Goal: Task Accomplishment & Management: Complete application form

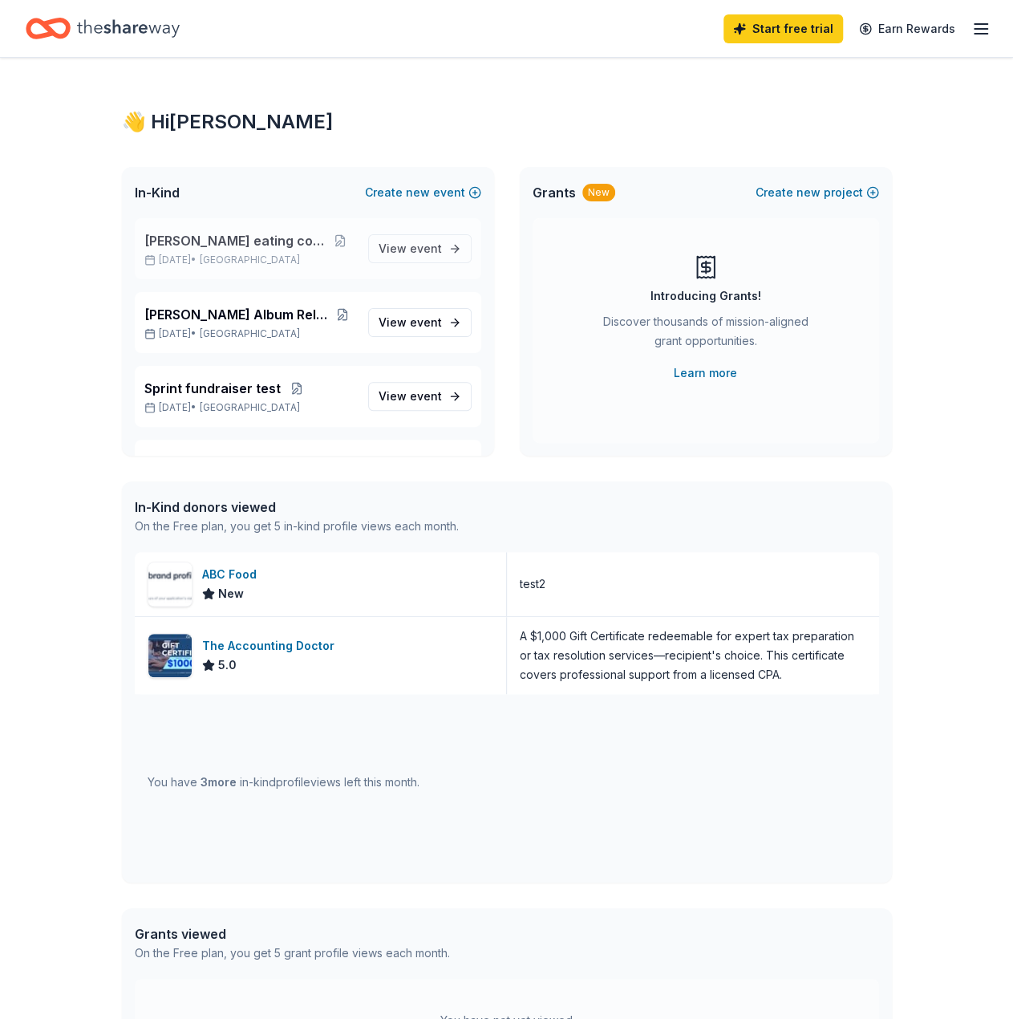
click at [282, 241] on span "[PERSON_NAME] eating contest" at bounding box center [235, 240] width 182 height 19
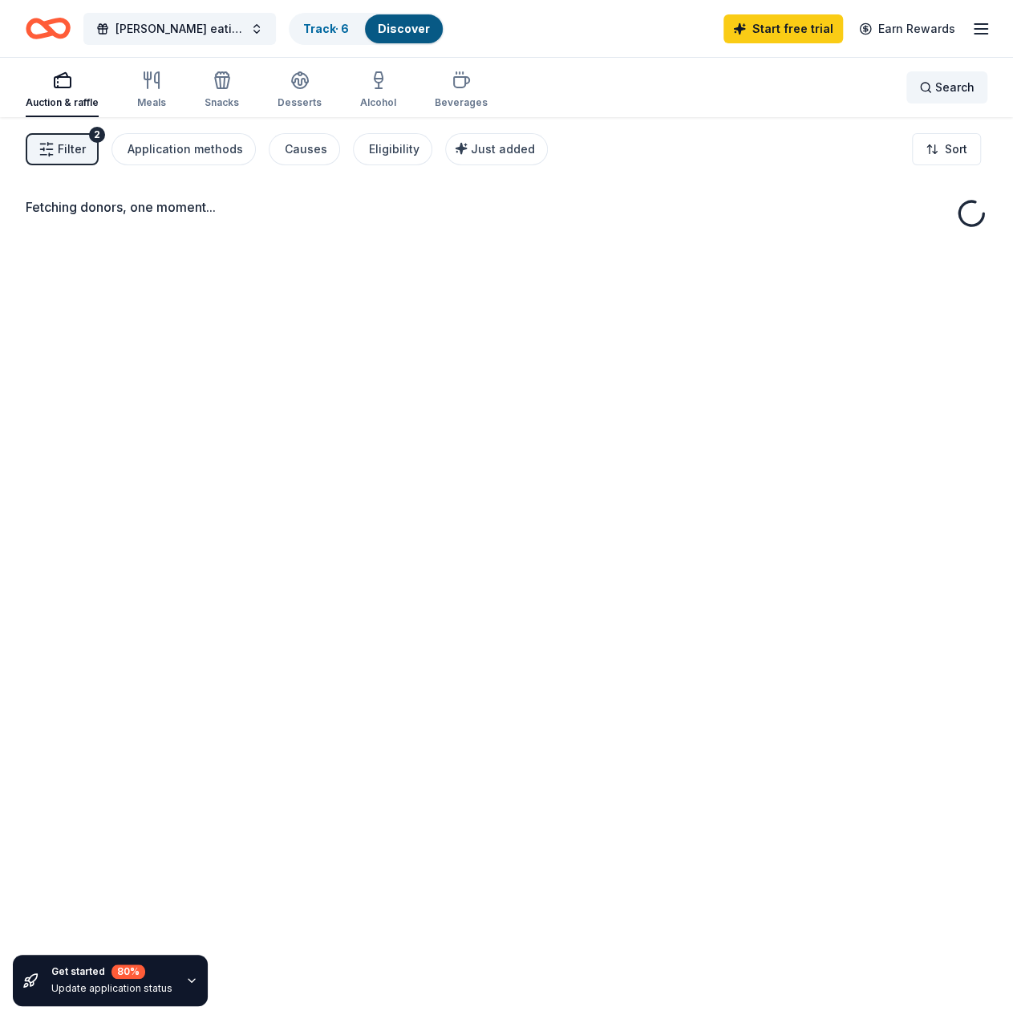
click at [972, 83] on span "Search" at bounding box center [954, 87] width 39 height 19
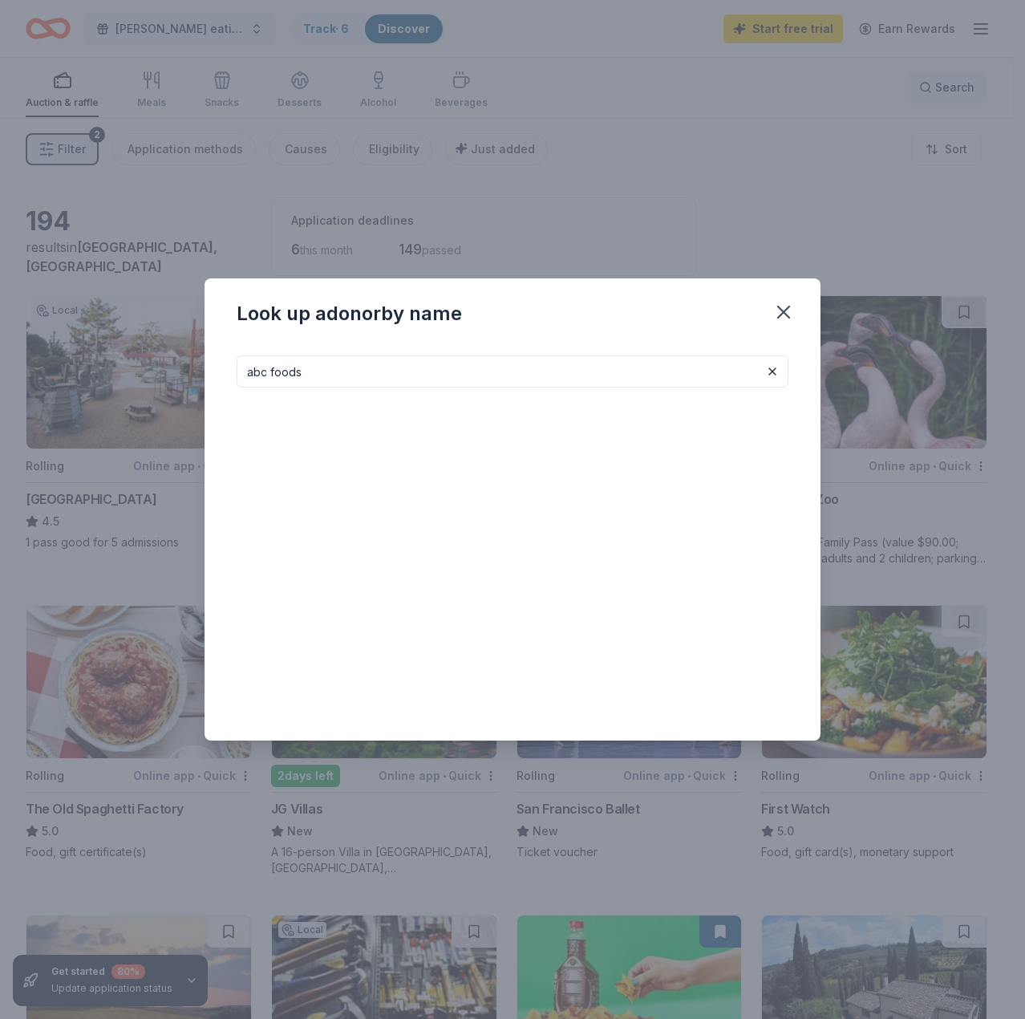
type input "abc foods"
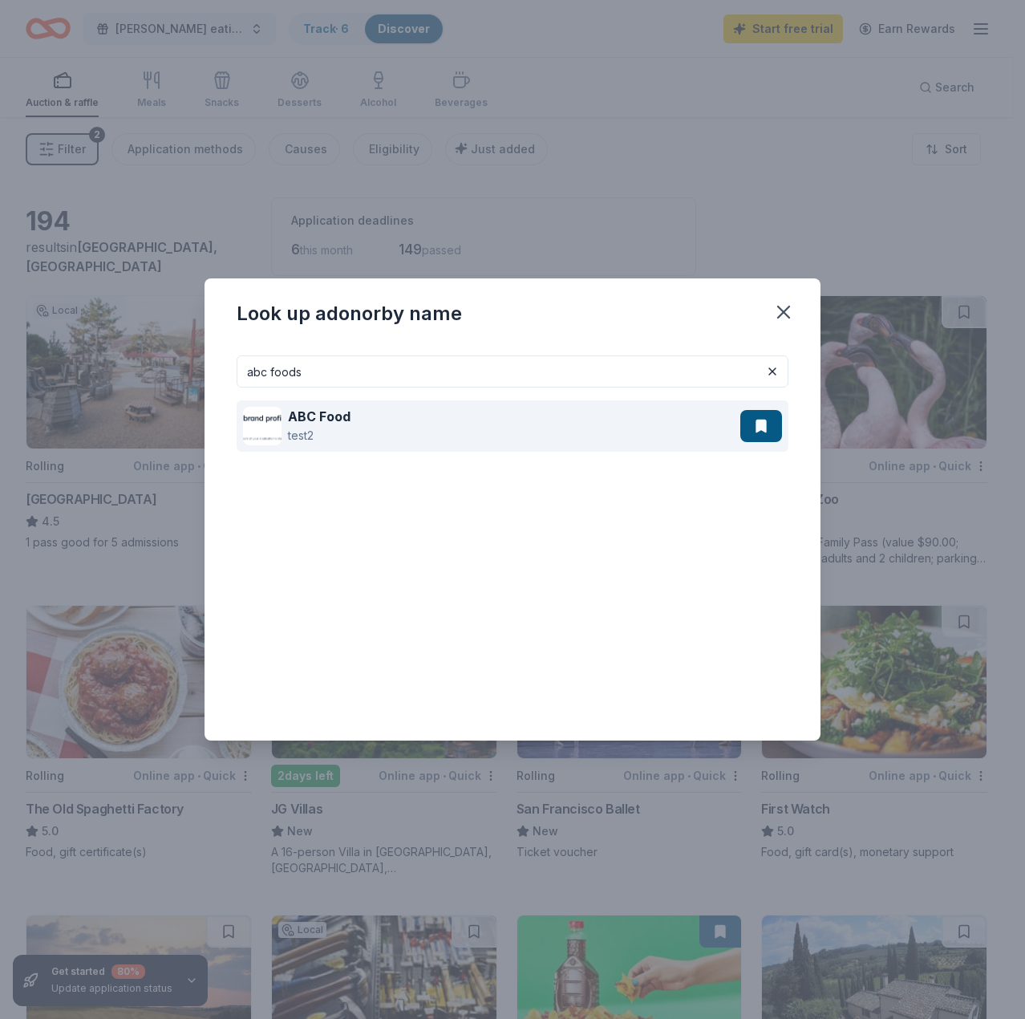
click at [425, 407] on div "ABC Food test2" at bounding box center [491, 425] width 497 height 51
click at [299, 423] on strong "ABC Food" at bounding box center [319, 416] width 63 height 16
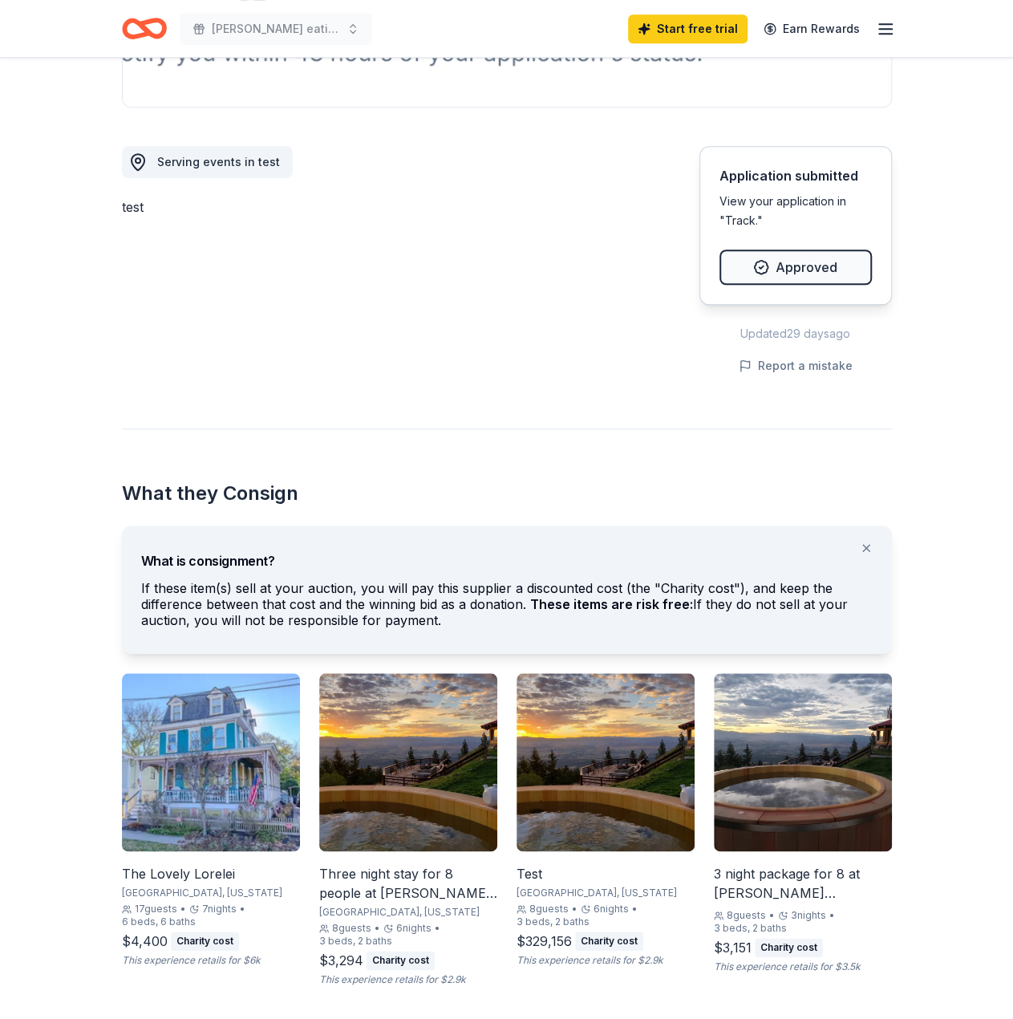
scroll to position [561, 0]
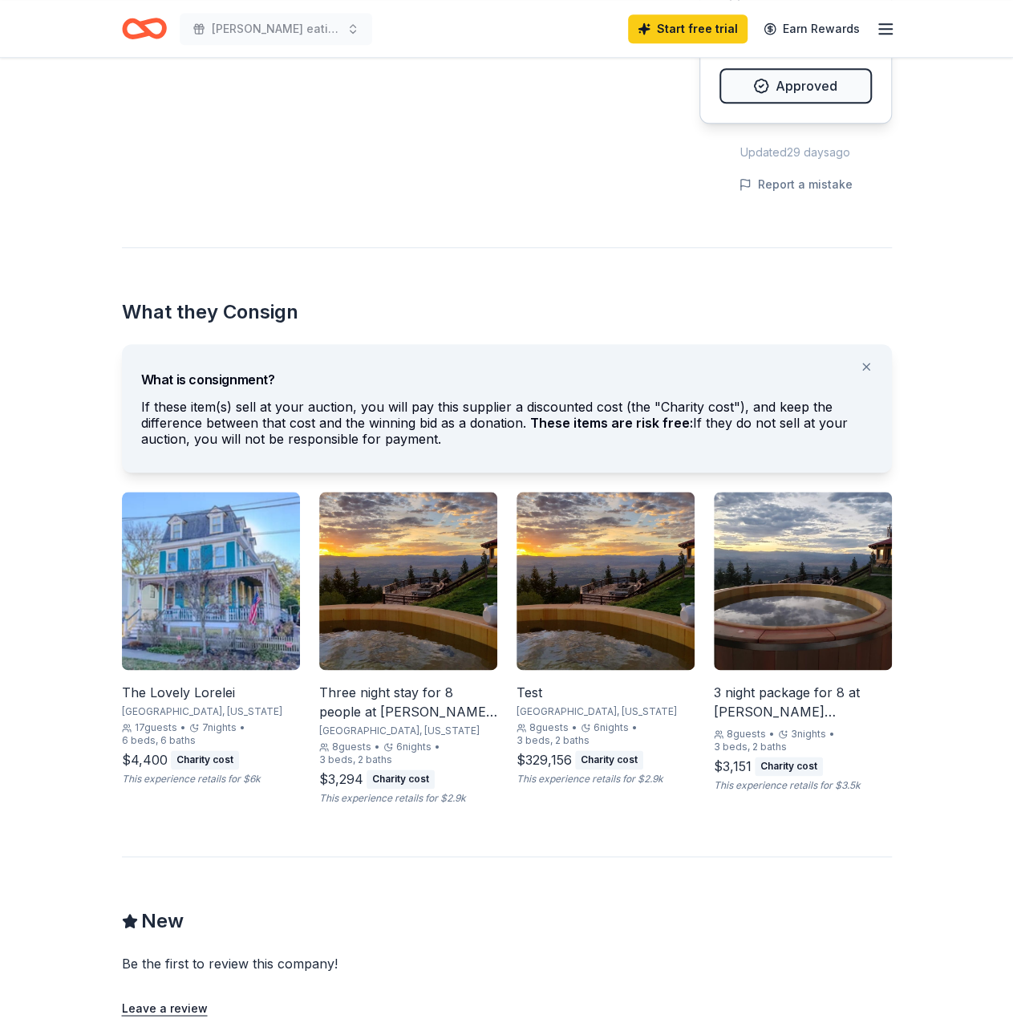
click at [255, 658] on img at bounding box center [211, 581] width 178 height 178
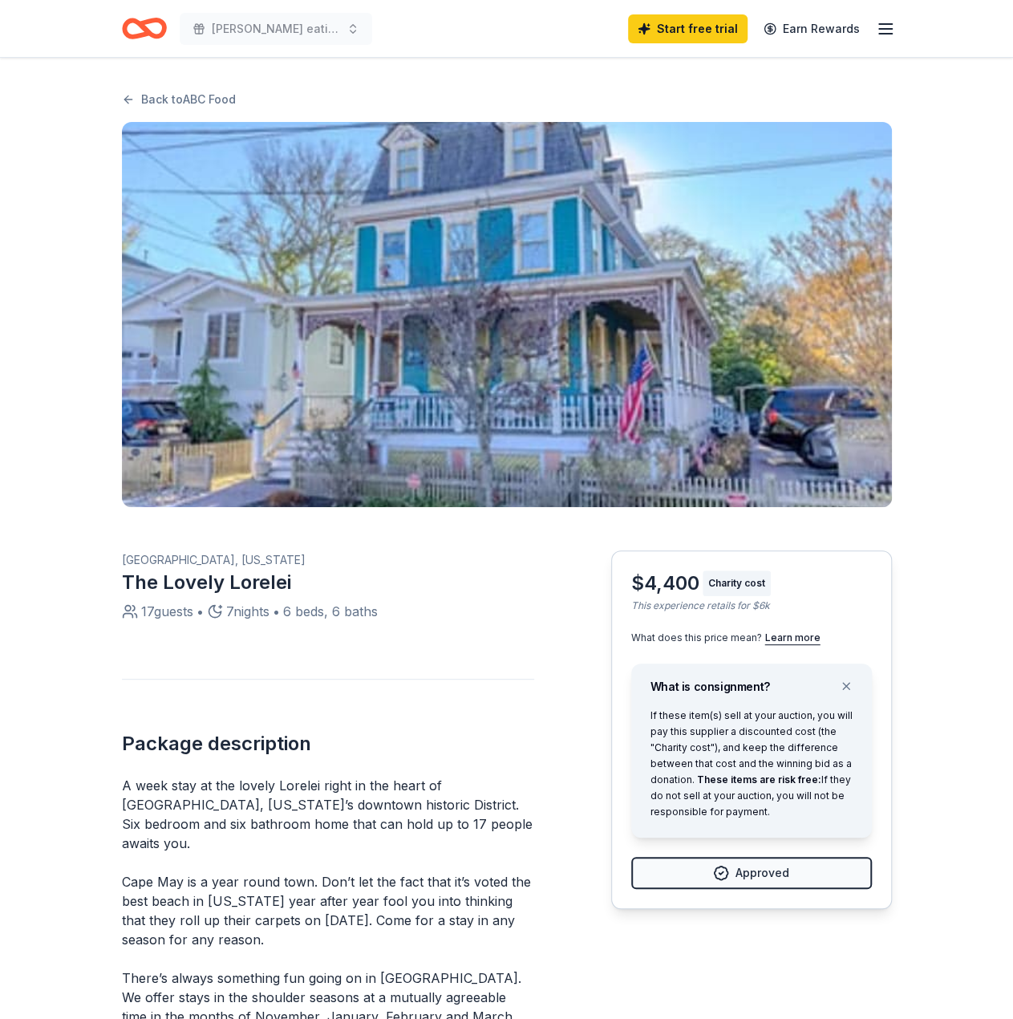
click at [625, 395] on img "button" at bounding box center [507, 314] width 770 height 385
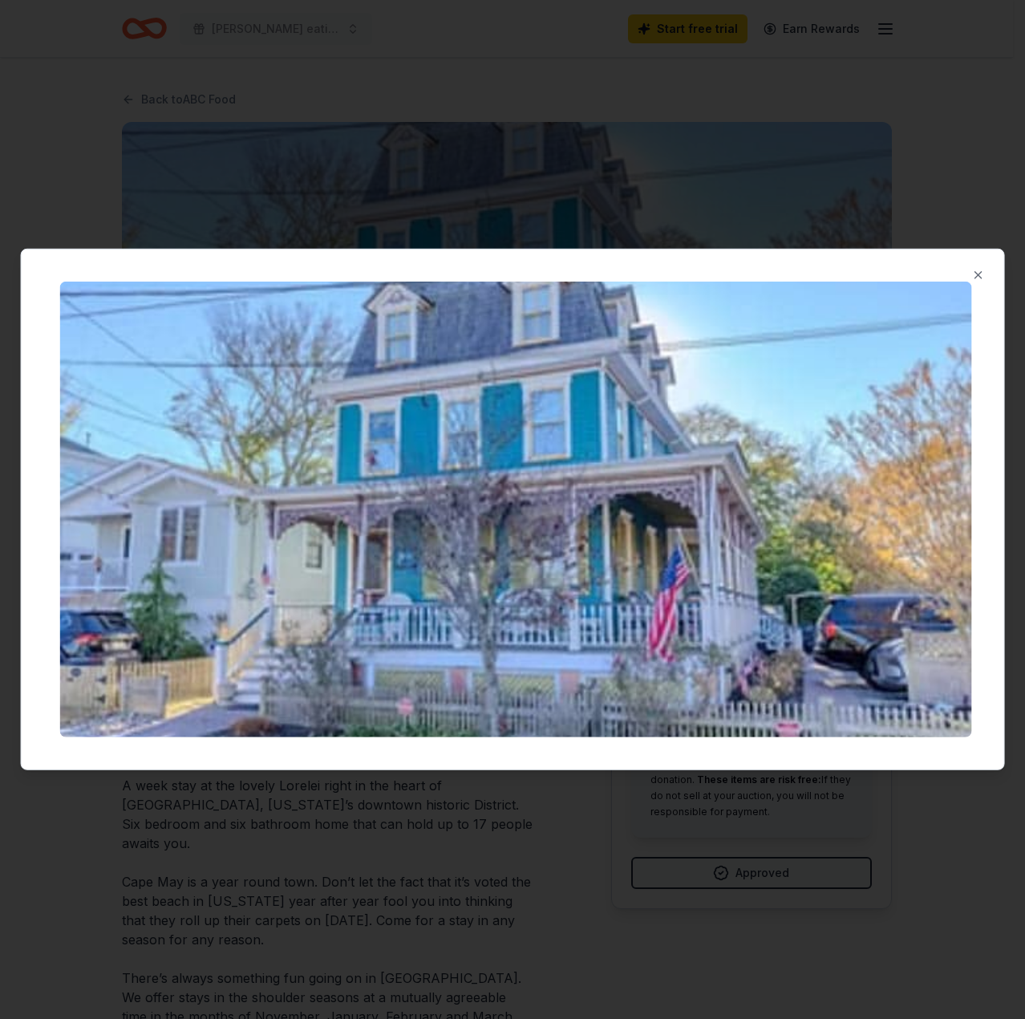
click at [755, 203] on div at bounding box center [512, 509] width 1025 height 1019
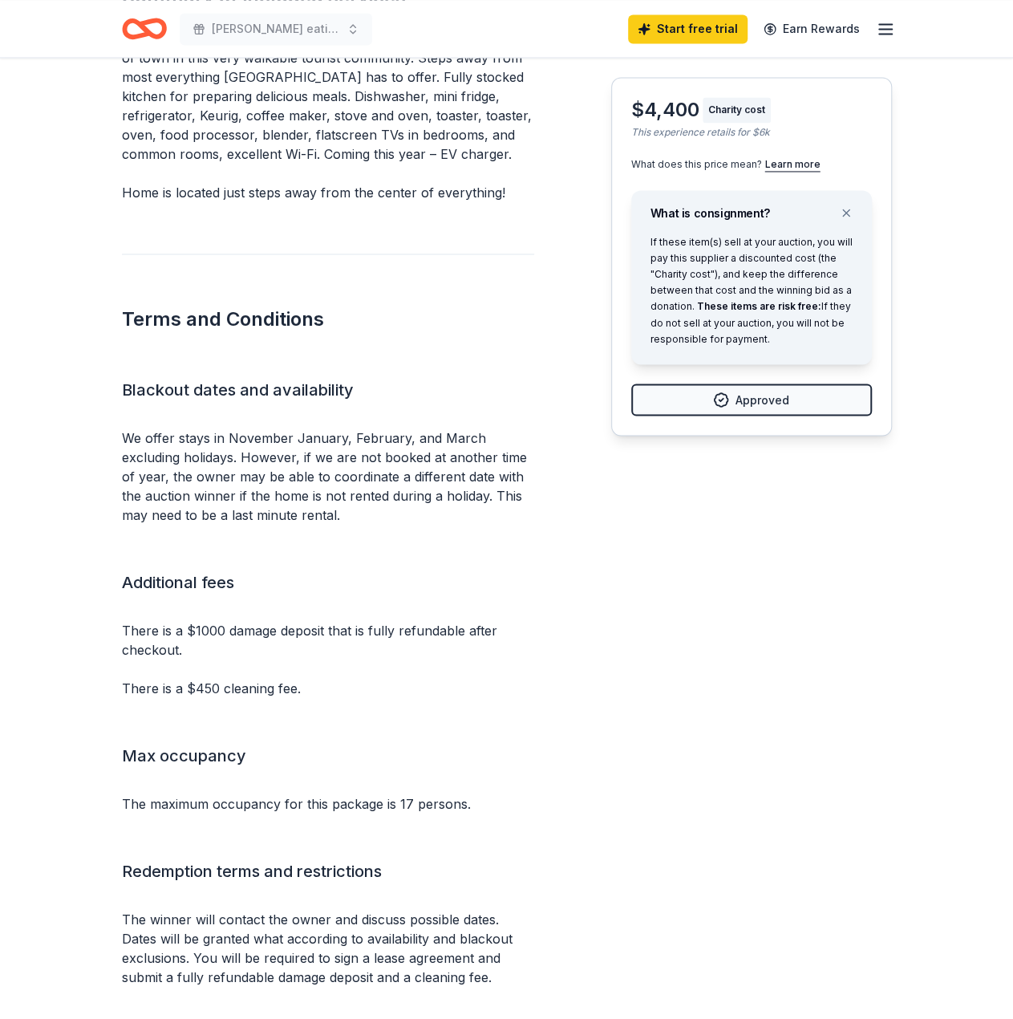
scroll to position [1283, 0]
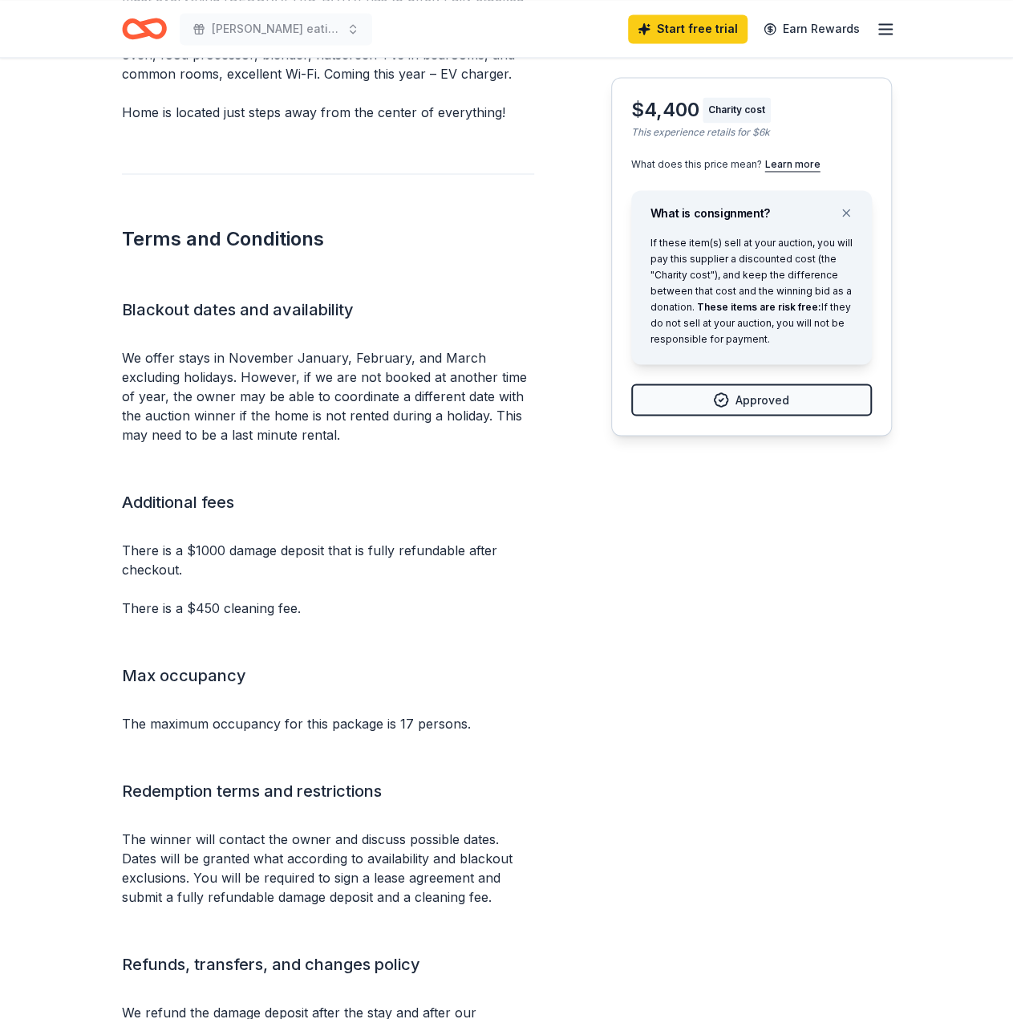
click at [245, 500] on div "Additional fees" at bounding box center [328, 504] width 412 height 32
click at [284, 500] on div "Additional fees There is a $1000 damage deposit that is fully refundable after …" at bounding box center [328, 562] width 412 height 148
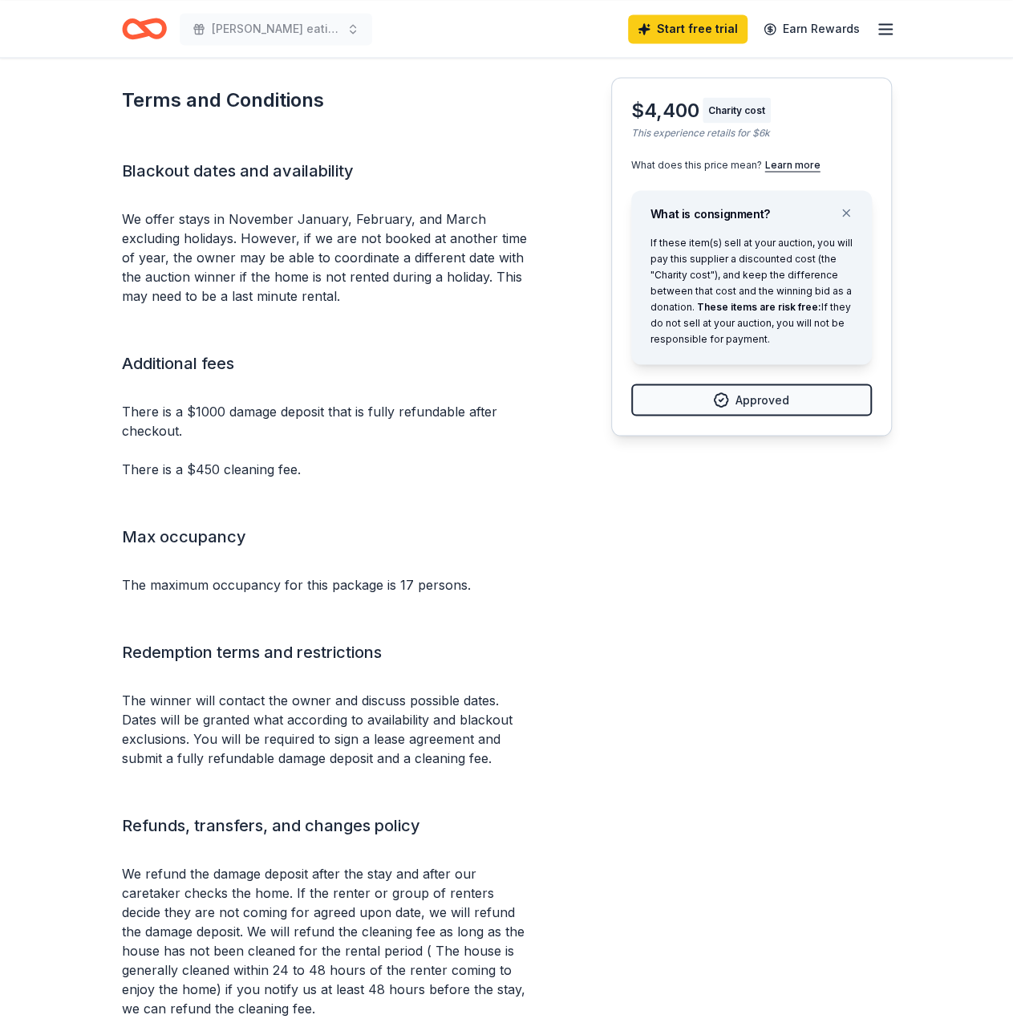
scroll to position [1444, 0]
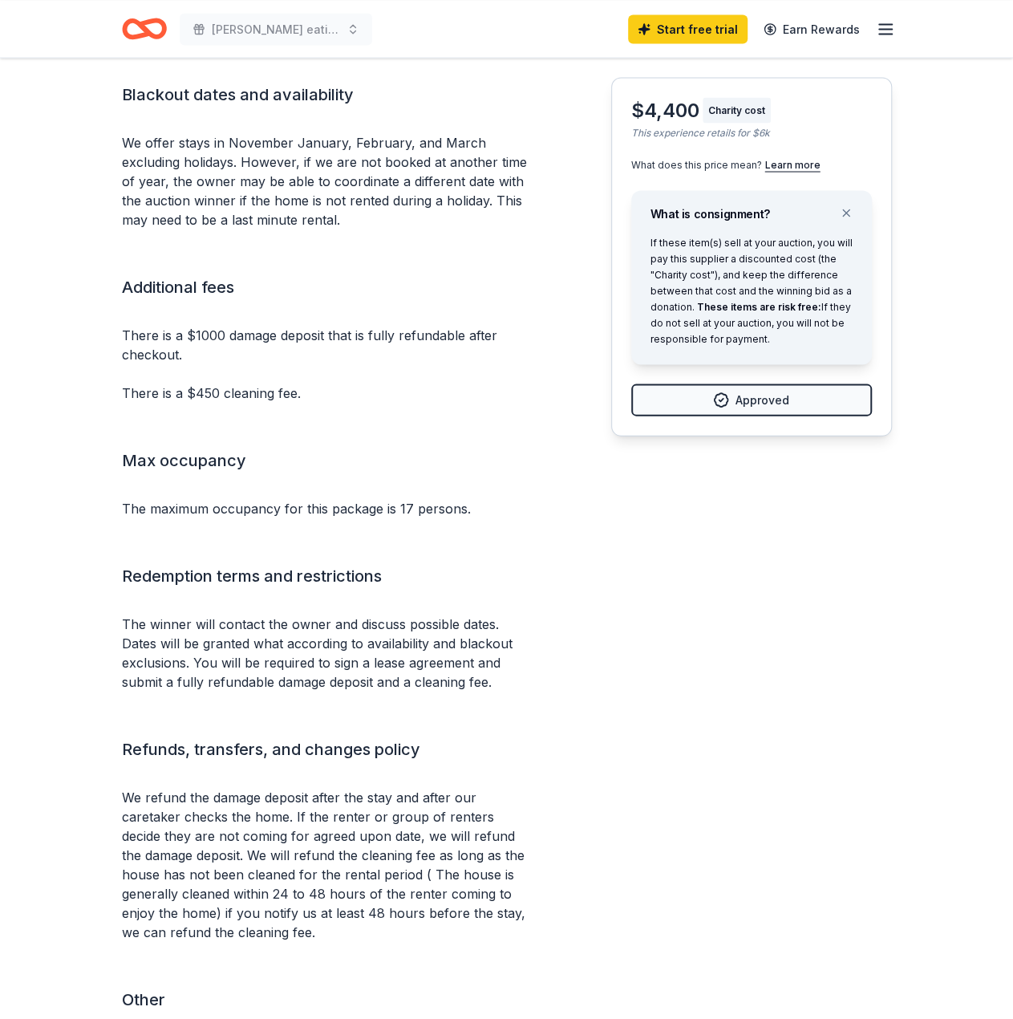
scroll to position [1524, 0]
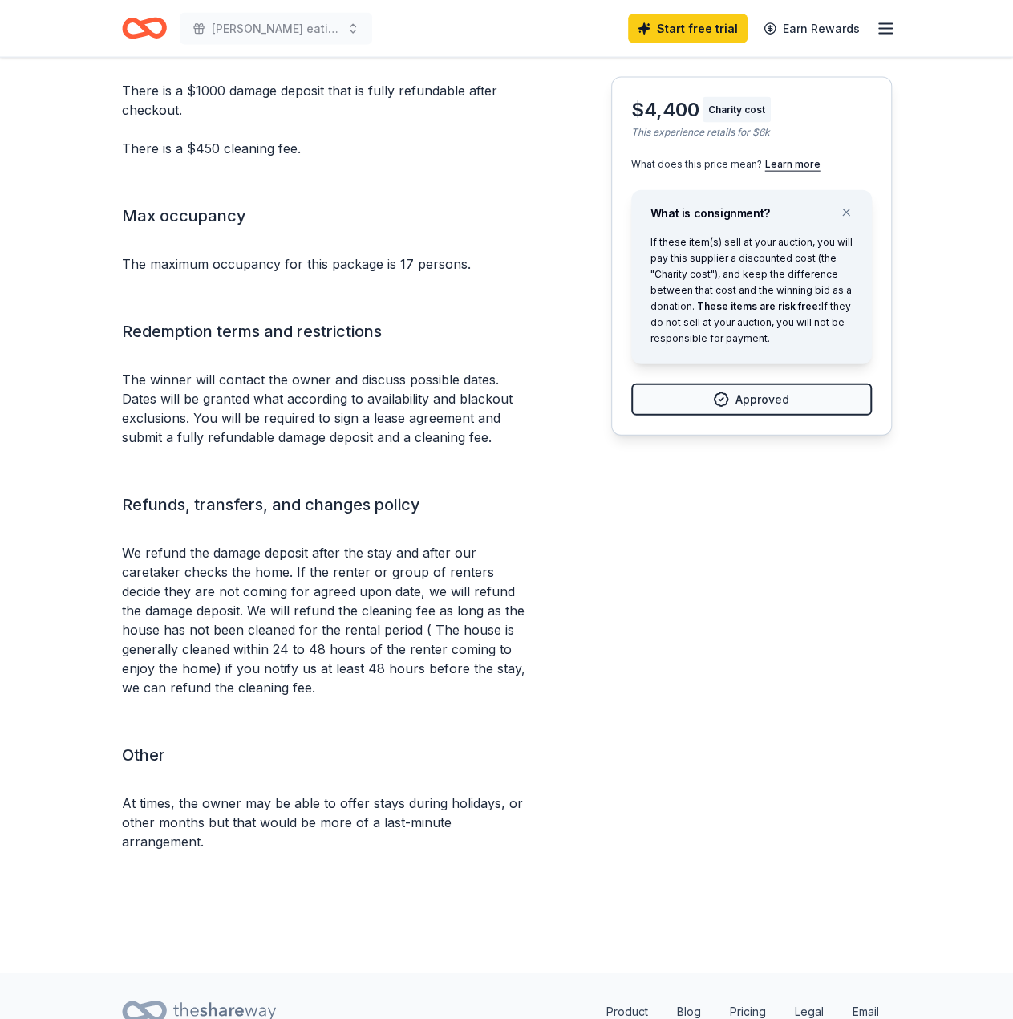
scroll to position [1764, 0]
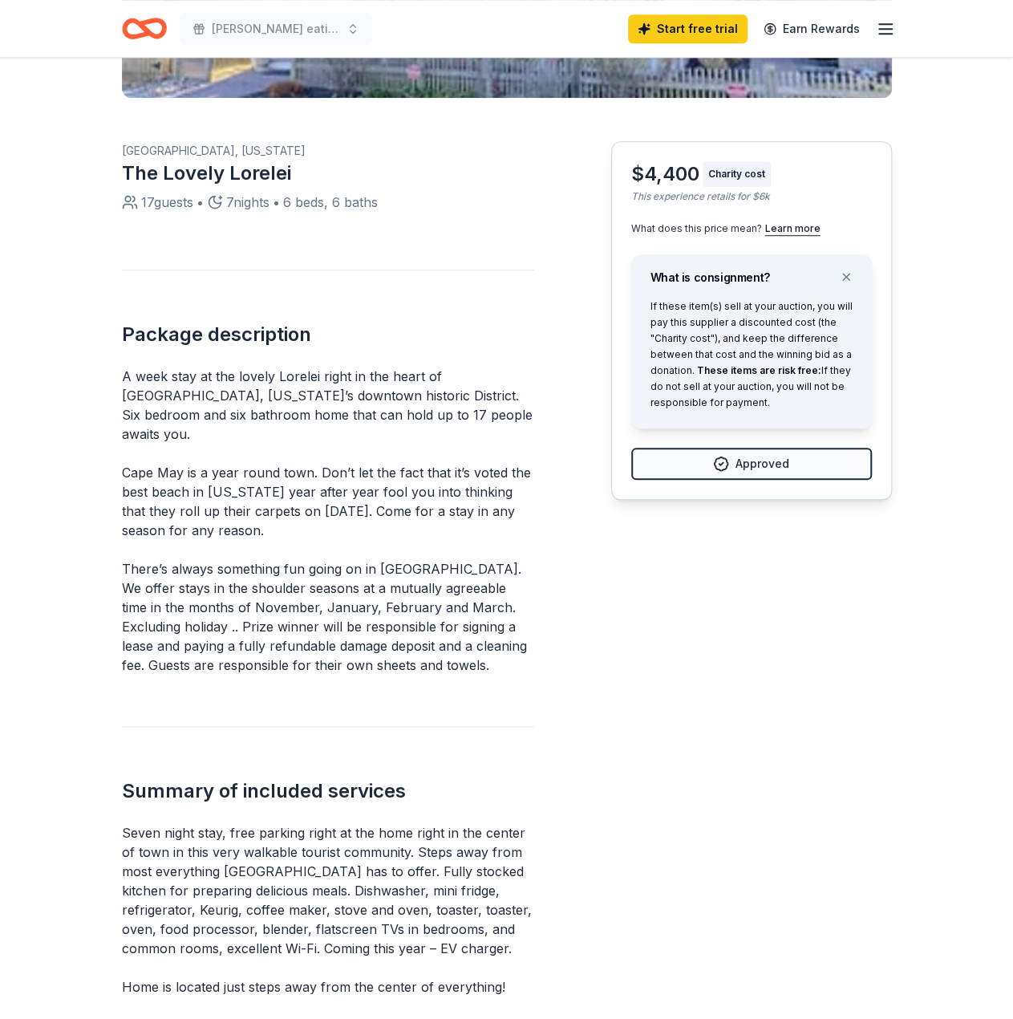
scroll to position [0, 0]
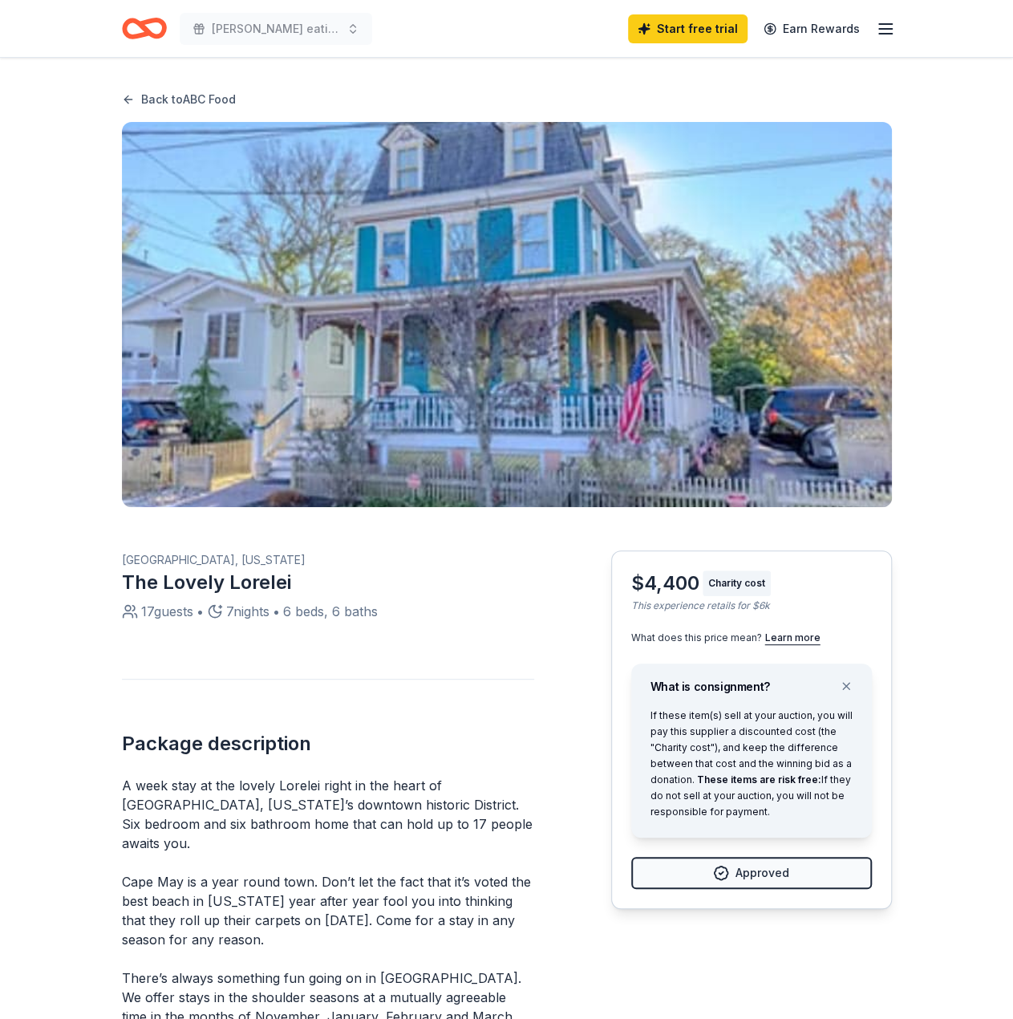
click at [208, 99] on link "Back to ABC Food" at bounding box center [179, 99] width 114 height 19
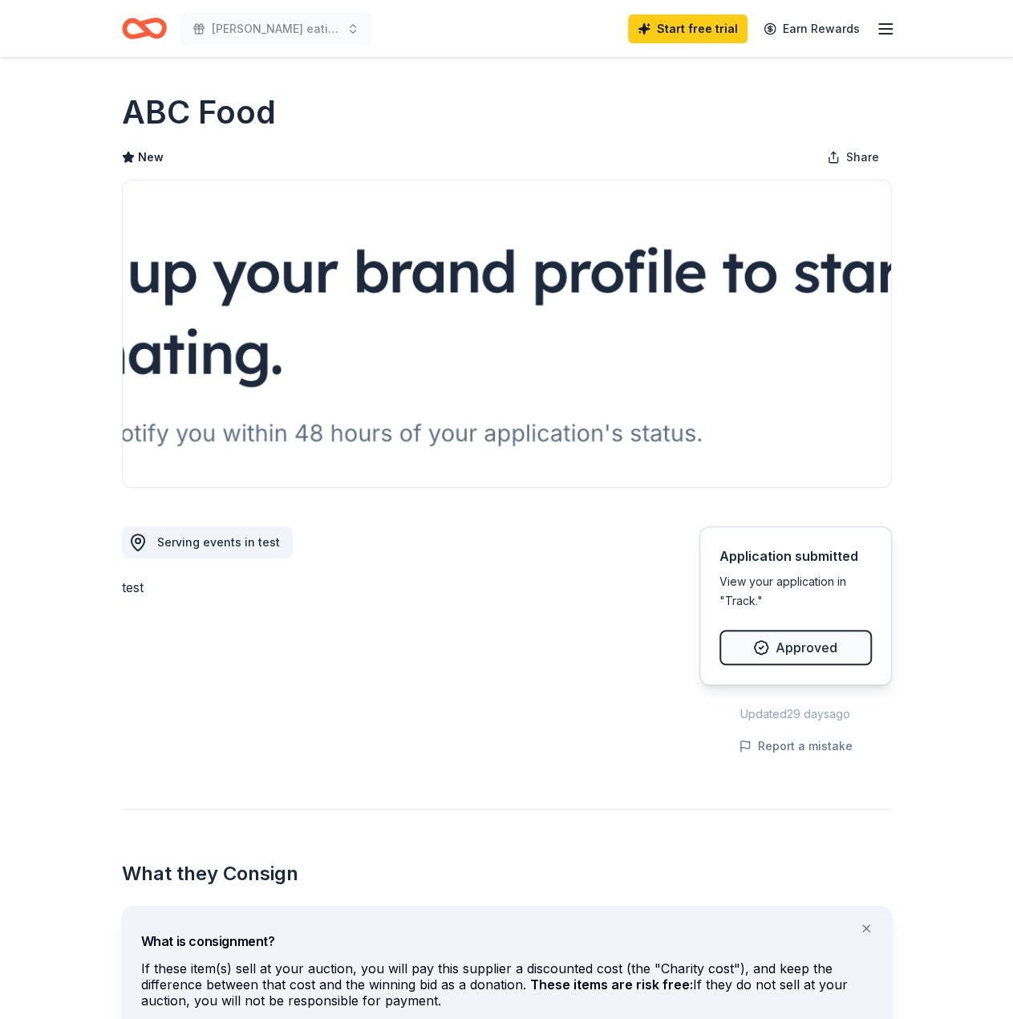
click at [521, 322] on img at bounding box center [507, 333] width 768 height 306
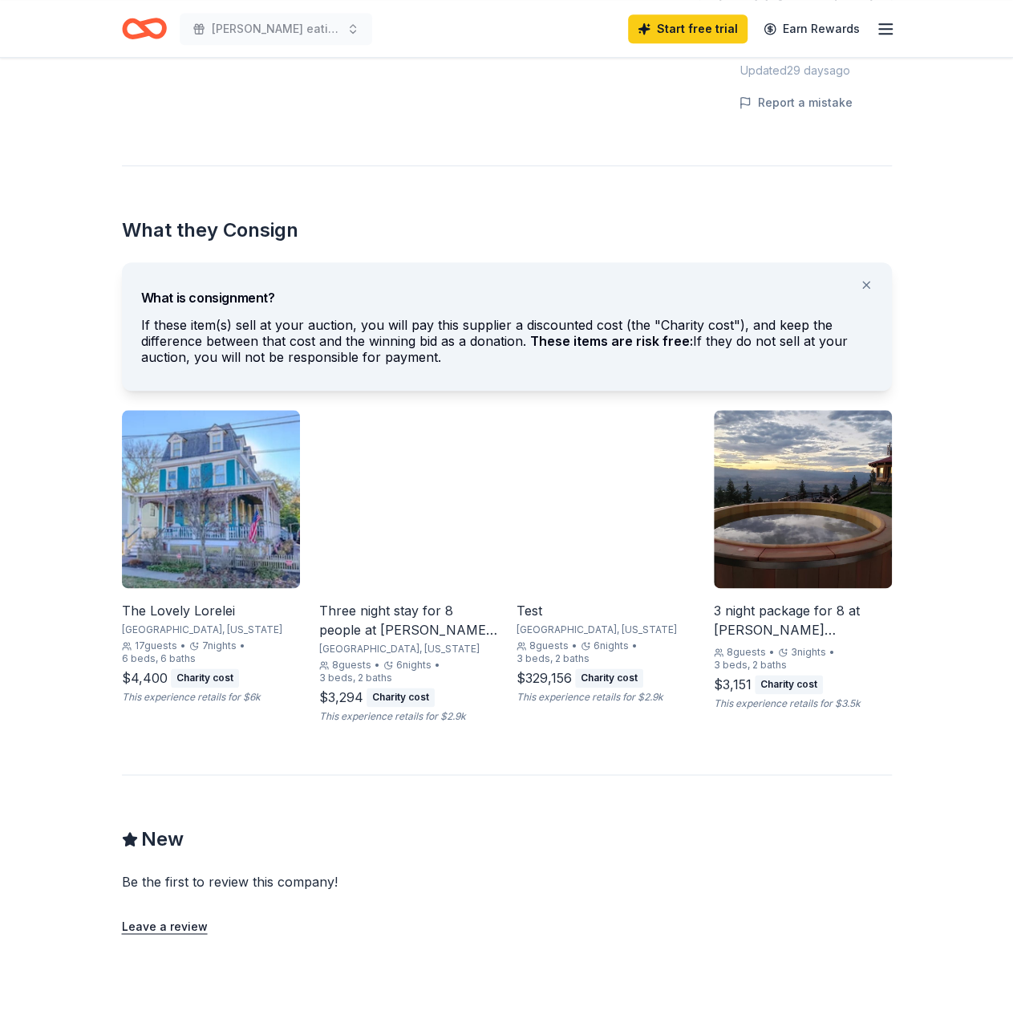
scroll to position [722, 0]
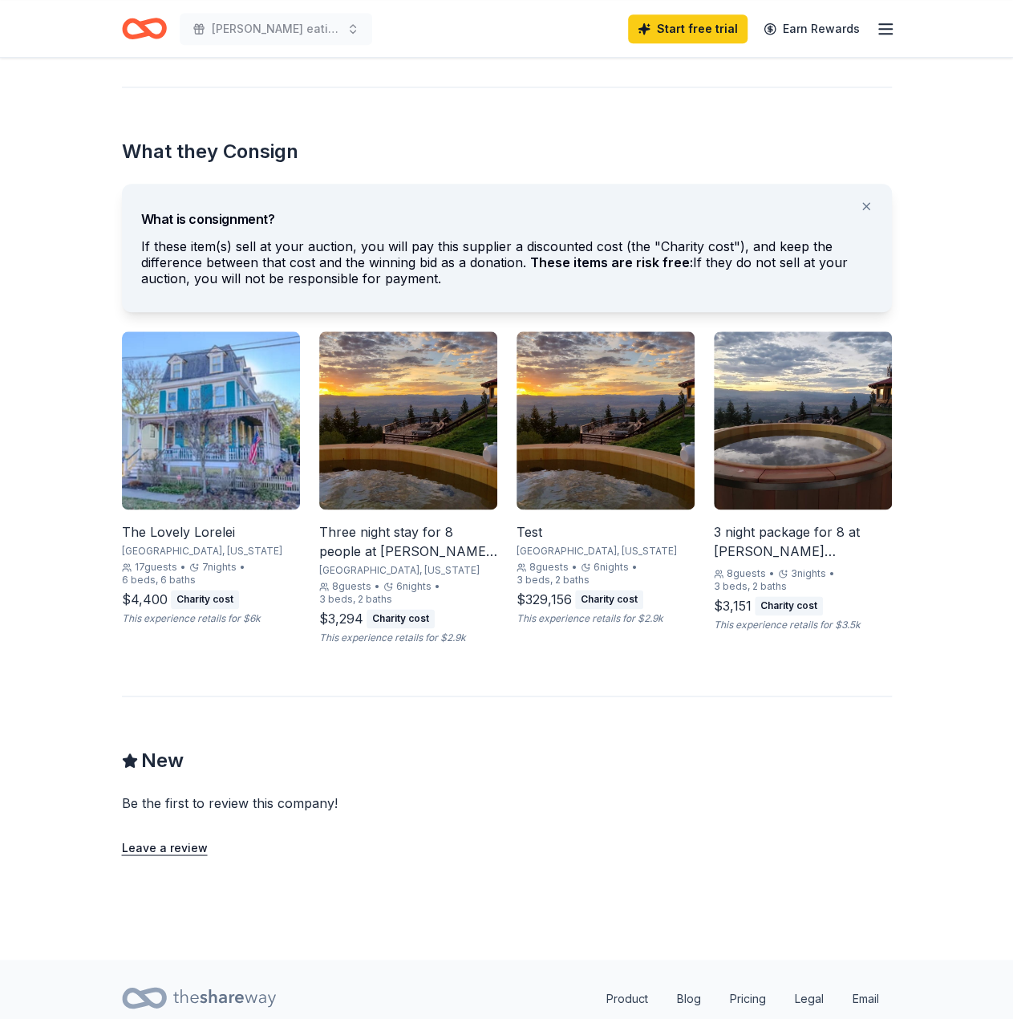
click at [415, 527] on div "Three night stay for 8 people at Downing Mountain Lodge and Retreat in the Rock…" at bounding box center [408, 541] width 178 height 38
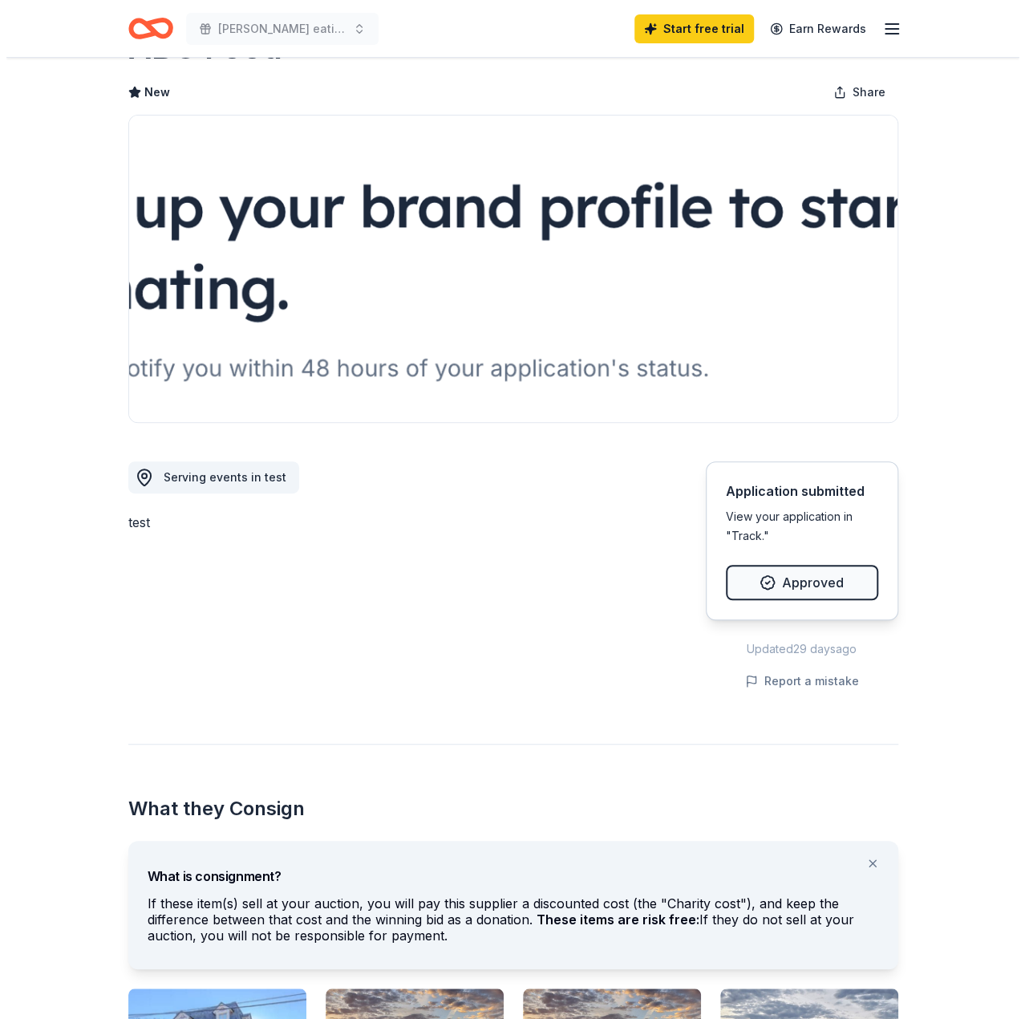
scroll to position [0, 0]
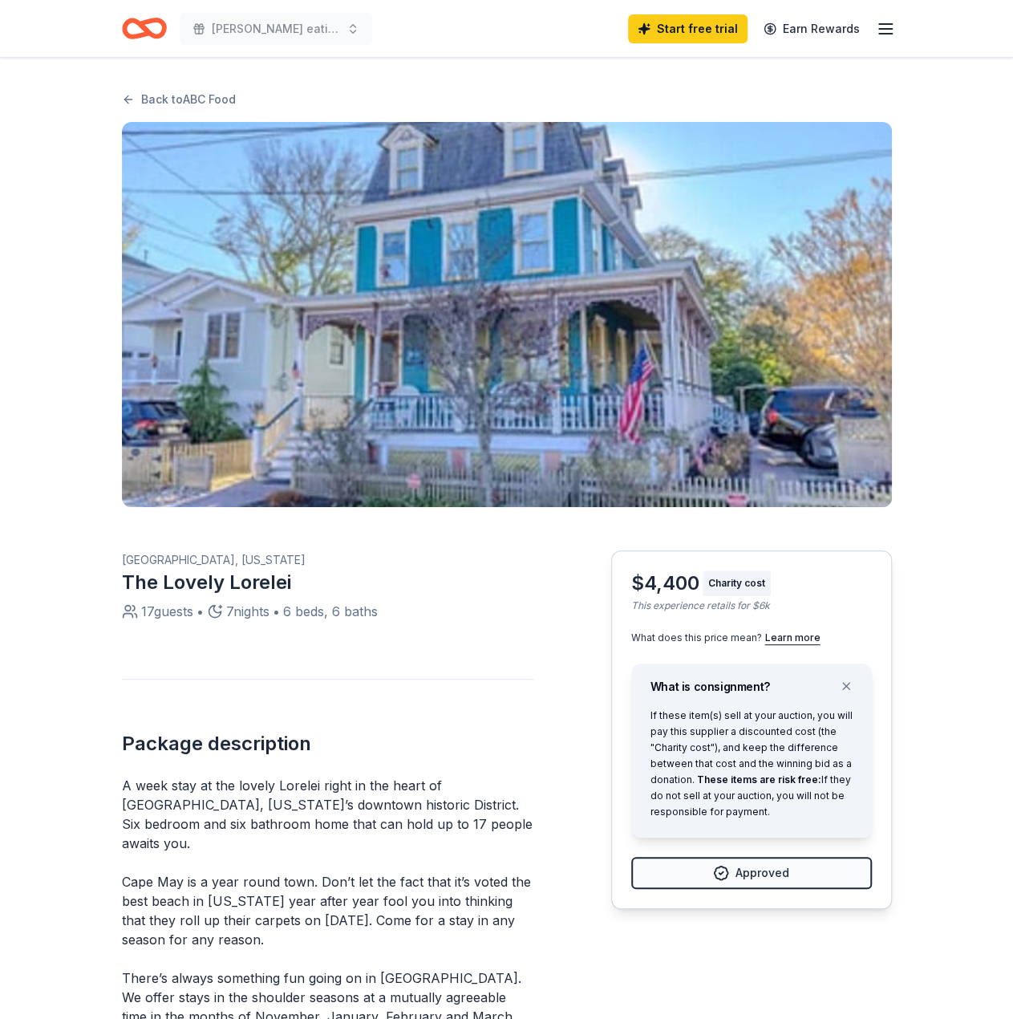
click at [140, 30] on icon "Home" at bounding box center [144, 29] width 45 height 38
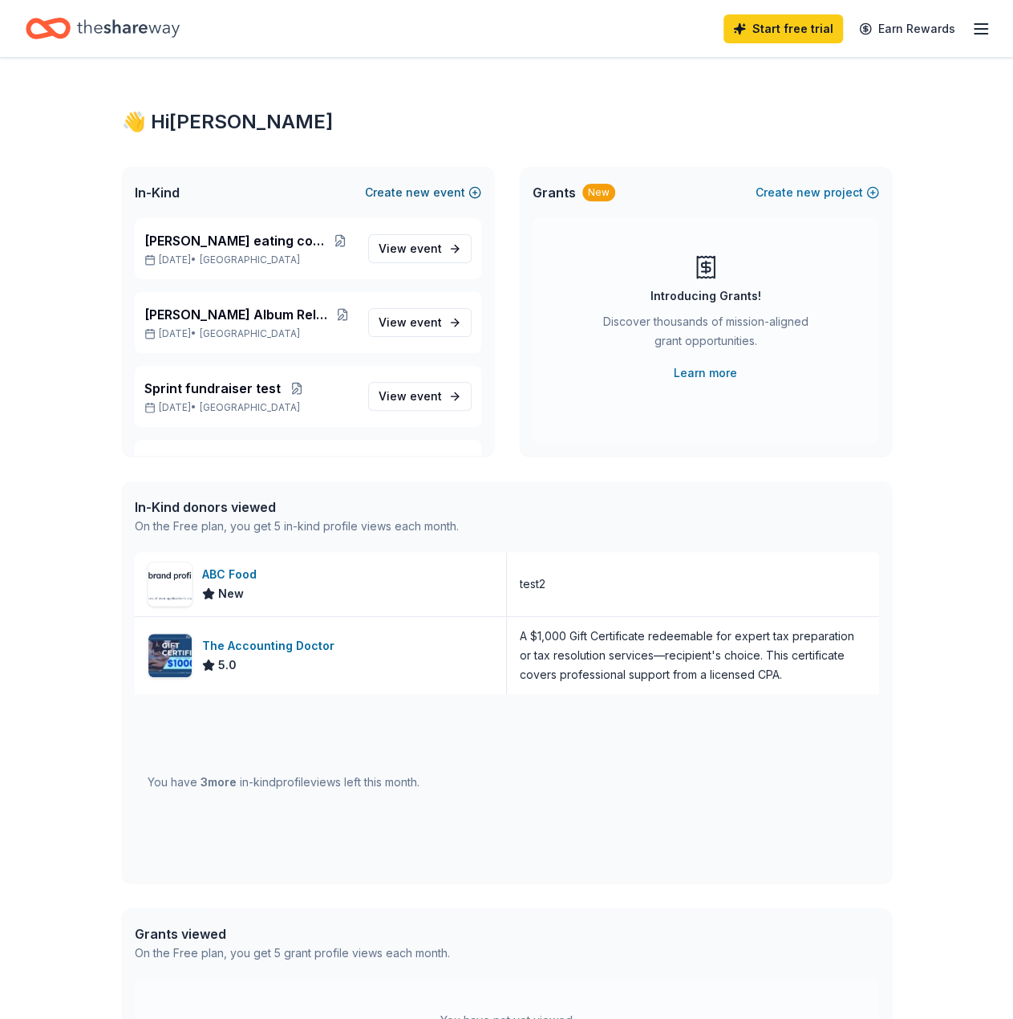
click at [401, 190] on button "Create new event" at bounding box center [423, 192] width 116 height 19
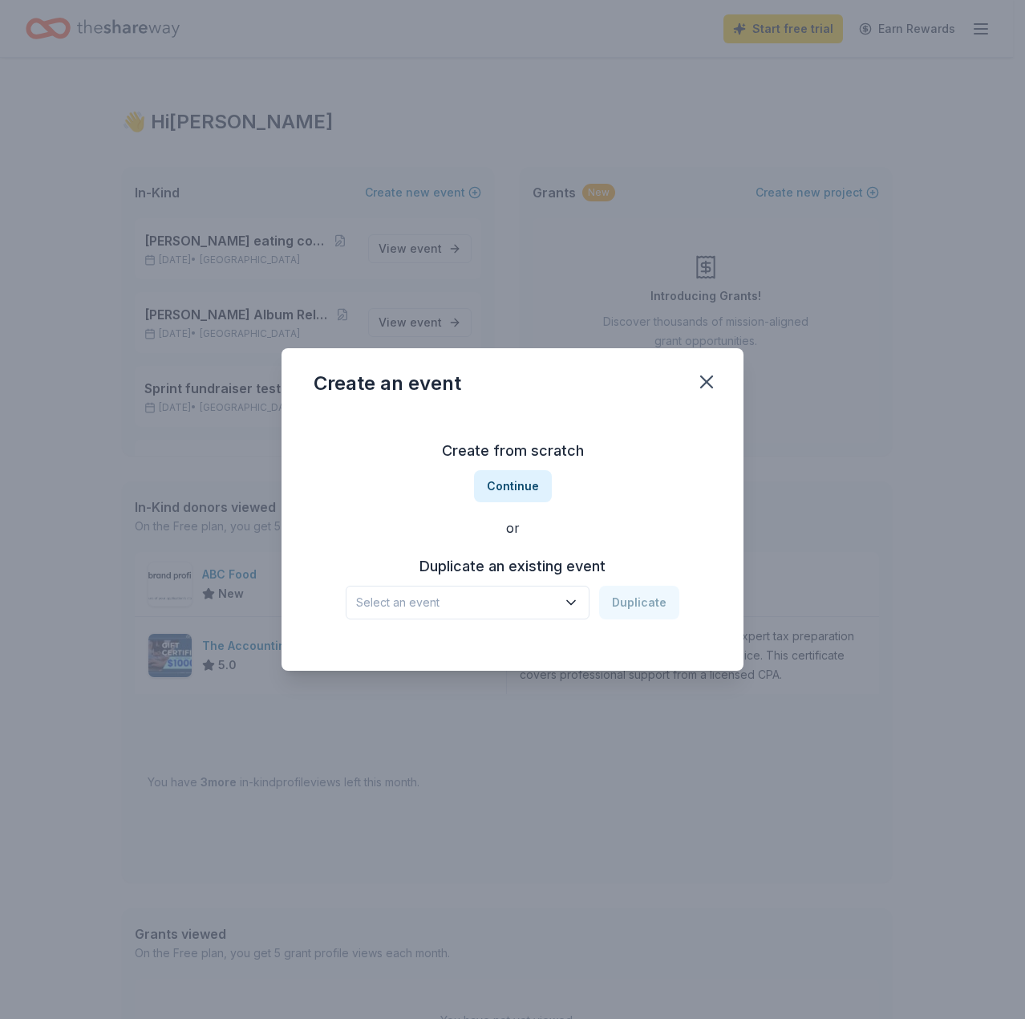
click at [516, 598] on span "Select an event" at bounding box center [456, 602] width 201 height 19
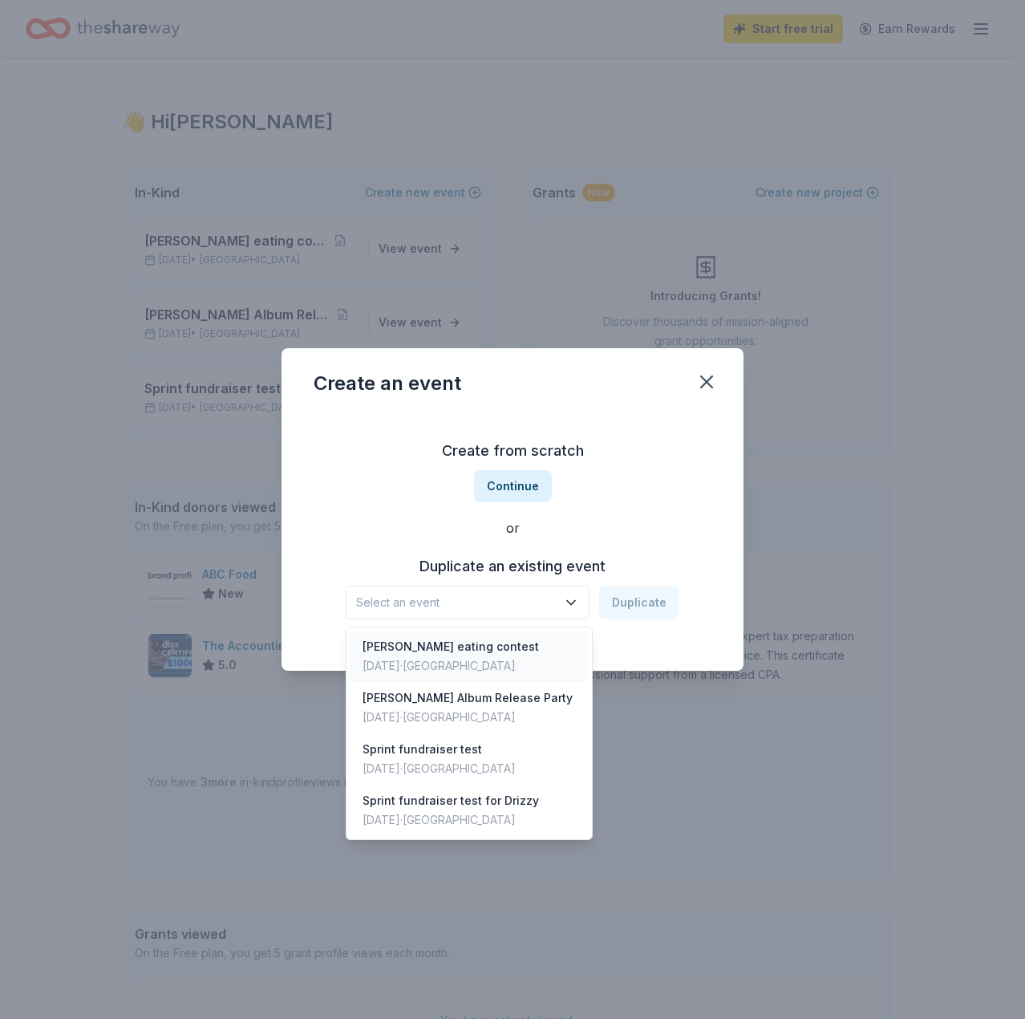
click at [497, 642] on div "Ding Dong eating contest" at bounding box center [451, 646] width 176 height 19
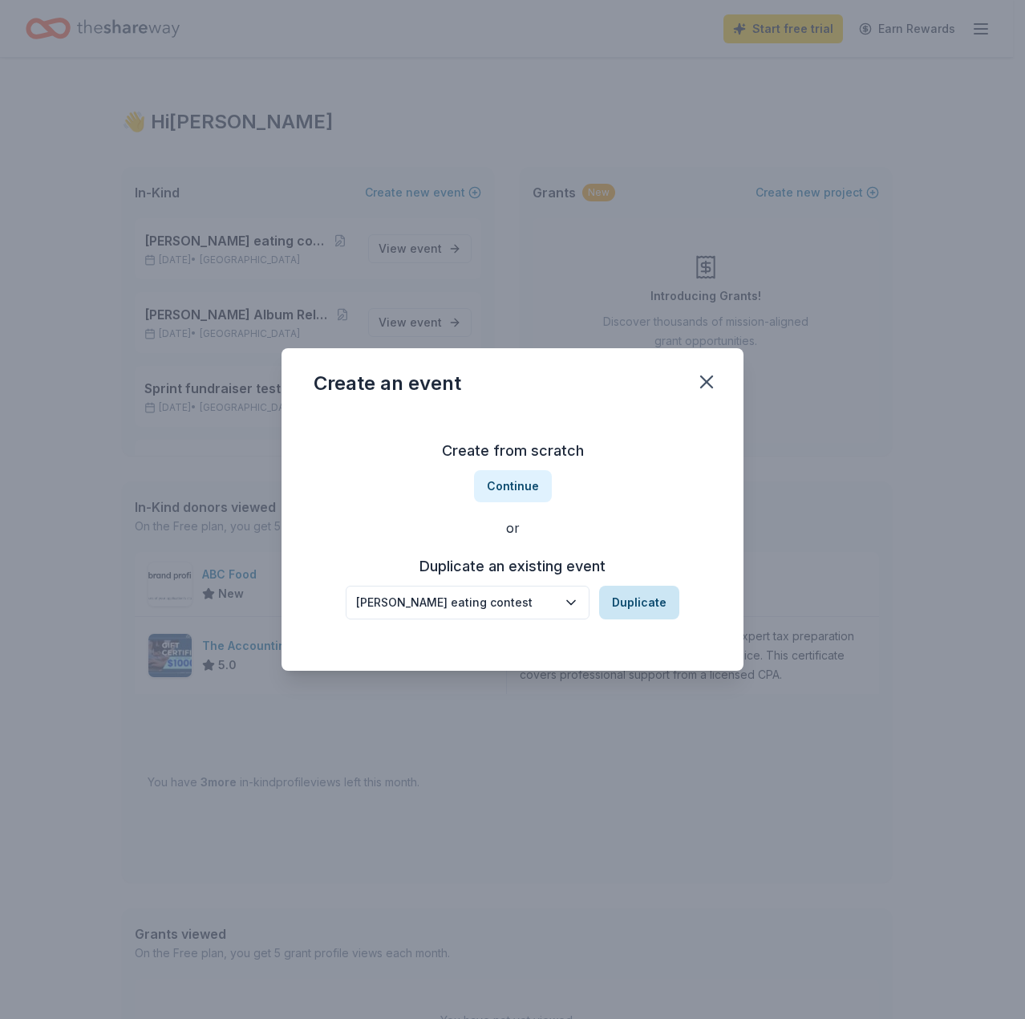
click at [642, 602] on button "Duplicate" at bounding box center [639, 602] width 80 height 34
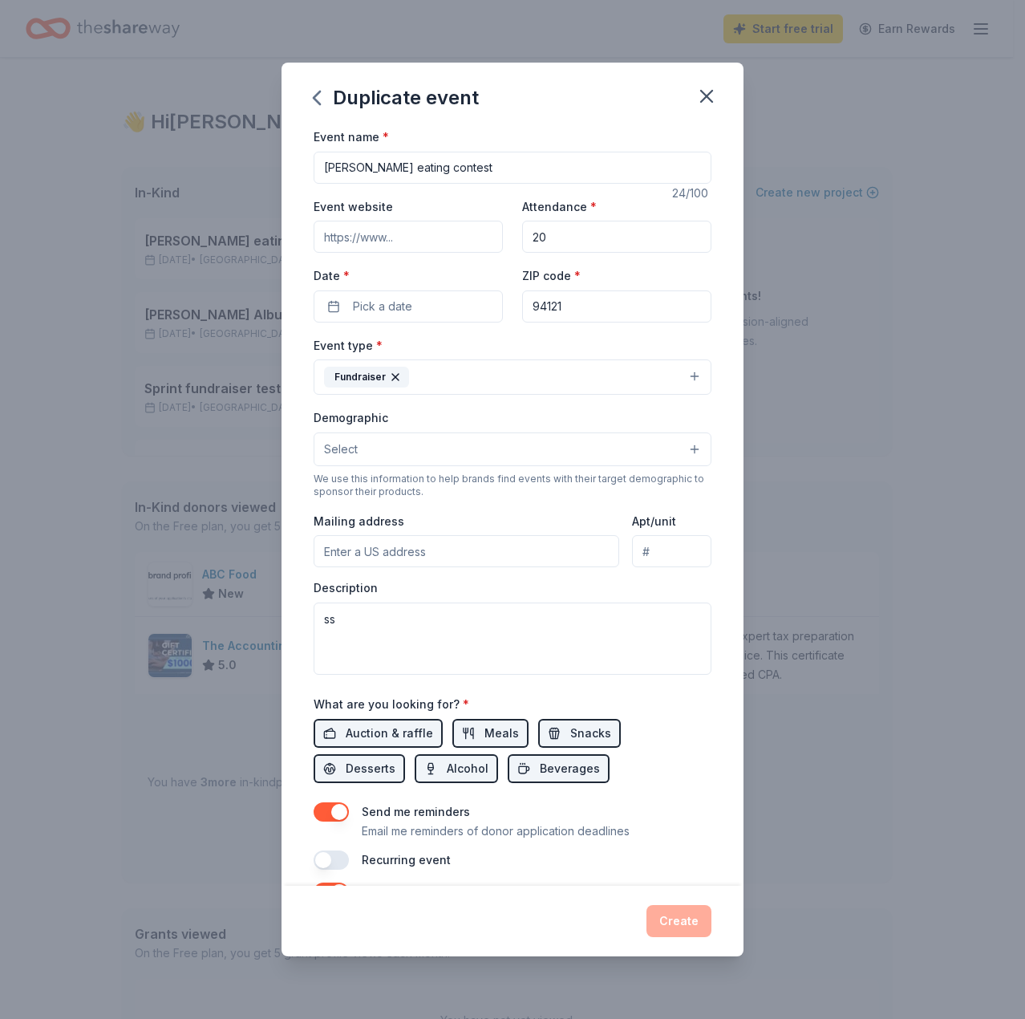
click at [500, 172] on input "Ding Dong eating contest" at bounding box center [513, 168] width 398 height 32
type input "Ding Dong eating contest 2"
click at [549, 222] on input "20" at bounding box center [616, 237] width 189 height 32
type input "2"
type input "100"
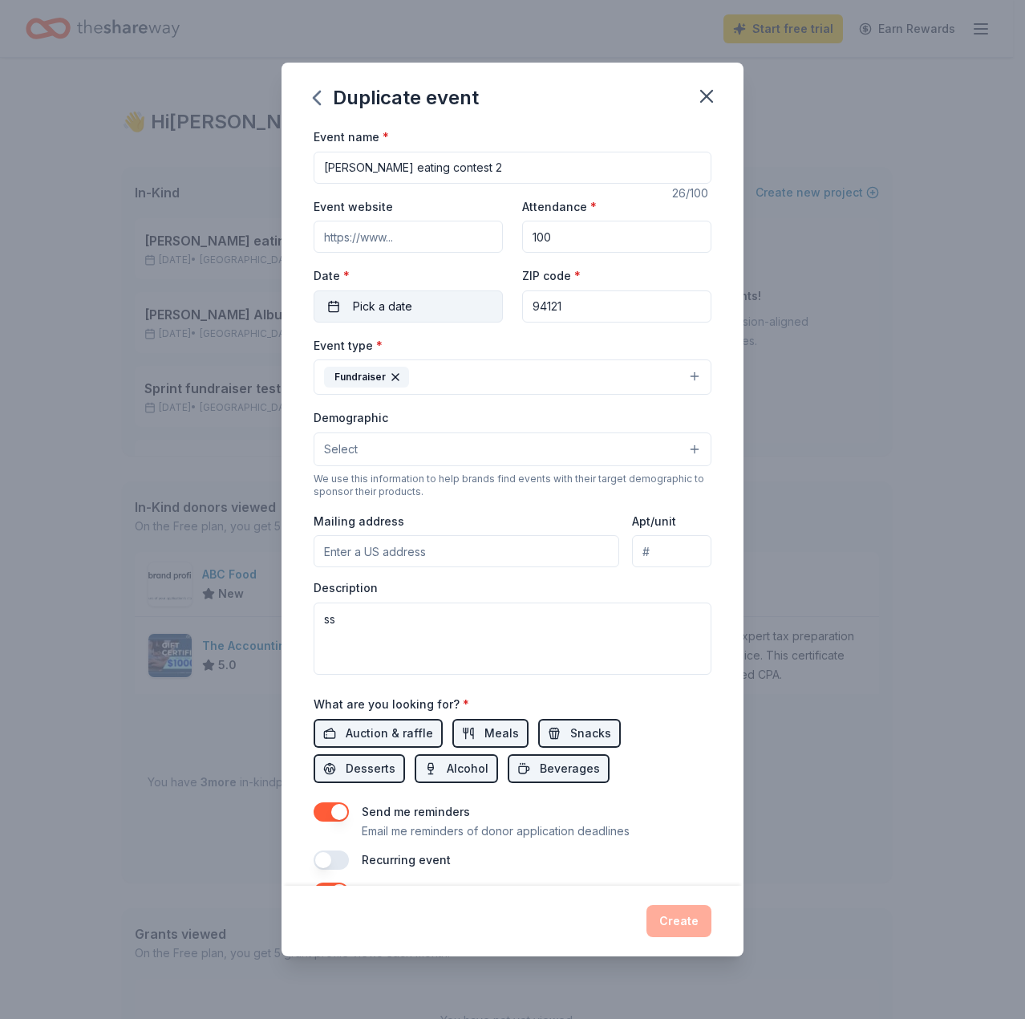
click at [452, 297] on button "Pick a date" at bounding box center [408, 306] width 189 height 32
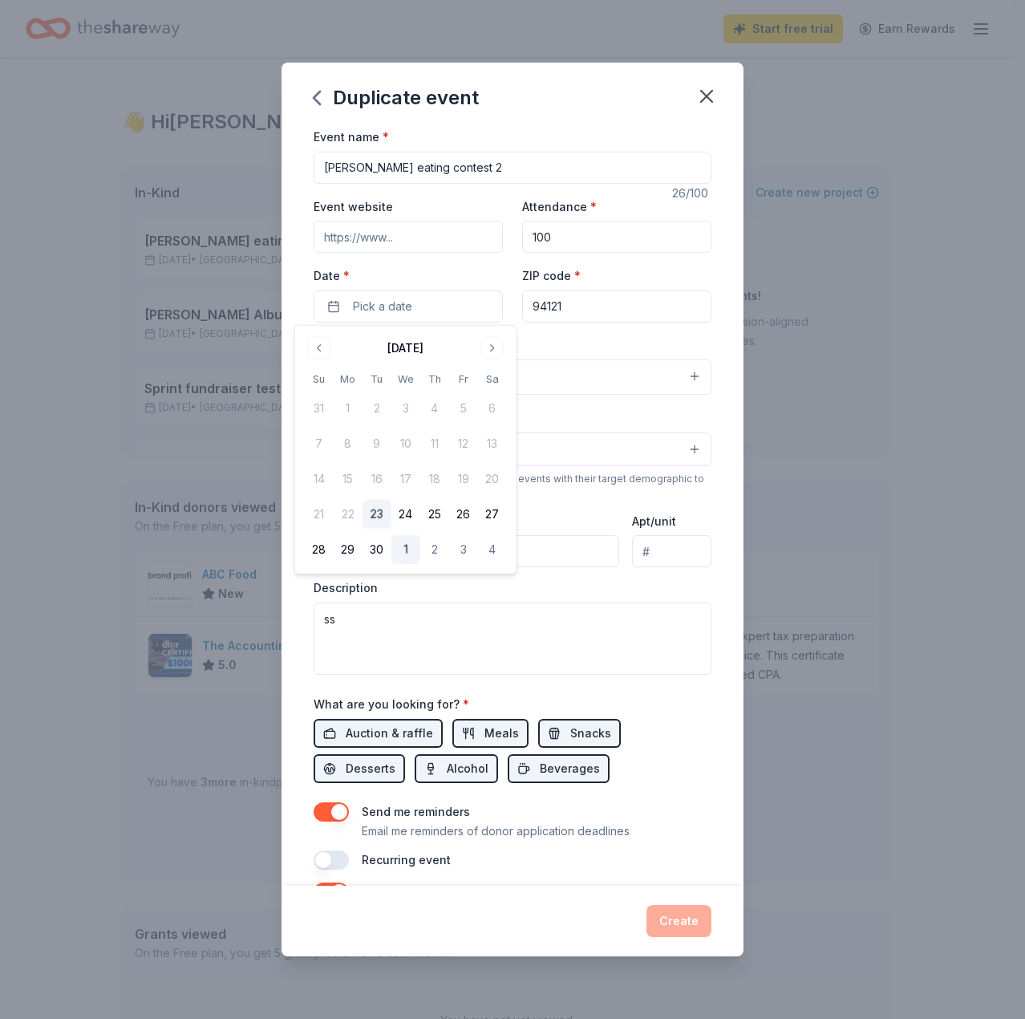
click at [407, 544] on button "1" at bounding box center [405, 549] width 29 height 29
click at [597, 350] on div "Event type * Fundraiser" at bounding box center [513, 365] width 398 height 60
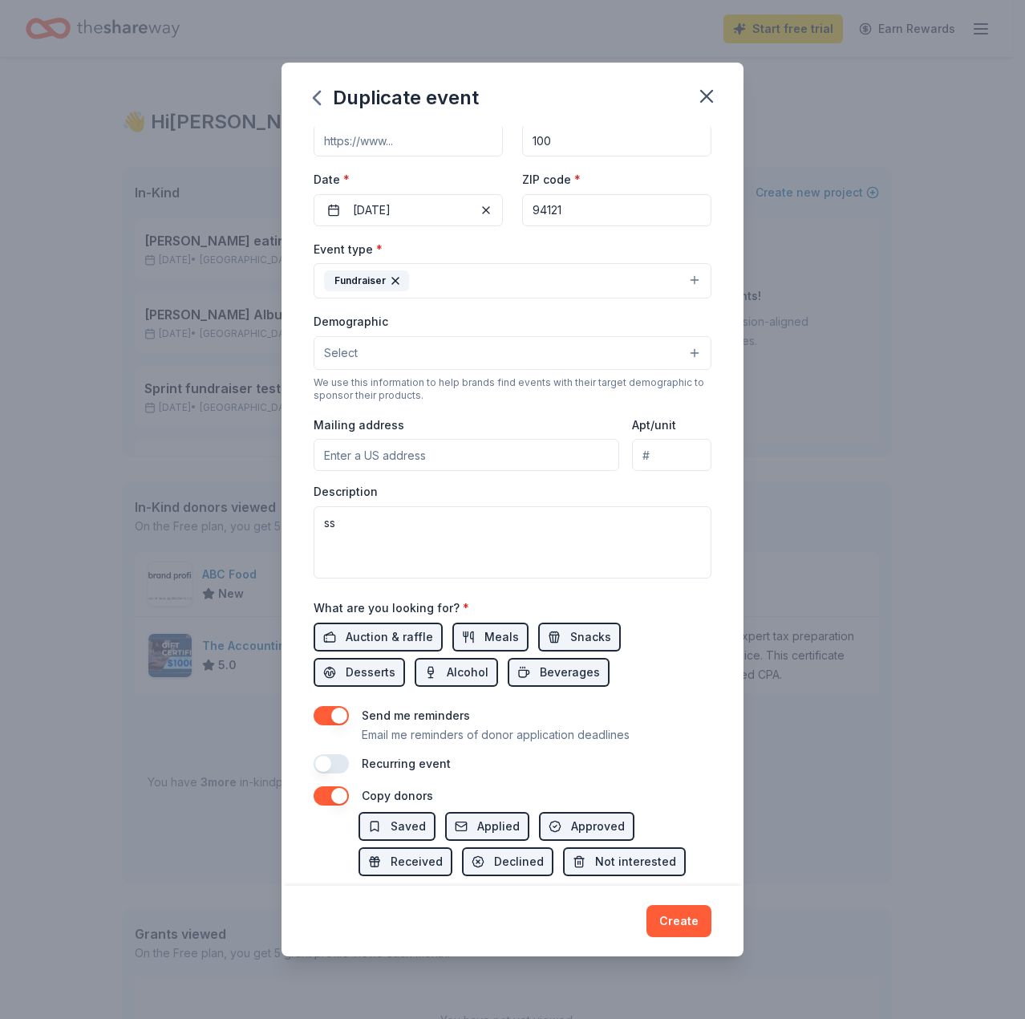
scroll to position [181, 0]
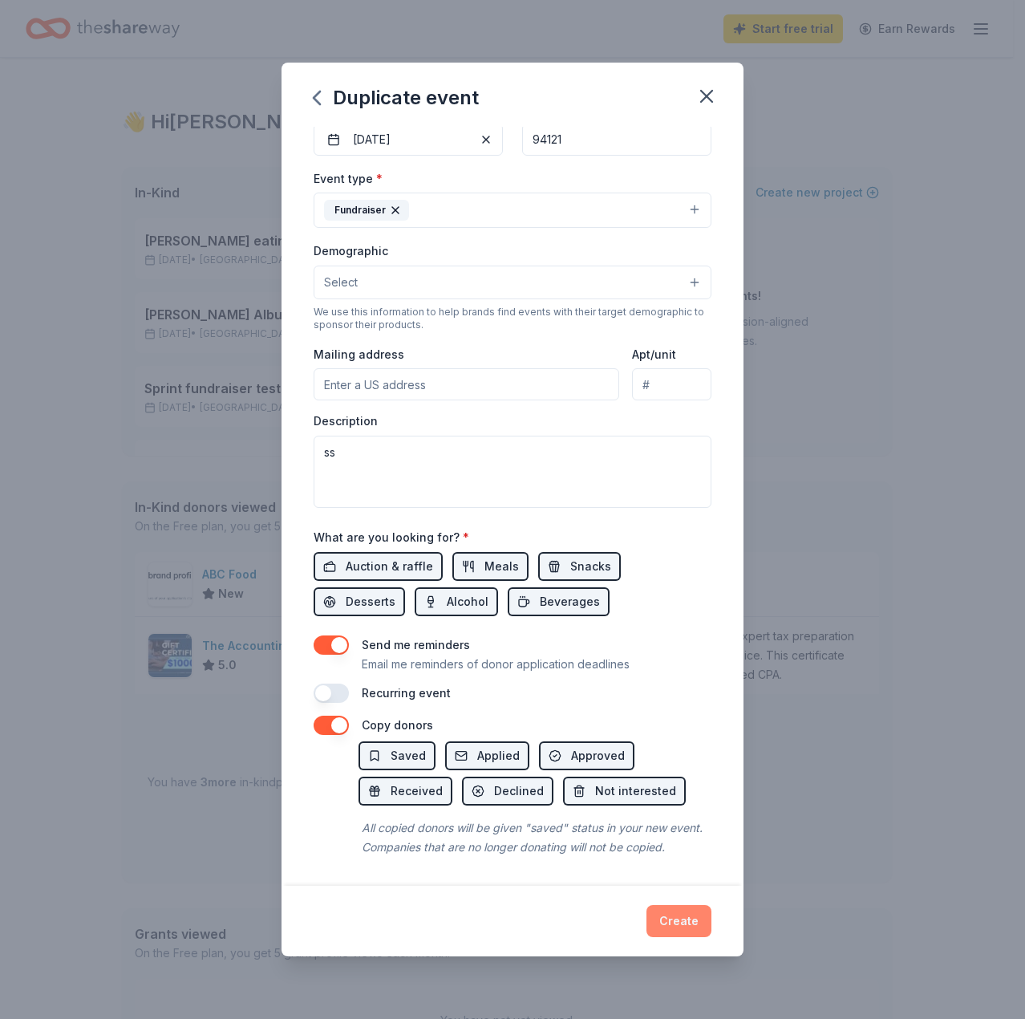
click at [687, 917] on button "Create" at bounding box center [678, 921] width 65 height 32
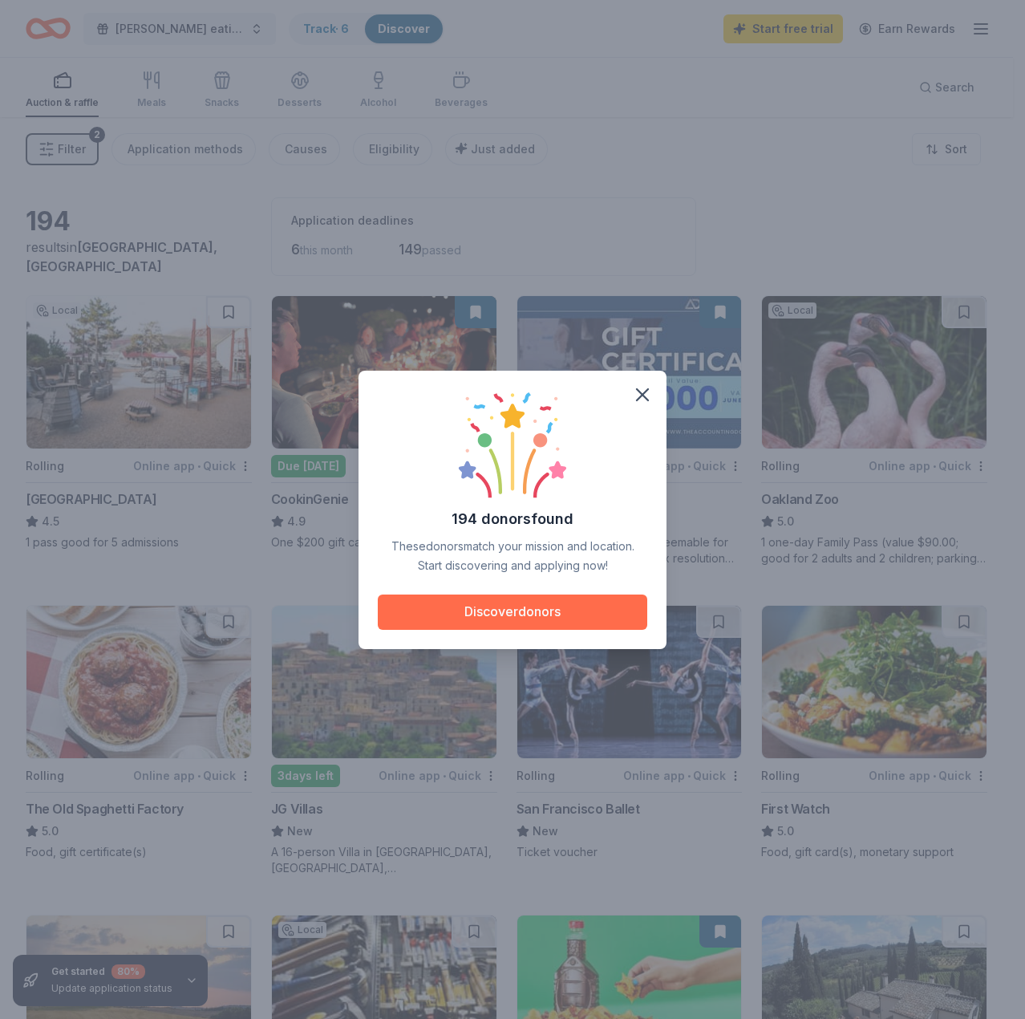
click at [467, 612] on button "Discover donors" at bounding box center [512, 611] width 269 height 35
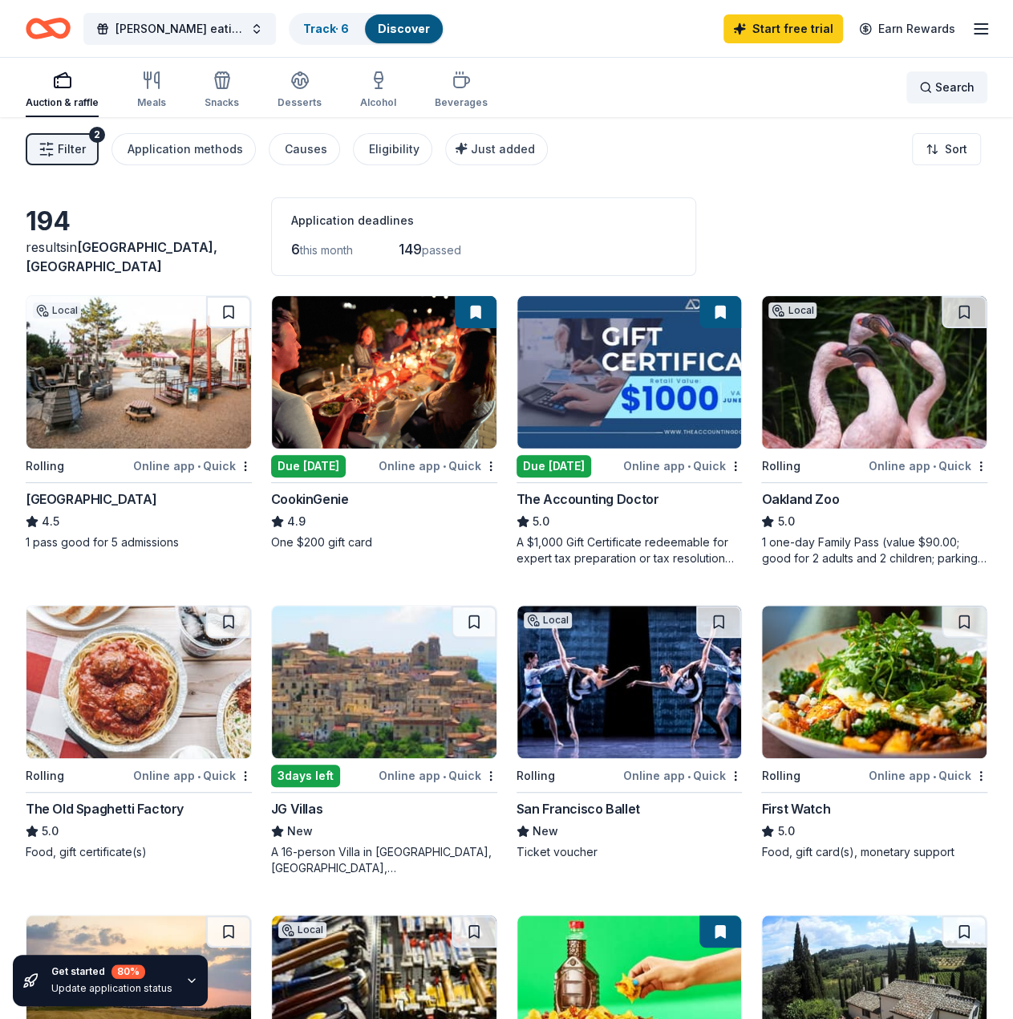
click at [953, 80] on span "Search" at bounding box center [954, 87] width 39 height 19
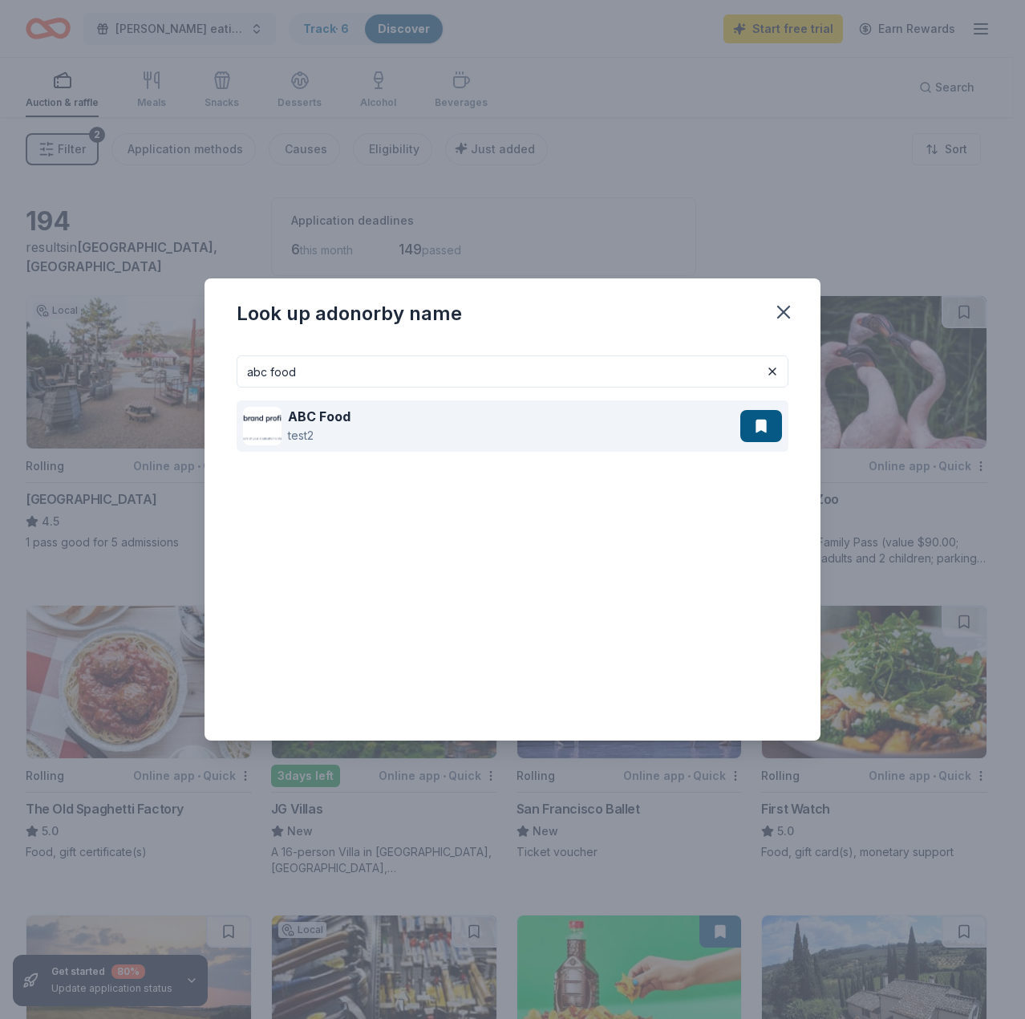
type input "abc food"
click at [308, 415] on strong "ABC Food" at bounding box center [319, 416] width 63 height 16
click at [350, 410] on div "ABC Food test2" at bounding box center [491, 425] width 497 height 51
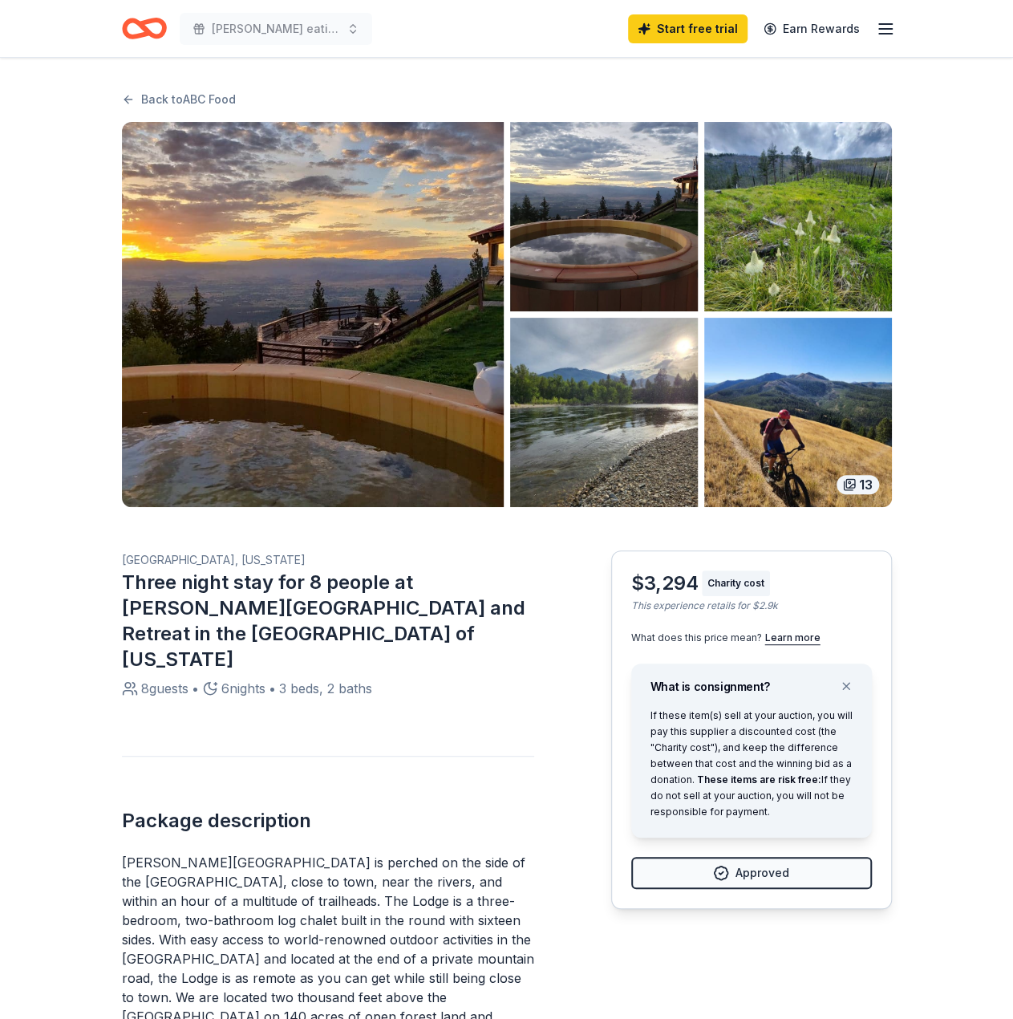
click at [869, 484] on div "13" at bounding box center [858, 484] width 43 height 19
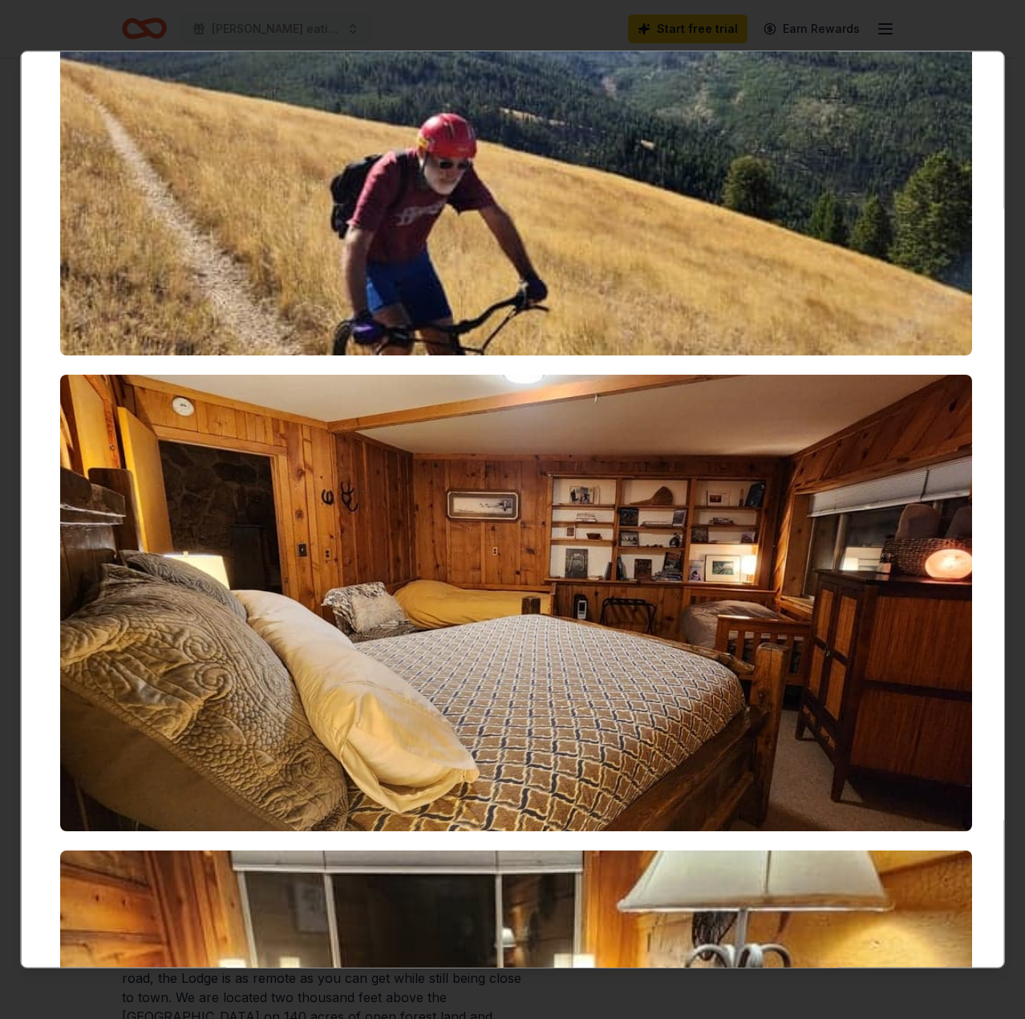
scroll to position [2326, 0]
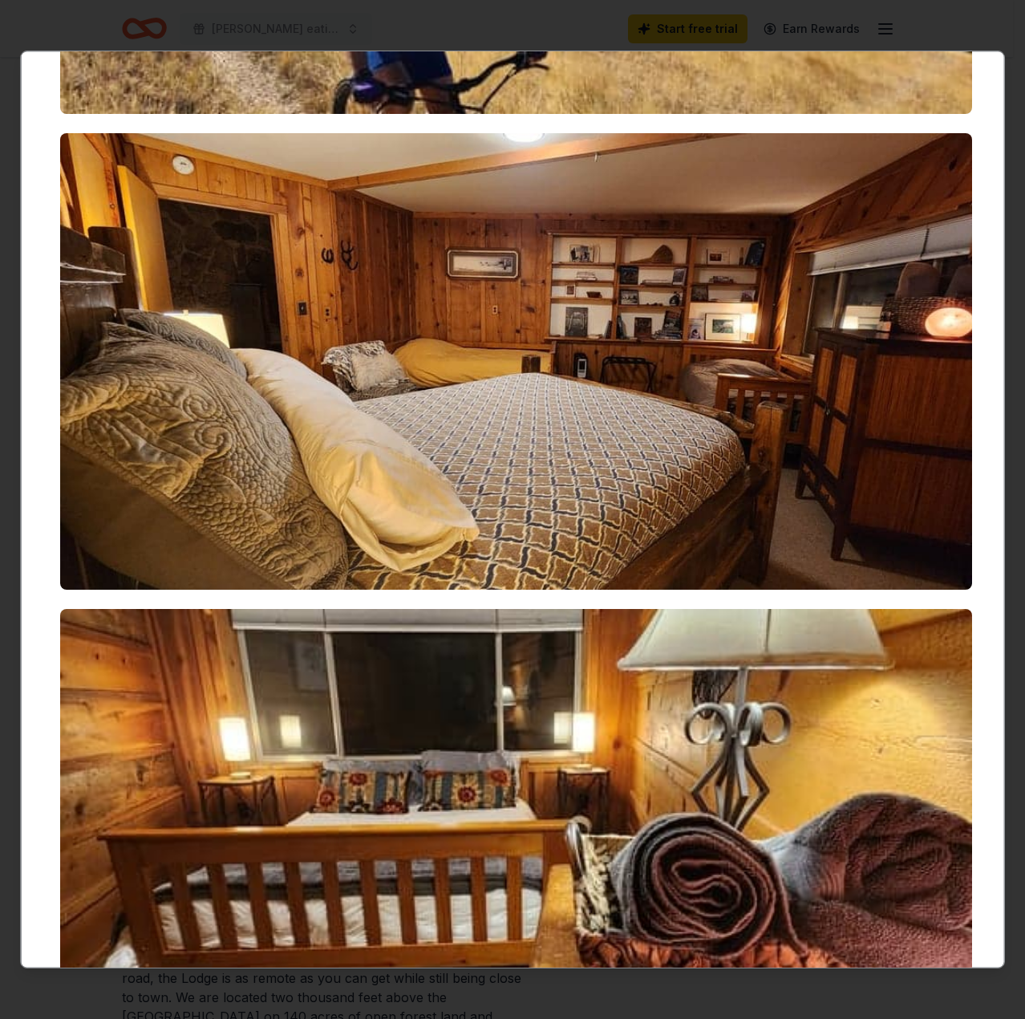
click at [866, 245] on img at bounding box center [516, 362] width 912 height 456
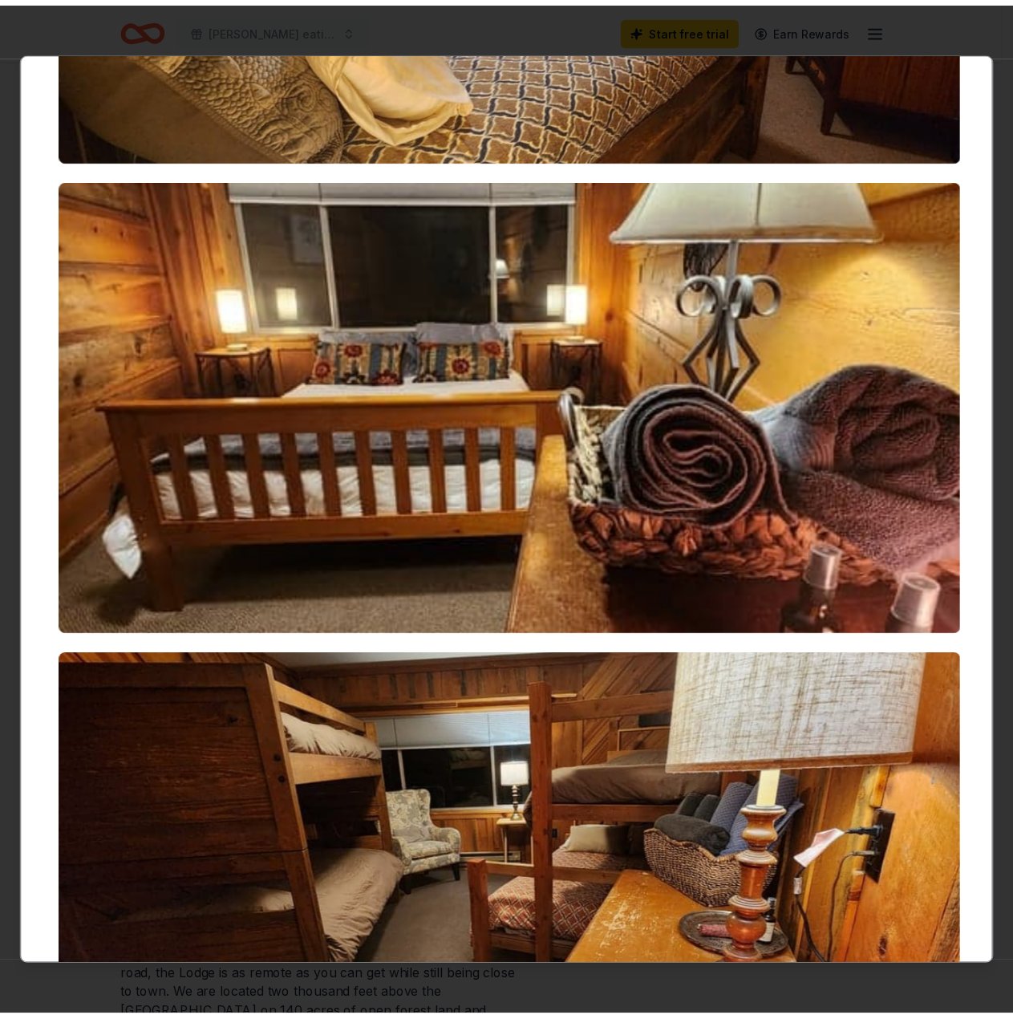
scroll to position [2887, 0]
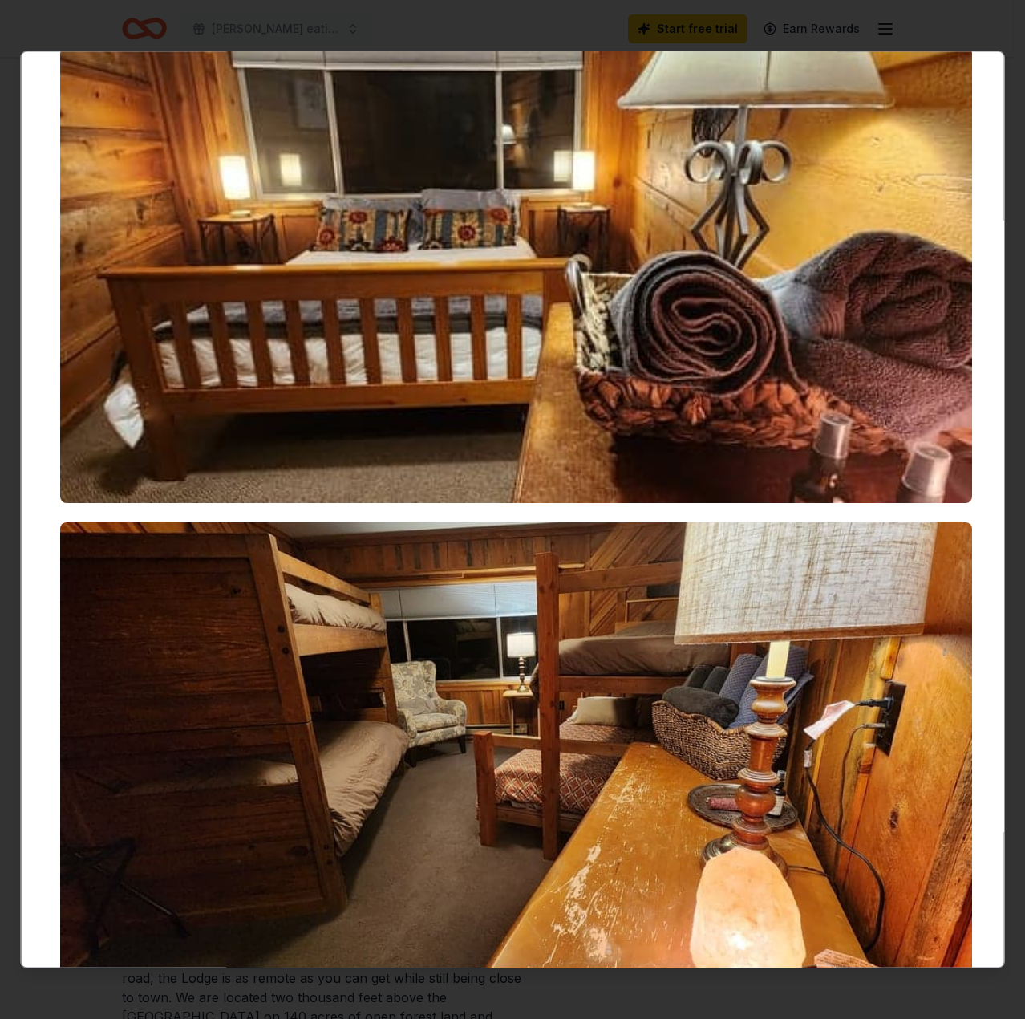
click at [976, 25] on div at bounding box center [512, 509] width 1025 height 1019
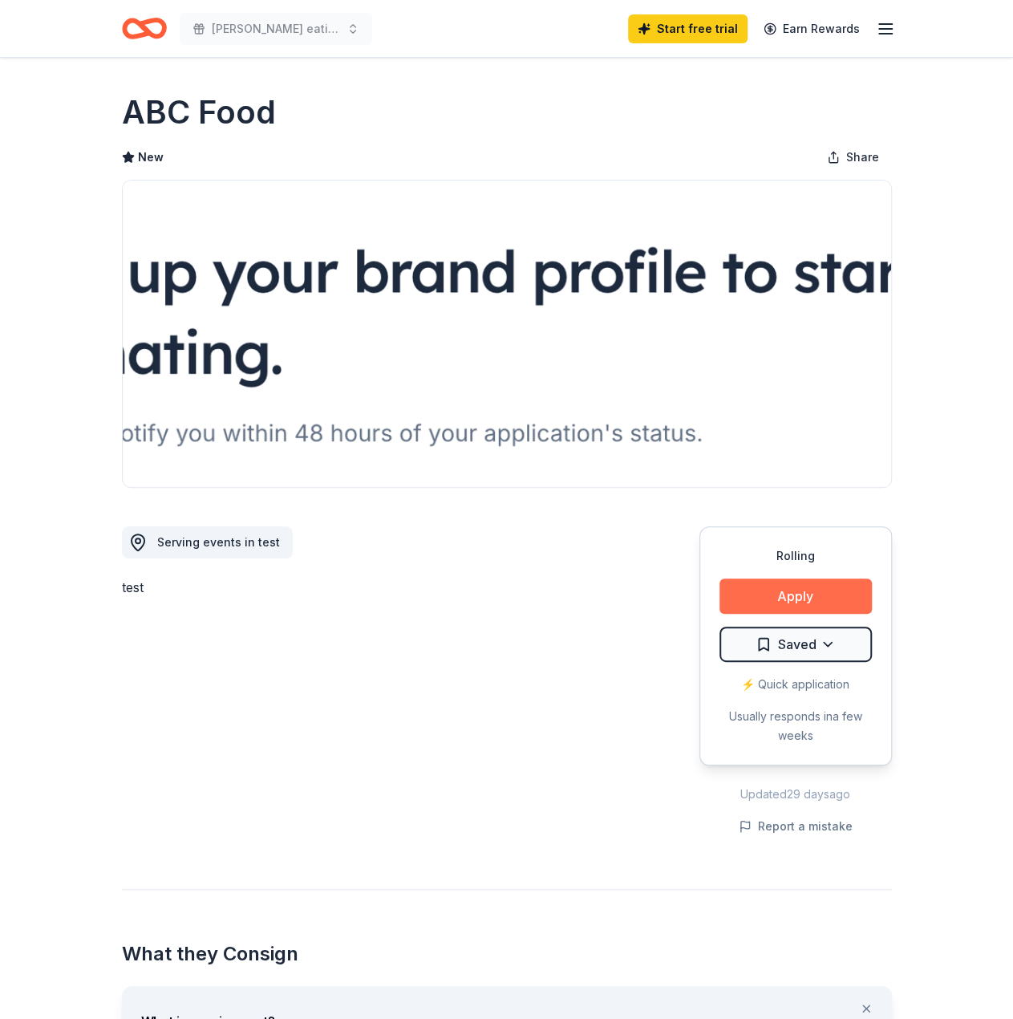
click at [831, 588] on button "Apply" at bounding box center [795, 595] width 152 height 35
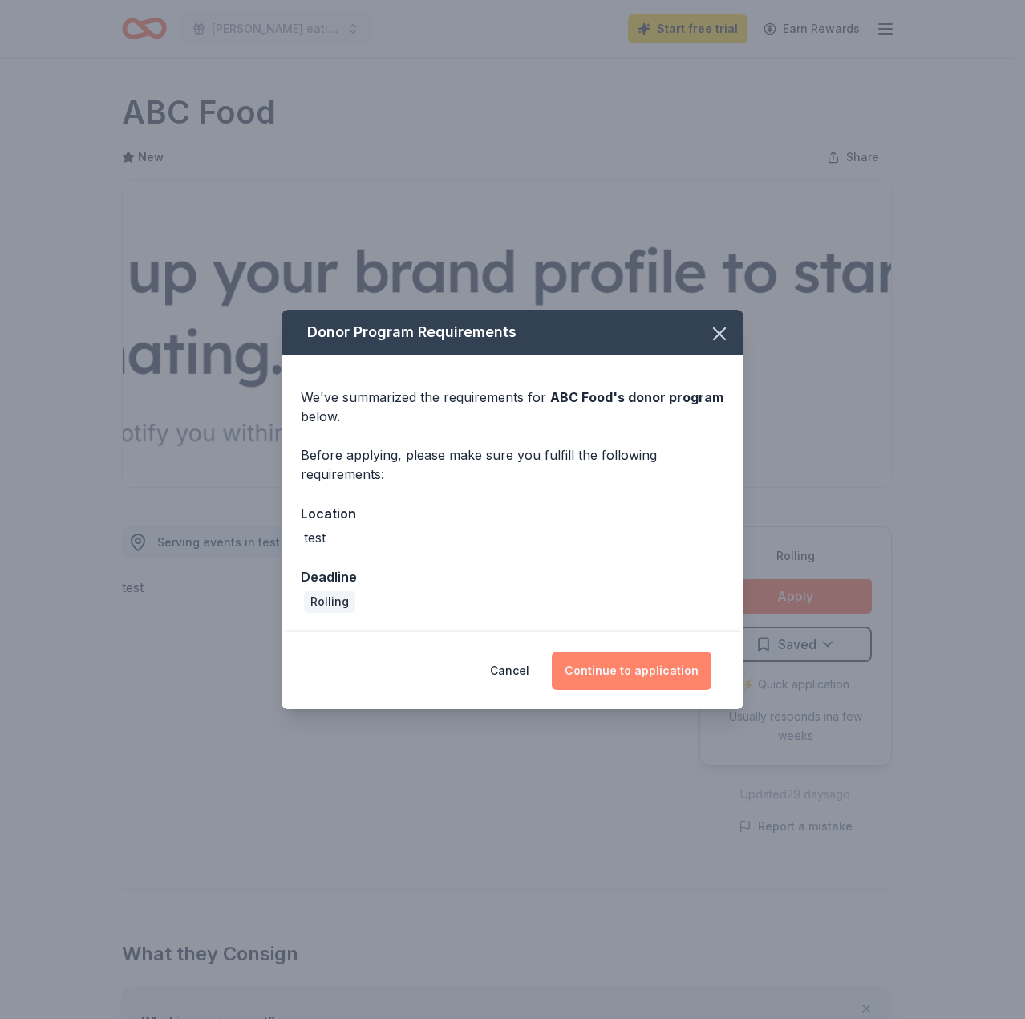
click at [642, 670] on button "Continue to application" at bounding box center [632, 670] width 160 height 38
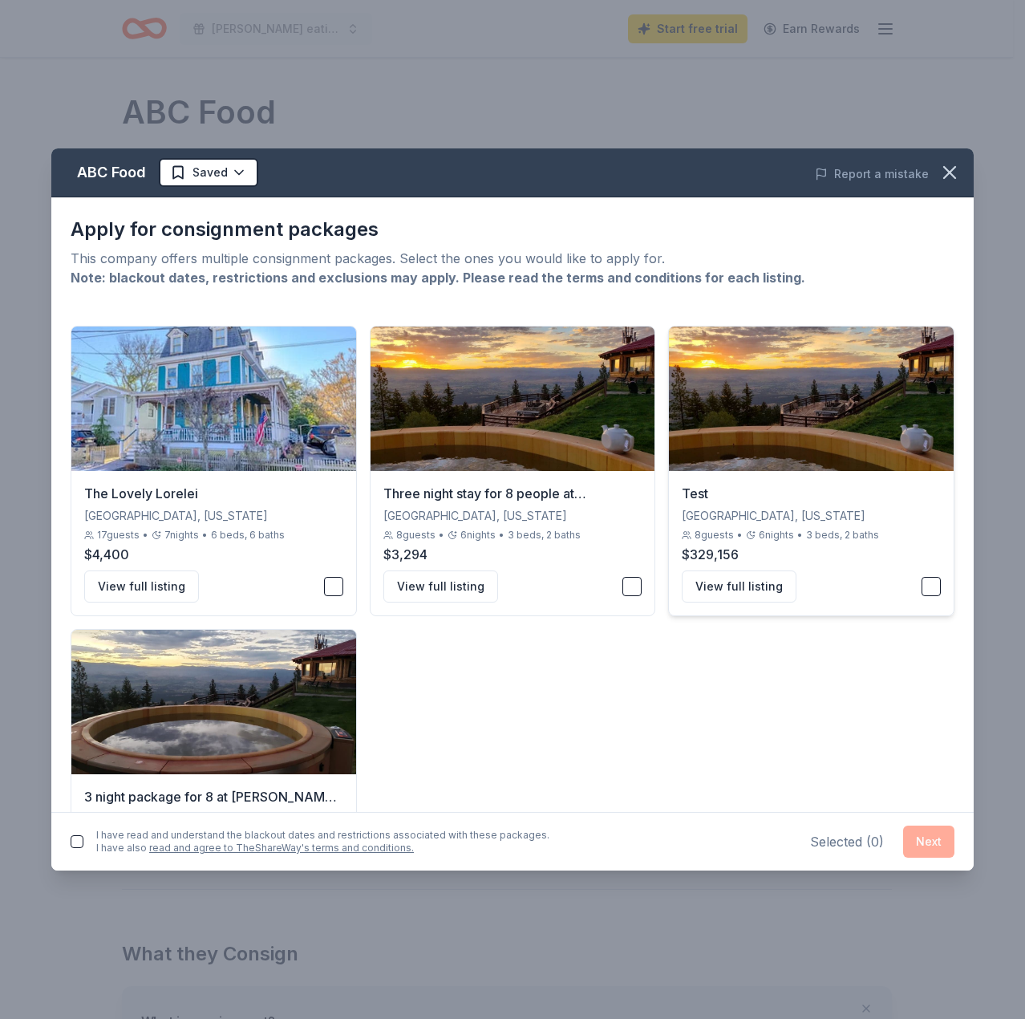
click at [922, 591] on button "button" at bounding box center [931, 586] width 19 height 19
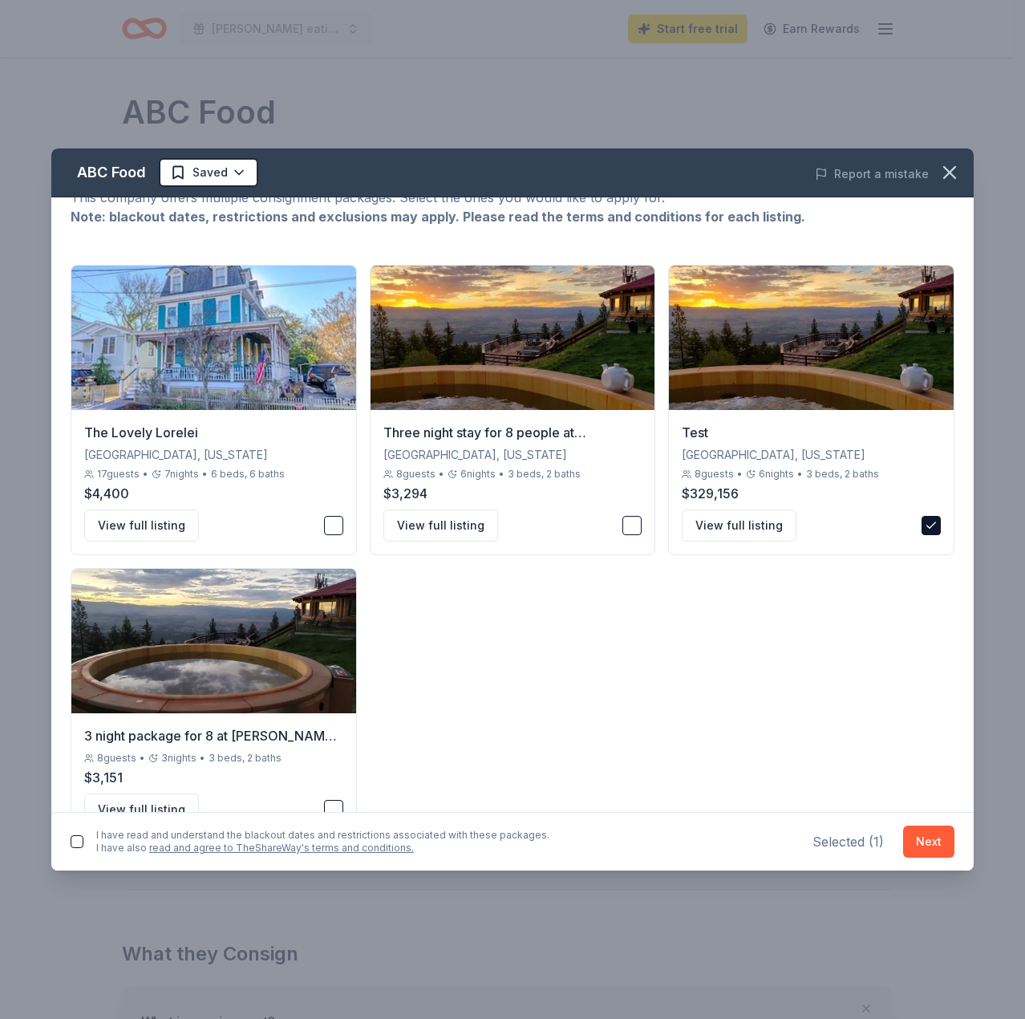
scroll to position [106, 0]
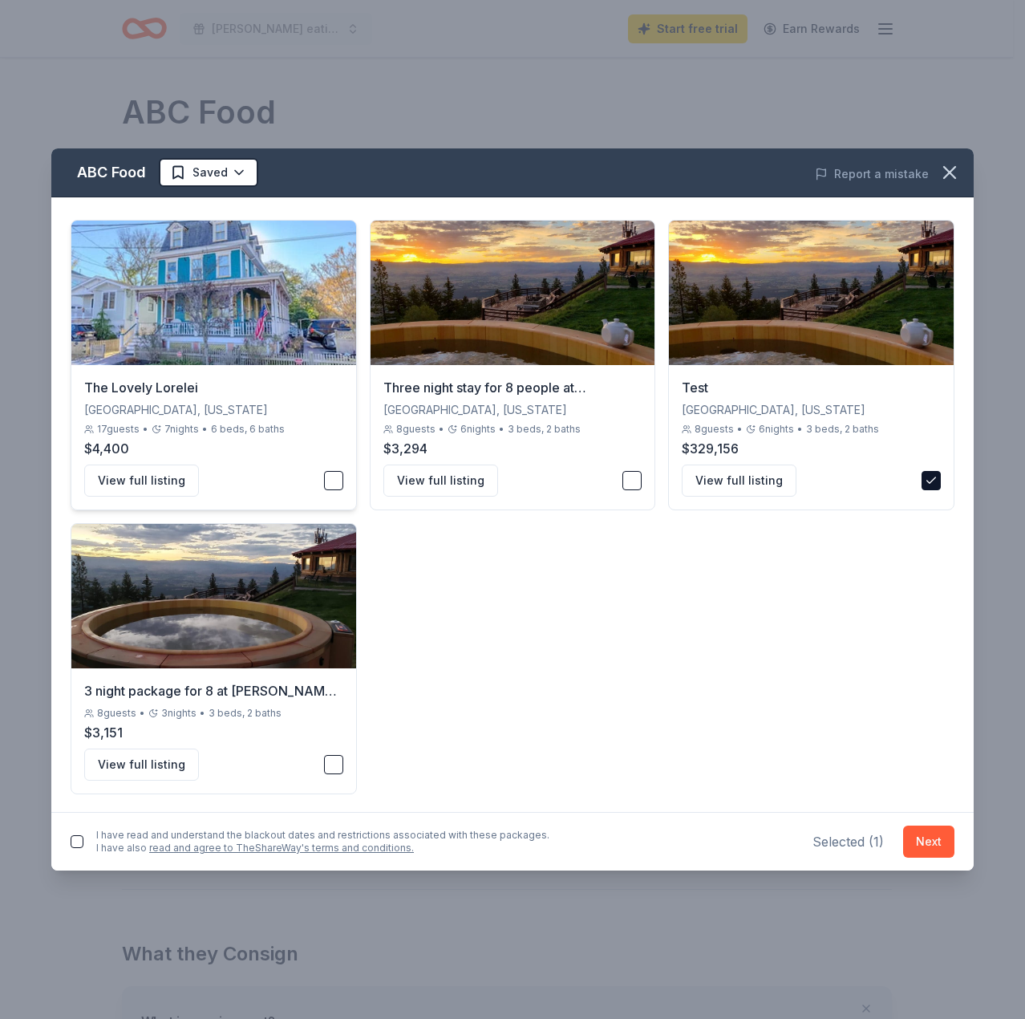
click at [339, 483] on div "The Lovely Lorelei Miami, Florida 17 guests • 7 nights • 6 beds, 6 baths $4,400…" at bounding box center [213, 437] width 285 height 144
click at [942, 837] on button "Next" at bounding box center [928, 841] width 51 height 32
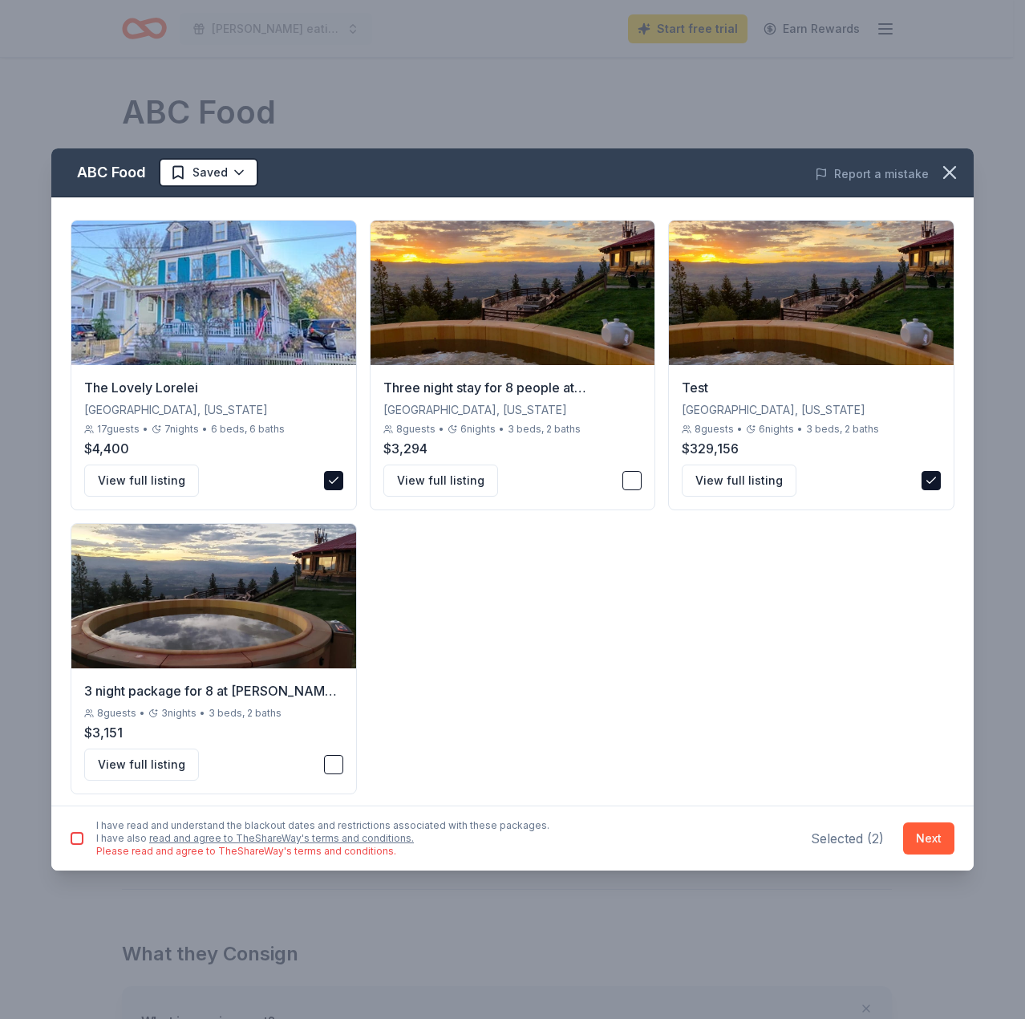
click at [76, 836] on button "button" at bounding box center [77, 838] width 13 height 13
click at [914, 837] on button "Next" at bounding box center [928, 838] width 51 height 32
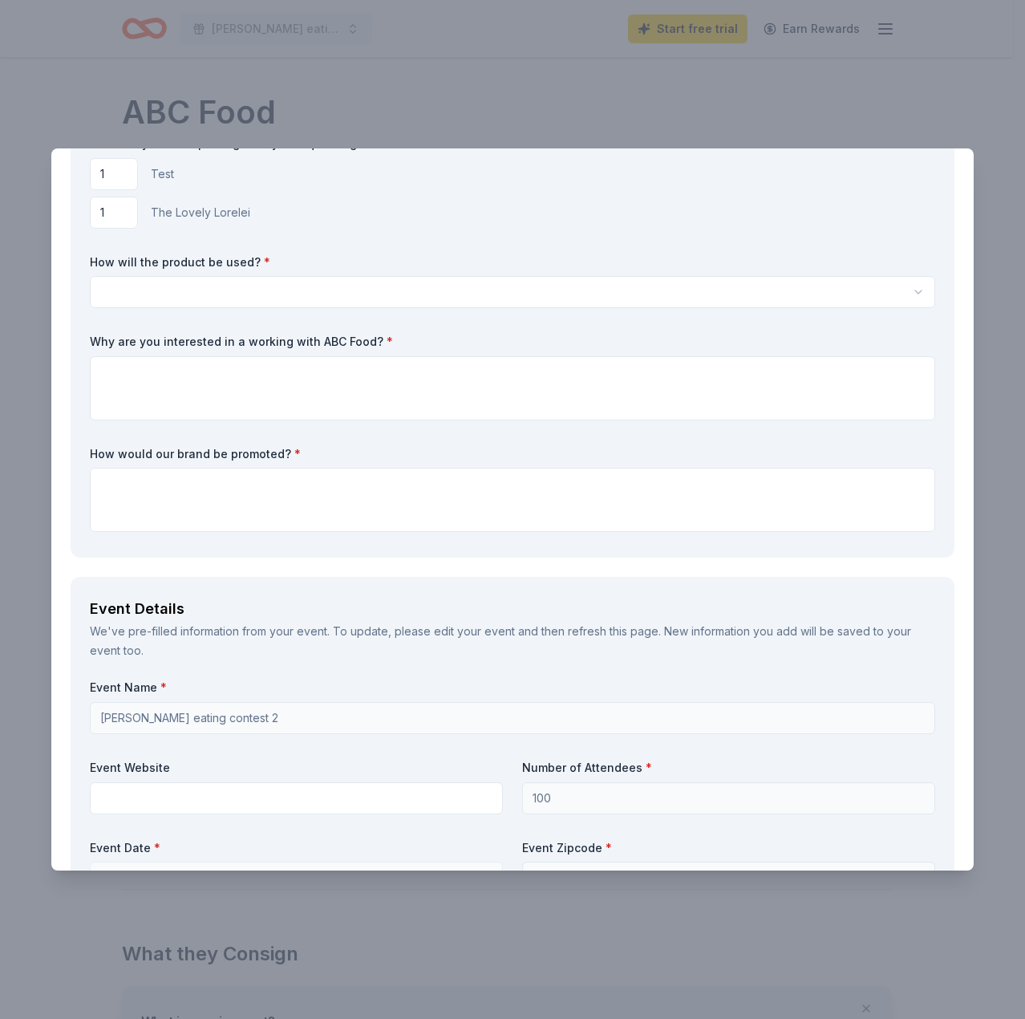
scroll to position [0, 0]
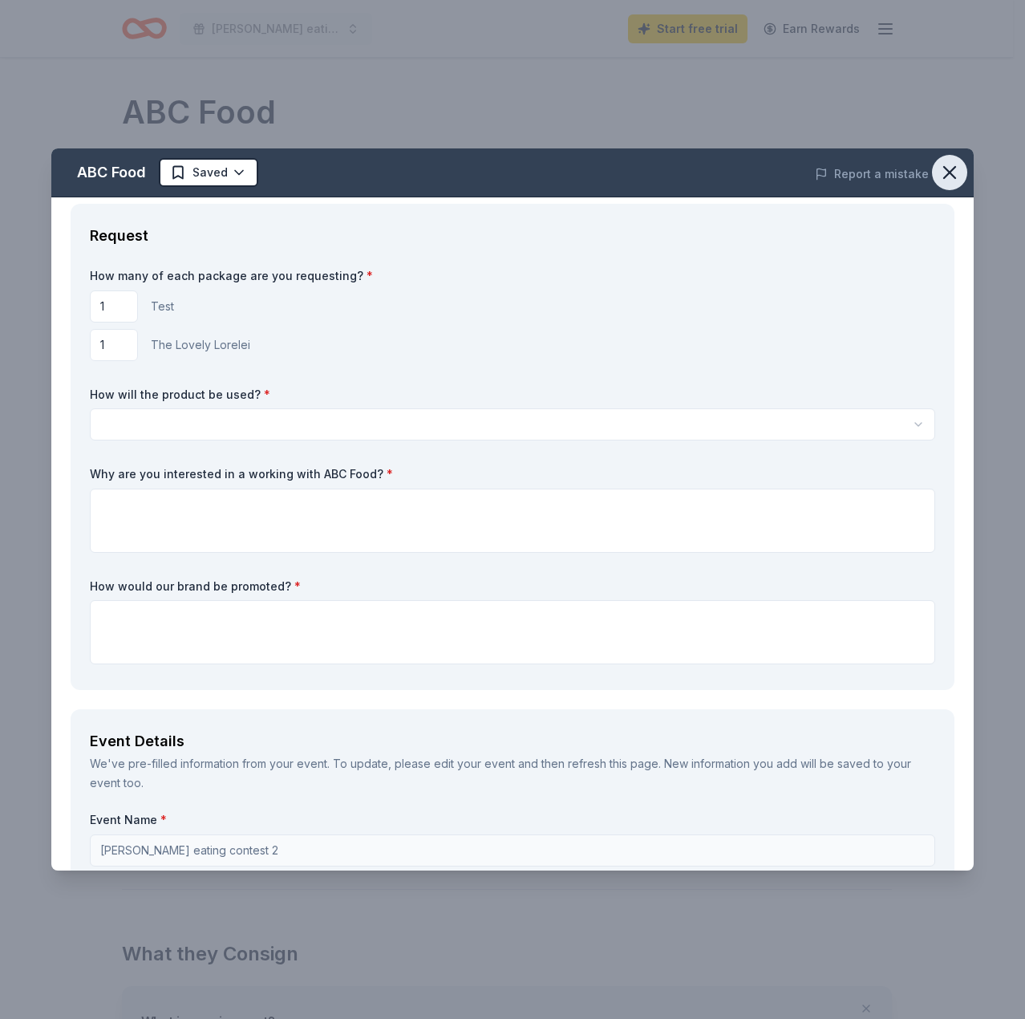
drag, startPoint x: 936, startPoint y: 171, endPoint x: 604, endPoint y: 60, distance: 350.0
click at [944, 171] on icon "button" at bounding box center [949, 172] width 11 height 11
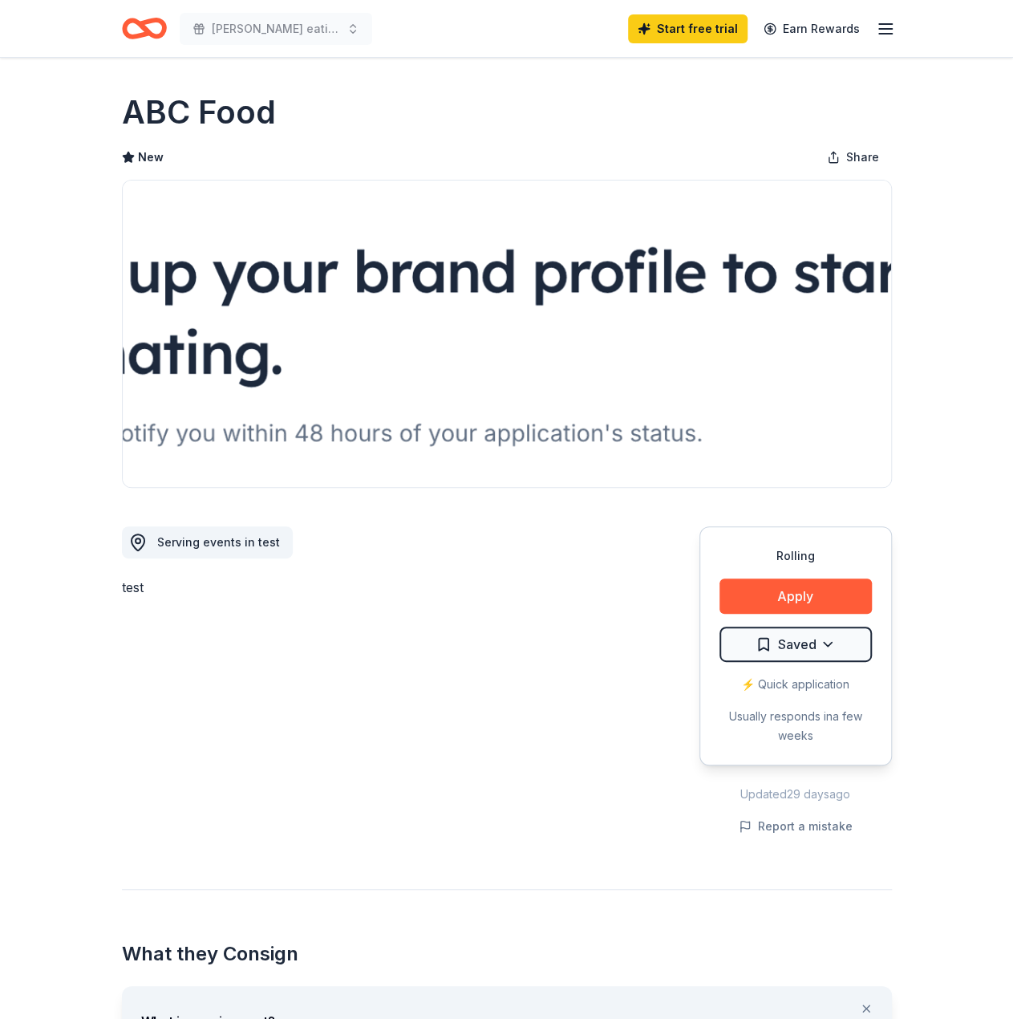
click at [779, 613] on div "Rolling Apply Saved ⚡️ Quick application Usually responds in a few weeks" at bounding box center [795, 645] width 192 height 239
click at [778, 598] on button "Apply" at bounding box center [795, 595] width 152 height 35
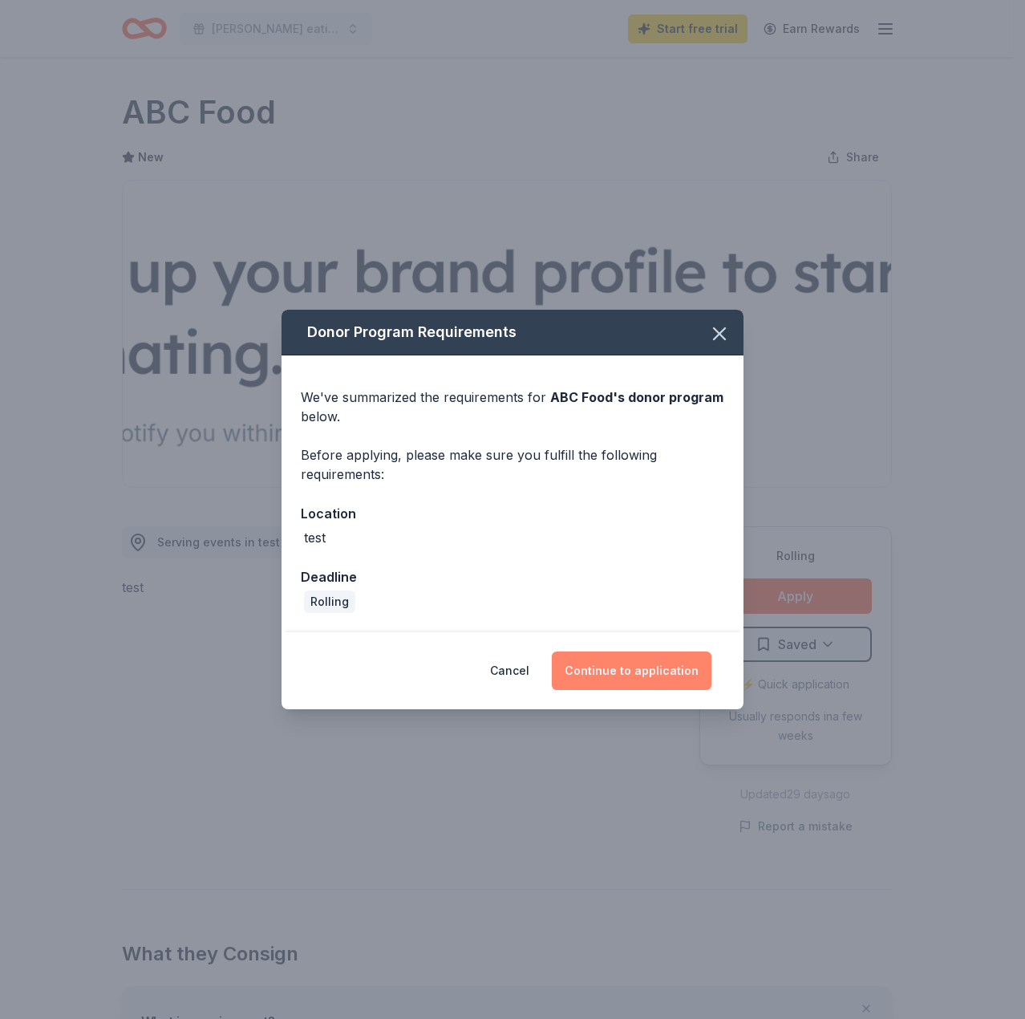
click at [638, 668] on button "Continue to application" at bounding box center [632, 670] width 160 height 38
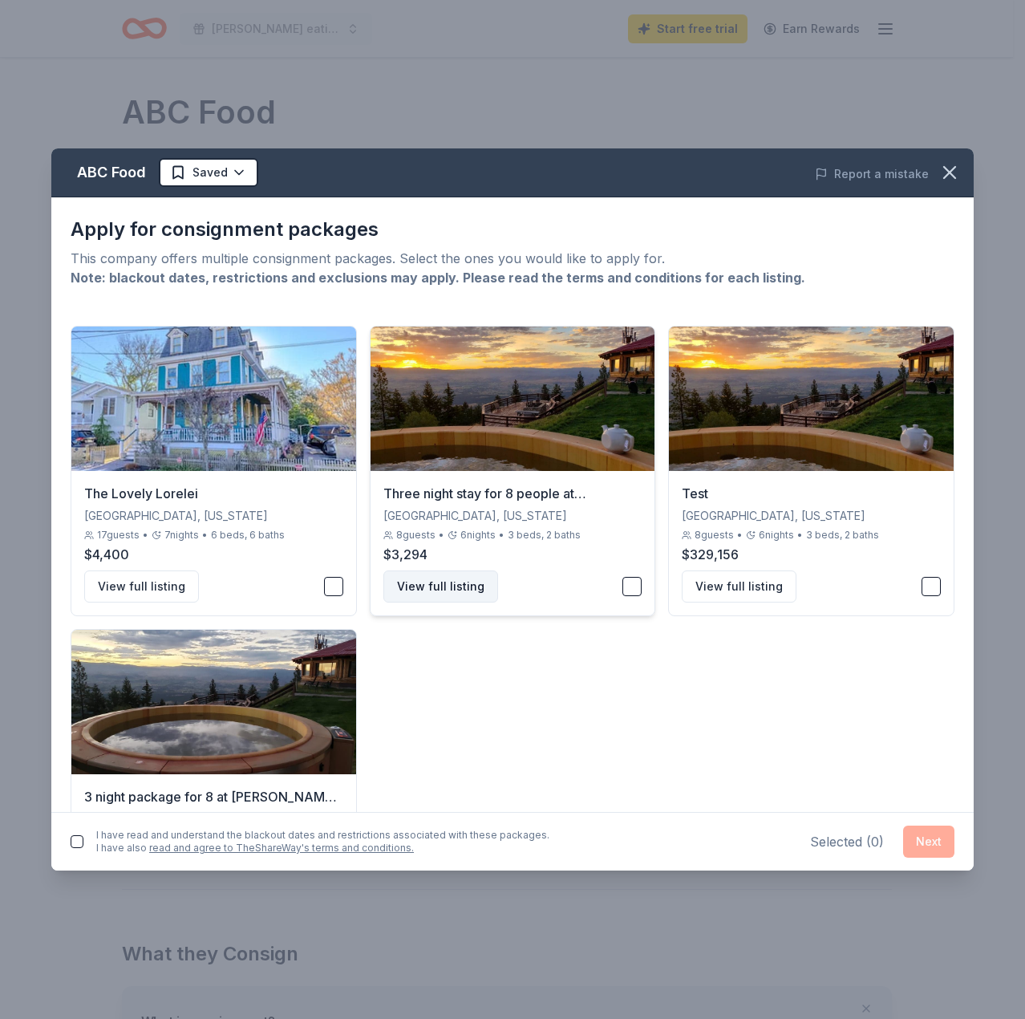
click at [452, 577] on button "View full listing" at bounding box center [440, 586] width 115 height 32
click at [343, 852] on link "read and agree to TheShareWay's terms and conditions." at bounding box center [281, 847] width 265 height 12
click at [332, 585] on button "button" at bounding box center [333, 586] width 19 height 19
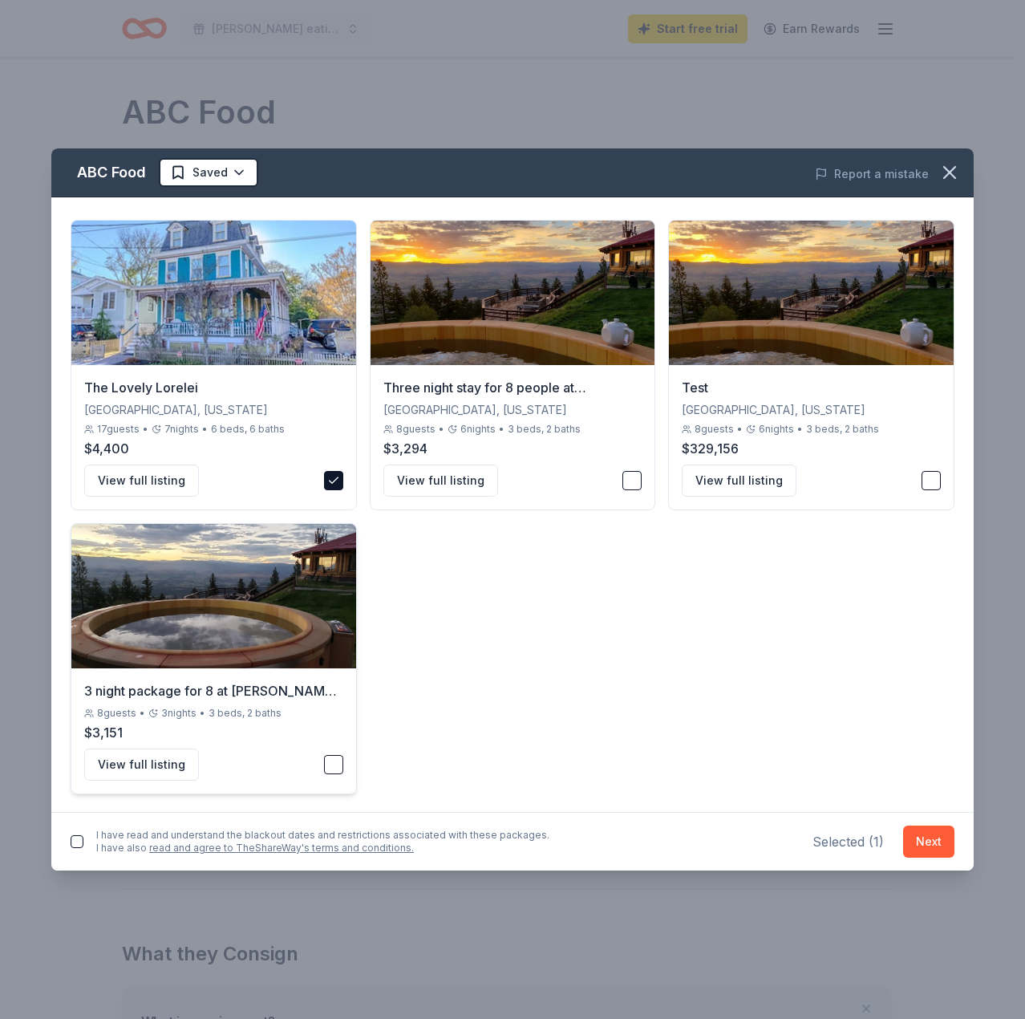
click at [329, 762] on button "button" at bounding box center [333, 764] width 19 height 19
click at [73, 841] on button "button" at bounding box center [77, 841] width 13 height 13
click at [951, 849] on button "Next" at bounding box center [928, 841] width 51 height 32
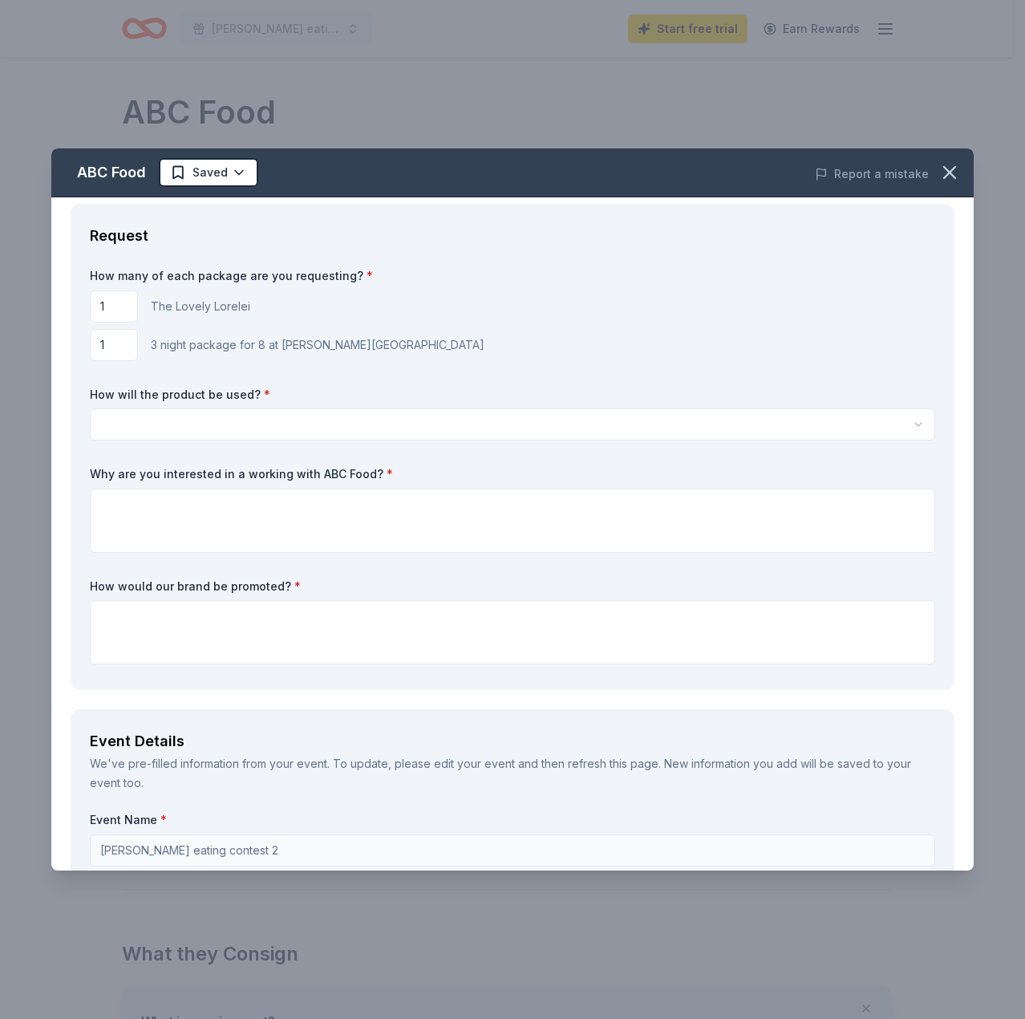
click at [114, 310] on input "1" at bounding box center [114, 306] width 48 height 32
type input "3"
click at [108, 341] on input "1" at bounding box center [114, 345] width 48 height 32
type input "2"
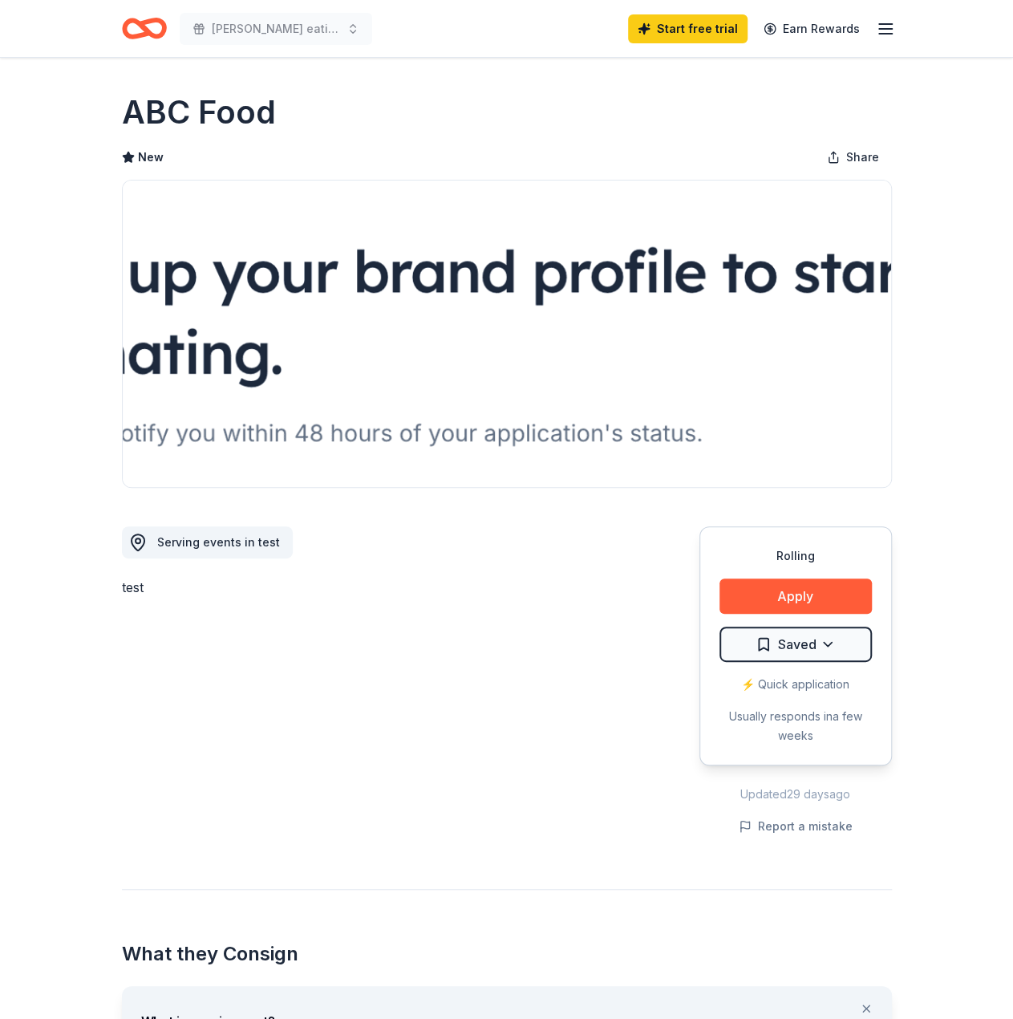
scroll to position [481, 0]
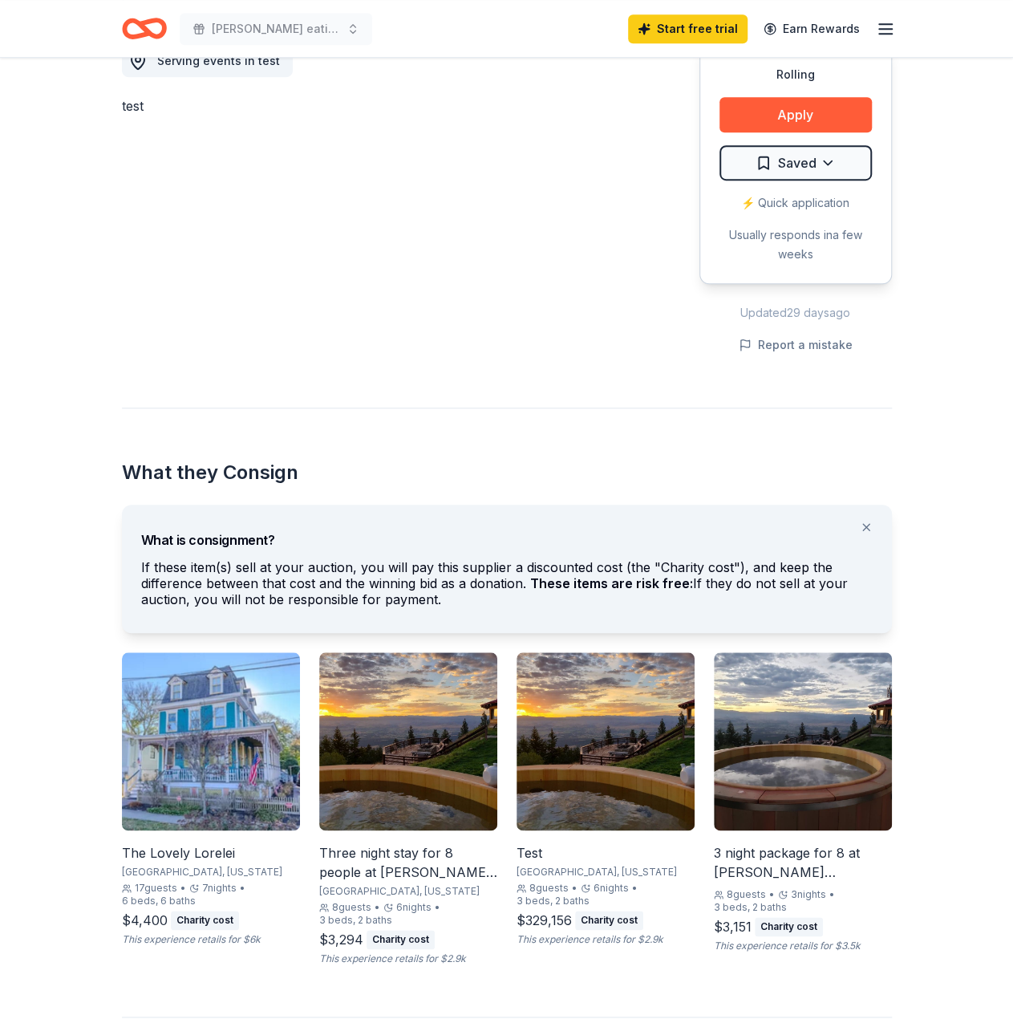
click at [224, 812] on img at bounding box center [211, 741] width 178 height 178
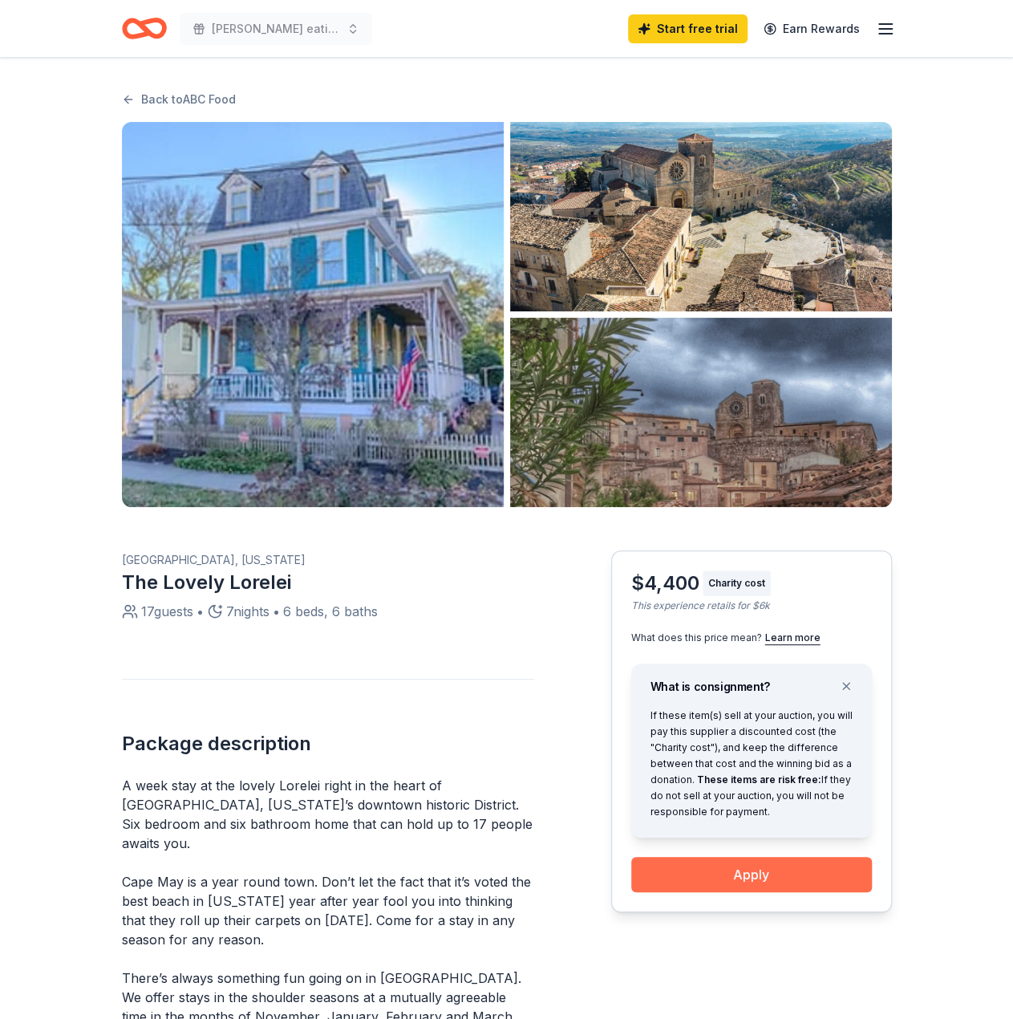
click at [715, 873] on button "Apply" at bounding box center [751, 874] width 241 height 35
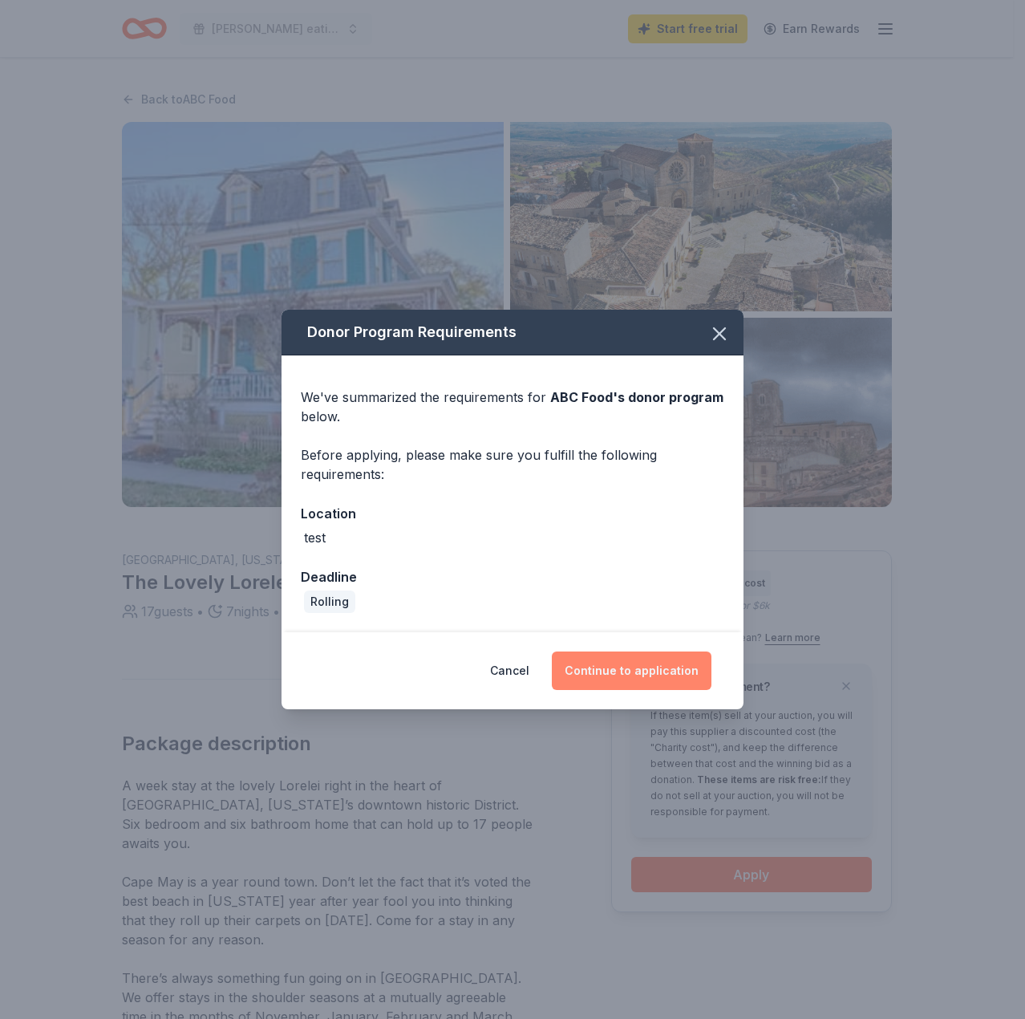
click at [602, 658] on button "Continue to application" at bounding box center [632, 670] width 160 height 38
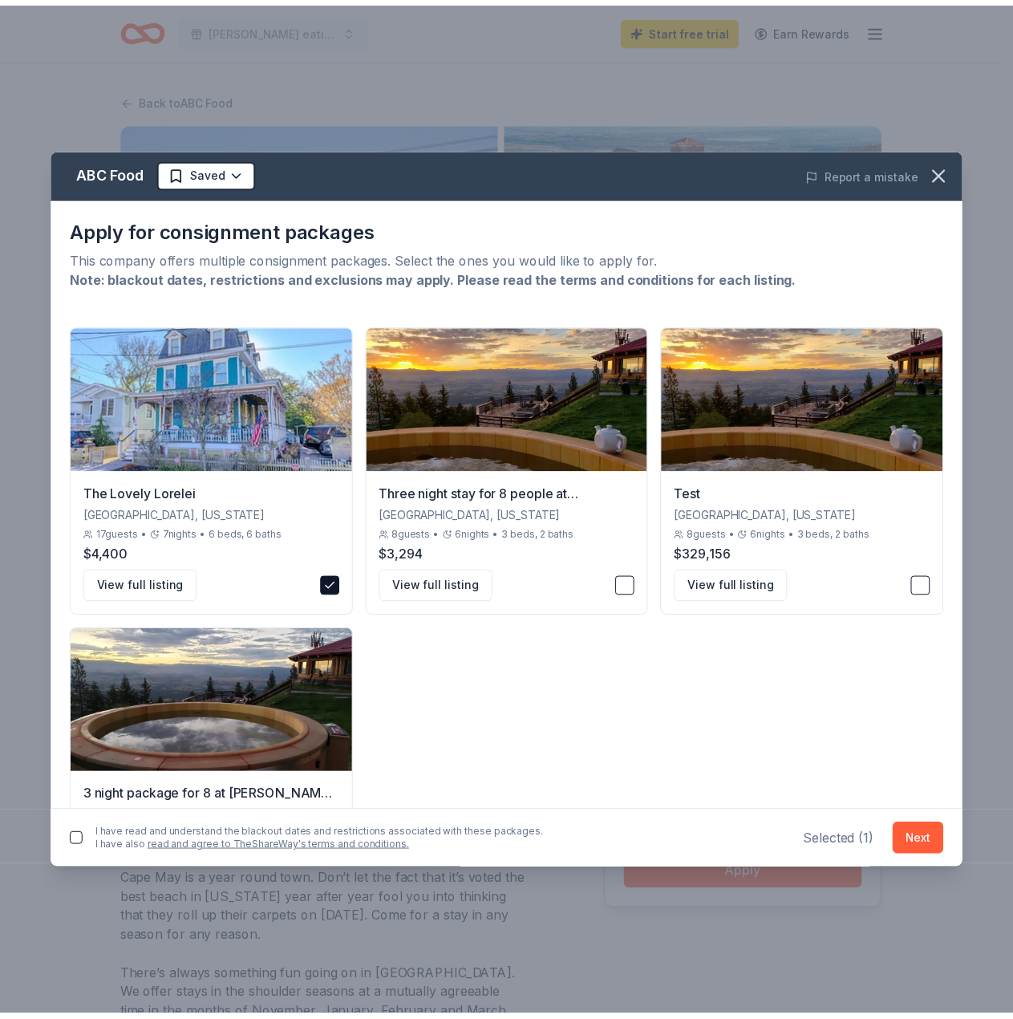
scroll to position [106, 0]
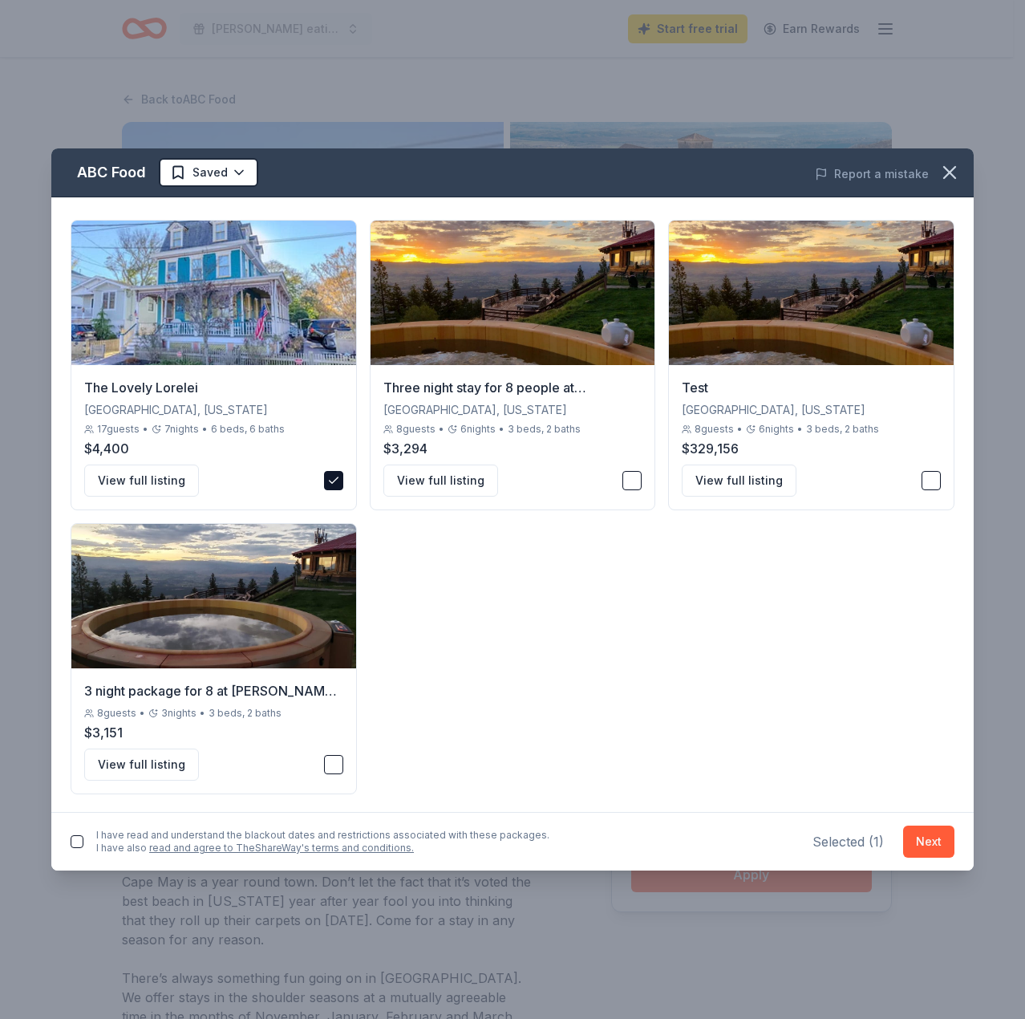
drag, startPoint x: 956, startPoint y: 176, endPoint x: 577, endPoint y: 76, distance: 391.6
click at [956, 176] on icon "button" at bounding box center [949, 172] width 22 height 22
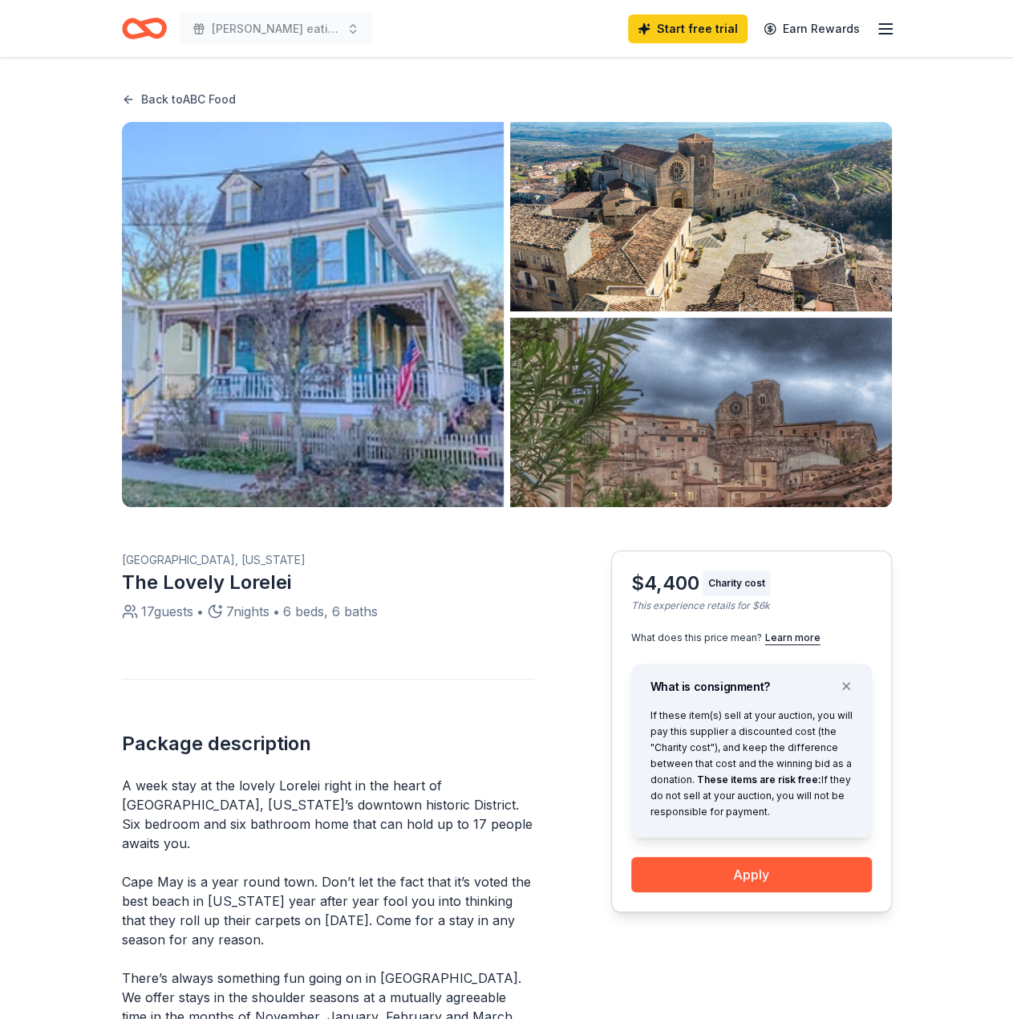
click at [180, 93] on link "Back to ABC Food" at bounding box center [179, 99] width 114 height 19
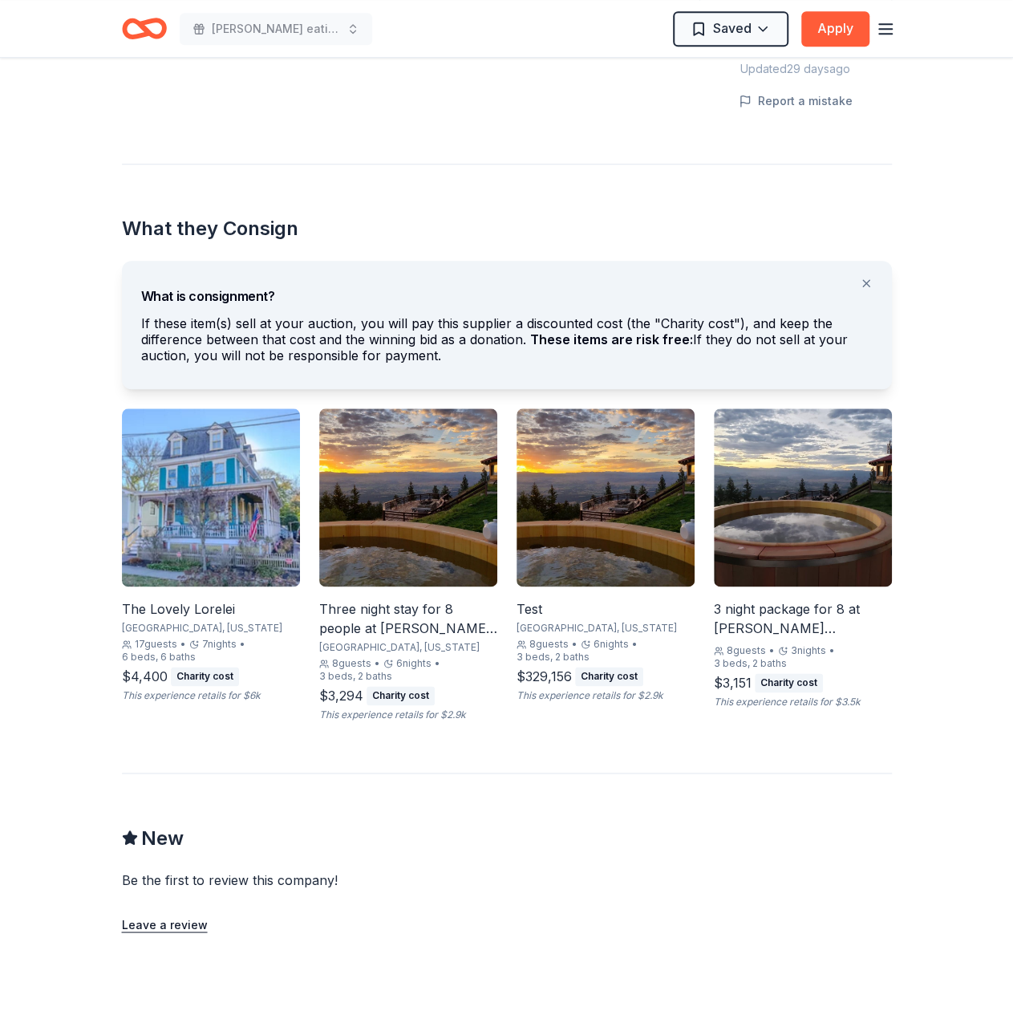
scroll to position [857, 0]
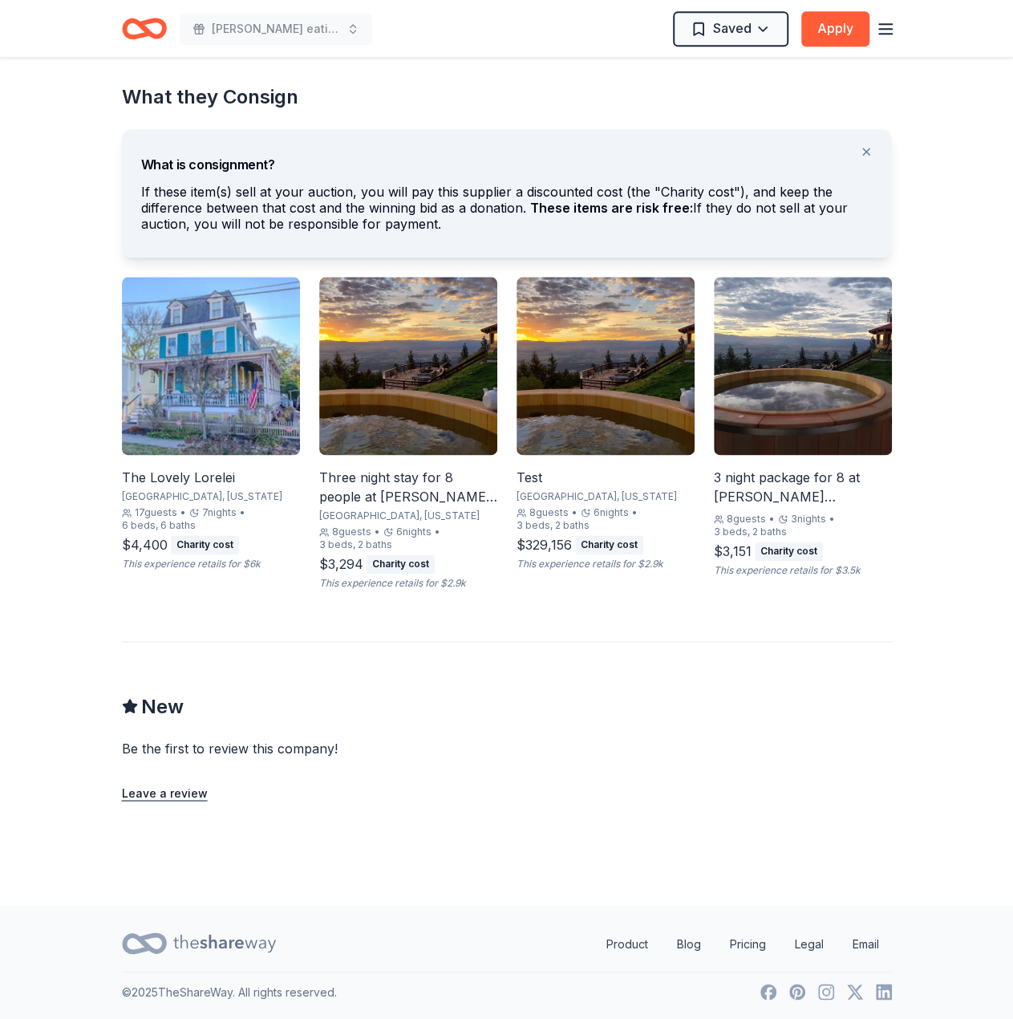
click at [53, 619] on div "Rolling Share ABC Food New Share Serving events in test test Rolling Apply Save…" at bounding box center [506, 53] width 1013 height 1704
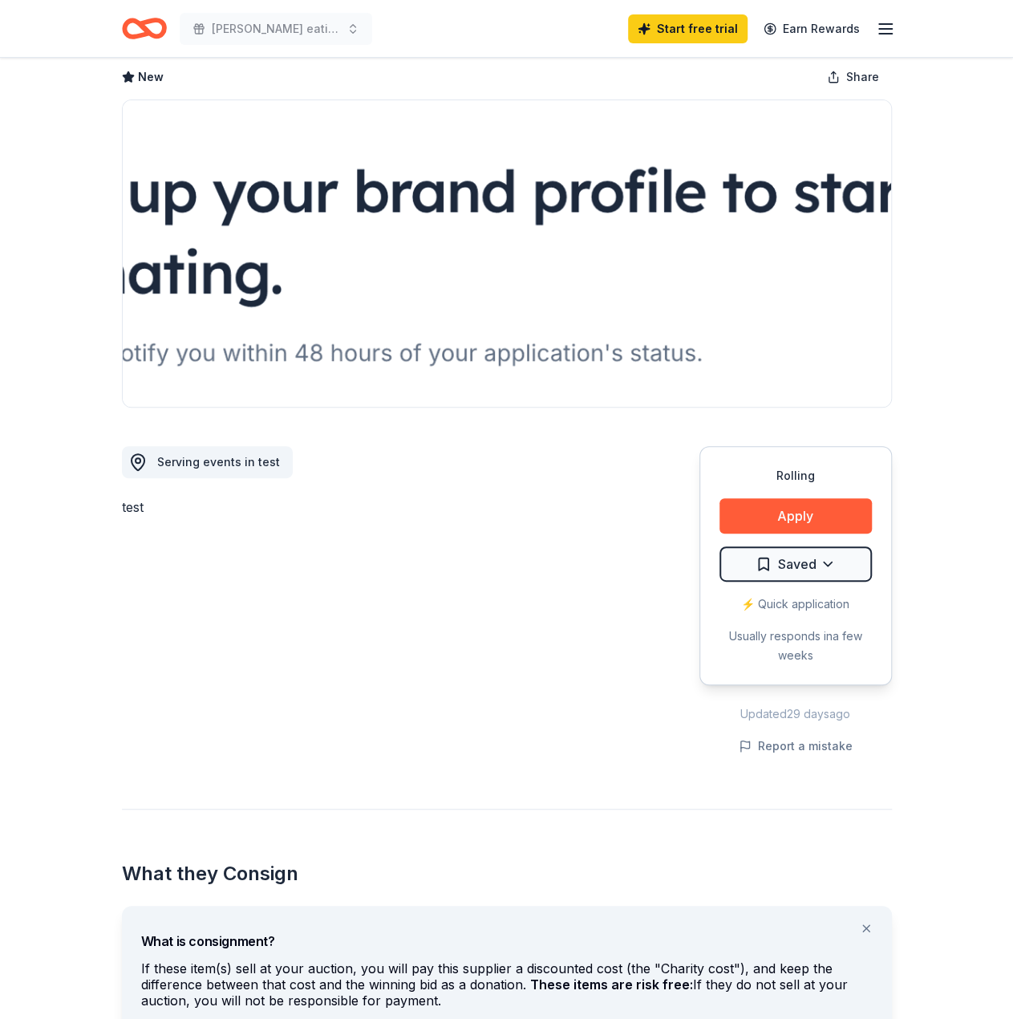
scroll to position [0, 0]
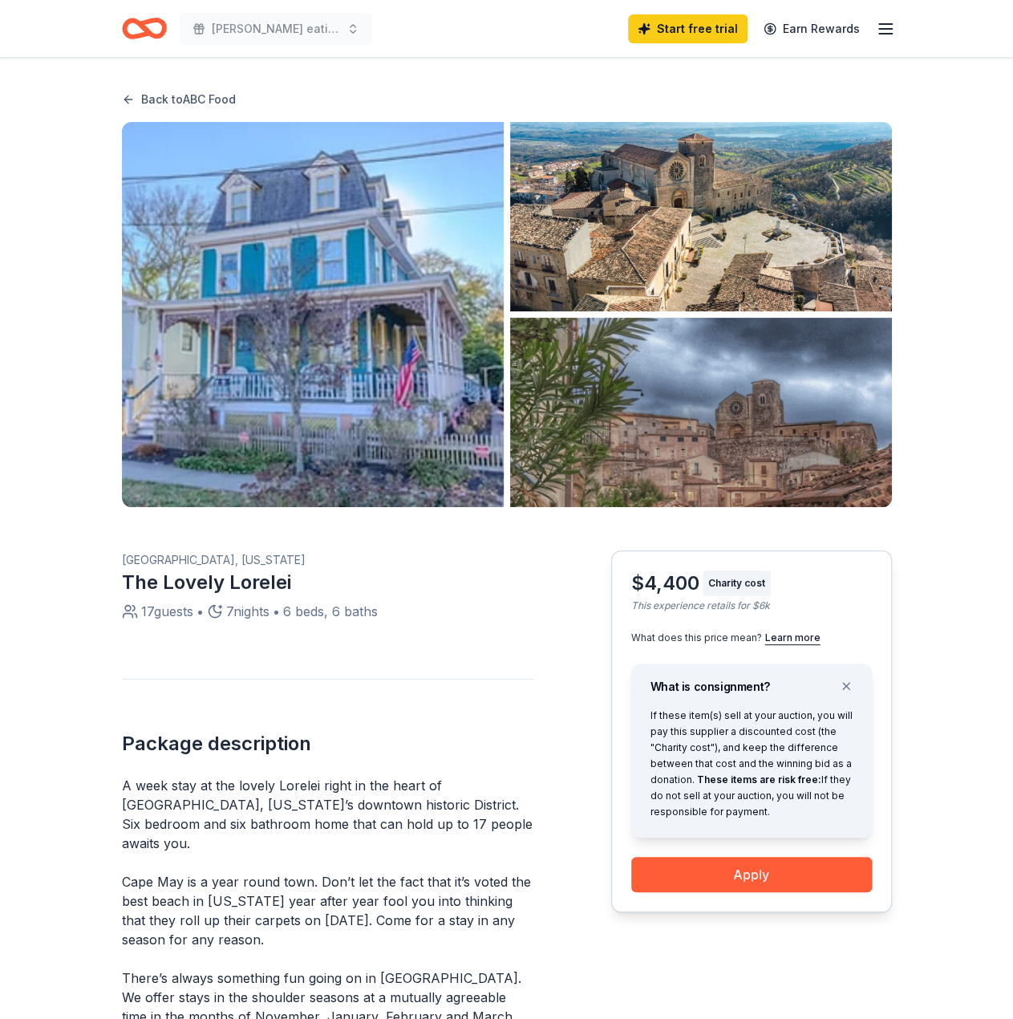
click at [167, 102] on link "Back to ABC Food" at bounding box center [179, 99] width 114 height 19
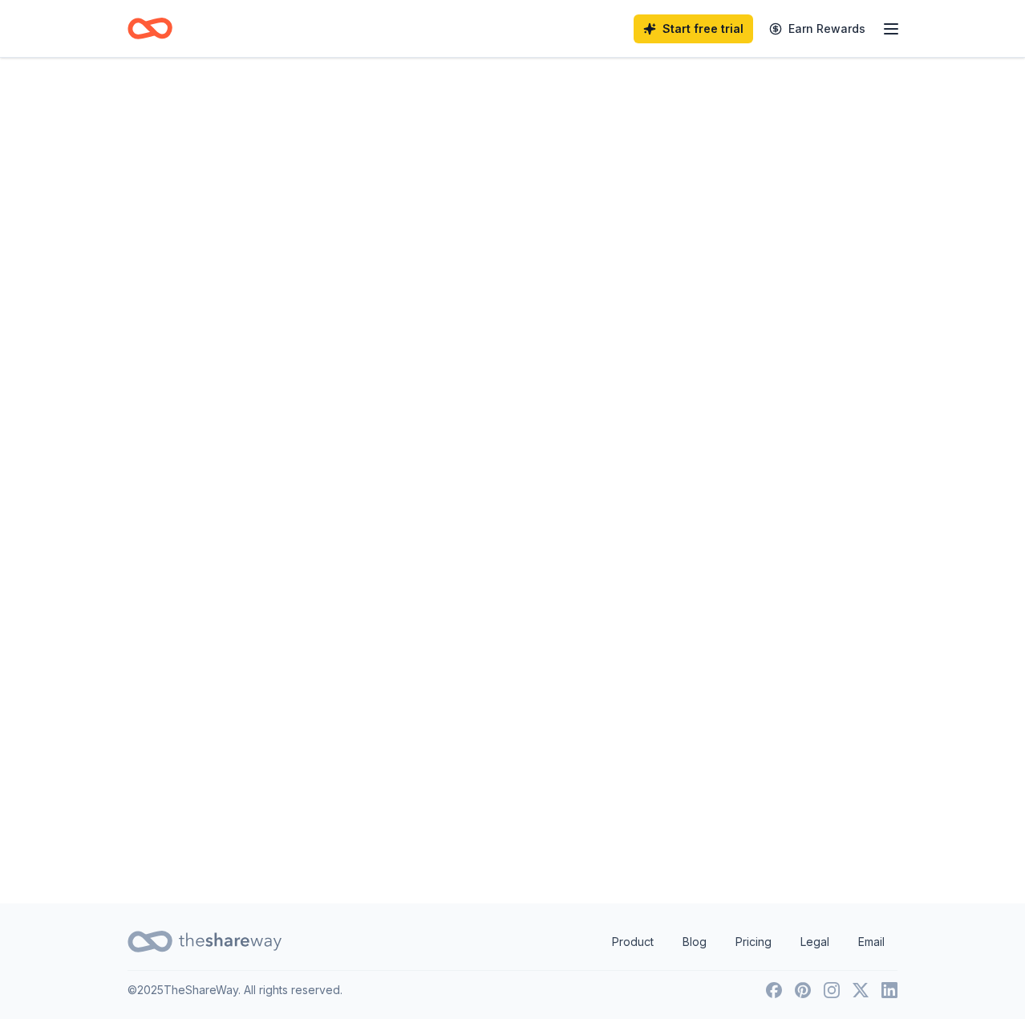
click at [144, 28] on icon "Home" at bounding box center [150, 29] width 45 height 38
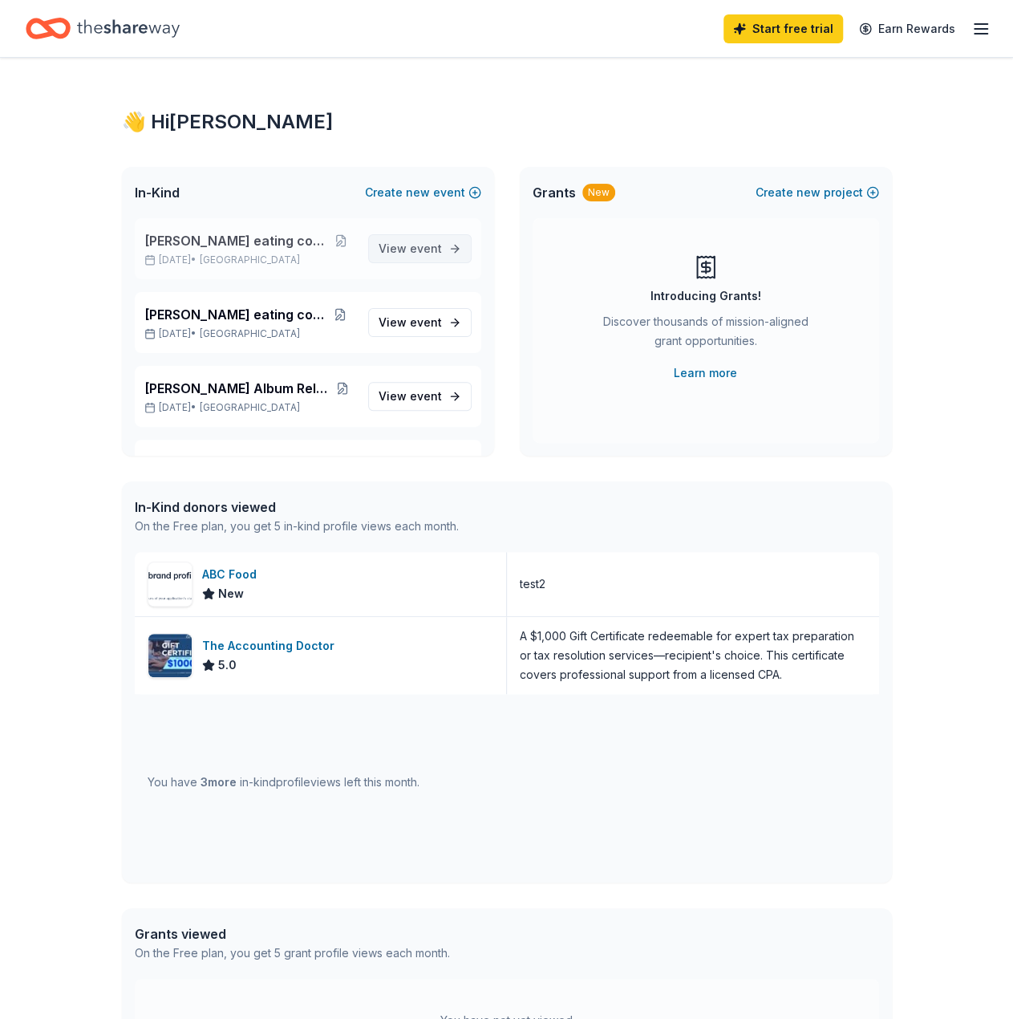
click at [412, 249] on span "event" at bounding box center [426, 248] width 32 height 14
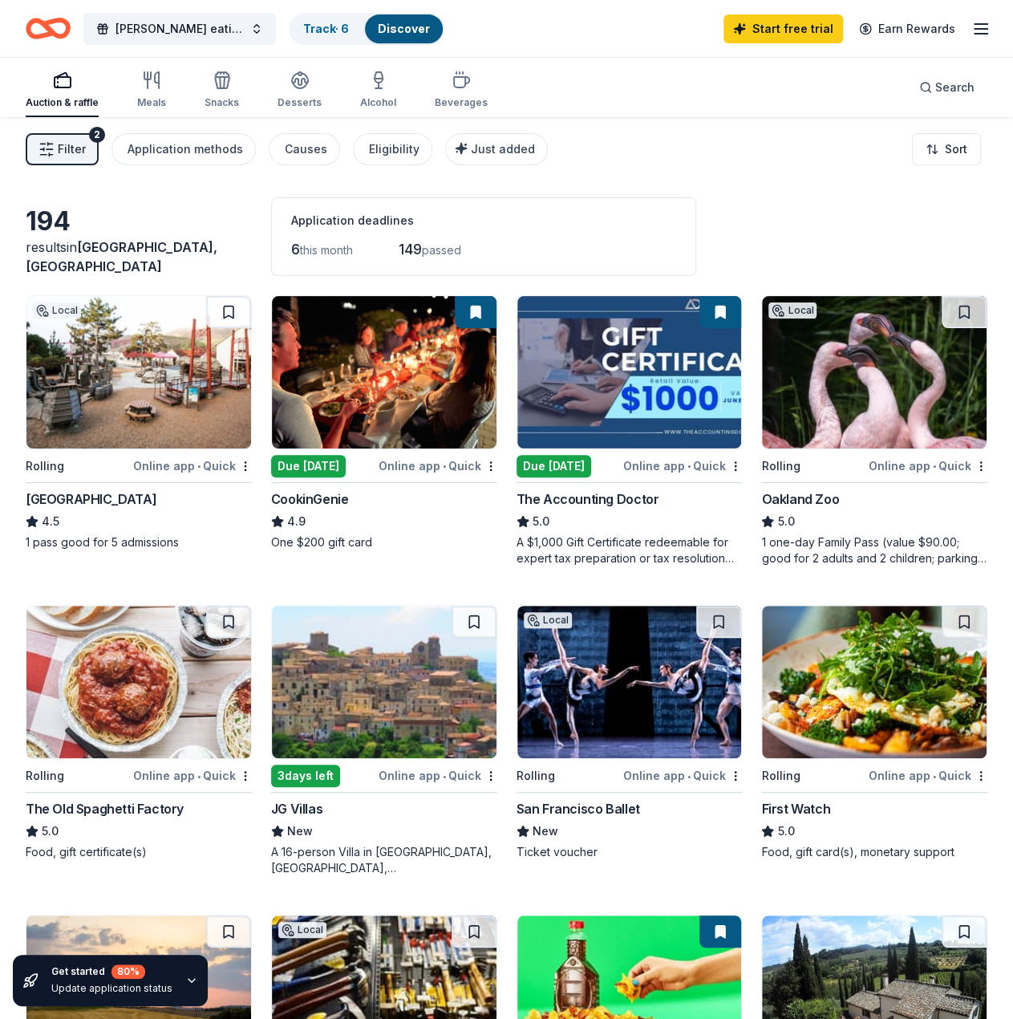
click at [119, 495] on div "[GEOGRAPHIC_DATA]" at bounding box center [91, 498] width 131 height 19
click at [645, 463] on div "Online app • Quick" at bounding box center [682, 466] width 119 height 20
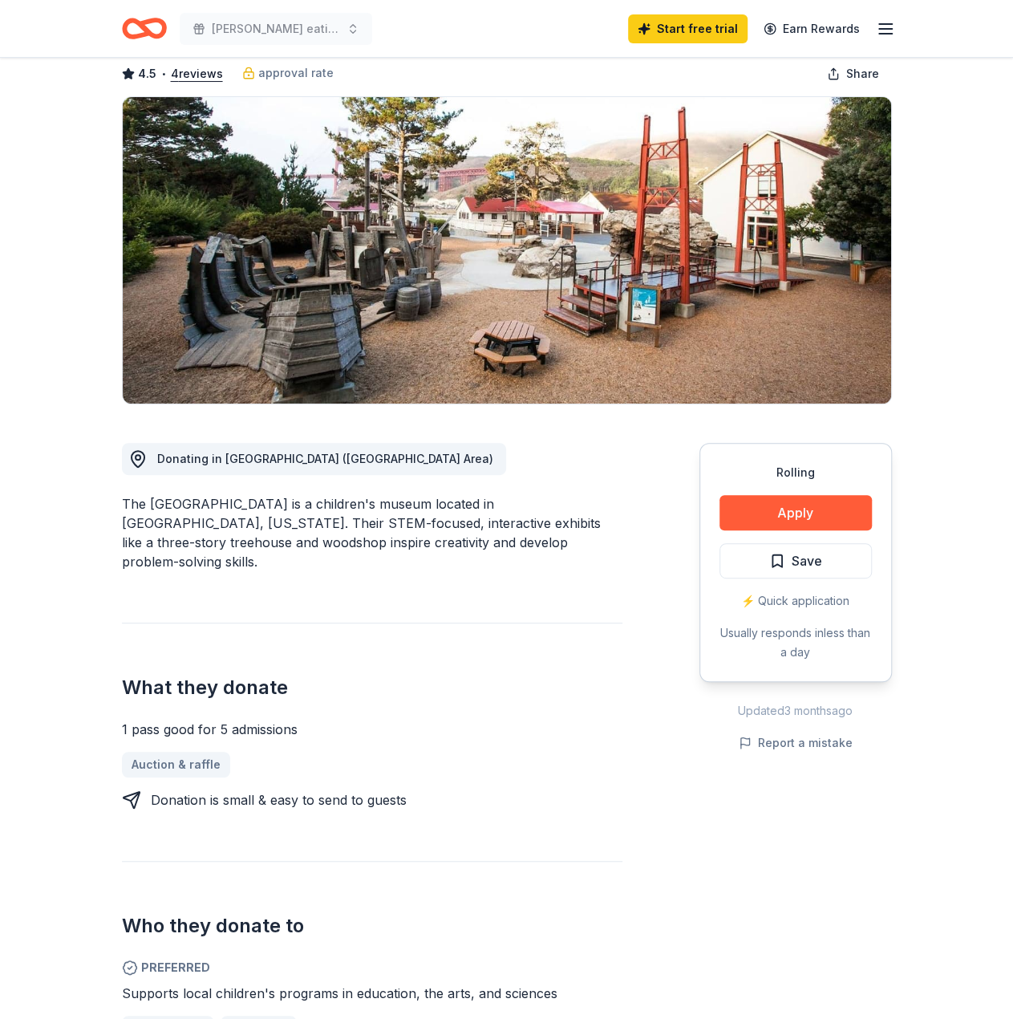
scroll to position [3, 0]
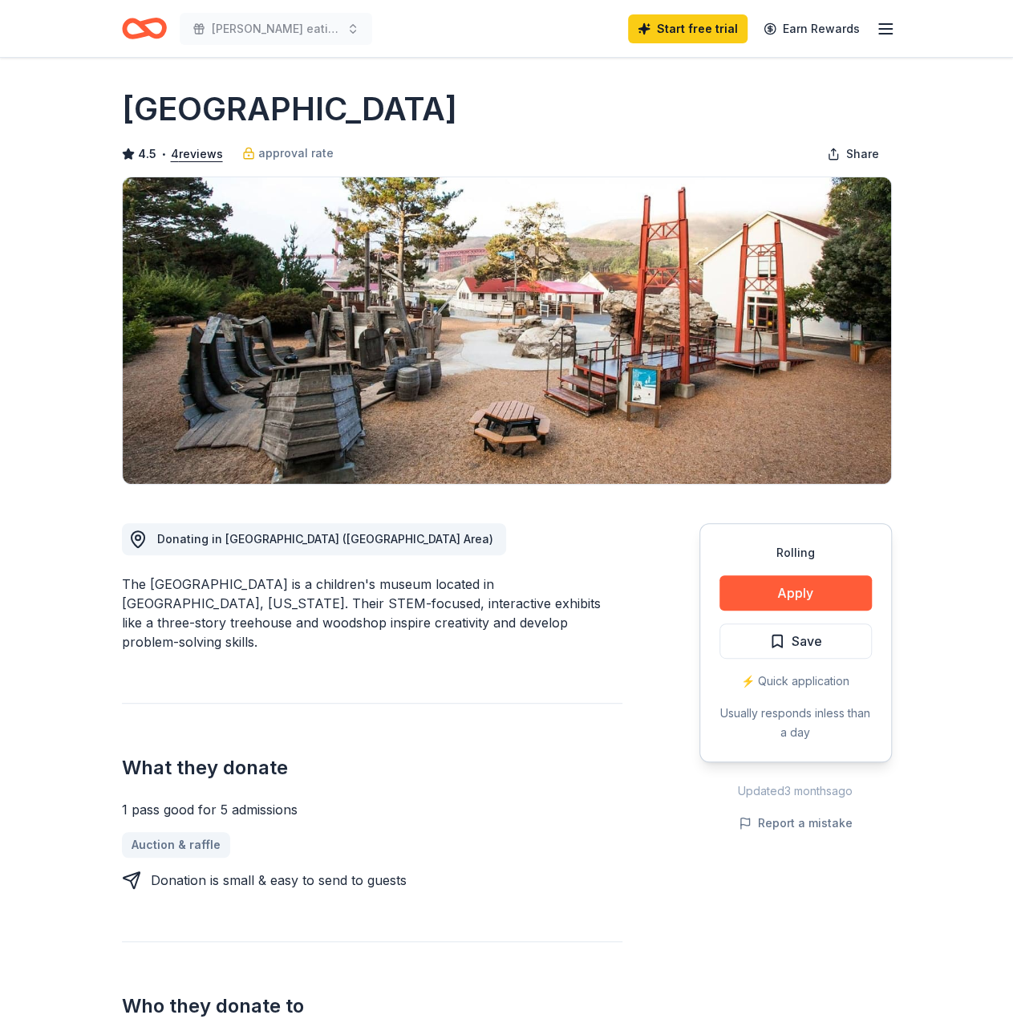
click at [818, 614] on div "Rolling Apply Save ⚡️ Quick application Usually responds in less than a day" at bounding box center [795, 642] width 192 height 239
click at [812, 601] on button "Apply" at bounding box center [795, 592] width 152 height 35
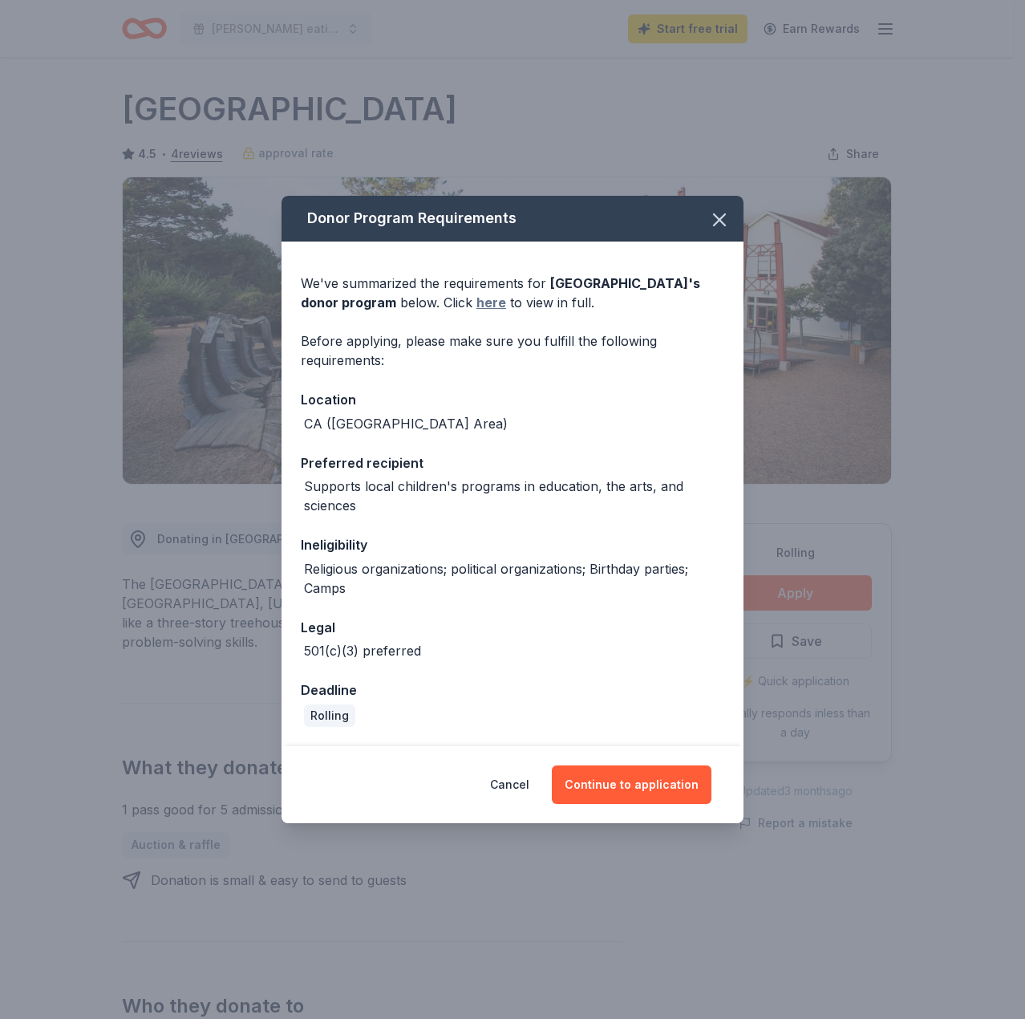
click at [506, 299] on link "here" at bounding box center [491, 302] width 30 height 19
click at [477, 382] on div "We've summarized the requirements for Bay Area Discovery Museum 's donor progra…" at bounding box center [513, 493] width 462 height 504
click at [602, 776] on button "Continue to application" at bounding box center [632, 784] width 160 height 38
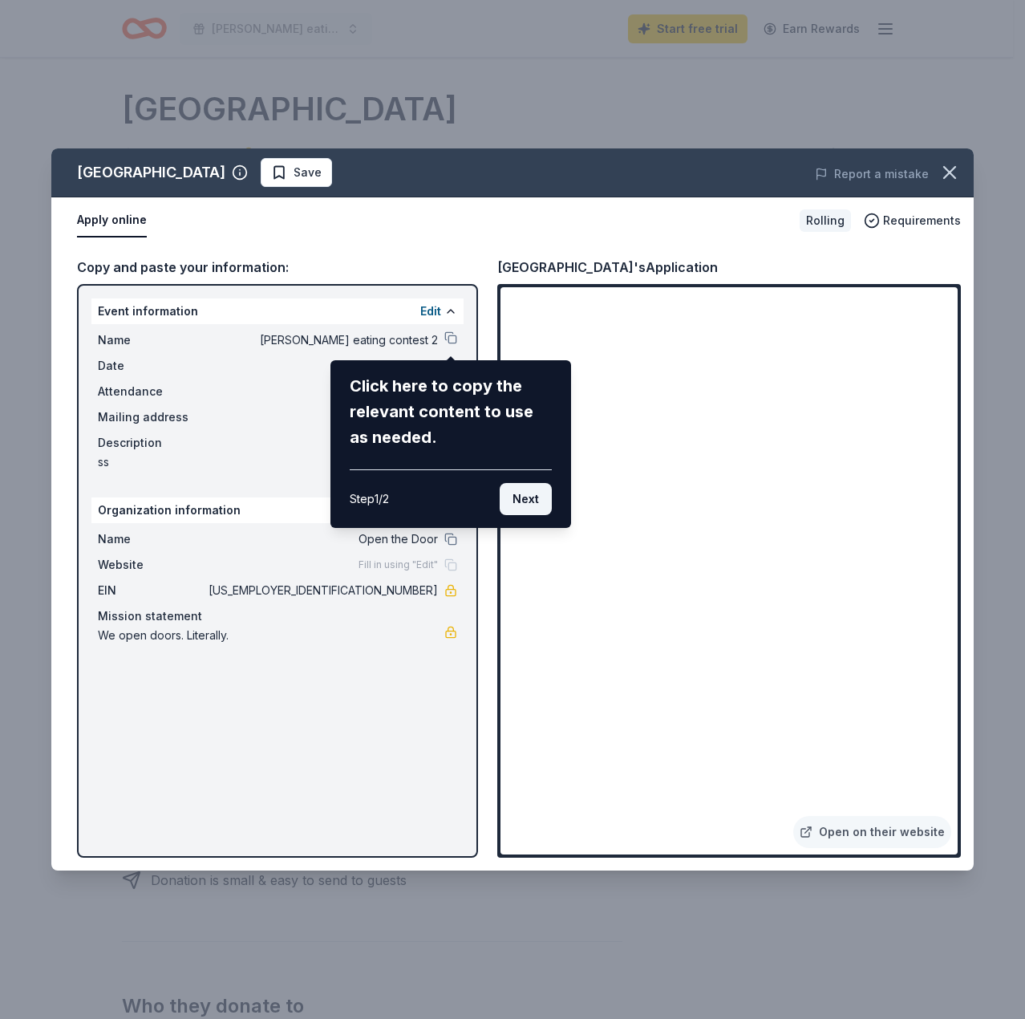
click at [539, 510] on button "Next" at bounding box center [526, 499] width 52 height 32
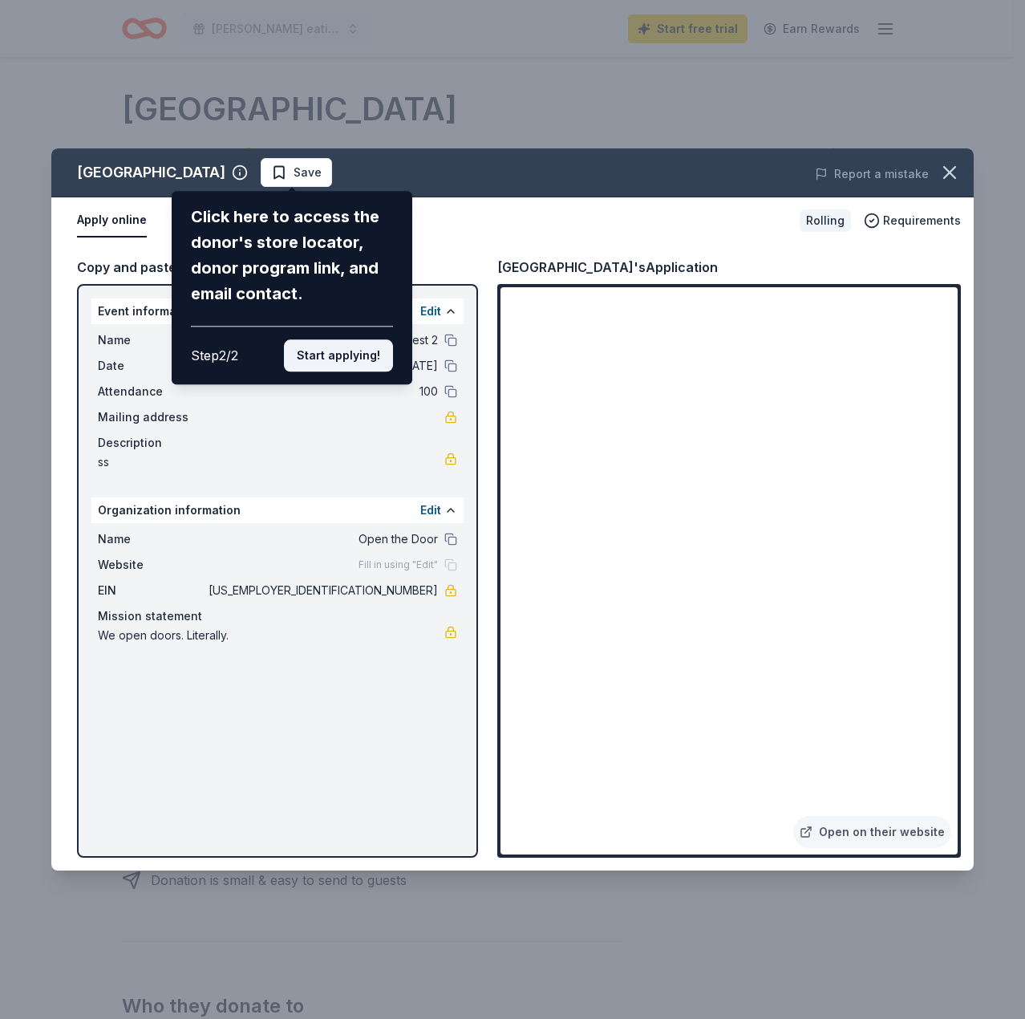
click at [351, 359] on button "Start applying!" at bounding box center [338, 355] width 109 height 32
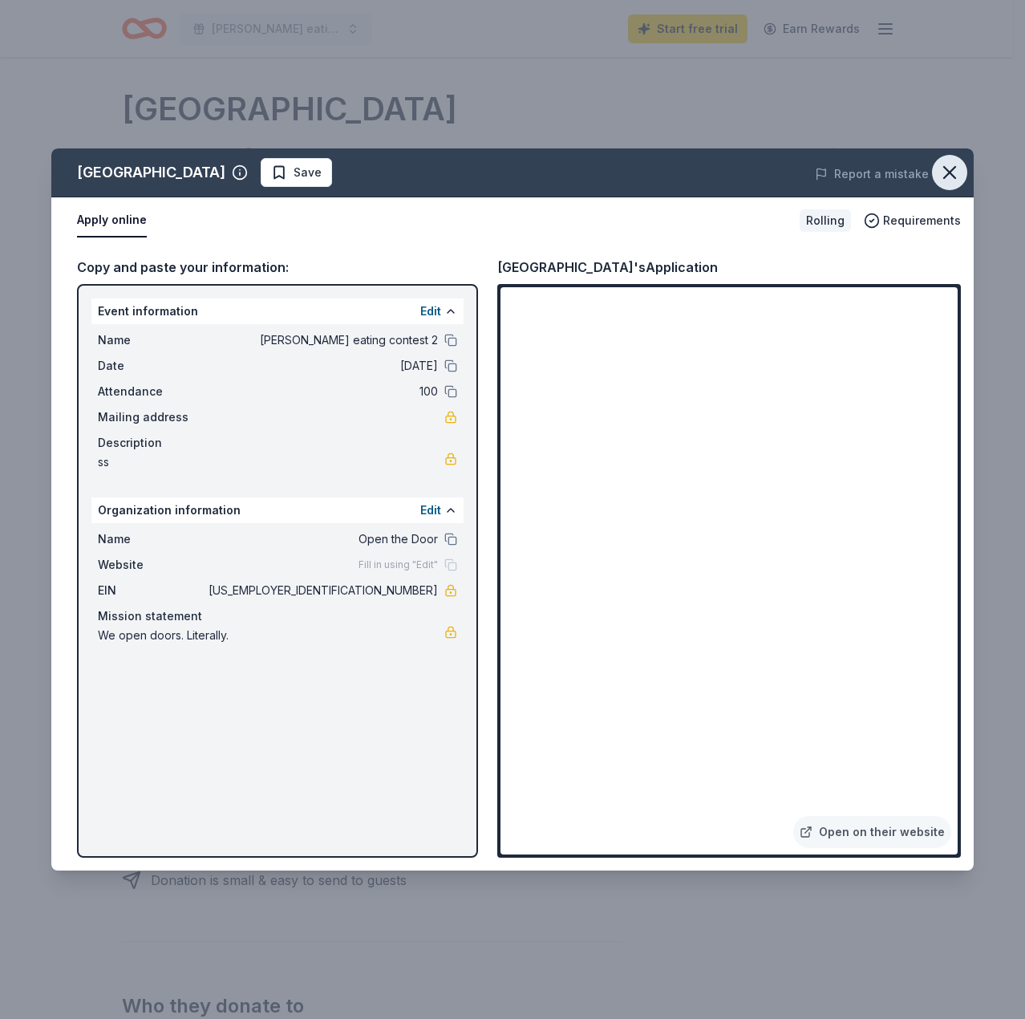
click at [962, 180] on button "button" at bounding box center [949, 172] width 35 height 35
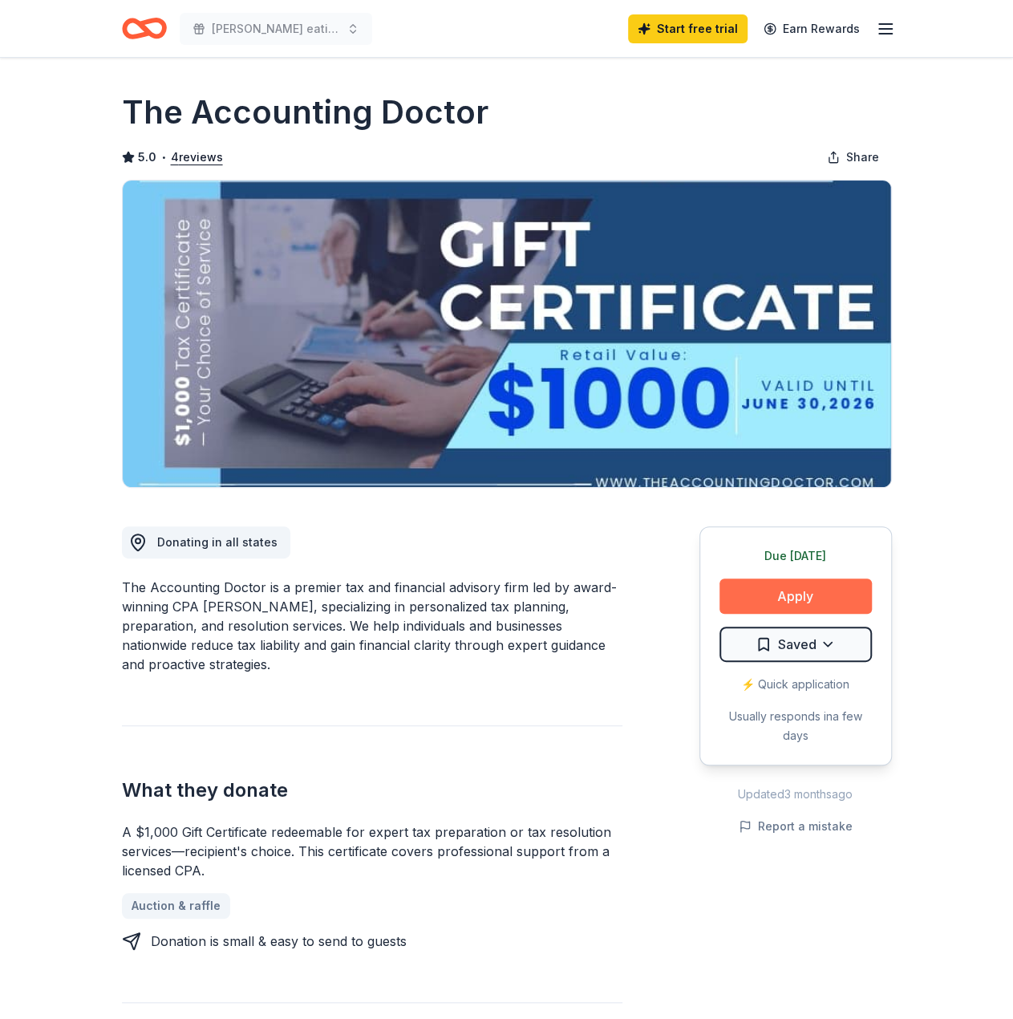
click at [778, 594] on button "Apply" at bounding box center [795, 595] width 152 height 35
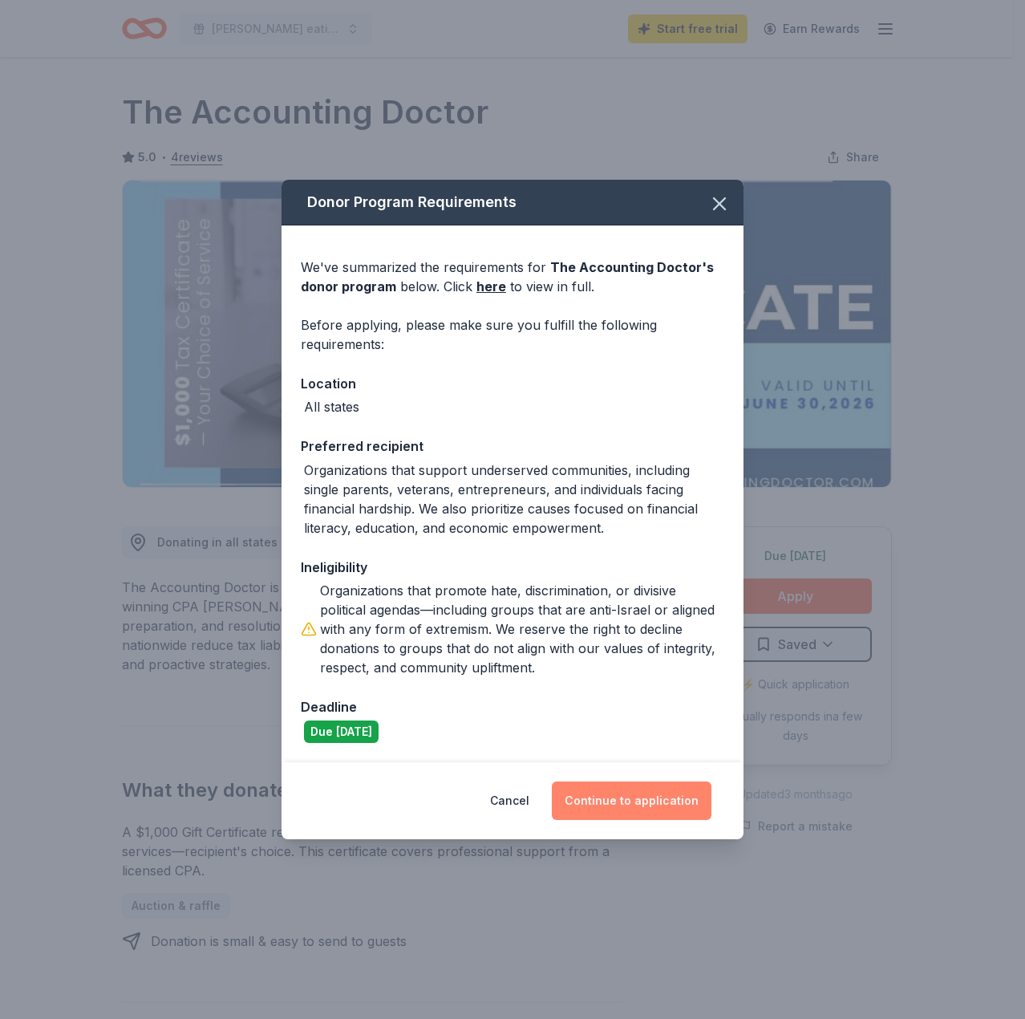
click at [612, 806] on button "Continue to application" at bounding box center [632, 800] width 160 height 38
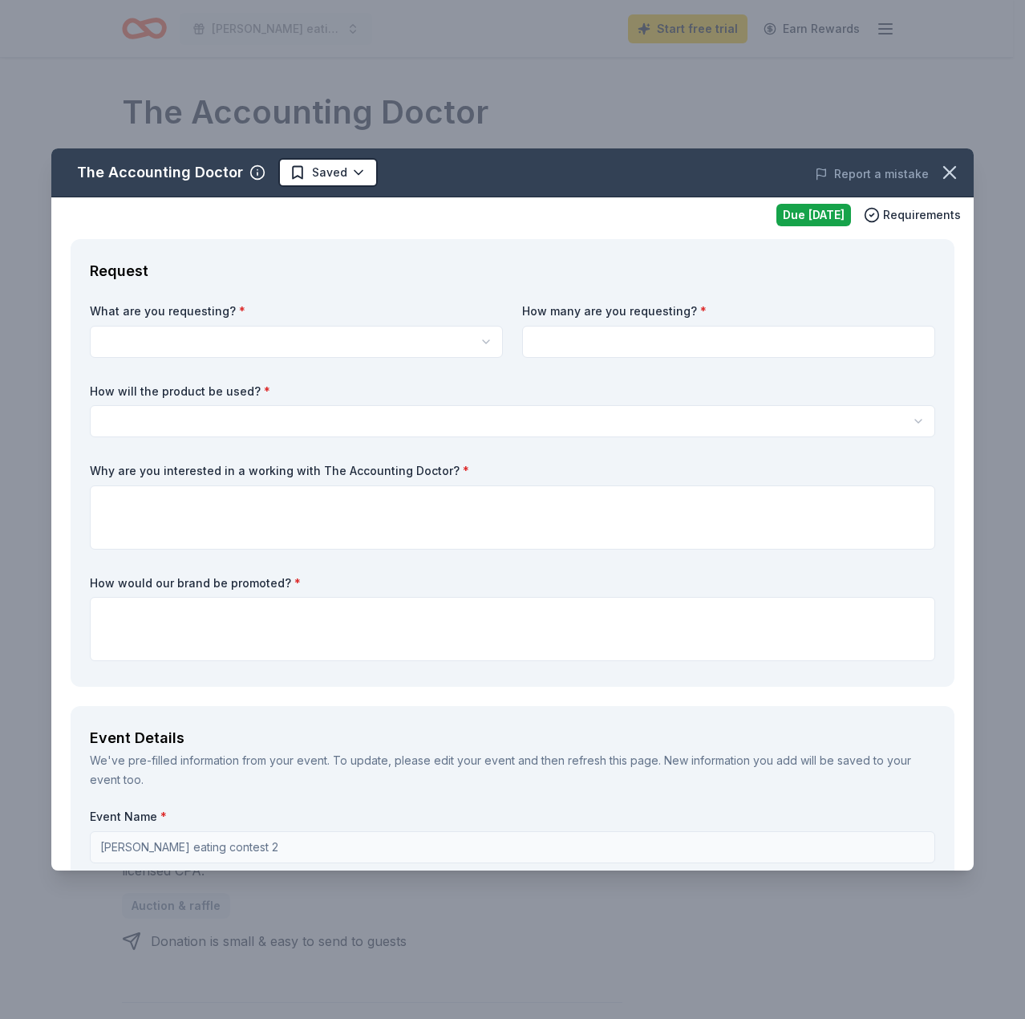
click at [354, 342] on html "[PERSON_NAME] eating contest 2 Start free trial Earn Rewards Due [DATE] Share T…" at bounding box center [512, 509] width 1025 height 1019
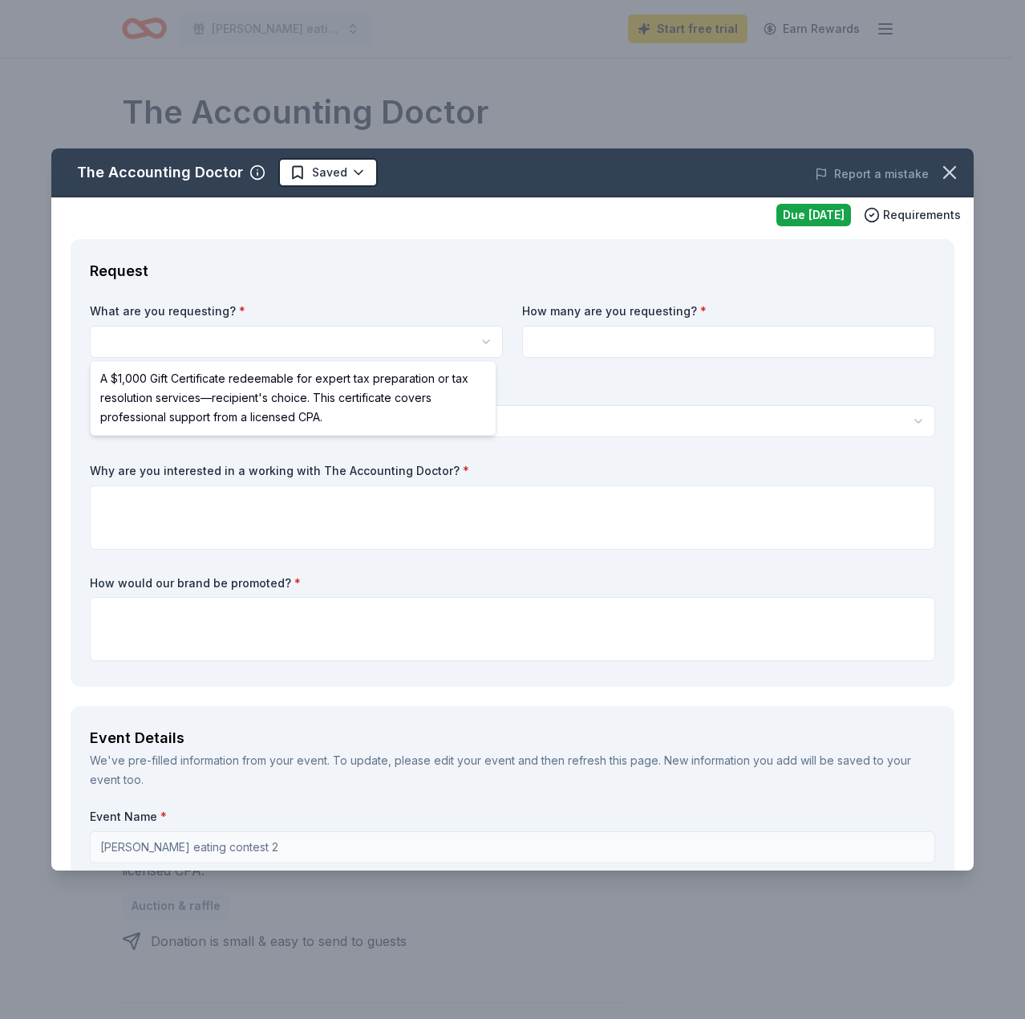
select select "A $1,000 Gift Certificate redeemable for expert tax preparation or tax resoluti…"
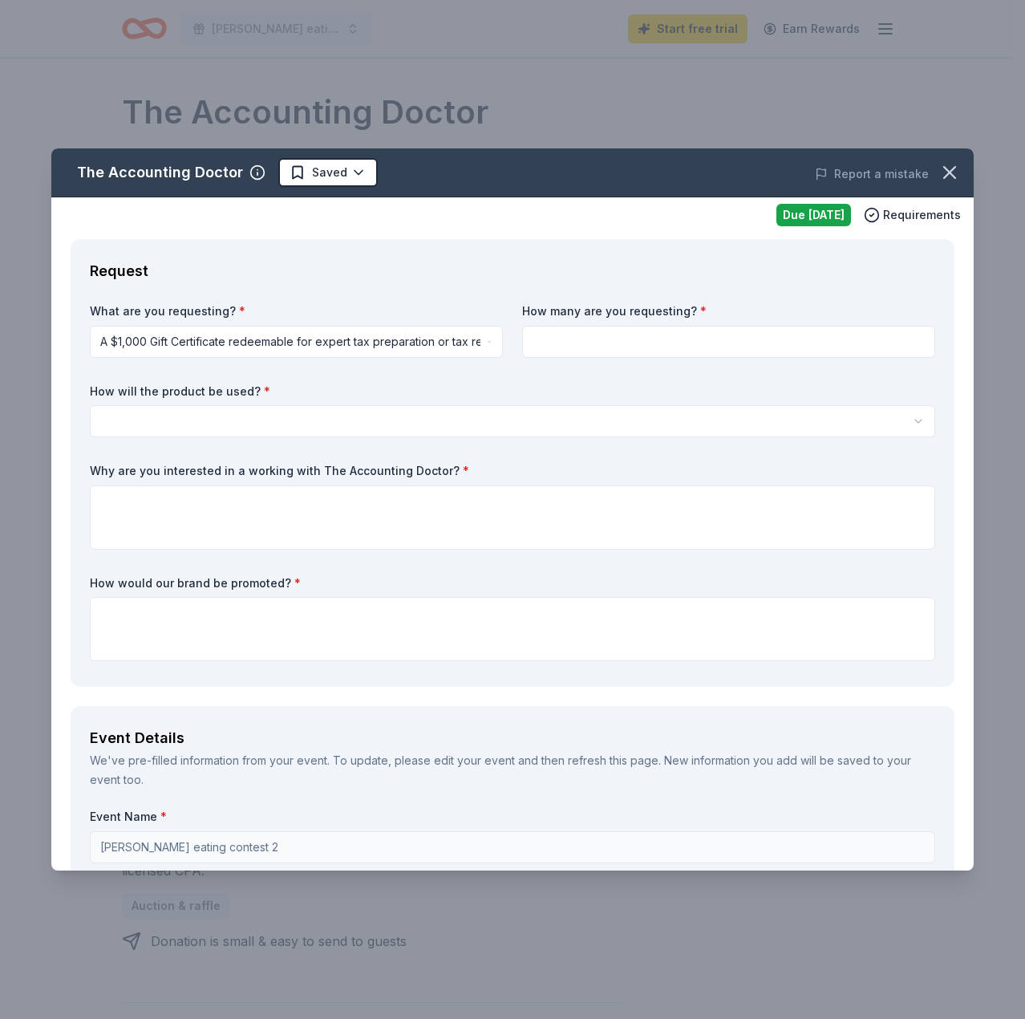
click at [637, 337] on input at bounding box center [728, 342] width 413 height 32
type input "2"
click at [436, 422] on html "[PERSON_NAME] eating contest 2 Start free trial Earn Rewards Due [DATE] Share T…" at bounding box center [512, 509] width 1025 height 1019
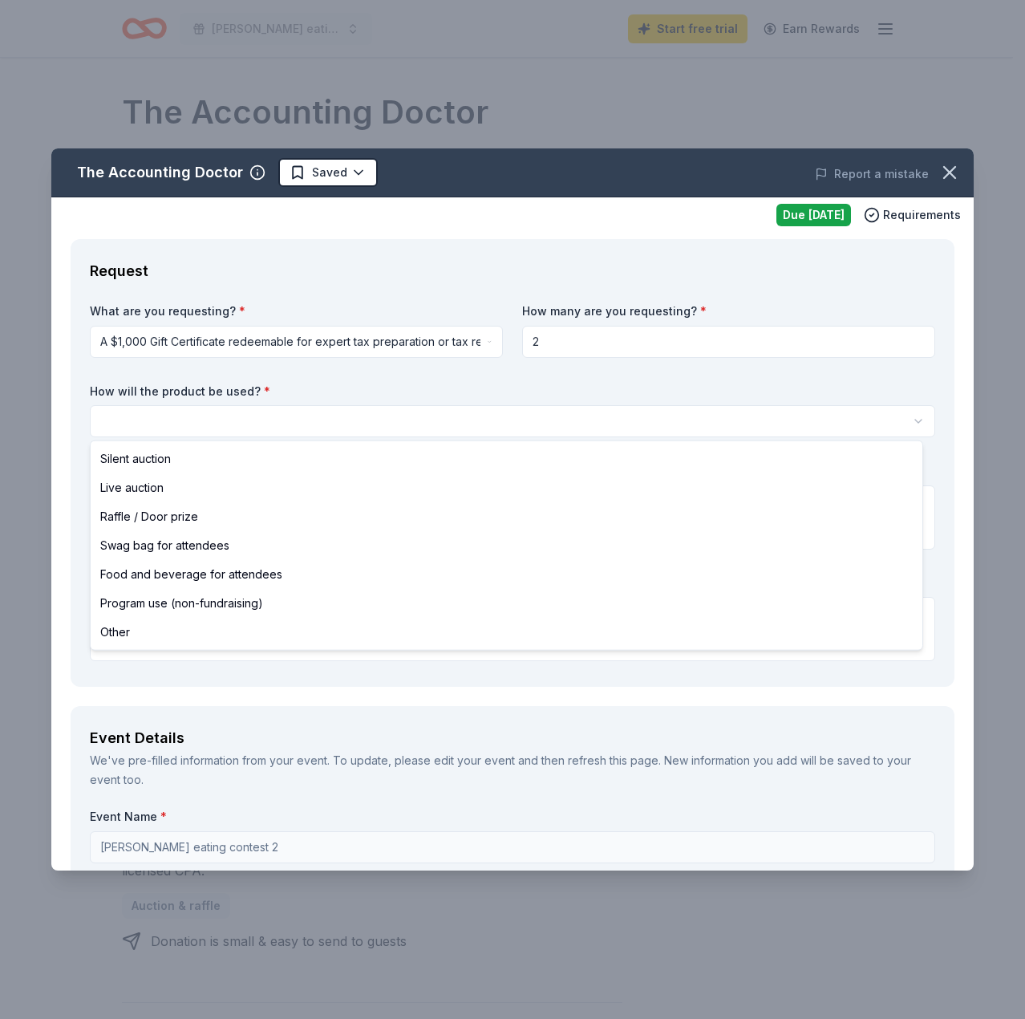
select select "liveAuction"
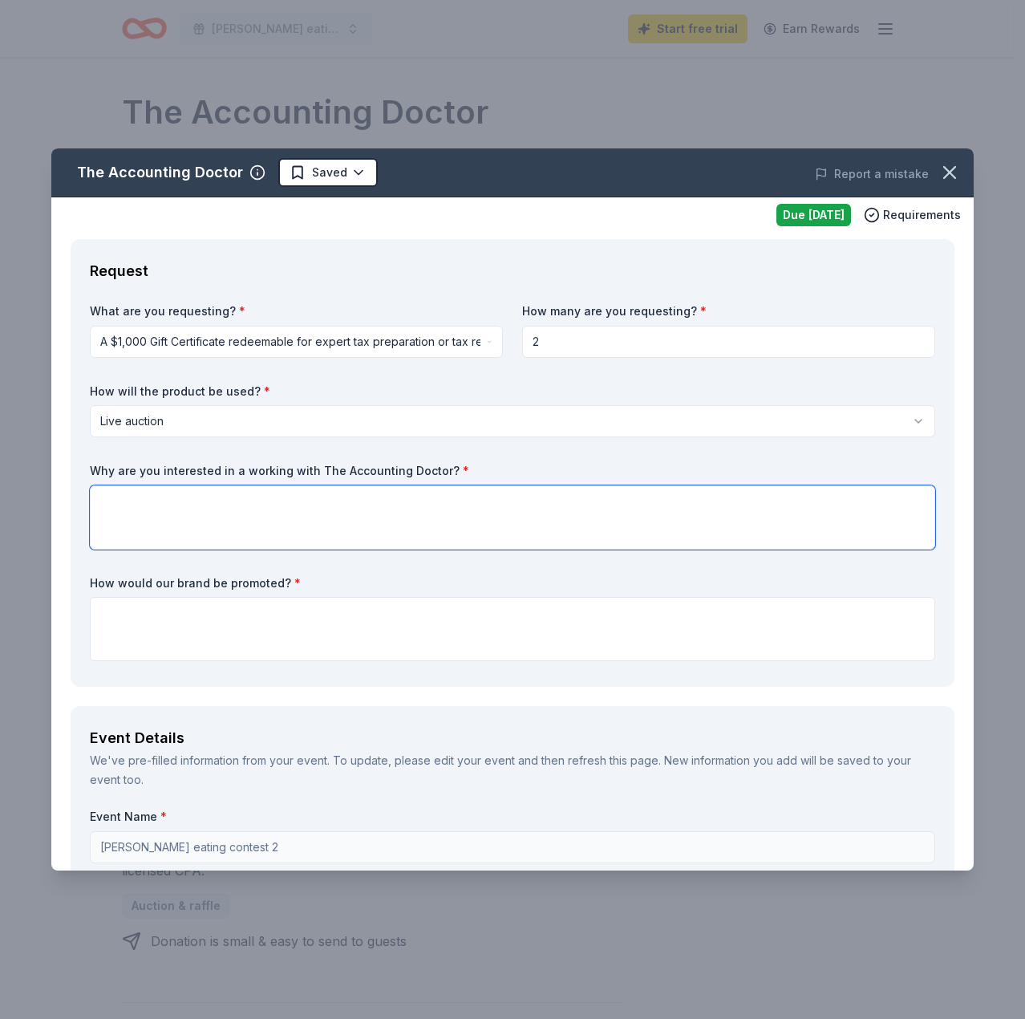
click at [364, 502] on textarea at bounding box center [512, 517] width 845 height 64
type textarea "Because I love taxes"
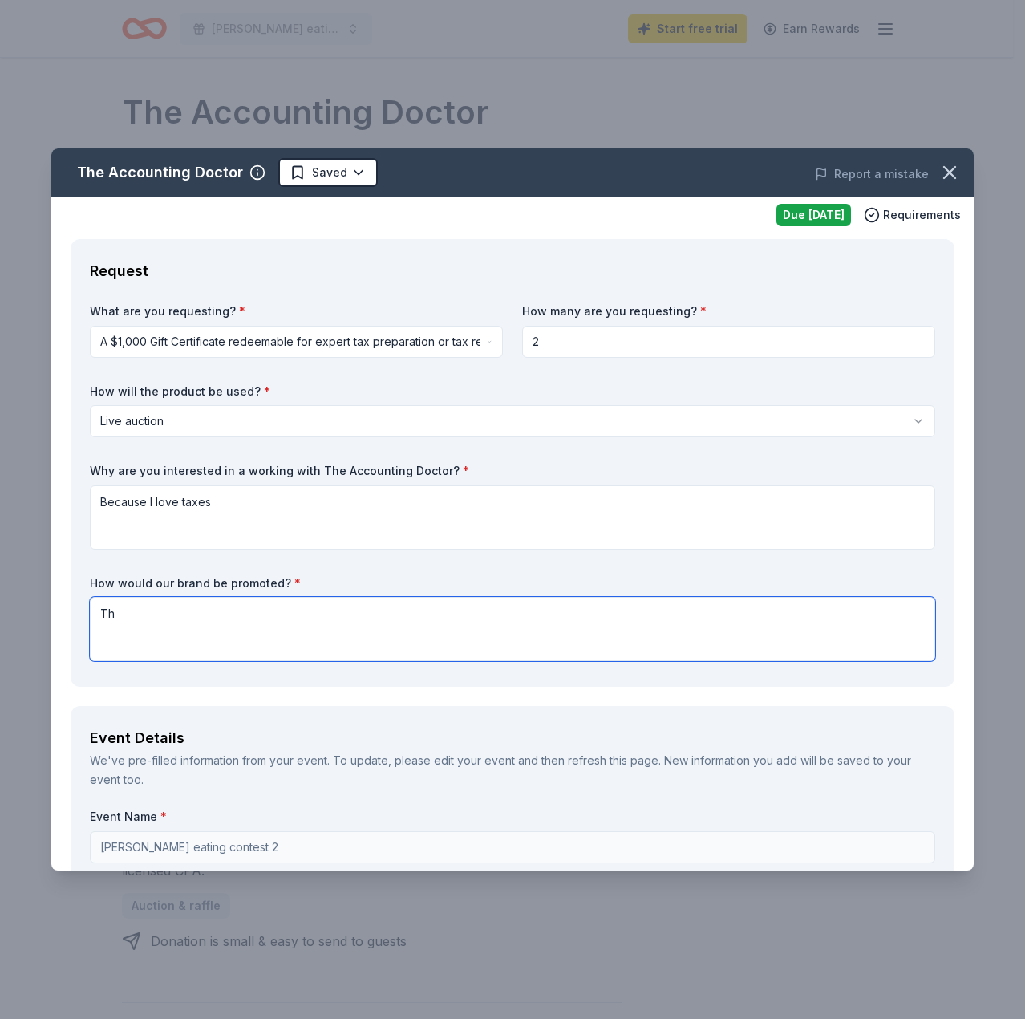
type textarea "T"
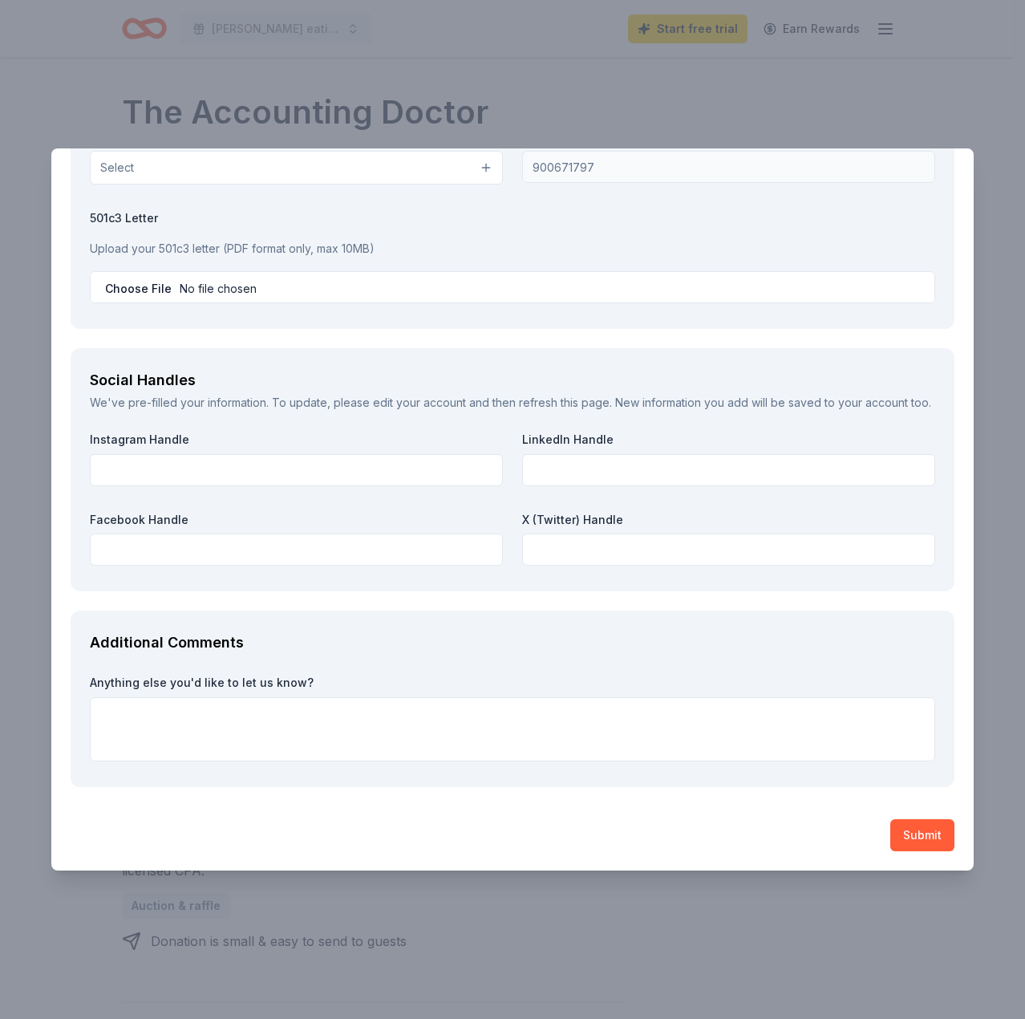
scroll to position [1727, 0]
type textarea "To the fam"
click at [900, 834] on button "Submit" at bounding box center [922, 835] width 64 height 32
click at [904, 840] on button "Submit" at bounding box center [922, 835] width 64 height 32
click at [905, 835] on button "Submit" at bounding box center [922, 835] width 64 height 32
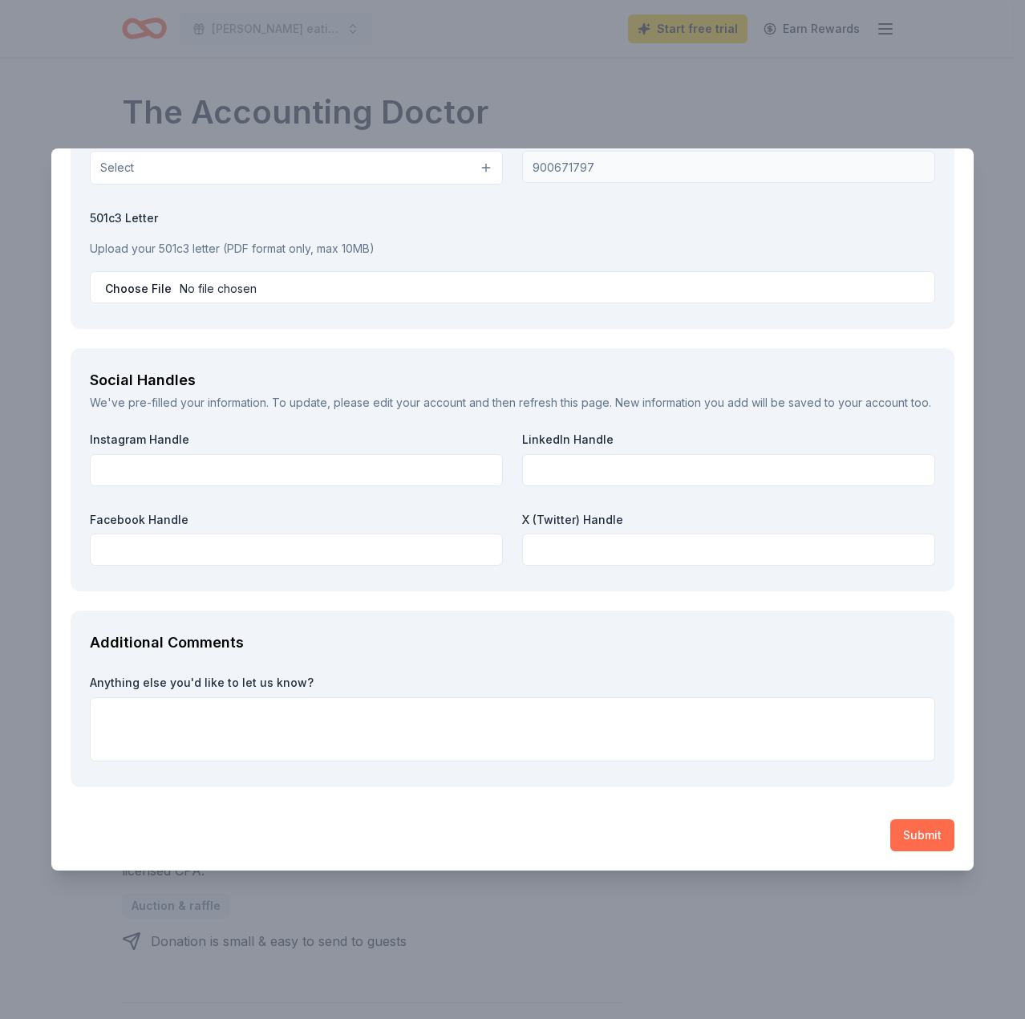
click at [905, 835] on button "Submit" at bounding box center [922, 835] width 64 height 32
click at [921, 845] on button "Submit" at bounding box center [922, 835] width 64 height 32
click at [881, 107] on div "The Accounting Doctor Applied Report a mistake Due tomorrow Requirements Reques…" at bounding box center [512, 509] width 1025 height 1019
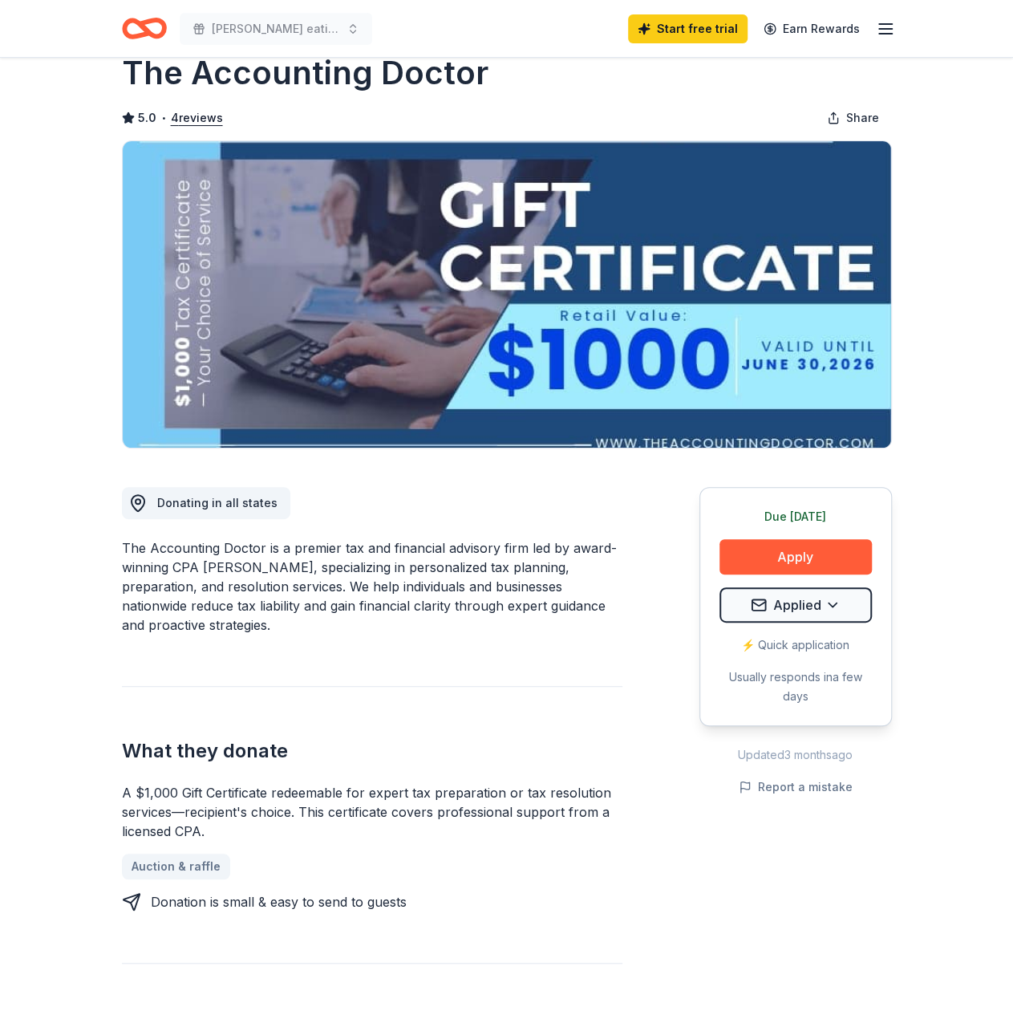
scroll to position [0, 0]
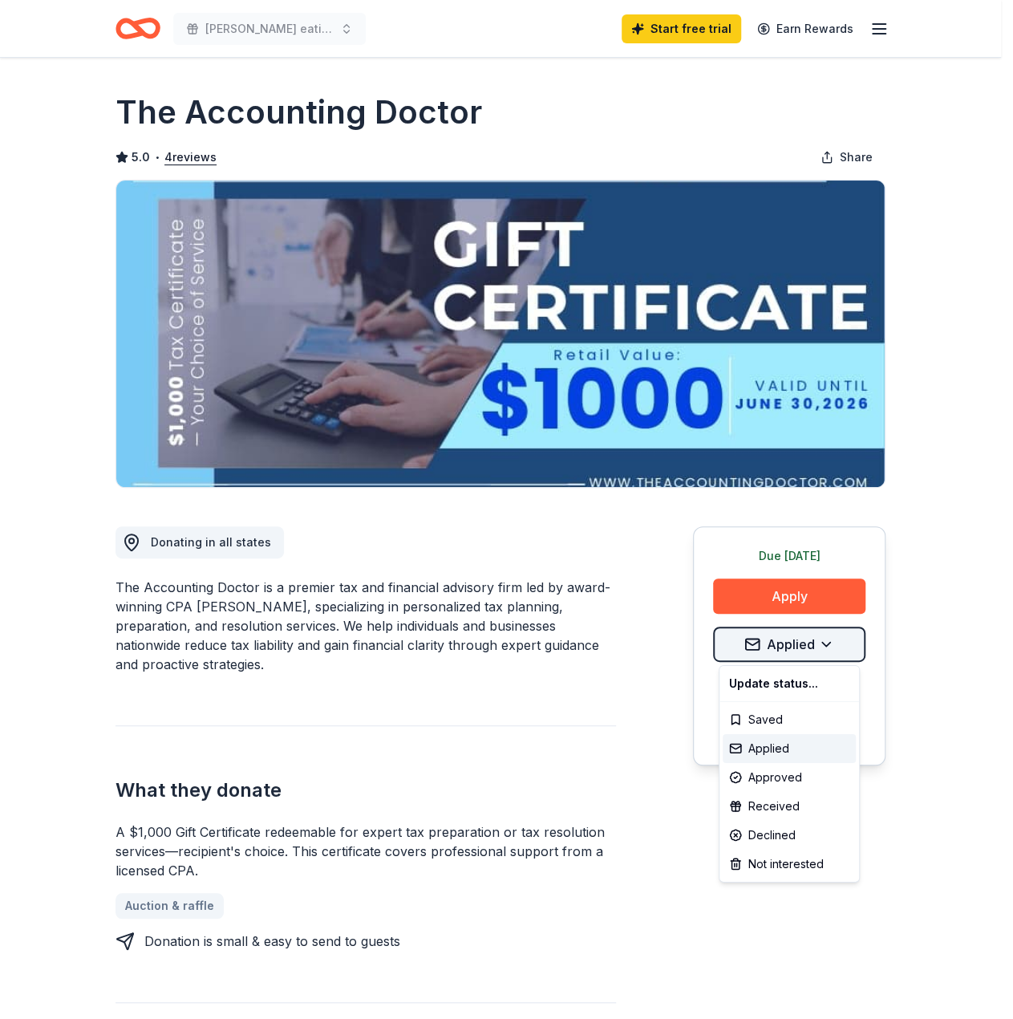
click at [833, 642] on html "Ding Dong eating contest 2 Start free trial Earn Rewards Due tomorrow Share The…" at bounding box center [506, 509] width 1013 height 1019
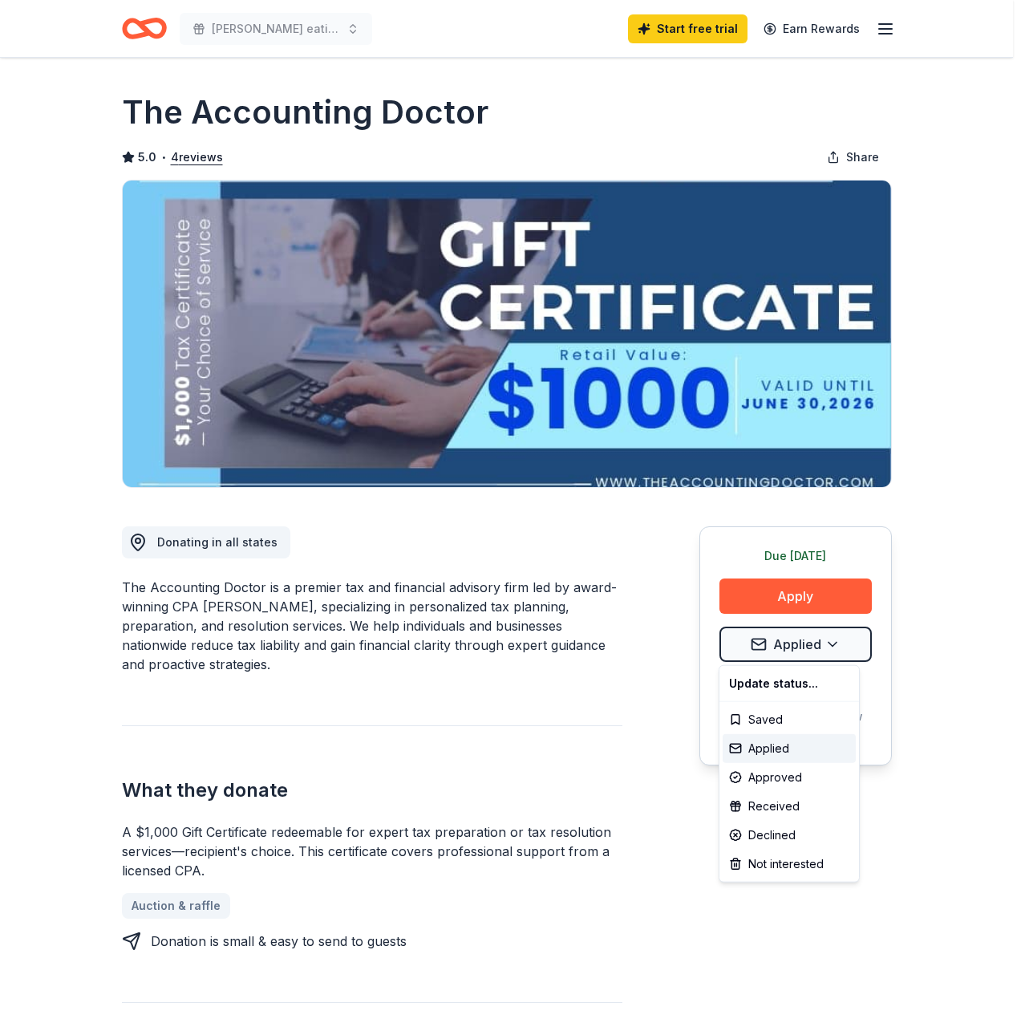
click at [940, 679] on html "Ding Dong eating contest 2 Start free trial Earn Rewards Due tomorrow Share The…" at bounding box center [512, 509] width 1025 height 1019
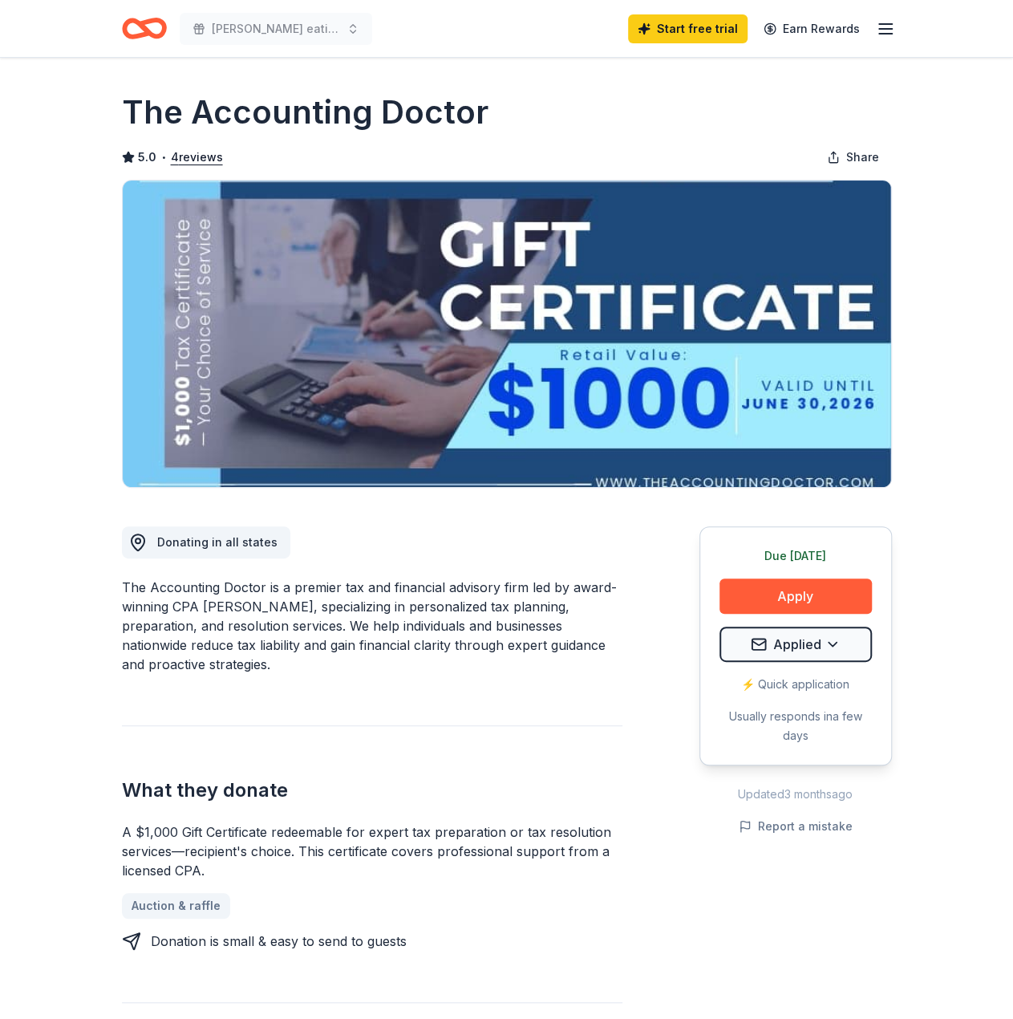
click at [158, 22] on icon "Home" at bounding box center [151, 28] width 25 height 16
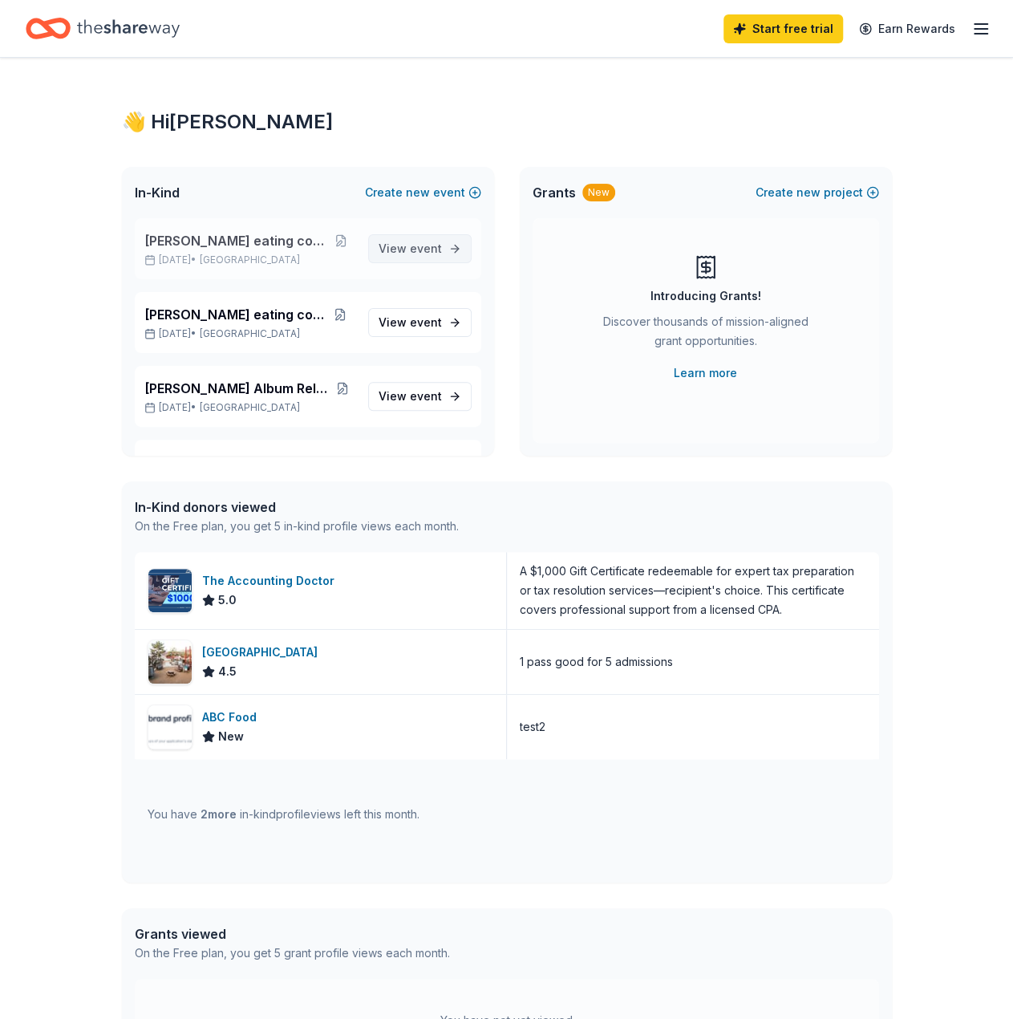
click at [384, 246] on span "View event" at bounding box center [410, 248] width 63 height 19
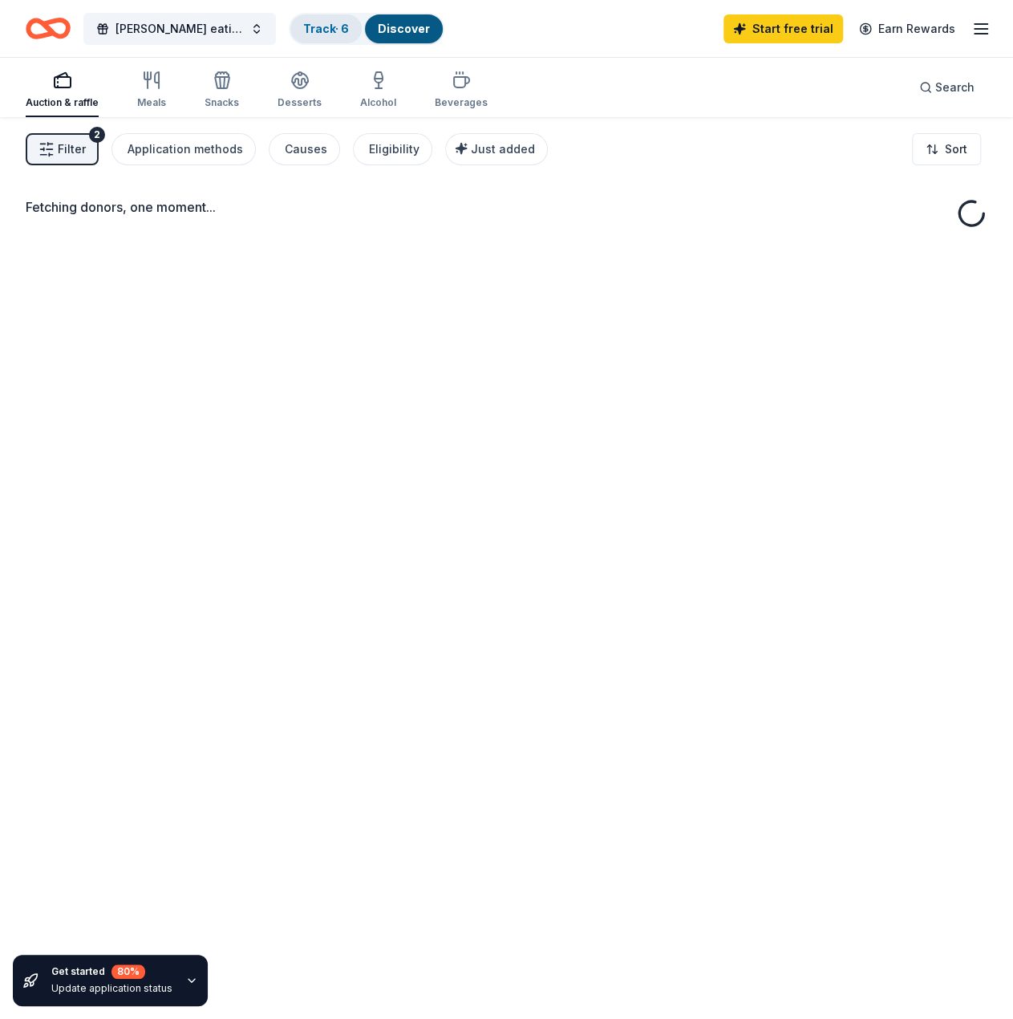
click at [319, 32] on link "Track · 6" at bounding box center [326, 29] width 46 height 14
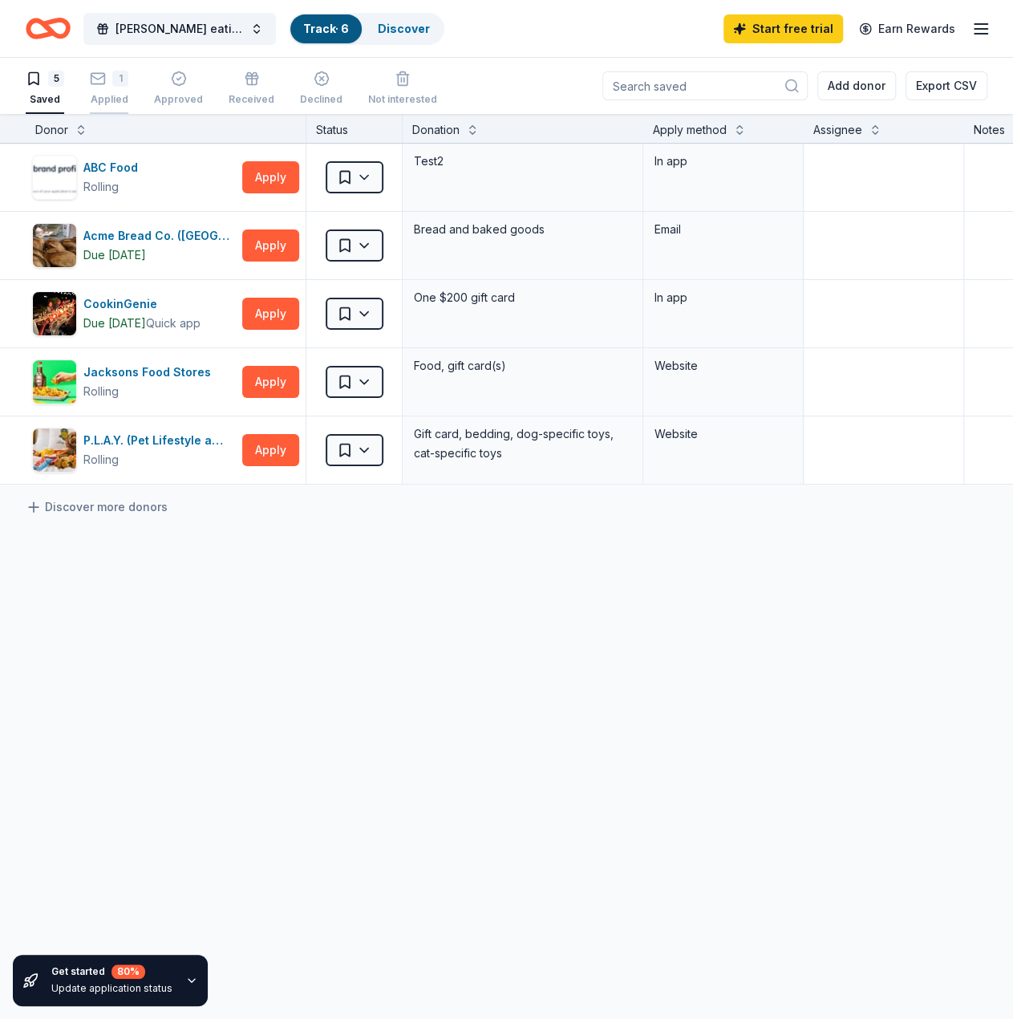
click at [99, 82] on icon "button" at bounding box center [98, 79] width 16 height 16
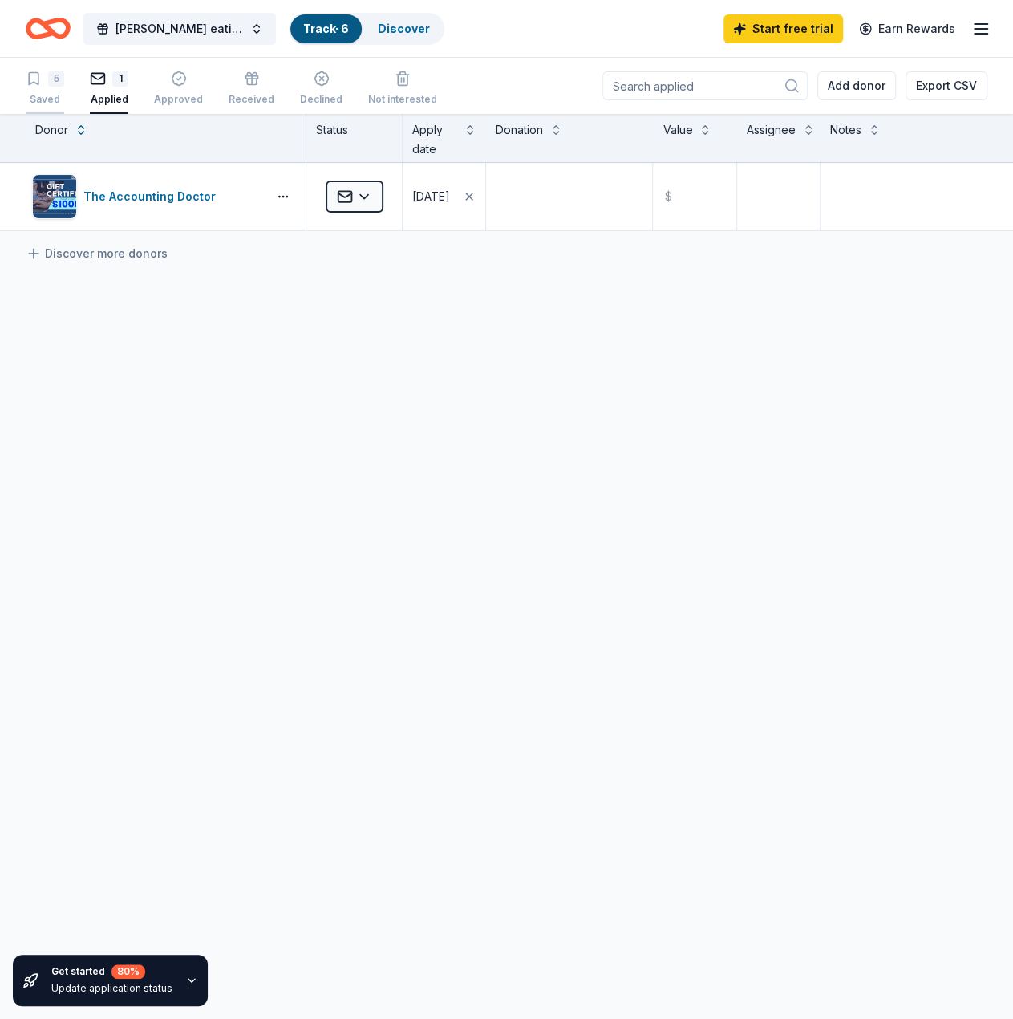
click at [62, 86] on div "5 Saved" at bounding box center [45, 88] width 38 height 35
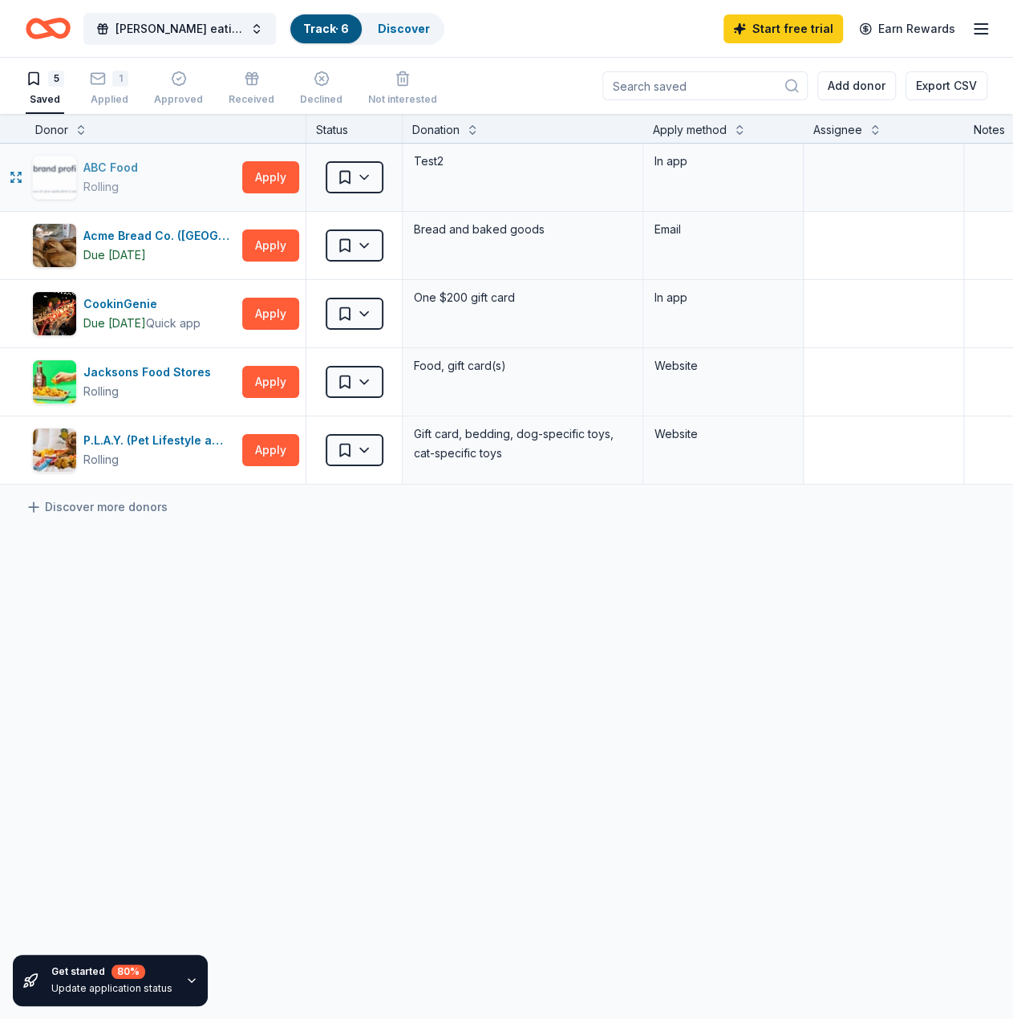
click at [126, 163] on div "ABC Food" at bounding box center [113, 167] width 61 height 19
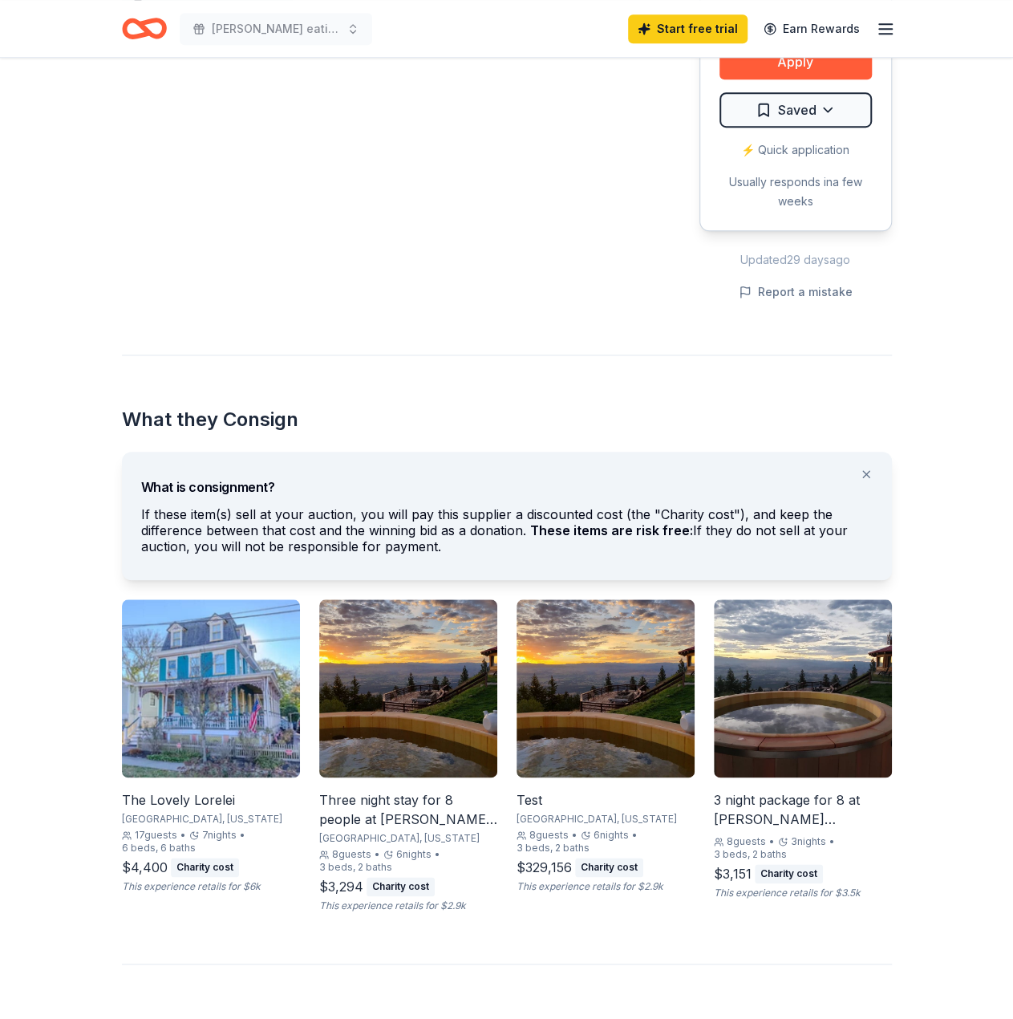
scroll to position [722, 0]
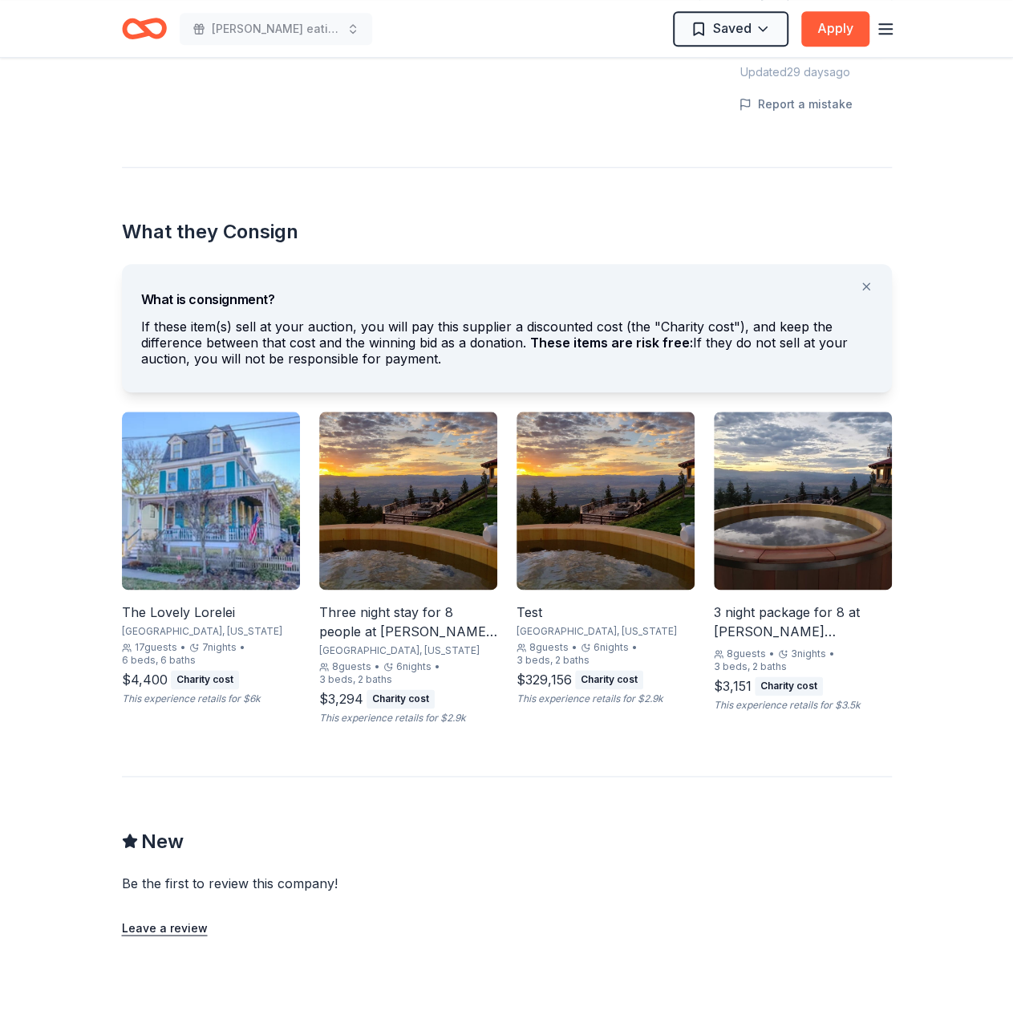
click at [766, 545] on img at bounding box center [803, 500] width 178 height 178
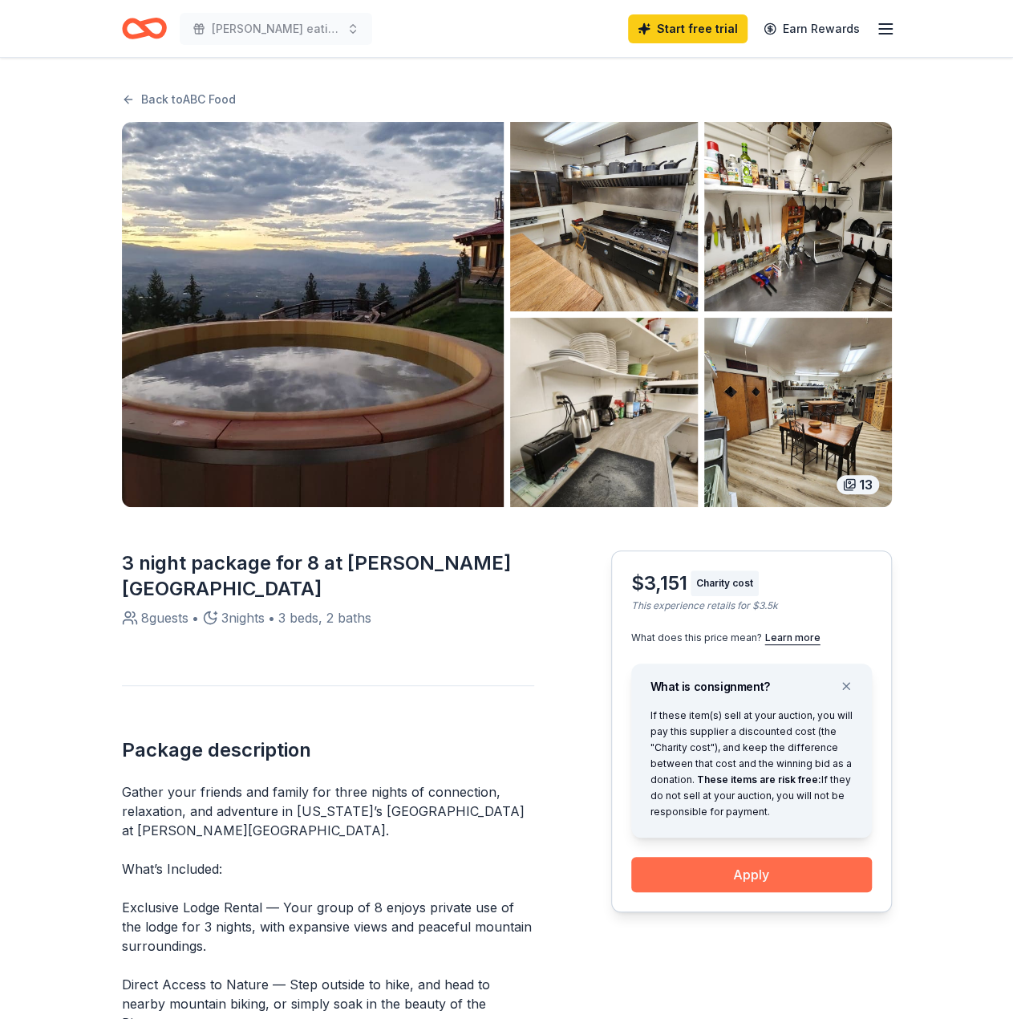
click at [735, 871] on button "Apply" at bounding box center [751, 874] width 241 height 35
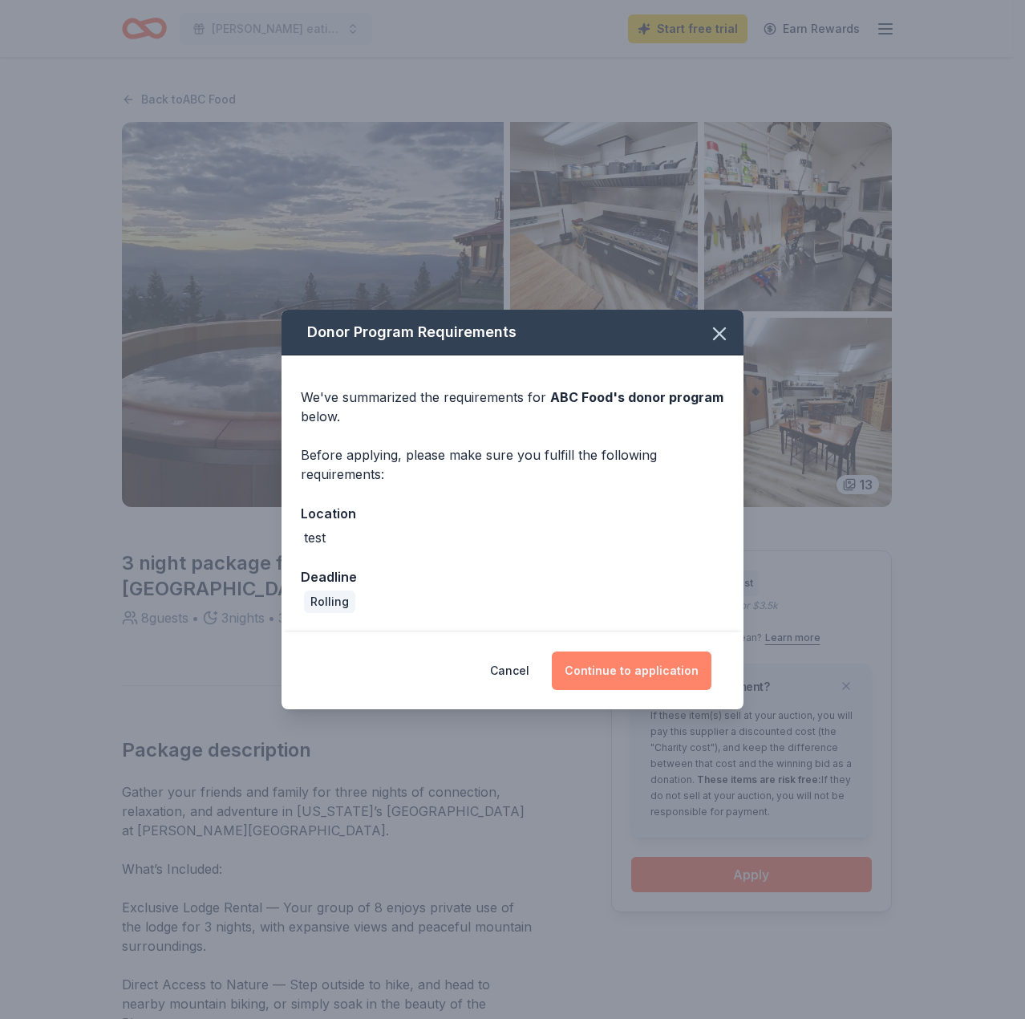
click at [622, 673] on button "Continue to application" at bounding box center [632, 670] width 160 height 38
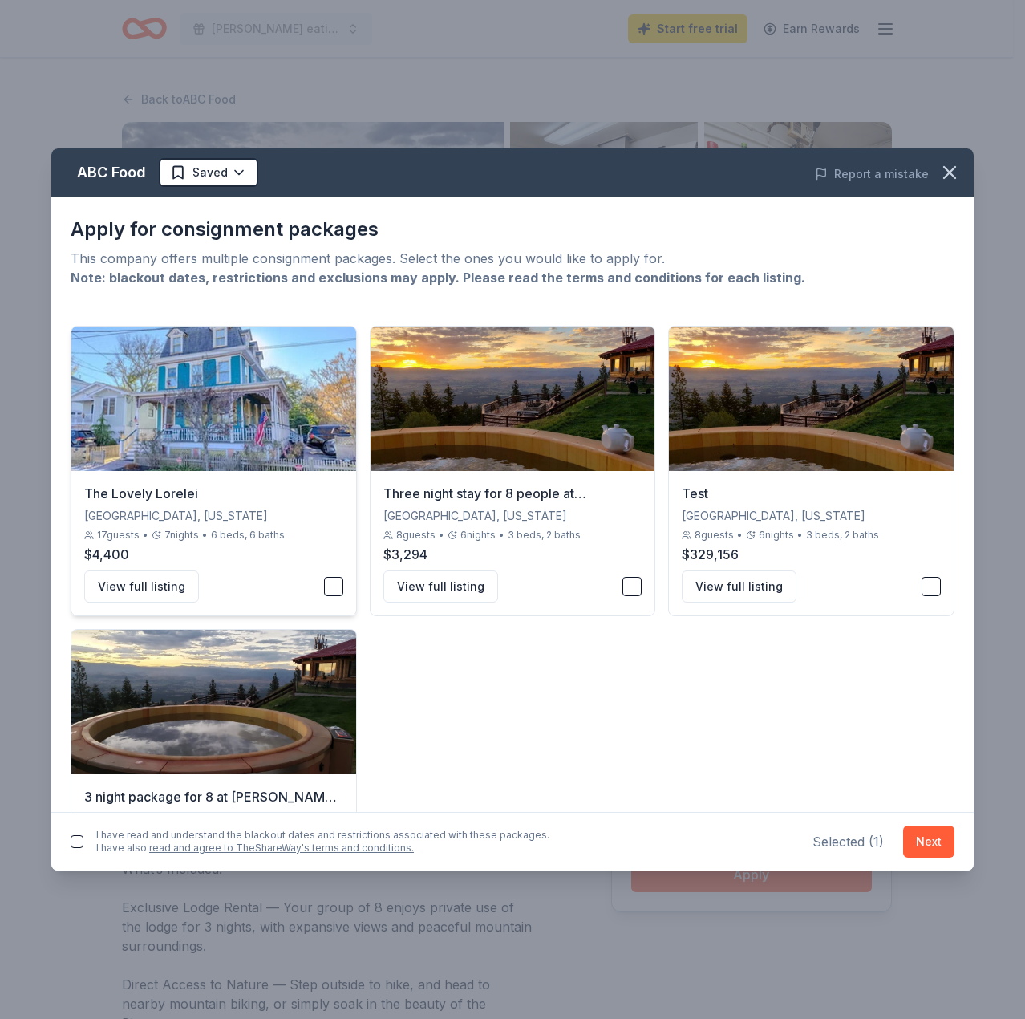
click at [324, 585] on button "button" at bounding box center [333, 586] width 19 height 19
click at [922, 586] on button "button" at bounding box center [931, 586] width 19 height 19
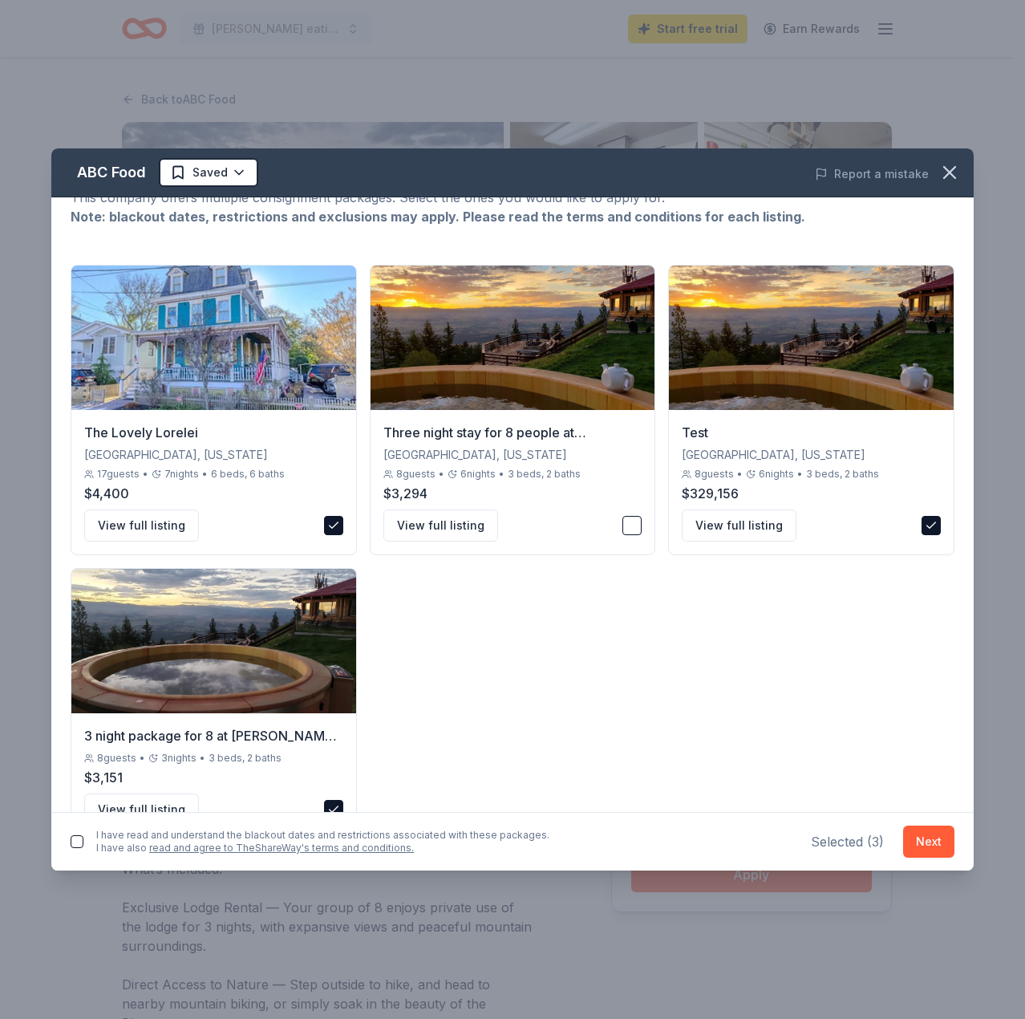
scroll to position [106, 0]
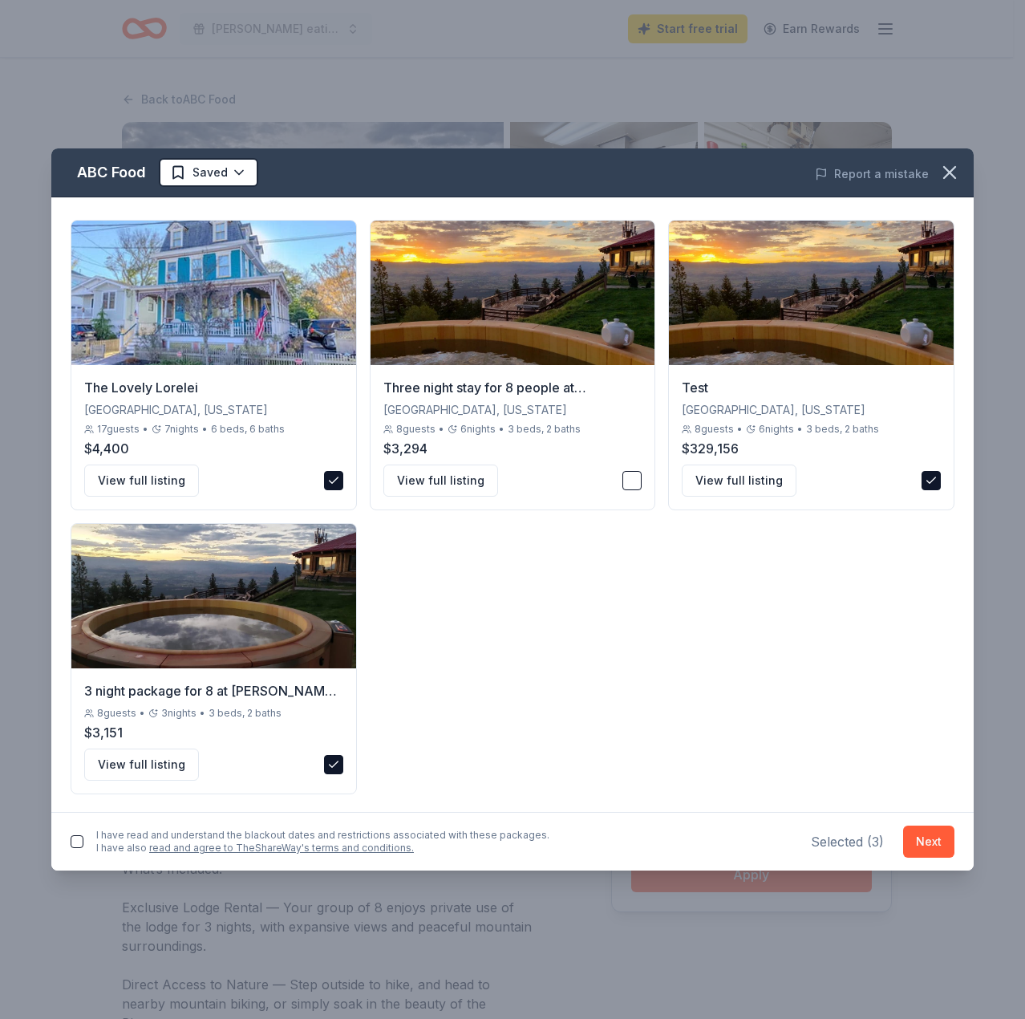
click at [77, 841] on button "button" at bounding box center [77, 841] width 13 height 13
click at [962, 834] on div "I have read and understand the blackout dates and restrictions associated with …" at bounding box center [512, 841] width 922 height 59
click at [939, 837] on button "Next" at bounding box center [928, 841] width 51 height 32
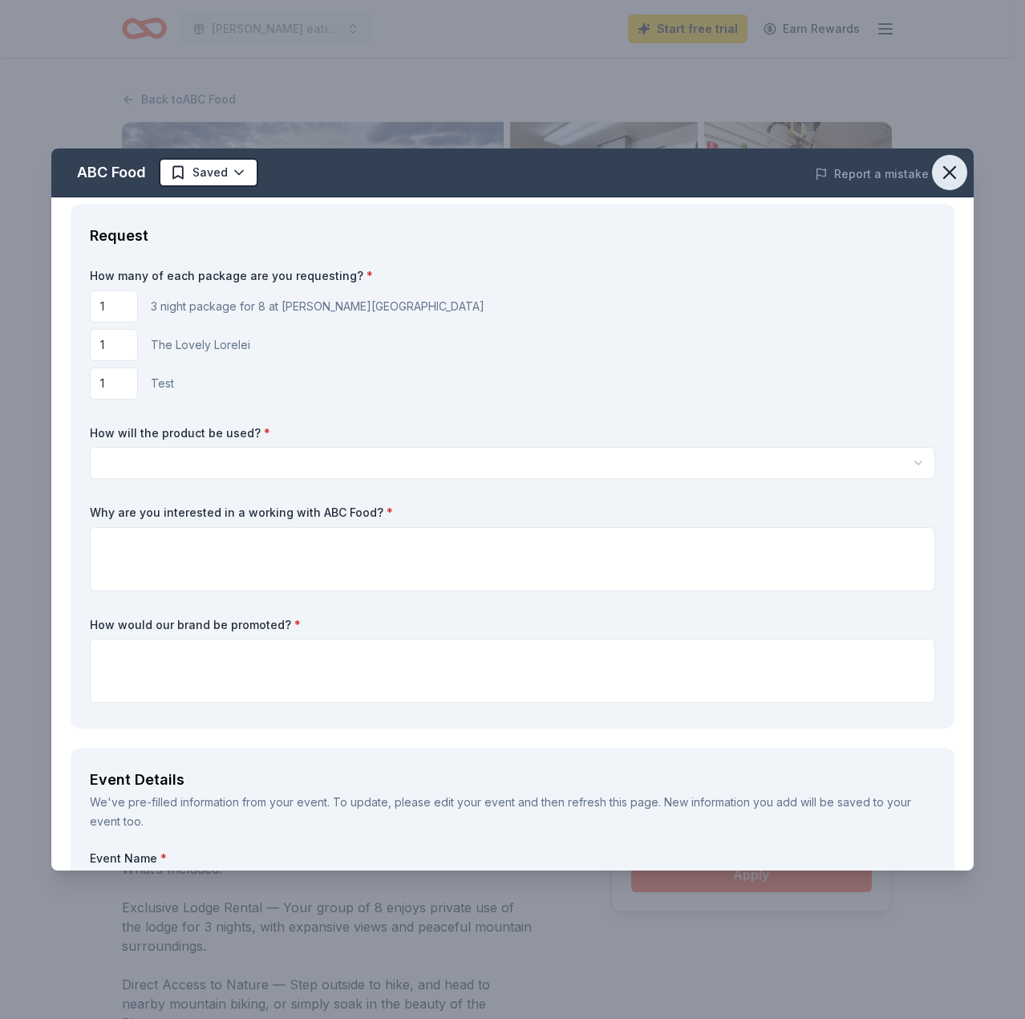
click at [944, 172] on icon "button" at bounding box center [949, 172] width 11 height 11
click at [241, 464] on html "Ding Dong eating contest 2 Start free trial Earn Rewards Back to ABC Food 13 3 …" at bounding box center [512, 509] width 1025 height 1019
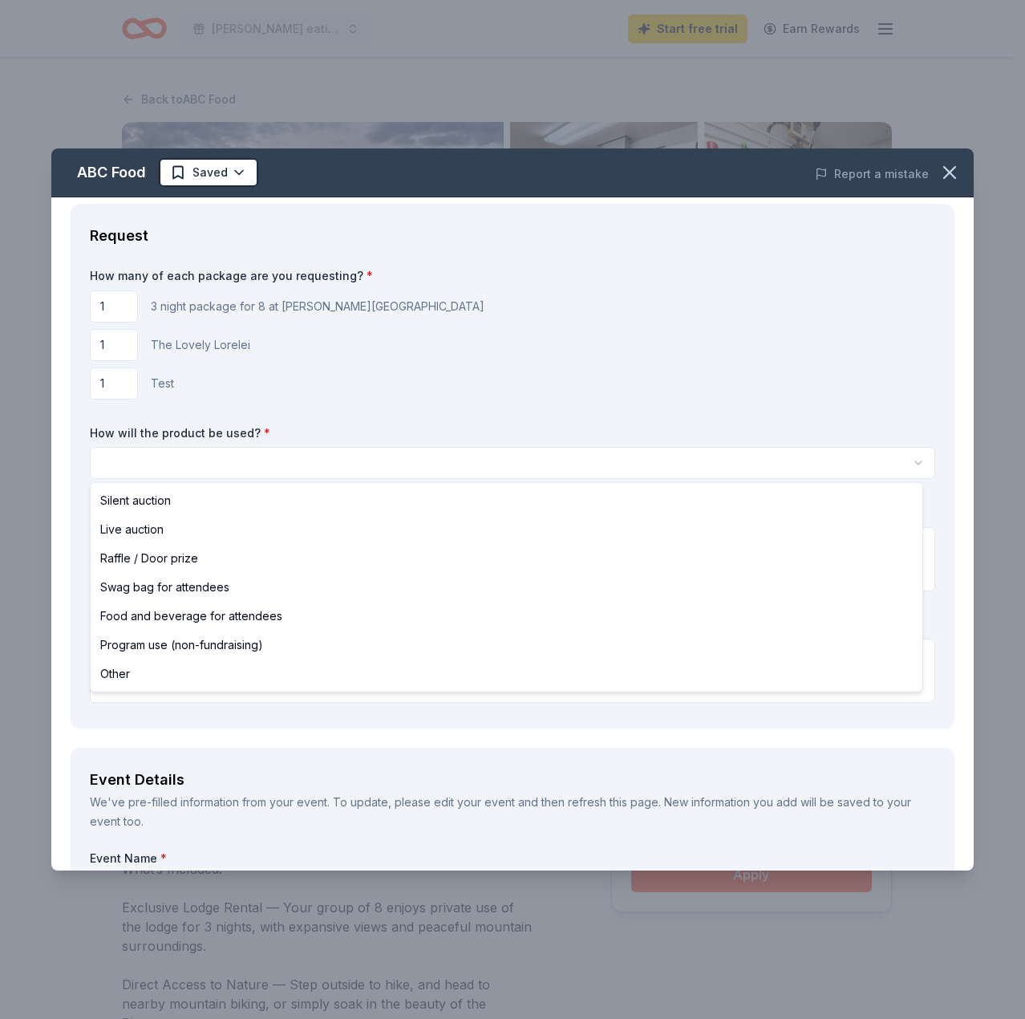
select select "liveAuction"
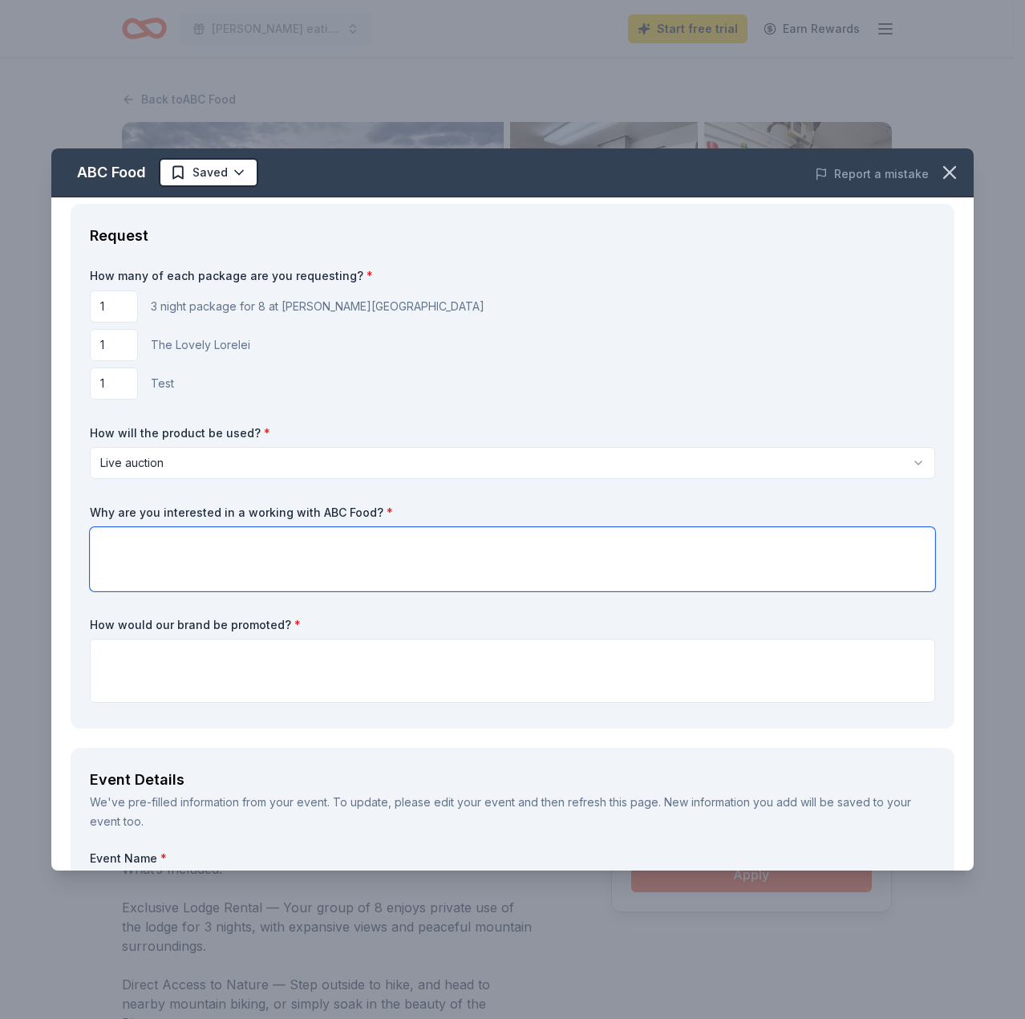
click at [223, 536] on textarea at bounding box center [512, 559] width 845 height 64
type textarea "Because"
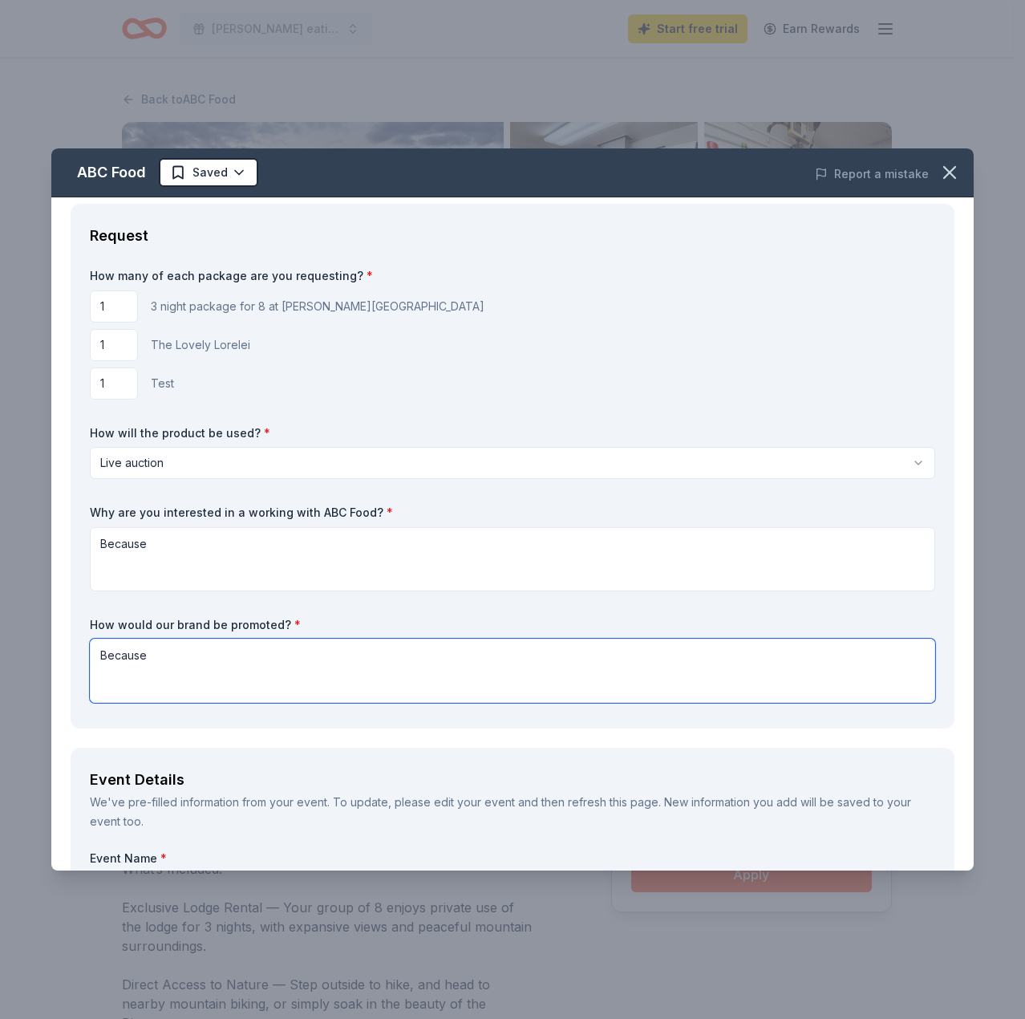
scroll to position [321, 0]
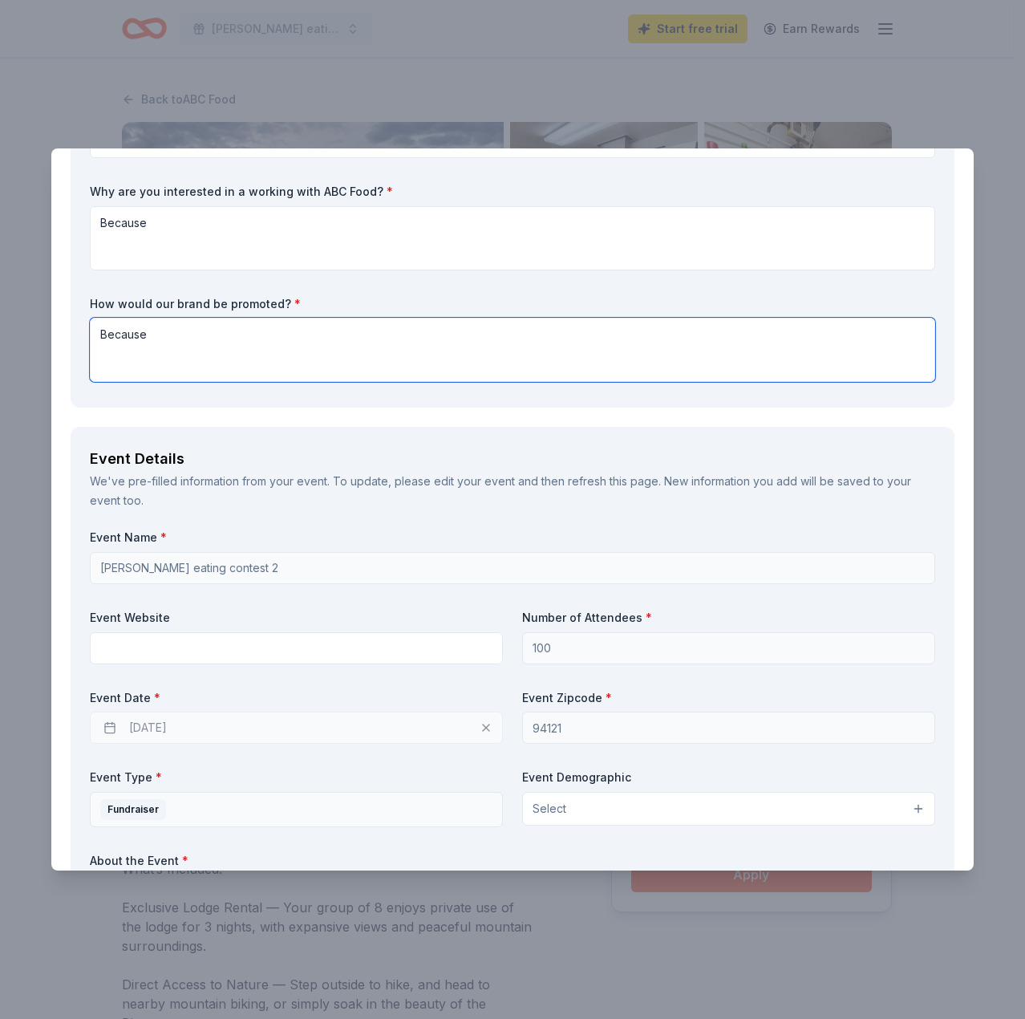
type textarea "Because"
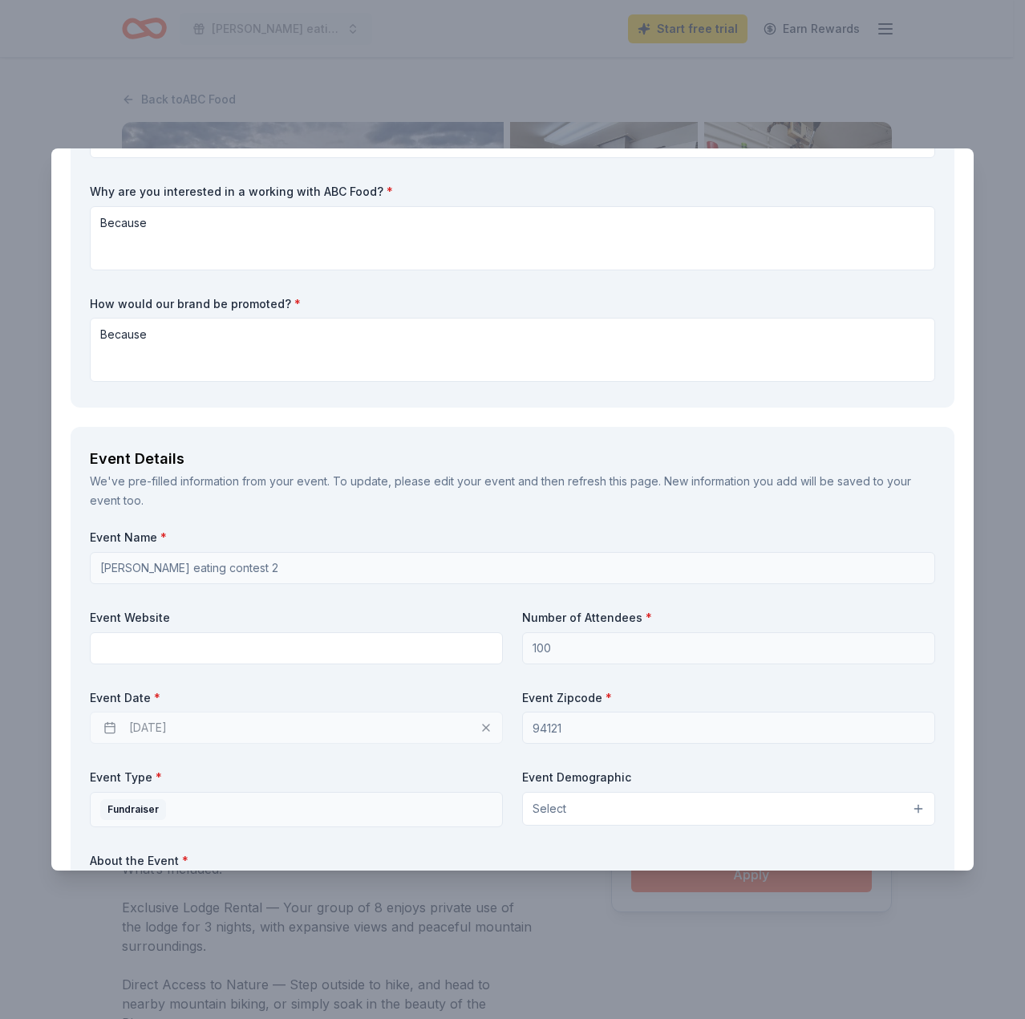
click at [237, 503] on div "We've pre-filled information from your event. To update, please edit your event…" at bounding box center [512, 491] width 845 height 38
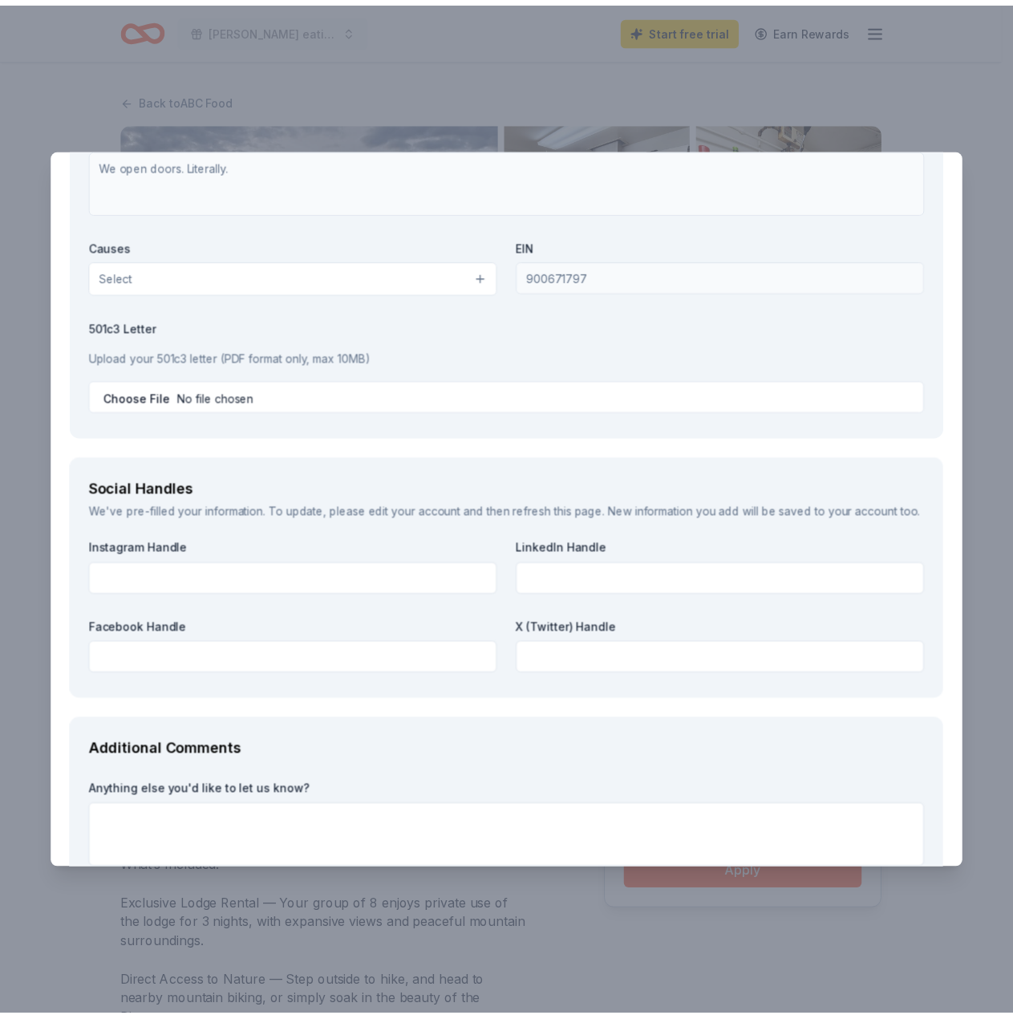
scroll to position [1768, 0]
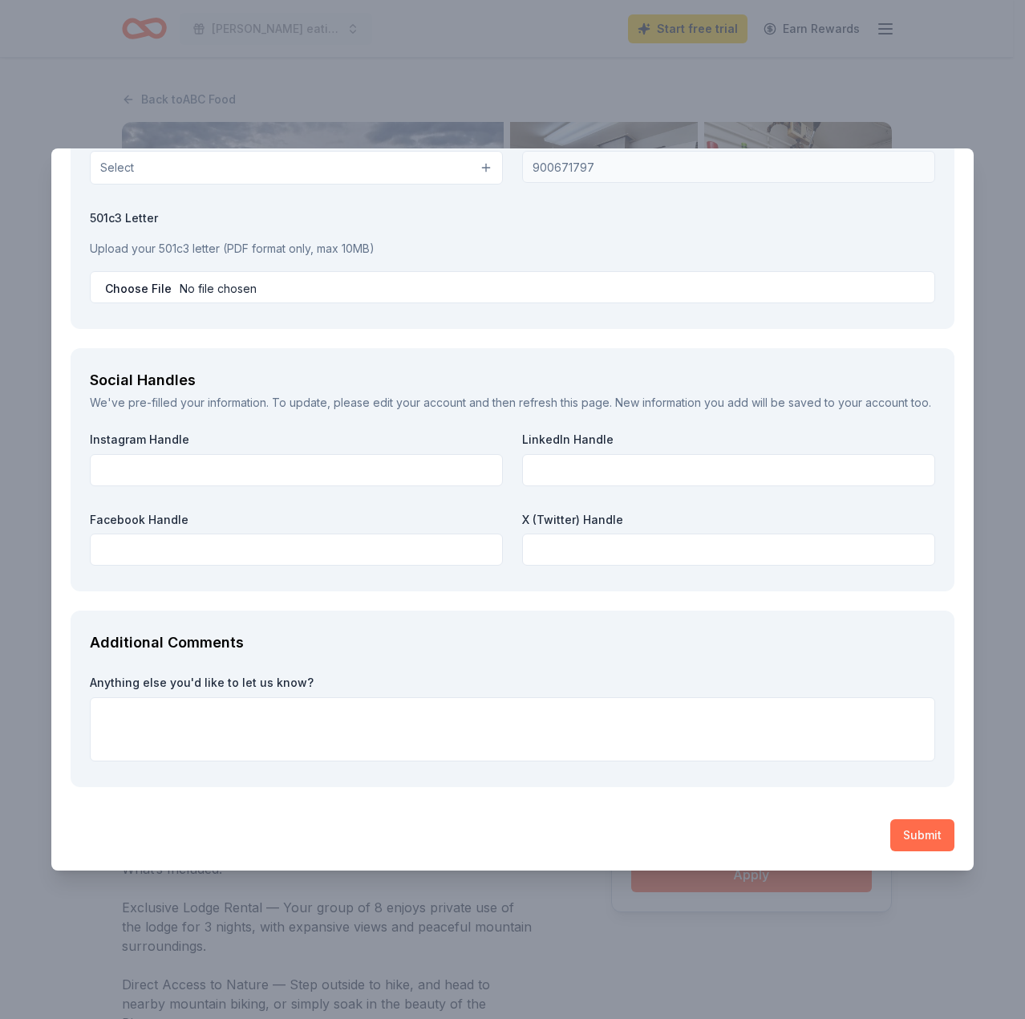
click at [891, 835] on button "Submit" at bounding box center [922, 835] width 64 height 32
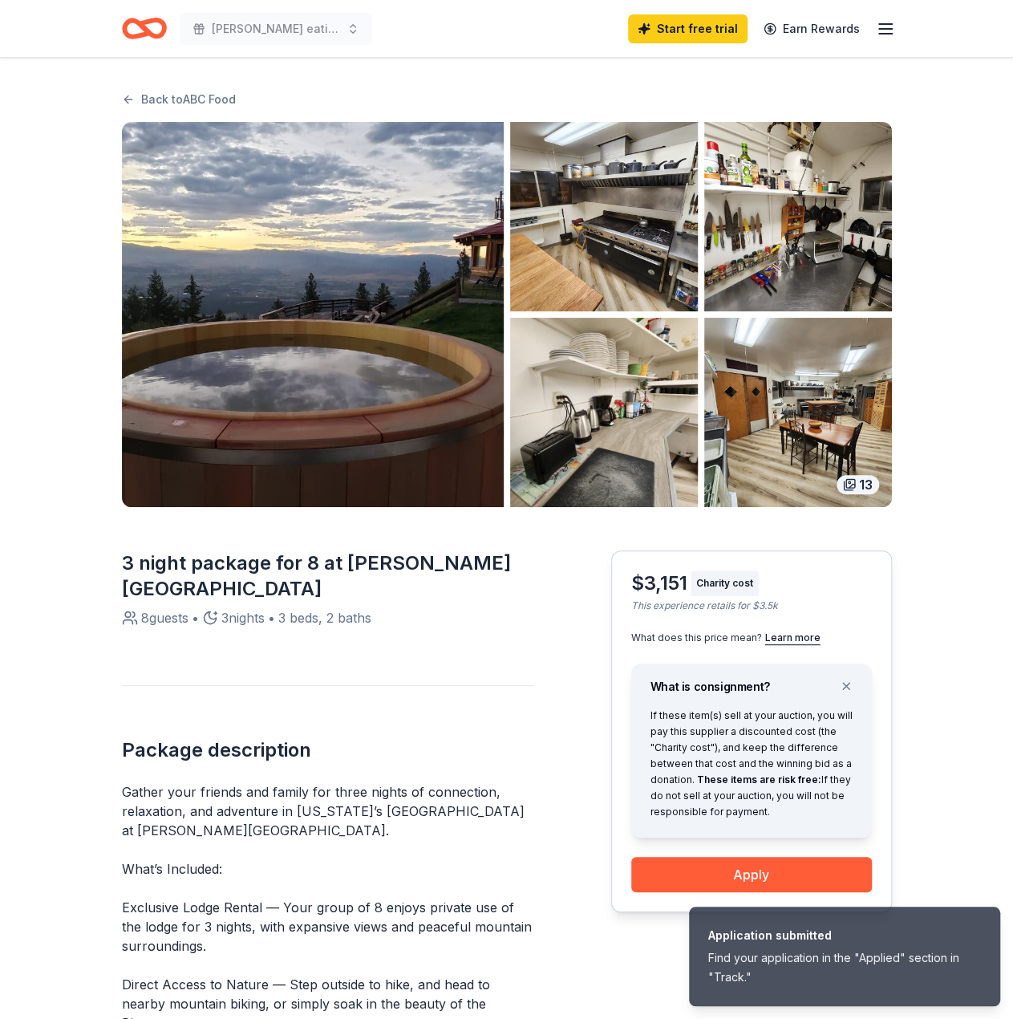
scroll to position [0, 0]
click at [128, 23] on icon "Home" at bounding box center [136, 28] width 25 height 16
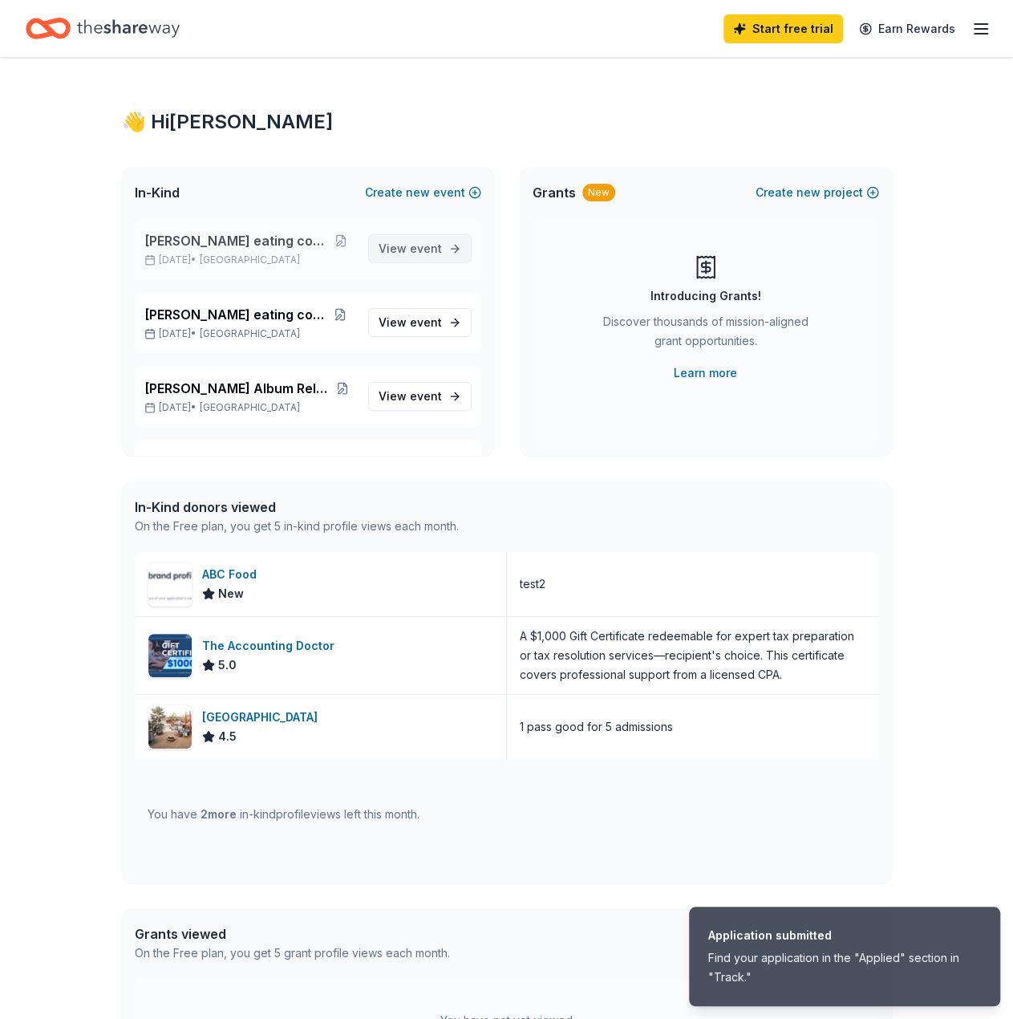
click at [396, 243] on span "View event" at bounding box center [410, 248] width 63 height 19
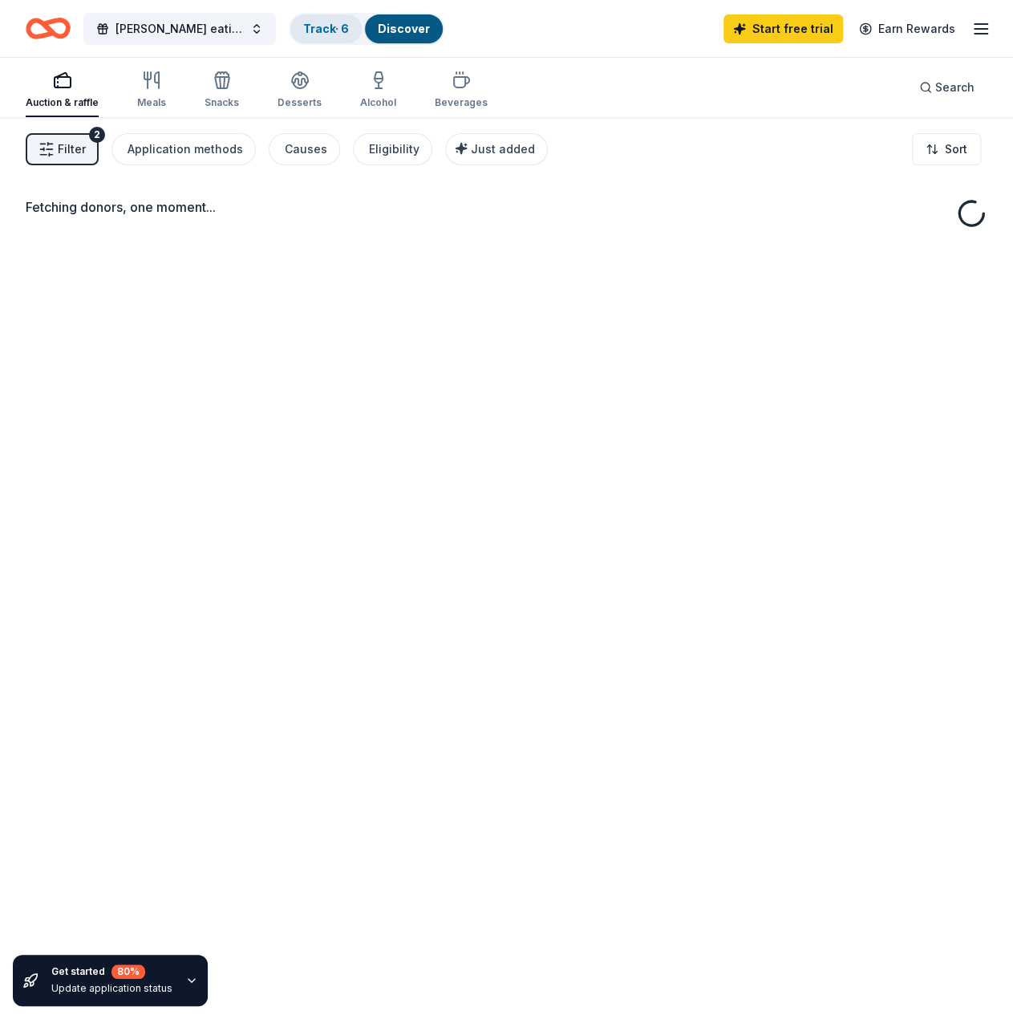
click at [324, 36] on div "Track · 6" at bounding box center [325, 28] width 71 height 29
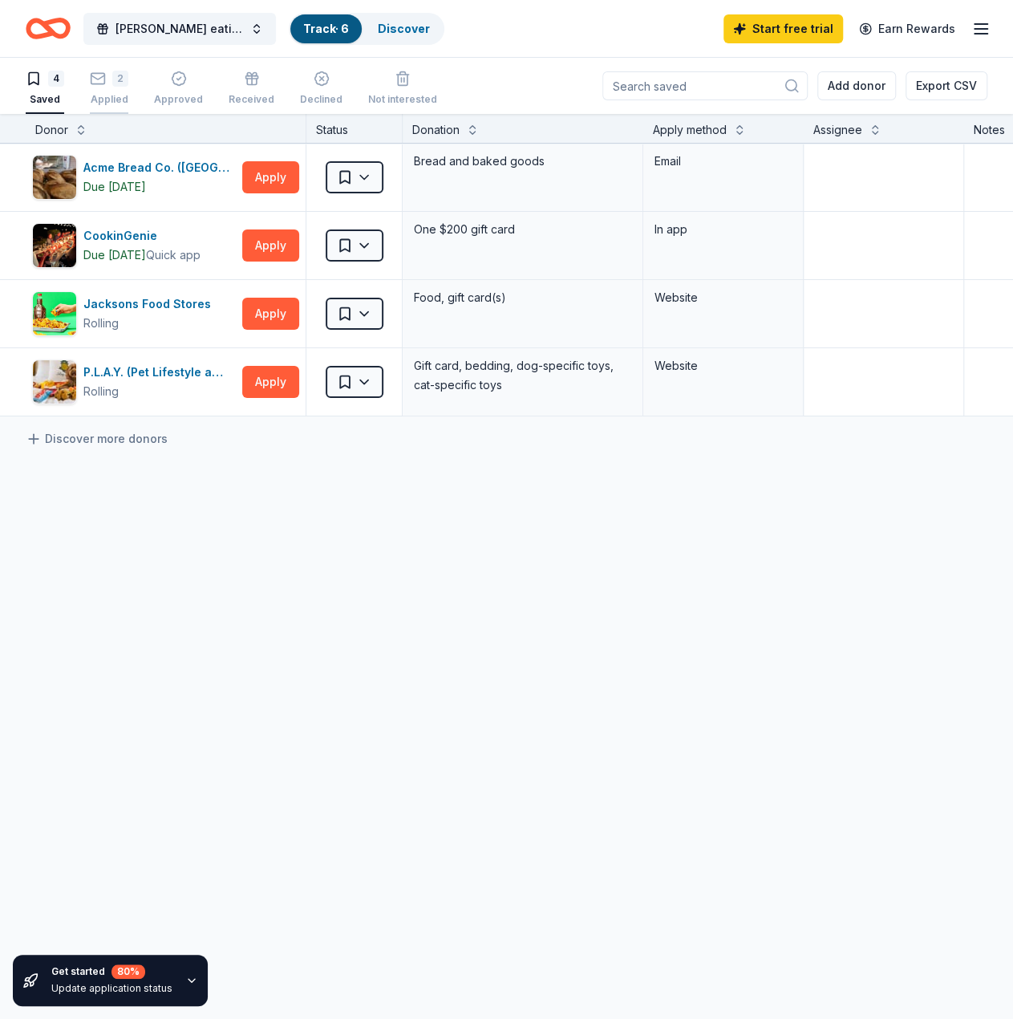
click at [125, 86] on div "2 Applied" at bounding box center [109, 88] width 38 height 35
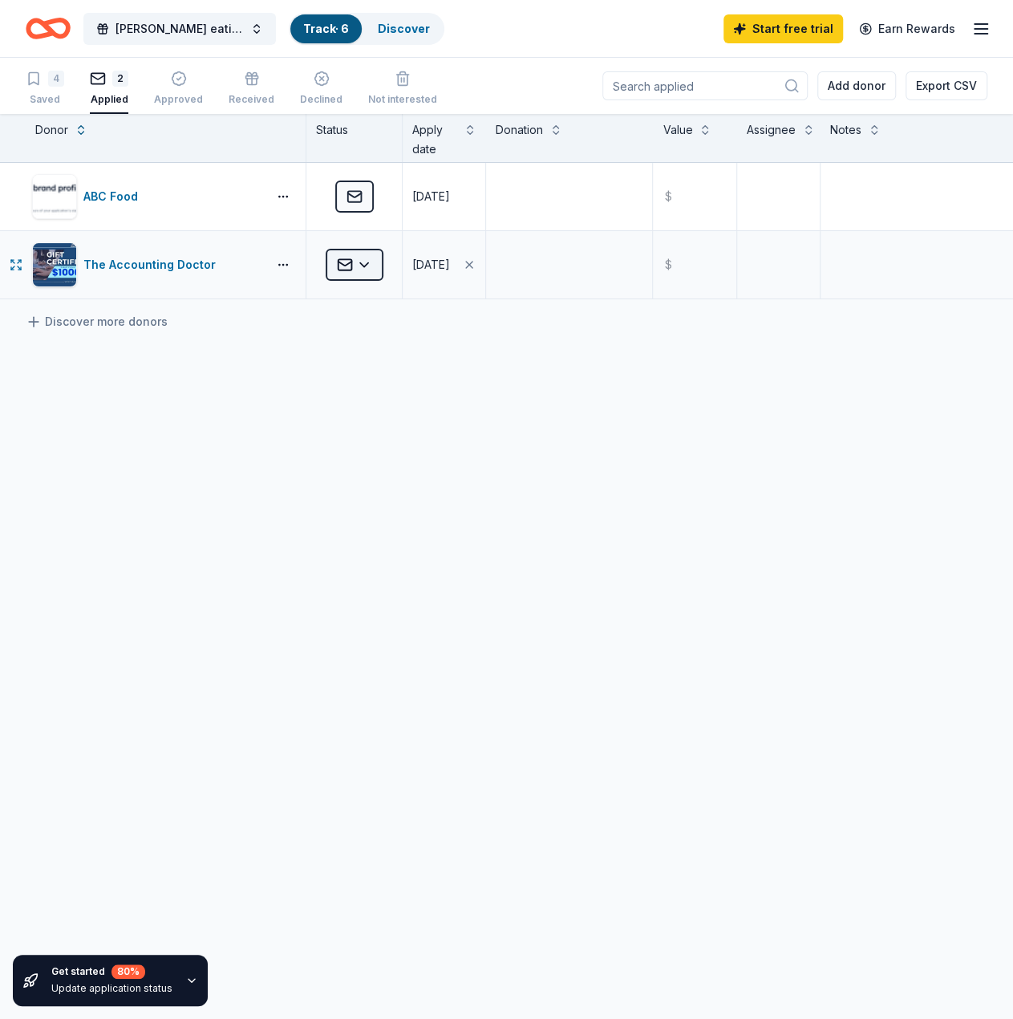
click at [367, 260] on html "Ding Dong eating contest 2 Track · 6 Discover Start free trial Earn Rewards 4 S…" at bounding box center [506, 509] width 1013 height 1019
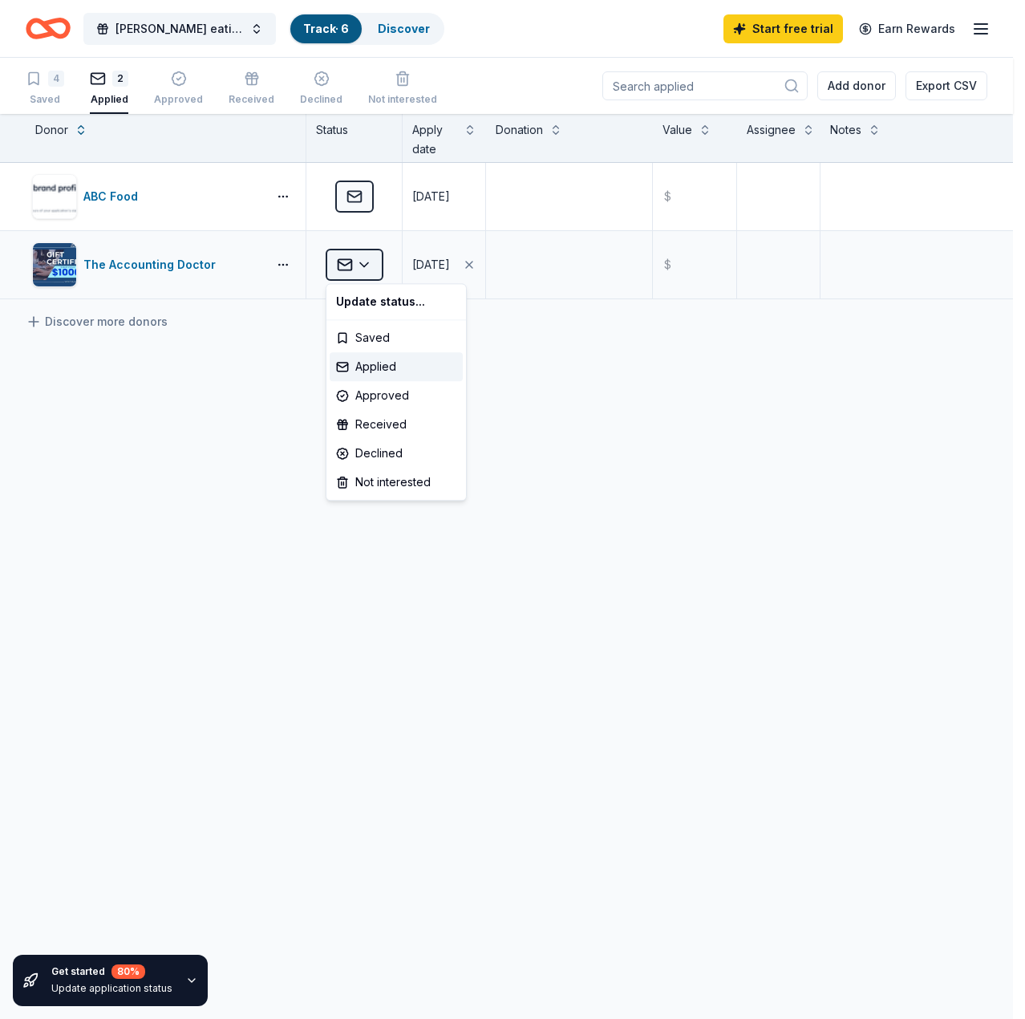
click at [367, 260] on html "Ding Dong eating contest 2 Track · 6 Discover Start free trial Earn Rewards 4 S…" at bounding box center [512, 509] width 1025 height 1019
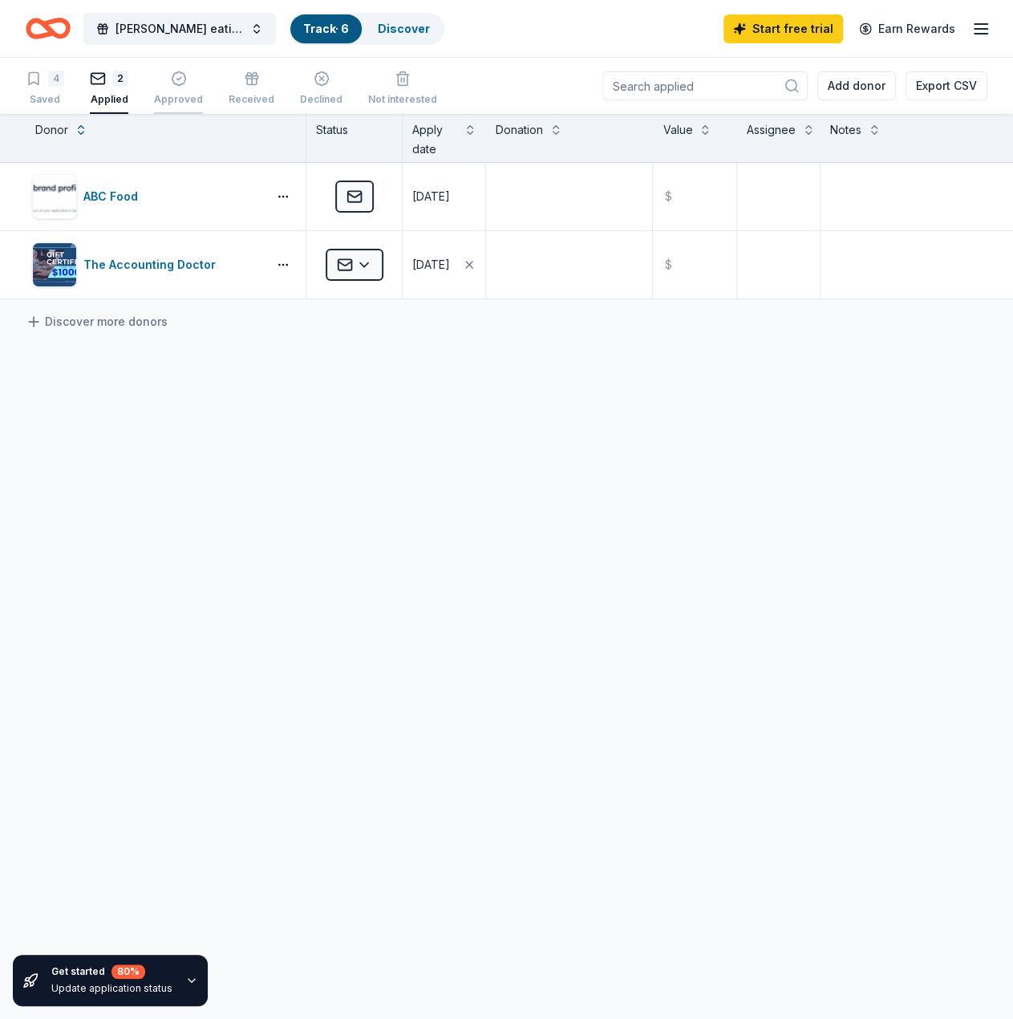
click at [189, 91] on div "Approved" at bounding box center [178, 88] width 49 height 35
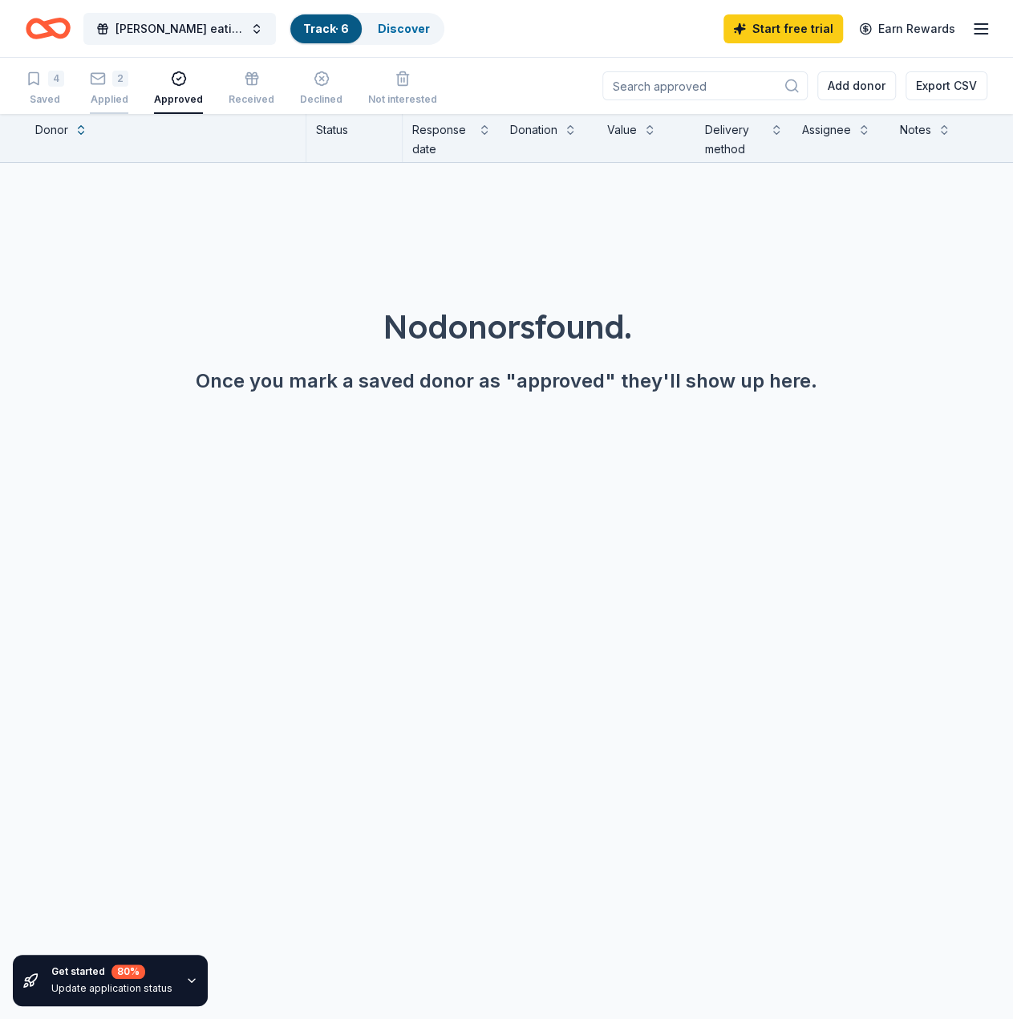
click at [126, 87] on div "2 Applied" at bounding box center [109, 88] width 38 height 35
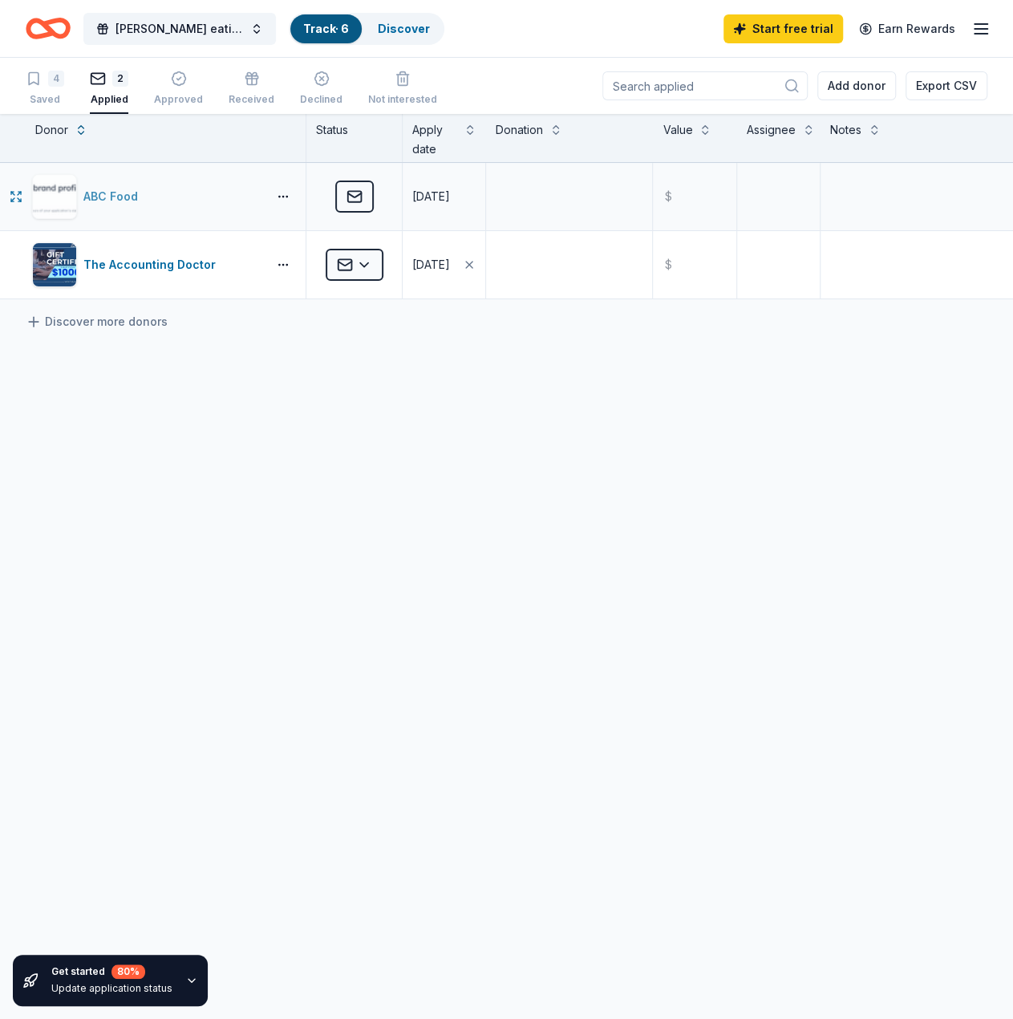
click at [103, 205] on div "ABC Food" at bounding box center [113, 196] width 61 height 19
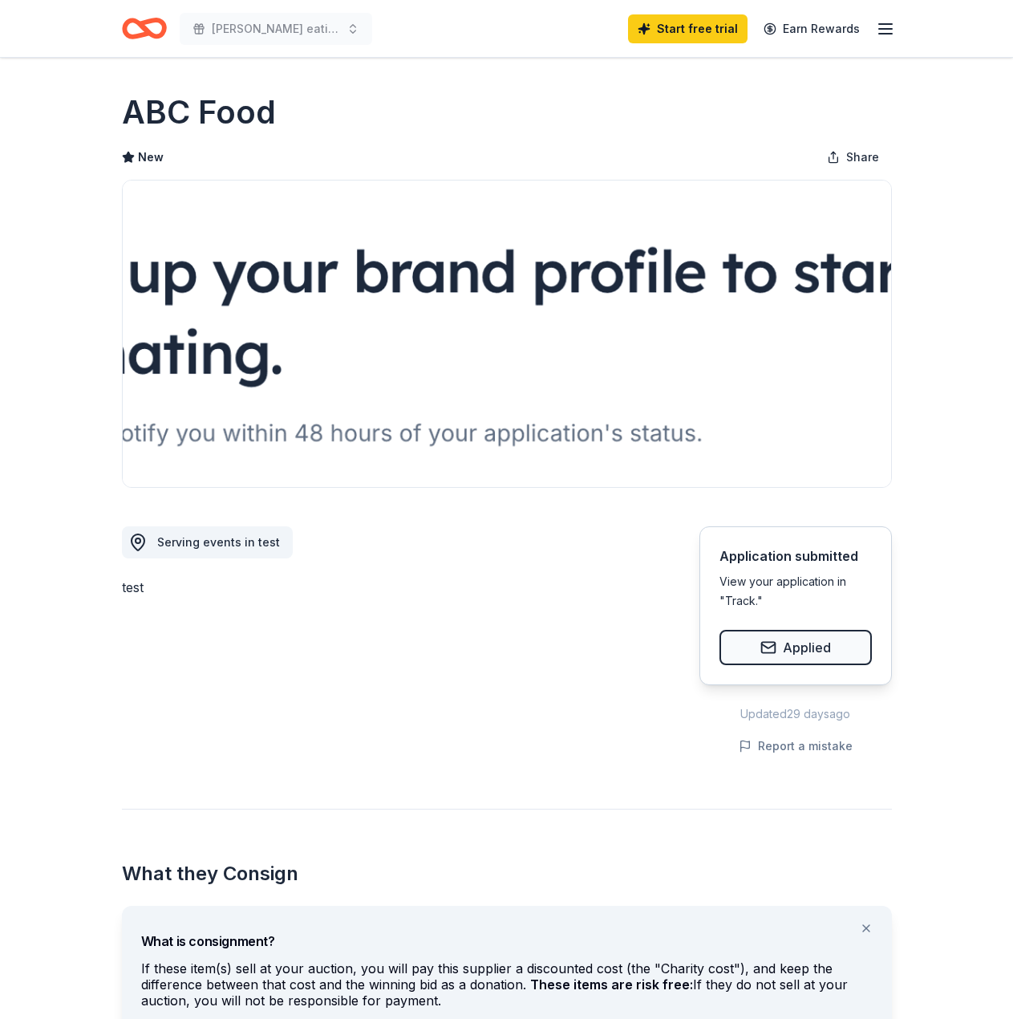
scroll to position [401, 0]
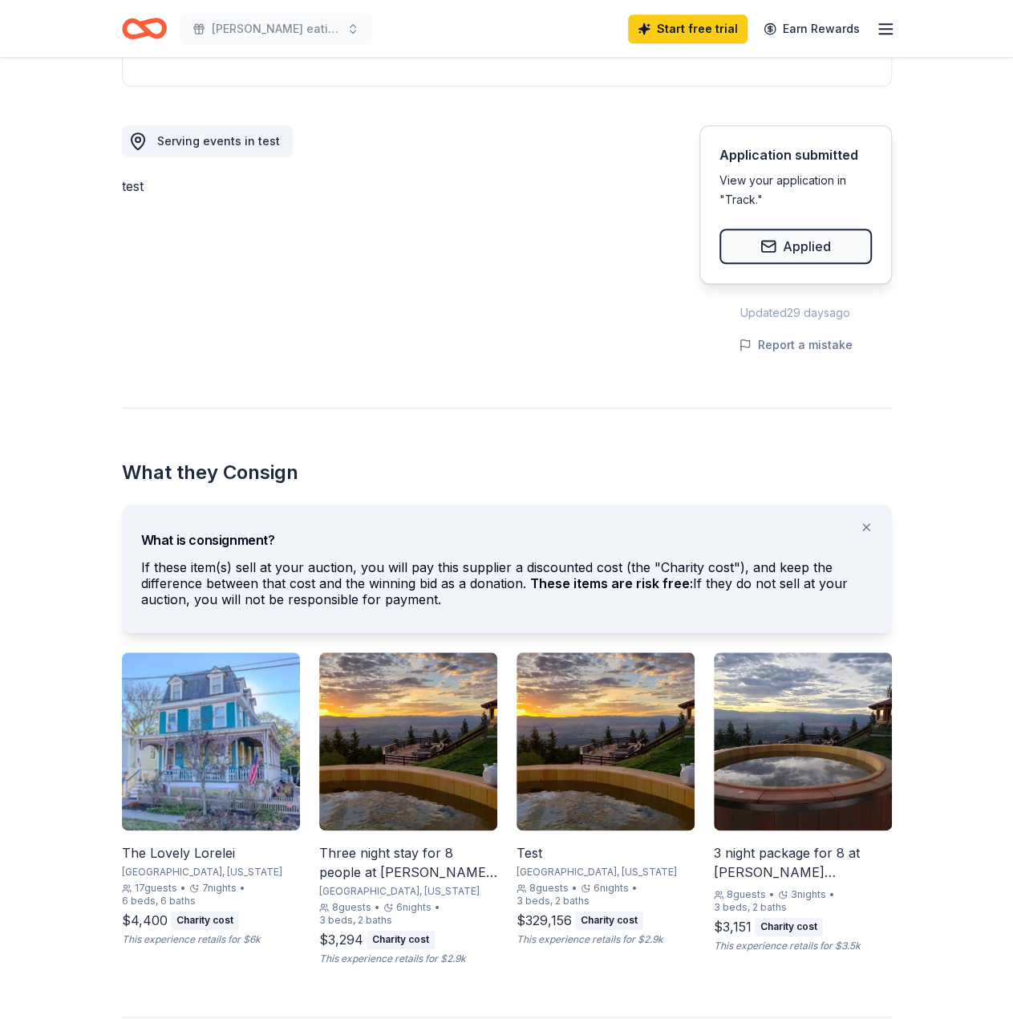
click at [184, 657] on img at bounding box center [211, 741] width 178 height 178
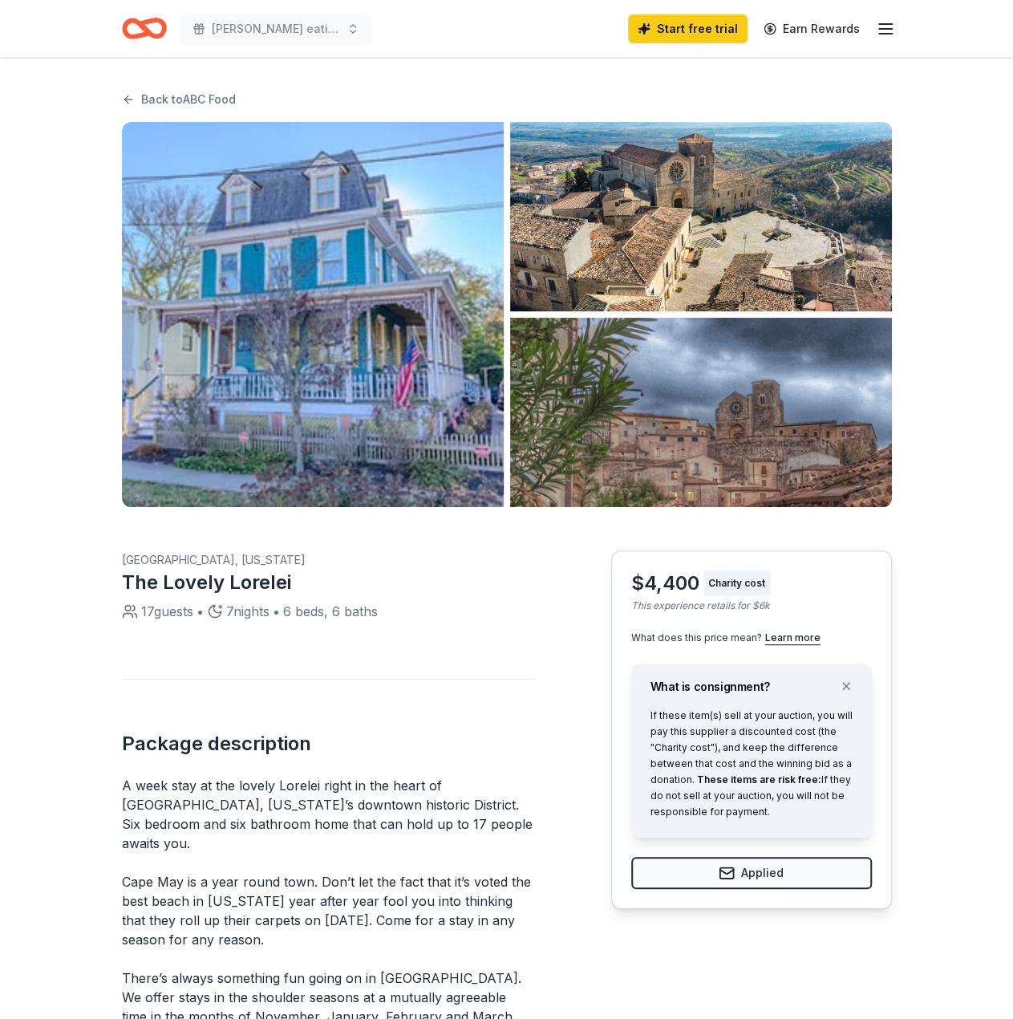
click at [415, 238] on img "button" at bounding box center [313, 314] width 382 height 385
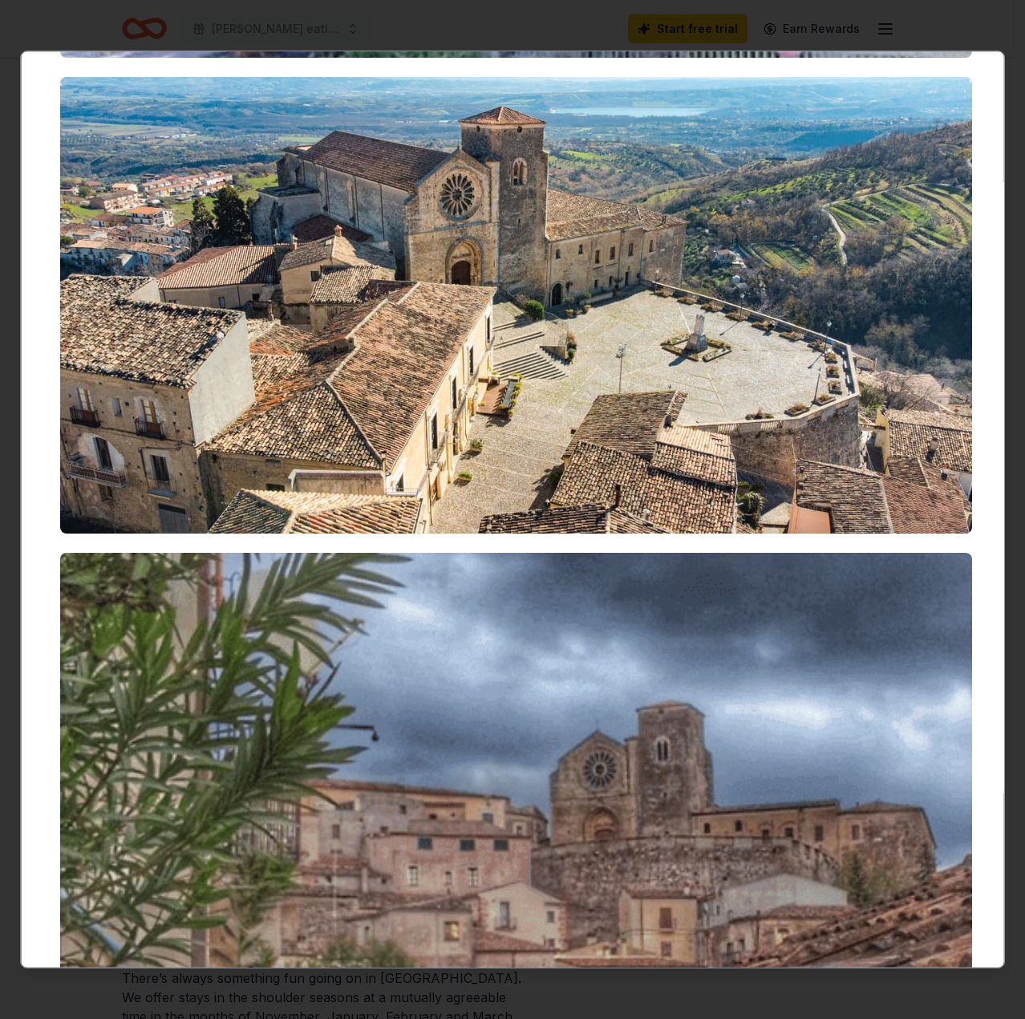
scroll to position [541, 0]
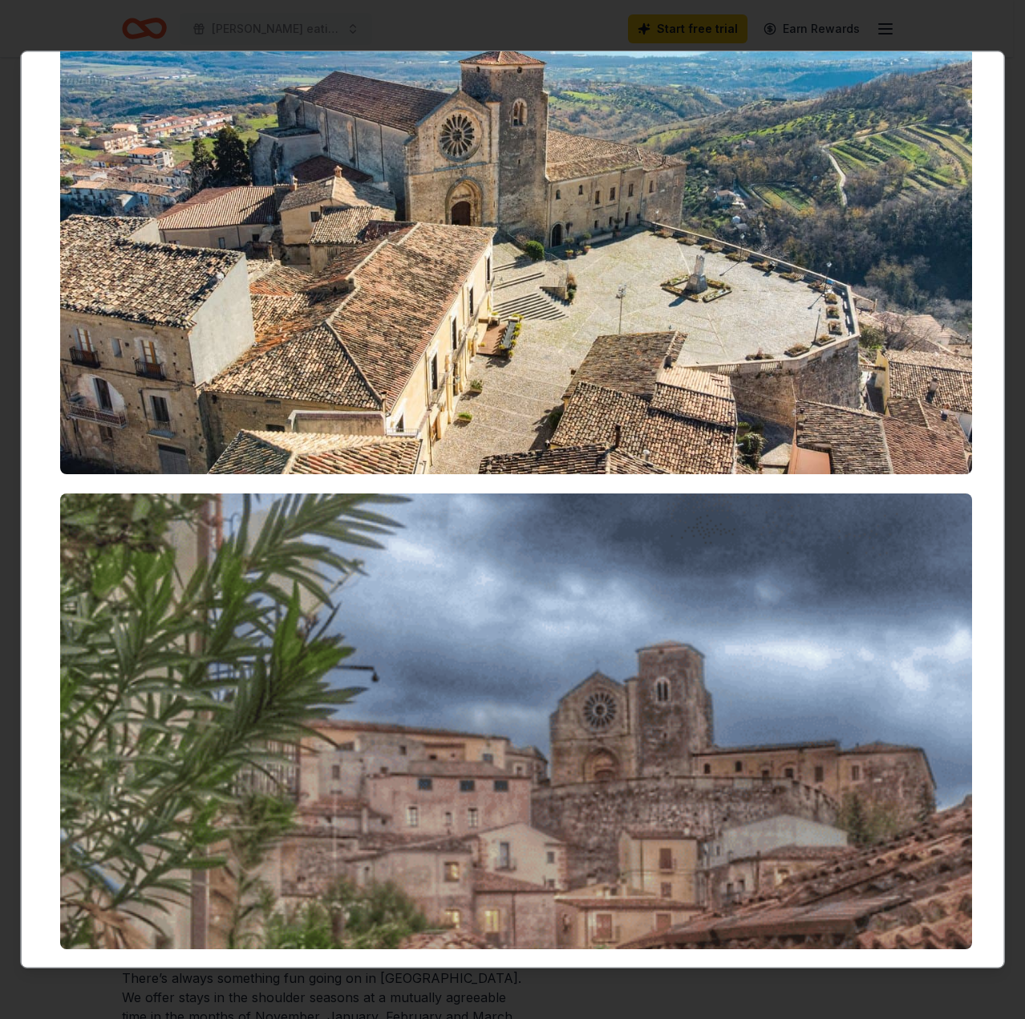
click at [715, 688] on img at bounding box center [516, 721] width 912 height 456
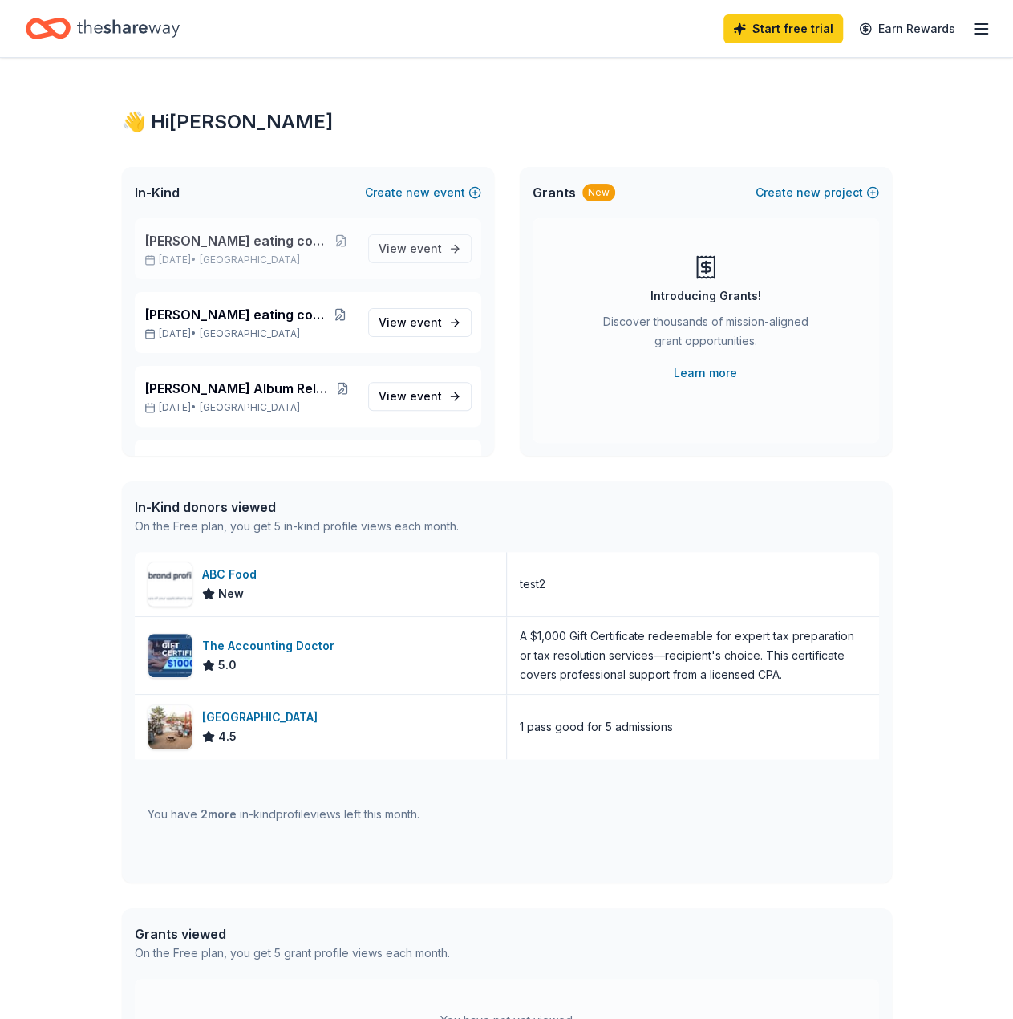
click at [149, 240] on span "[PERSON_NAME] eating contest 2" at bounding box center [236, 240] width 184 height 19
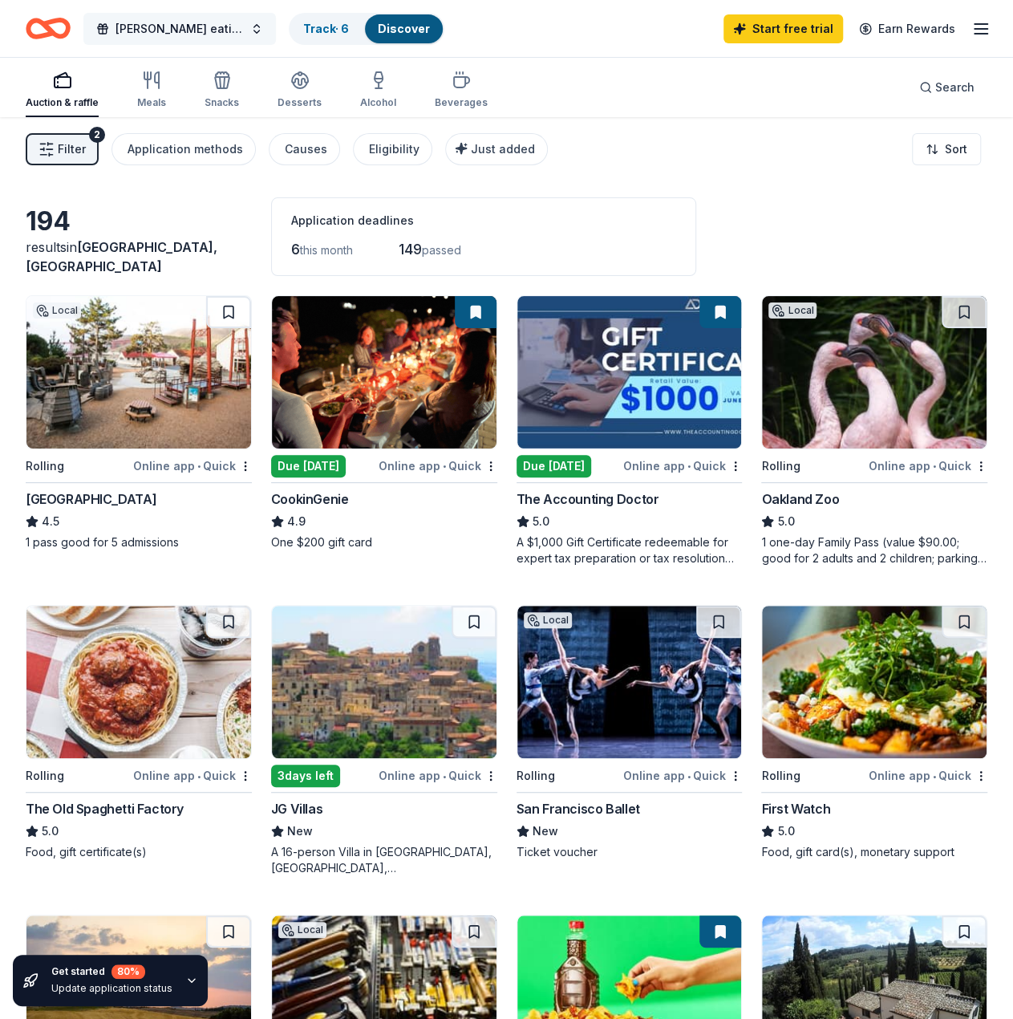
click at [199, 31] on span "[PERSON_NAME] eating contest 2" at bounding box center [179, 28] width 128 height 19
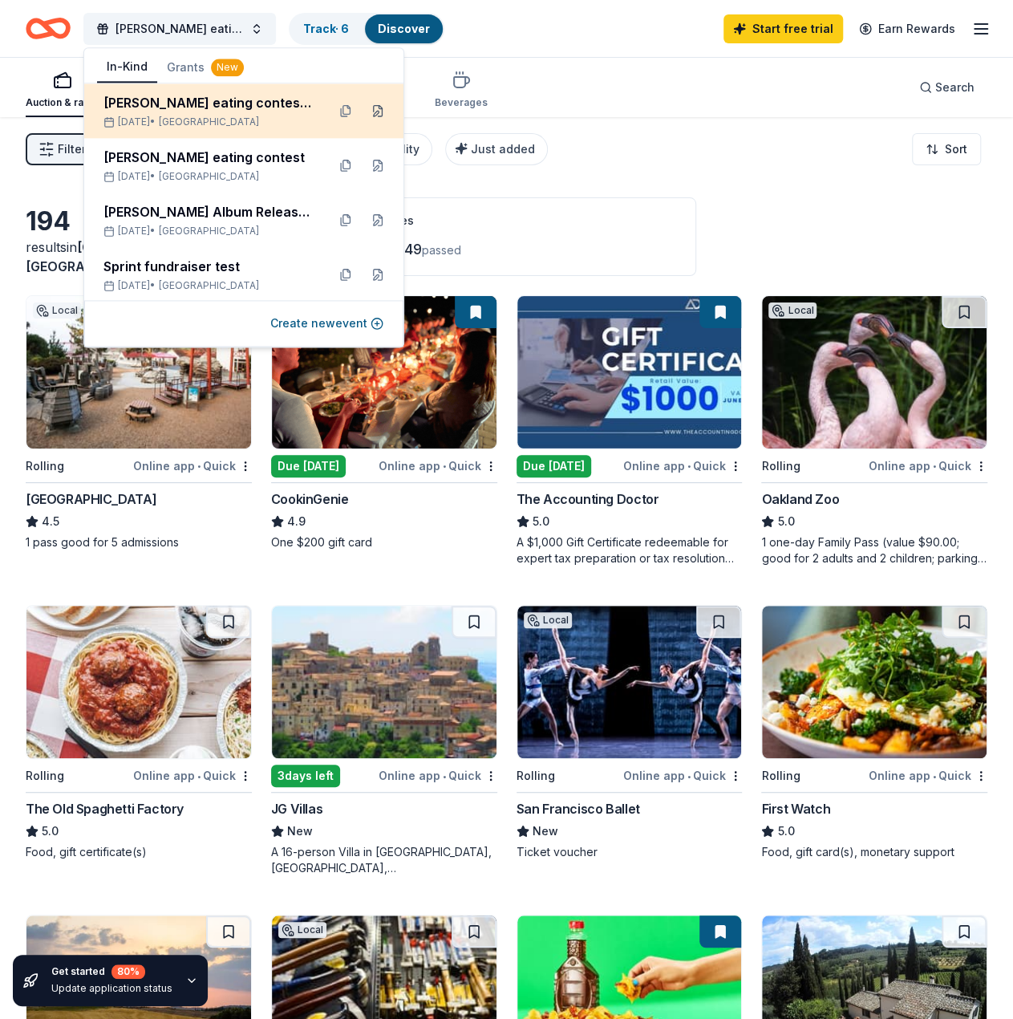
click at [365, 108] on button at bounding box center [378, 111] width 26 height 26
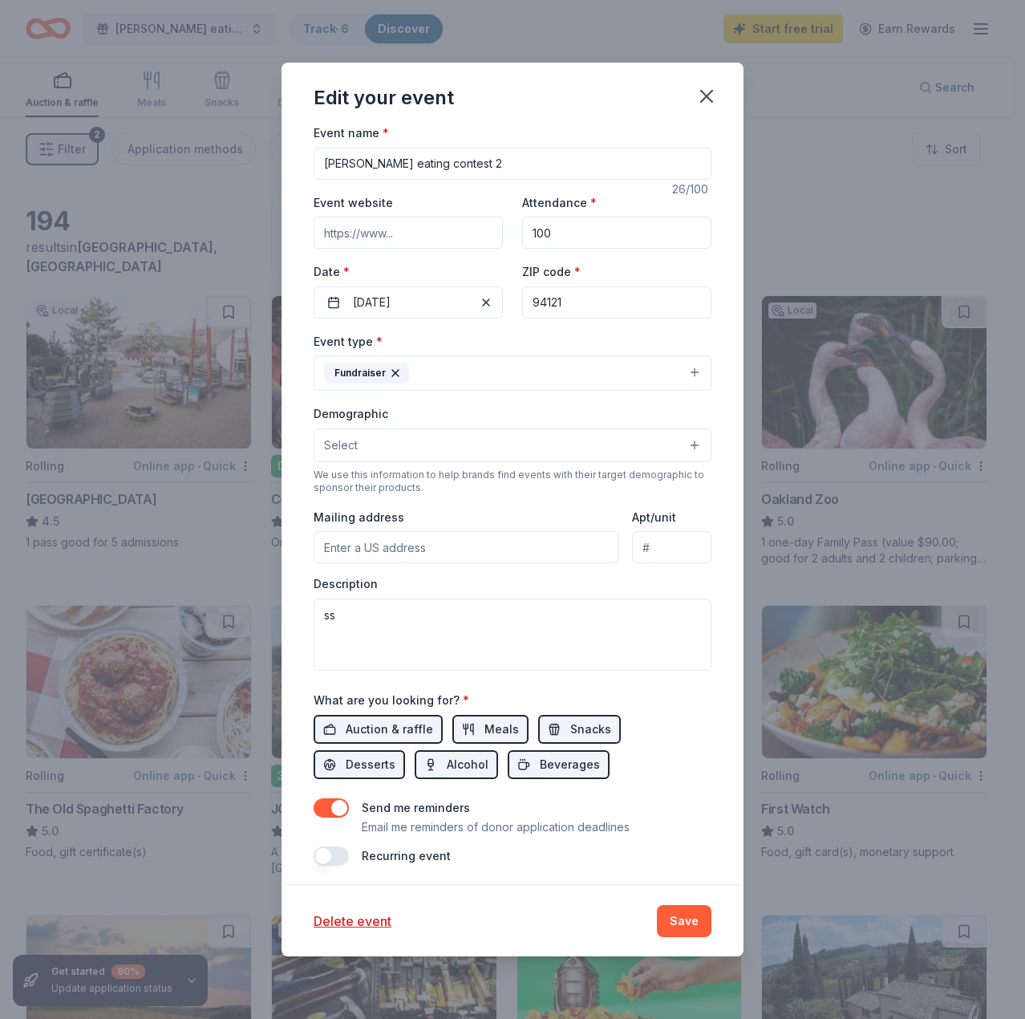
scroll to position [104, 0]
click at [179, 225] on div "Edit your event Update donors you've applied to Let donors know of any updates …" at bounding box center [512, 509] width 1025 height 1019
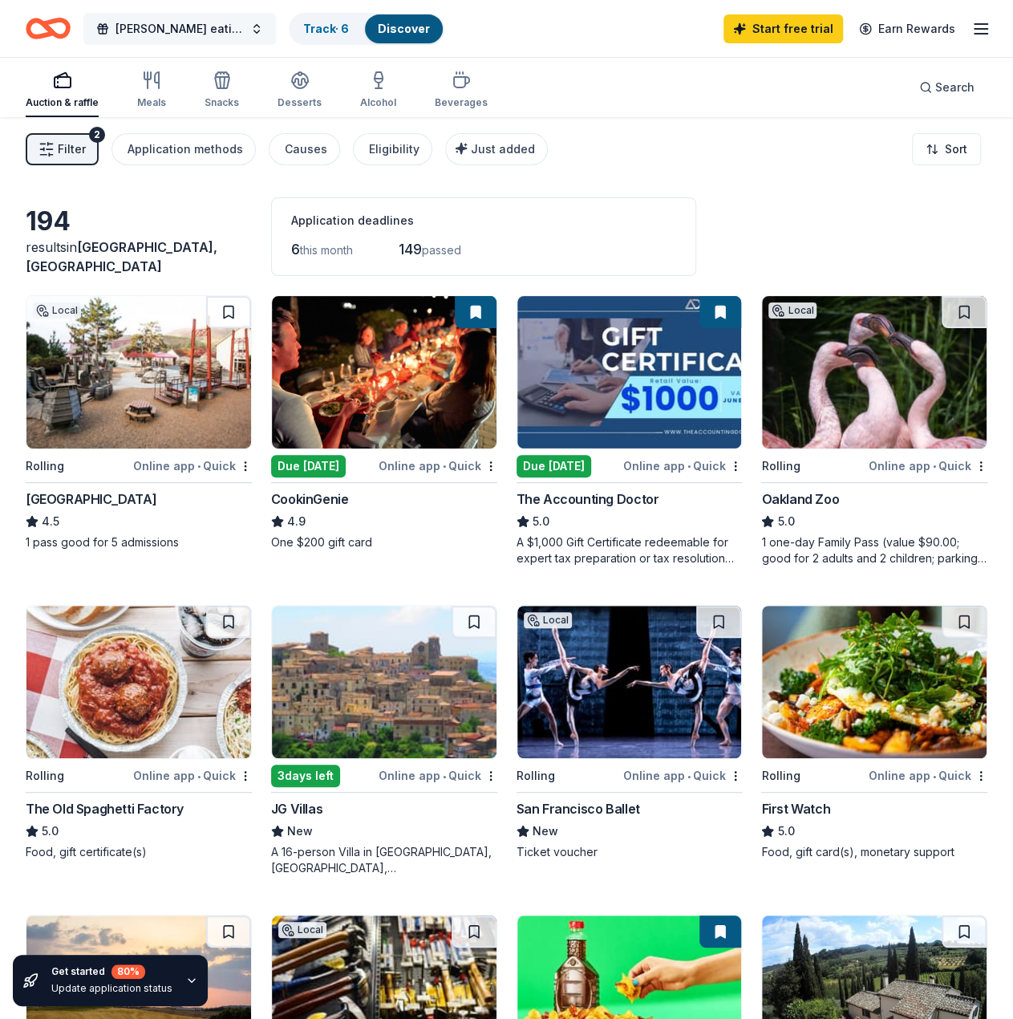
click at [174, 30] on span "[PERSON_NAME] eating contest 2" at bounding box center [179, 28] width 128 height 19
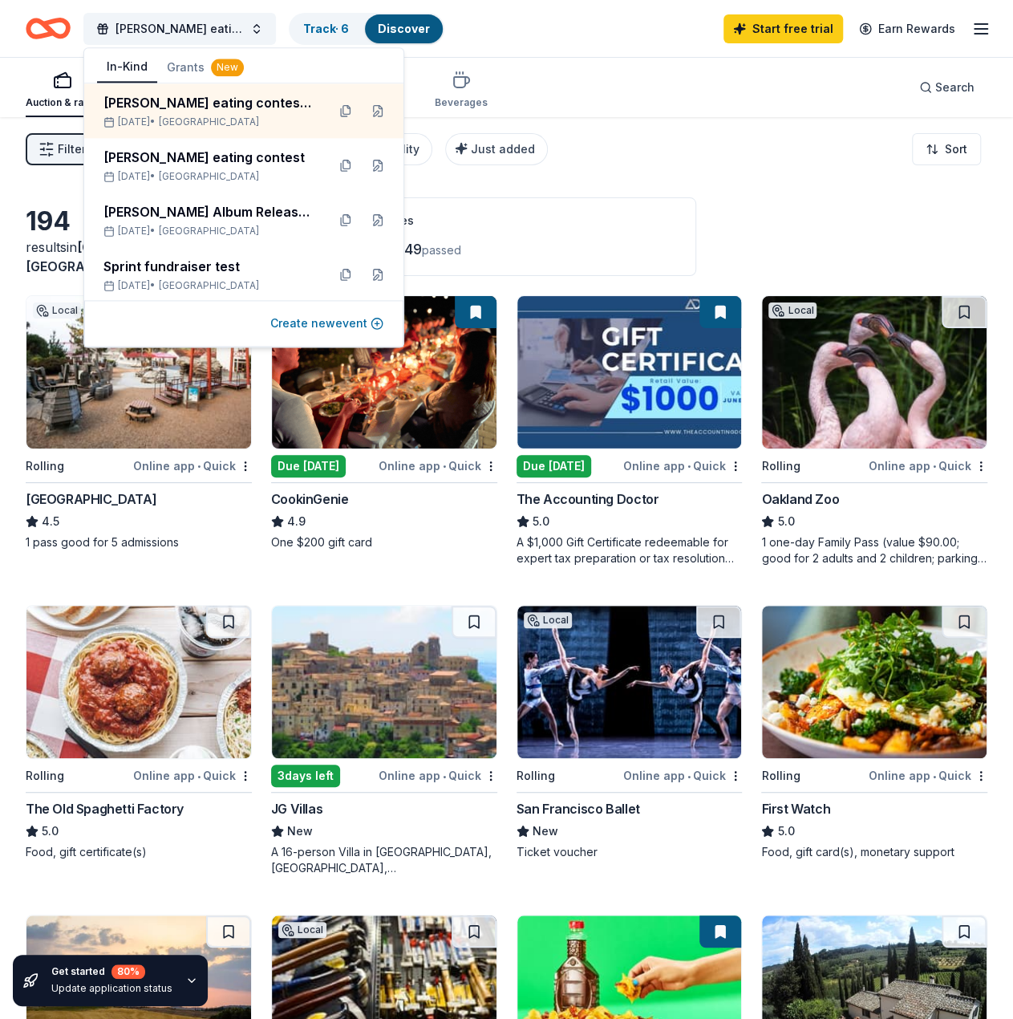
click at [332, 318] on button "Create new event" at bounding box center [326, 323] width 113 height 19
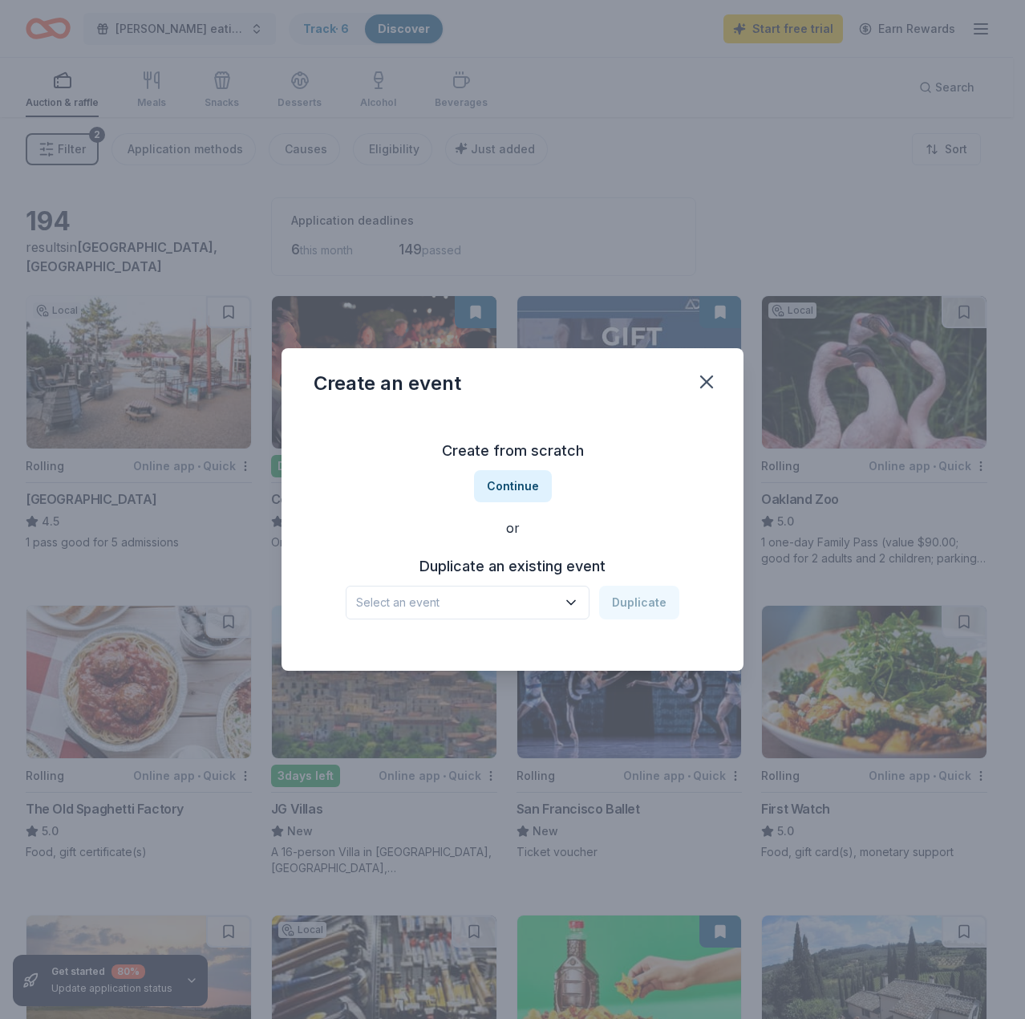
click at [541, 613] on button "Select an event" at bounding box center [468, 602] width 244 height 34
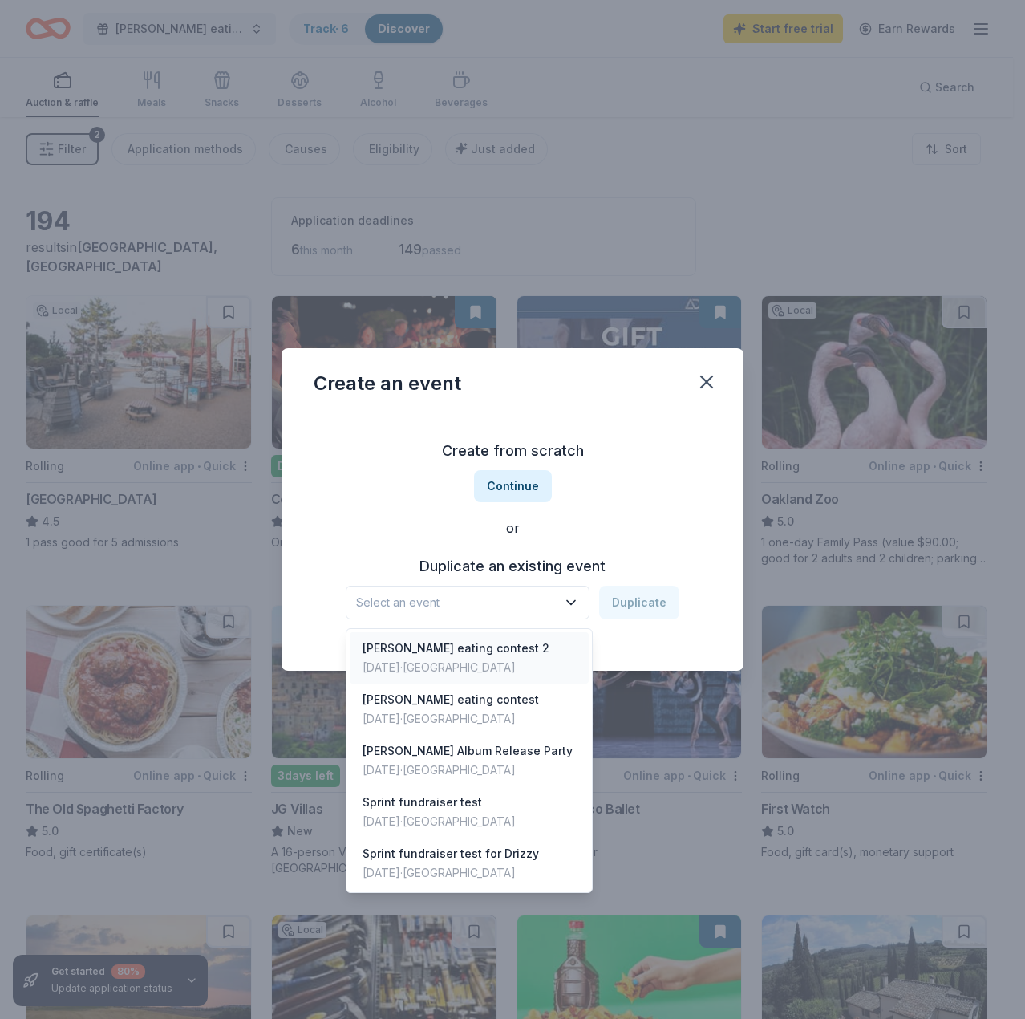
click at [489, 652] on div "Ding Dong eating contest 2" at bounding box center [456, 647] width 187 height 19
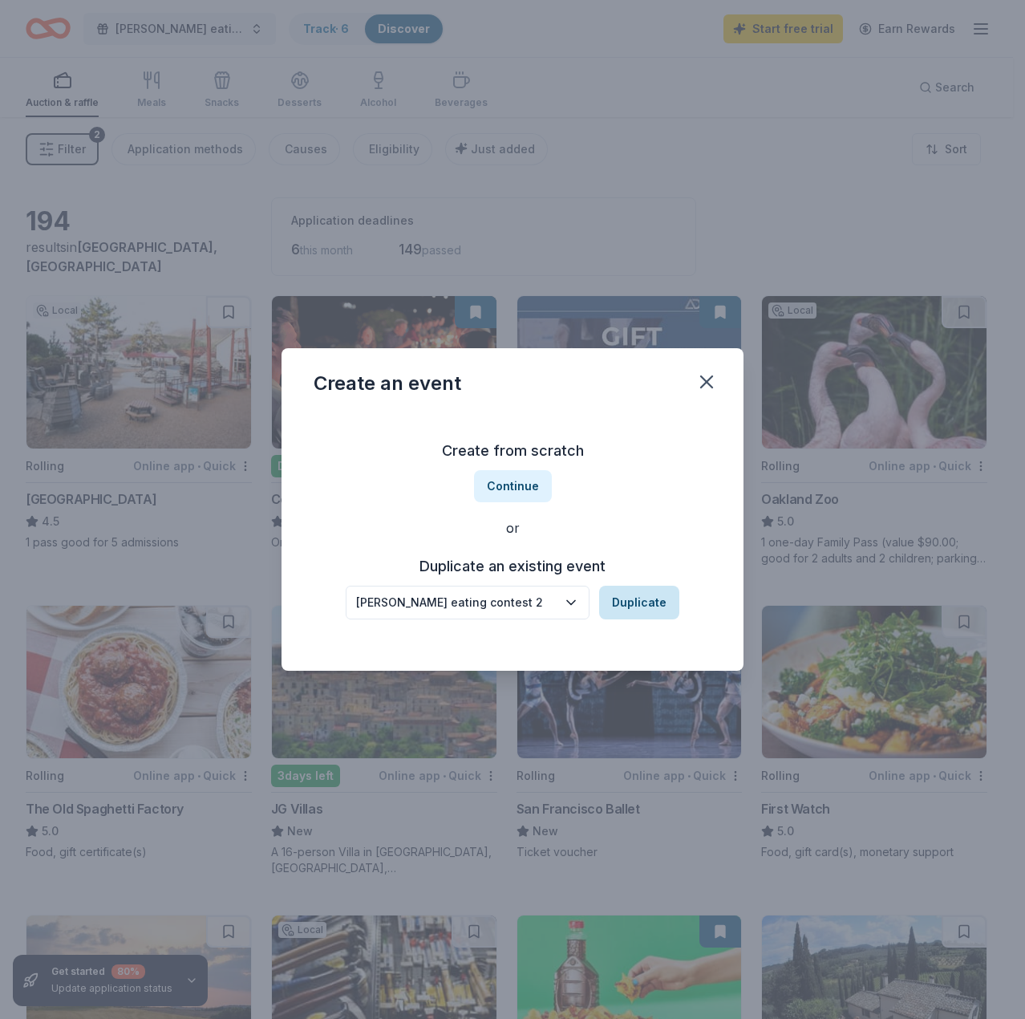
click at [653, 608] on button "Duplicate" at bounding box center [639, 602] width 80 height 34
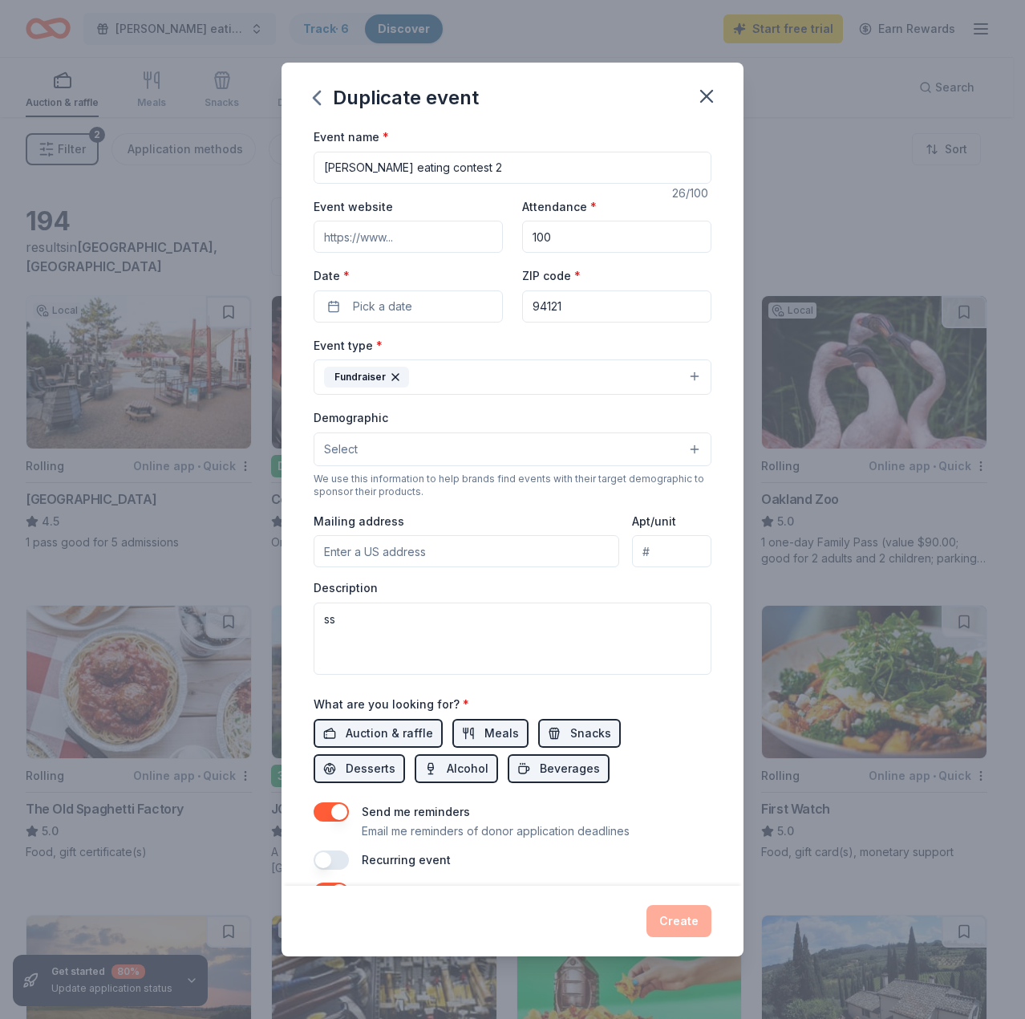
click at [542, 171] on input "Ding Dong eating contest 2" at bounding box center [513, 168] width 398 height 32
type input "[PERSON_NAME] eating contest 3"
click at [436, 299] on button "Pick a date" at bounding box center [408, 306] width 189 height 32
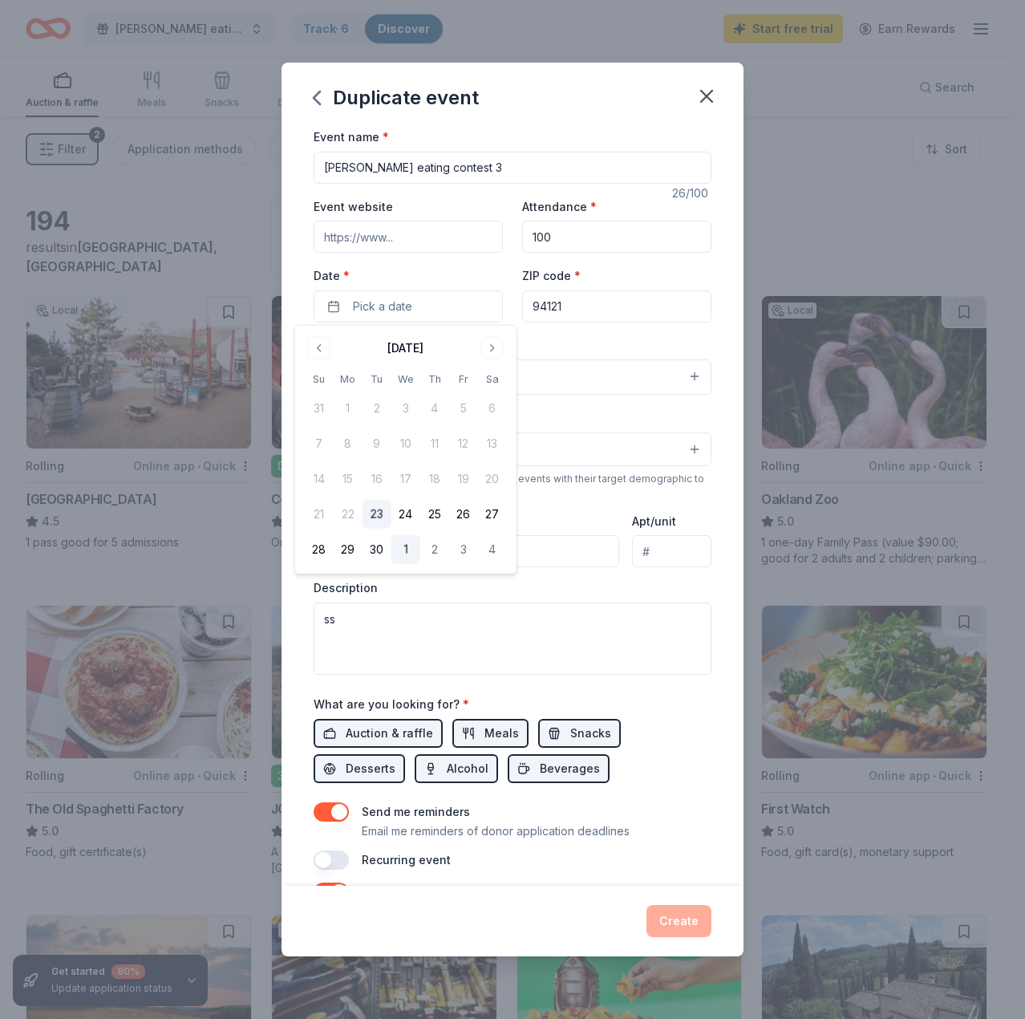
click at [405, 539] on button "1" at bounding box center [405, 549] width 29 height 29
click at [552, 561] on input "Mailing address" at bounding box center [467, 551] width 306 height 32
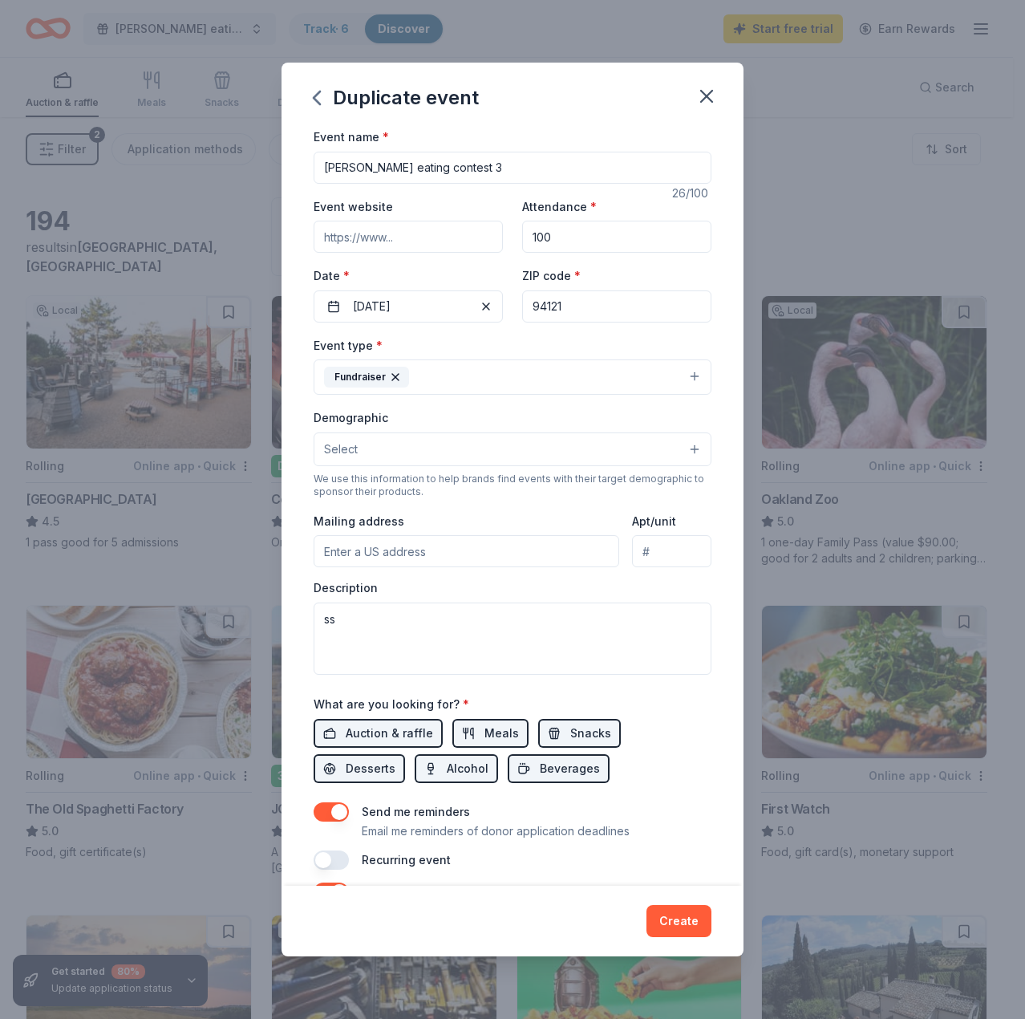
click at [573, 341] on div "Event type * Fundraiser" at bounding box center [513, 365] width 398 height 60
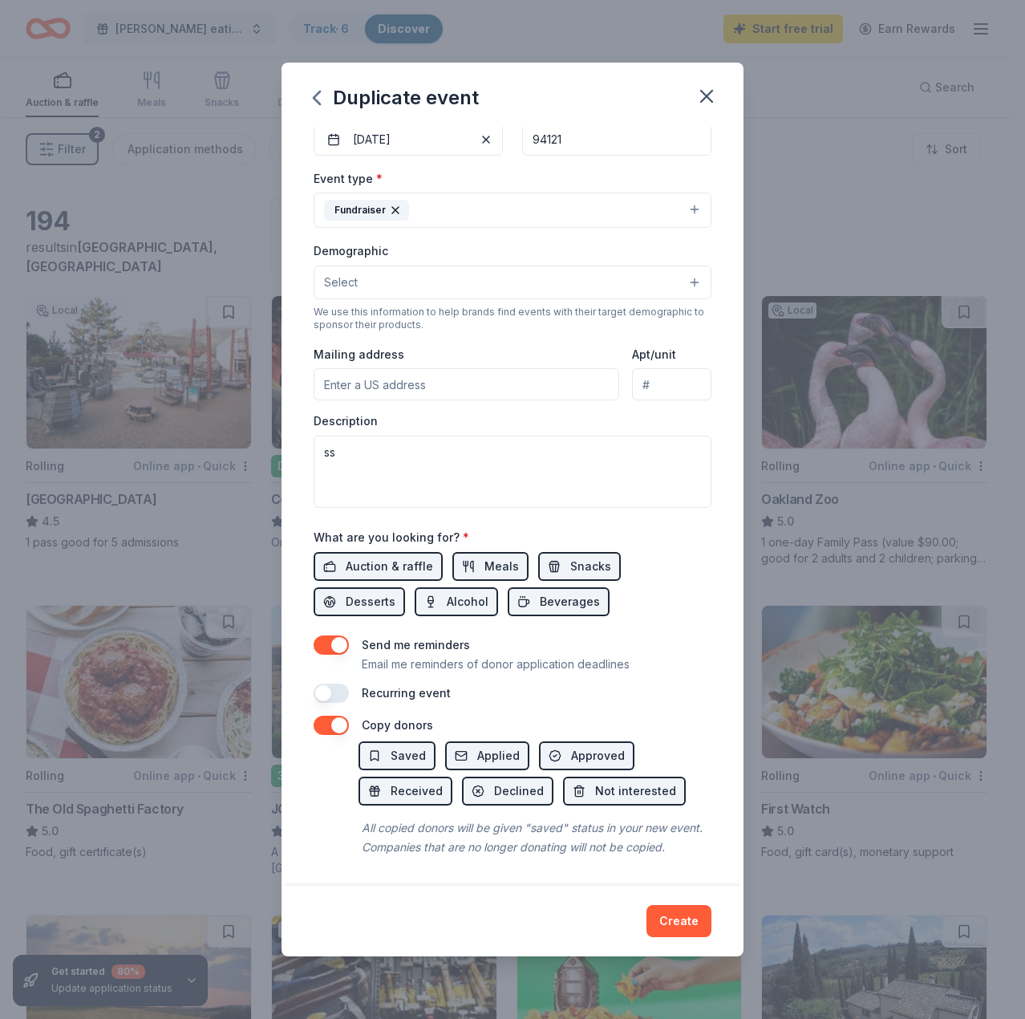
scroll to position [181, 0]
click at [674, 926] on button "Create" at bounding box center [678, 921] width 65 height 32
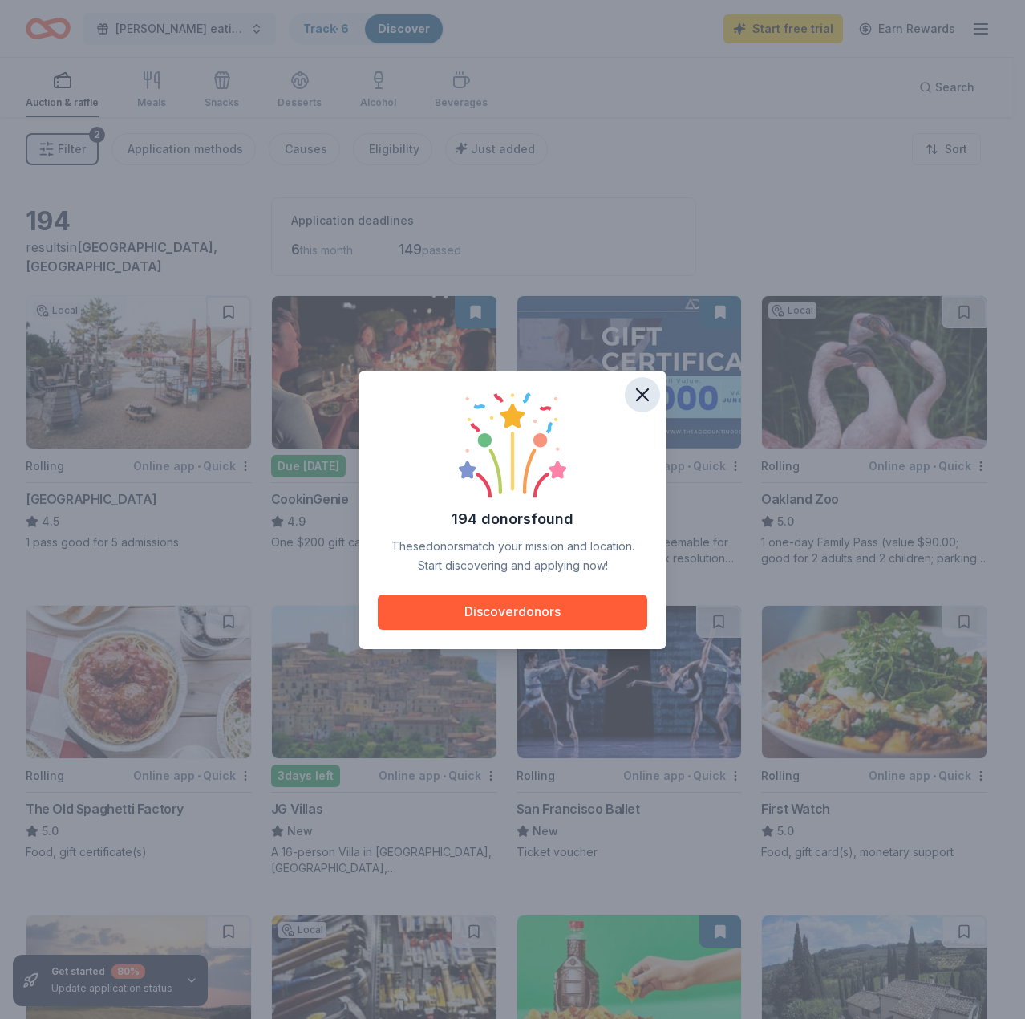
click at [648, 399] on icon "button" at bounding box center [642, 394] width 22 height 22
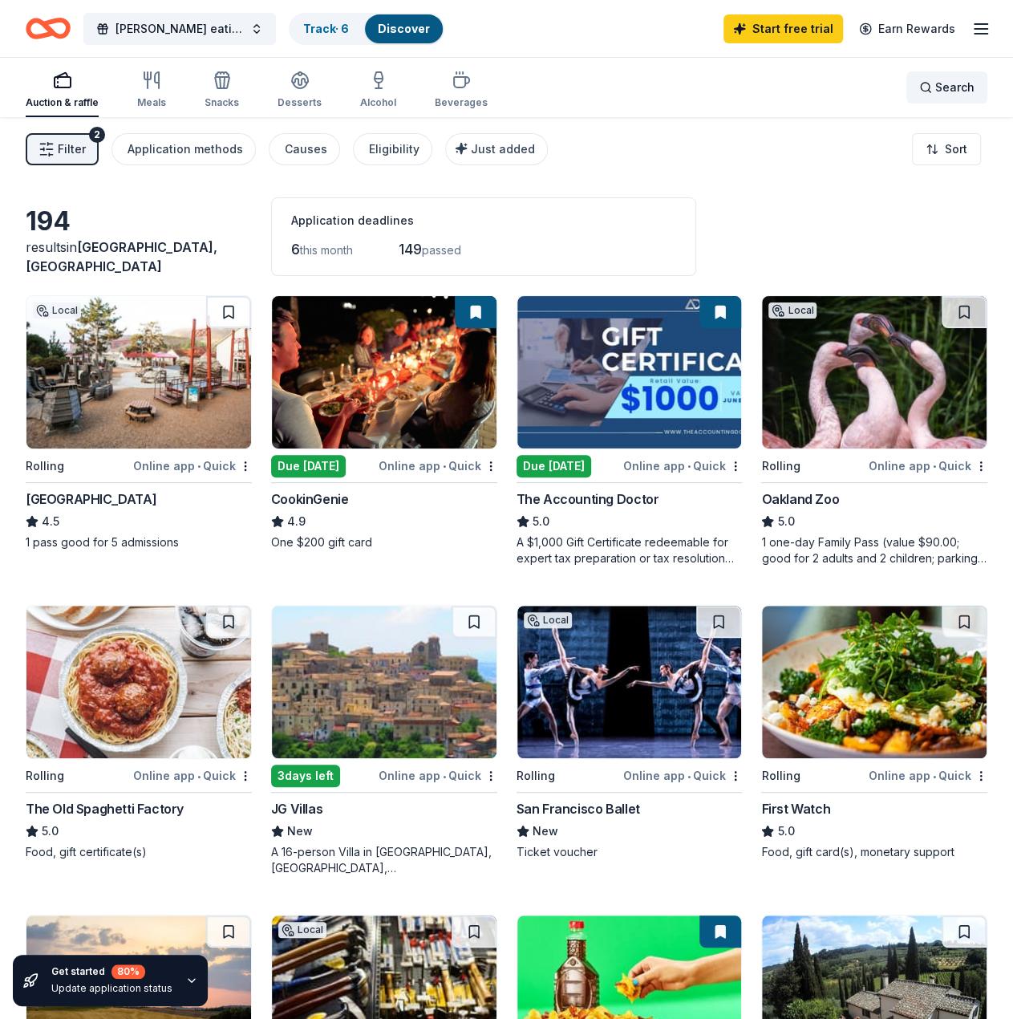
click at [934, 81] on div "Search" at bounding box center [946, 87] width 55 height 19
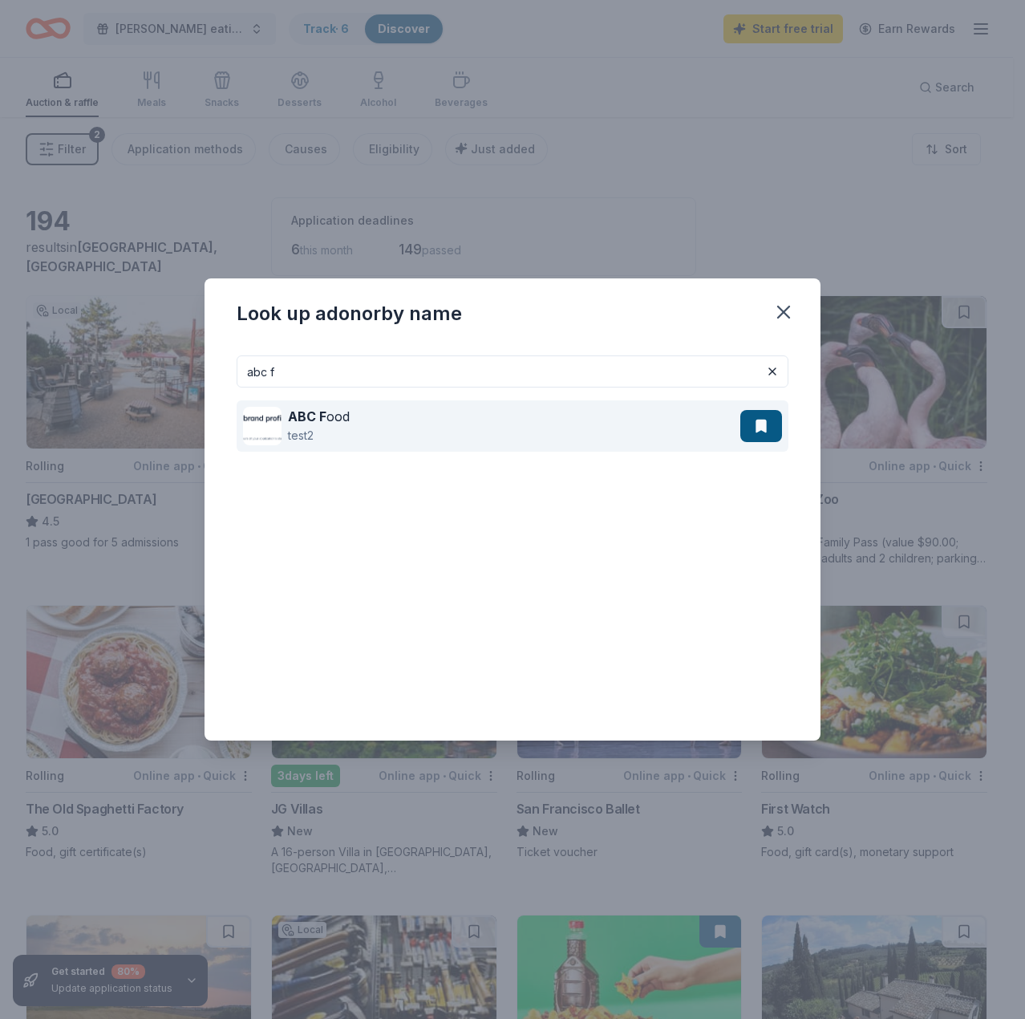
type input "abc f"
click at [339, 406] on div "ABC F ood test2" at bounding box center [491, 425] width 497 height 51
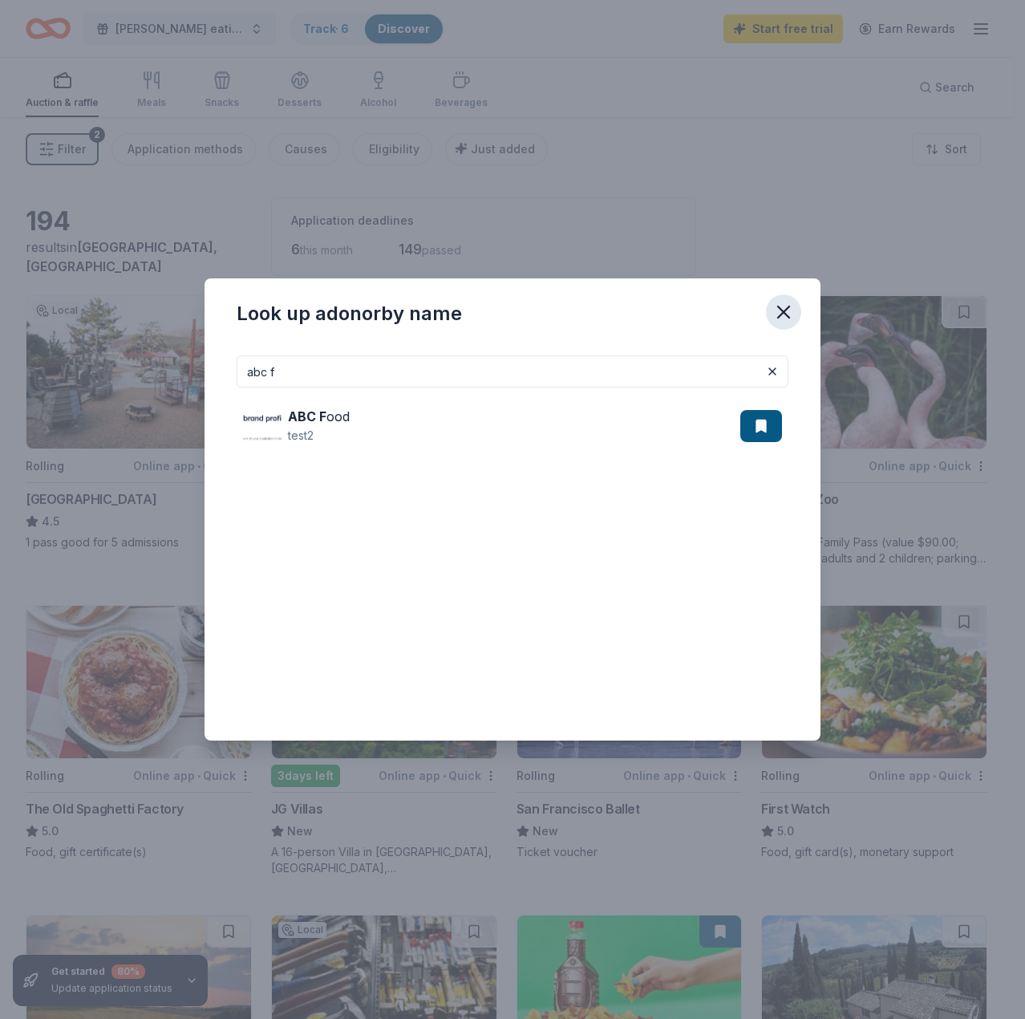
click at [792, 310] on icon "button" at bounding box center [783, 312] width 22 height 22
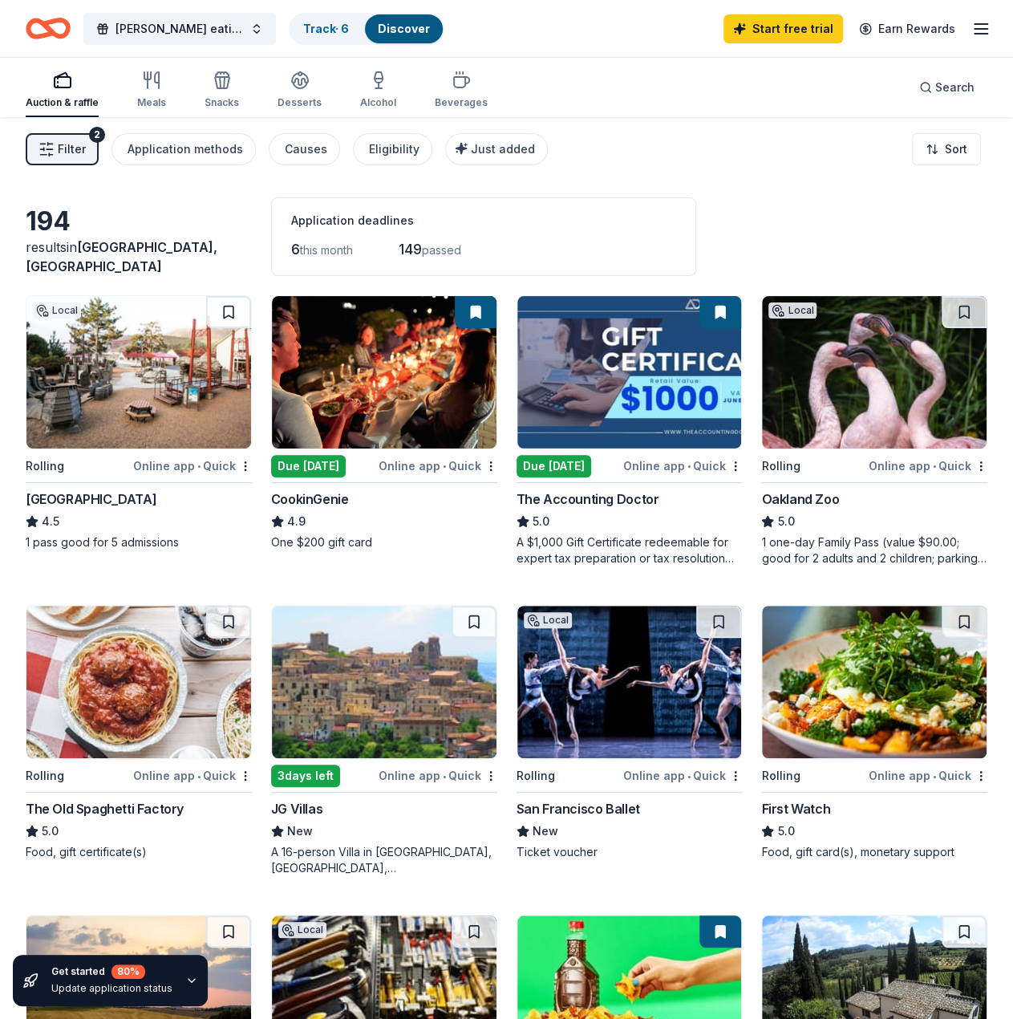
click at [88, 496] on div "Bay Area Discovery Museum" at bounding box center [91, 498] width 131 height 19
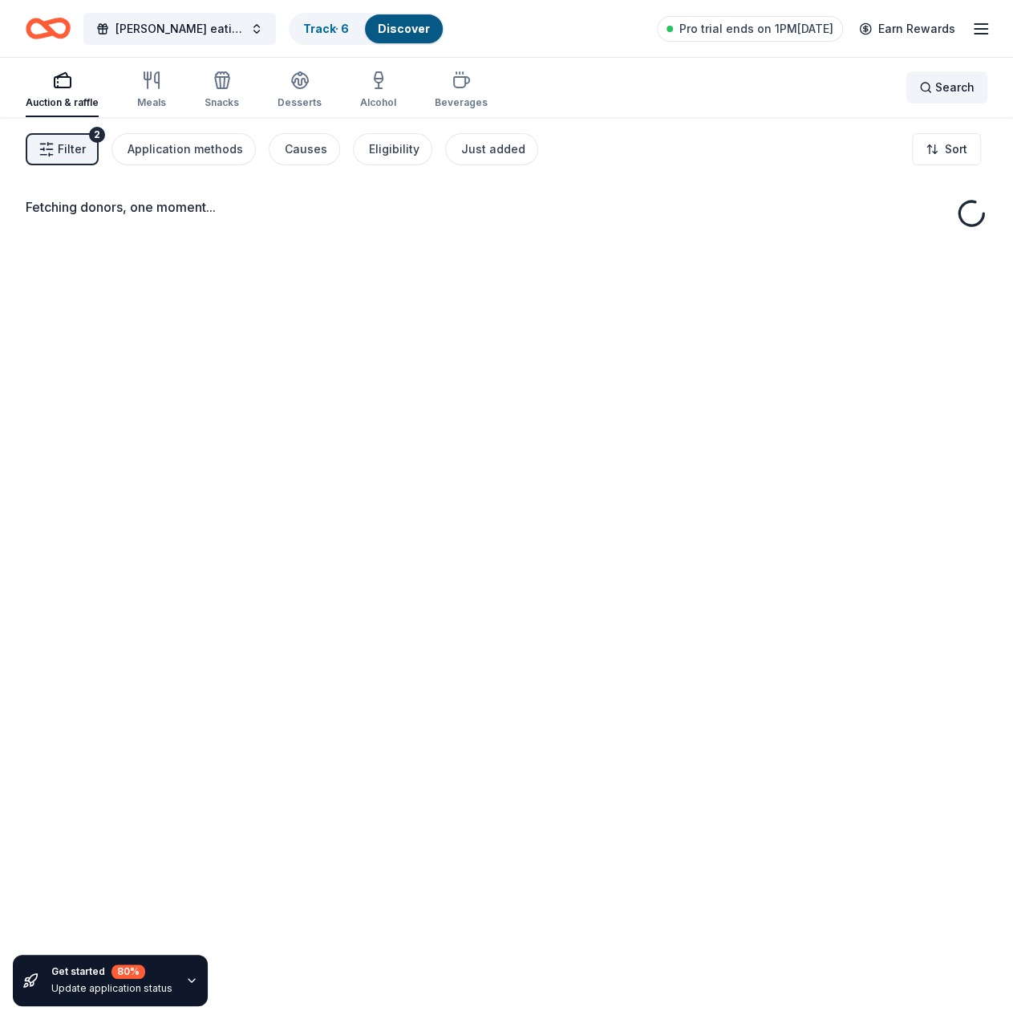
click at [938, 87] on span "Search" at bounding box center [954, 87] width 39 height 19
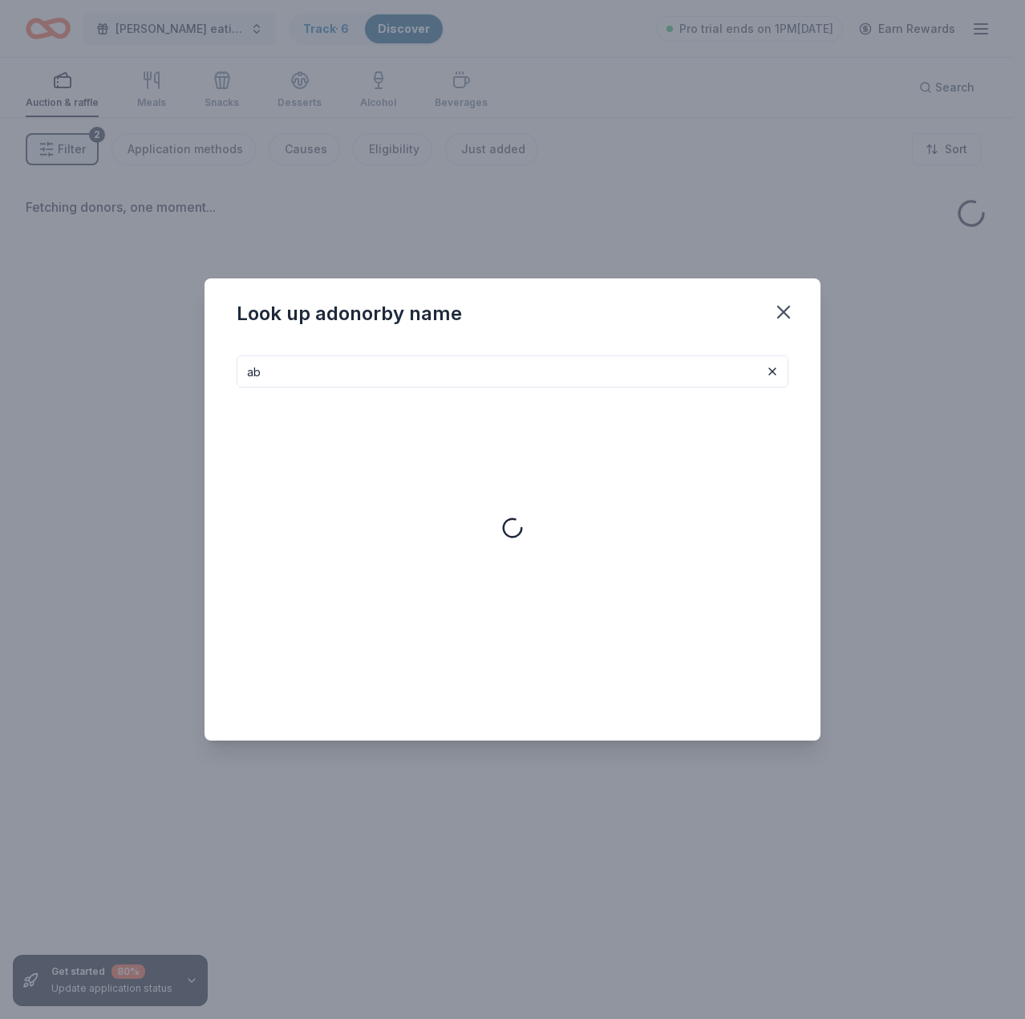
type input "a"
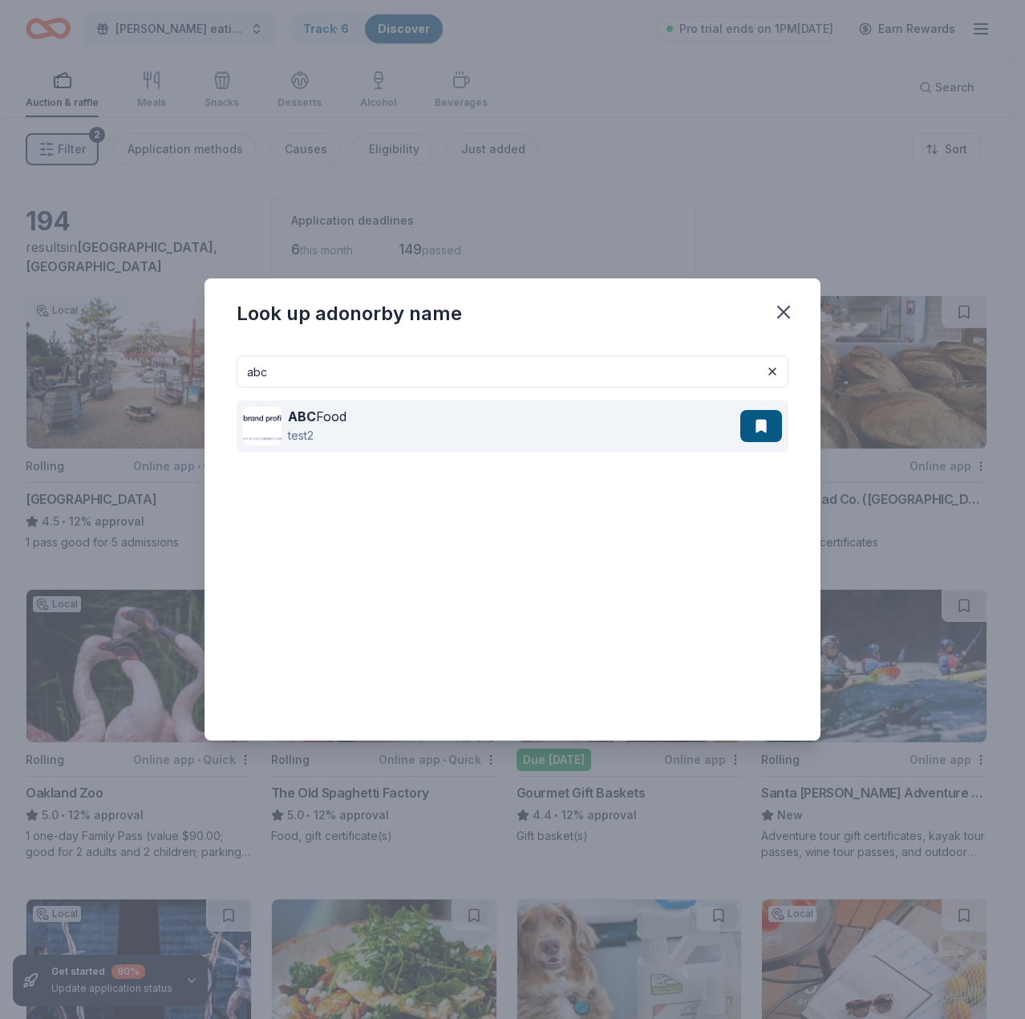
type input "abc"
click at [343, 418] on div "ABC Food" at bounding box center [317, 416] width 59 height 19
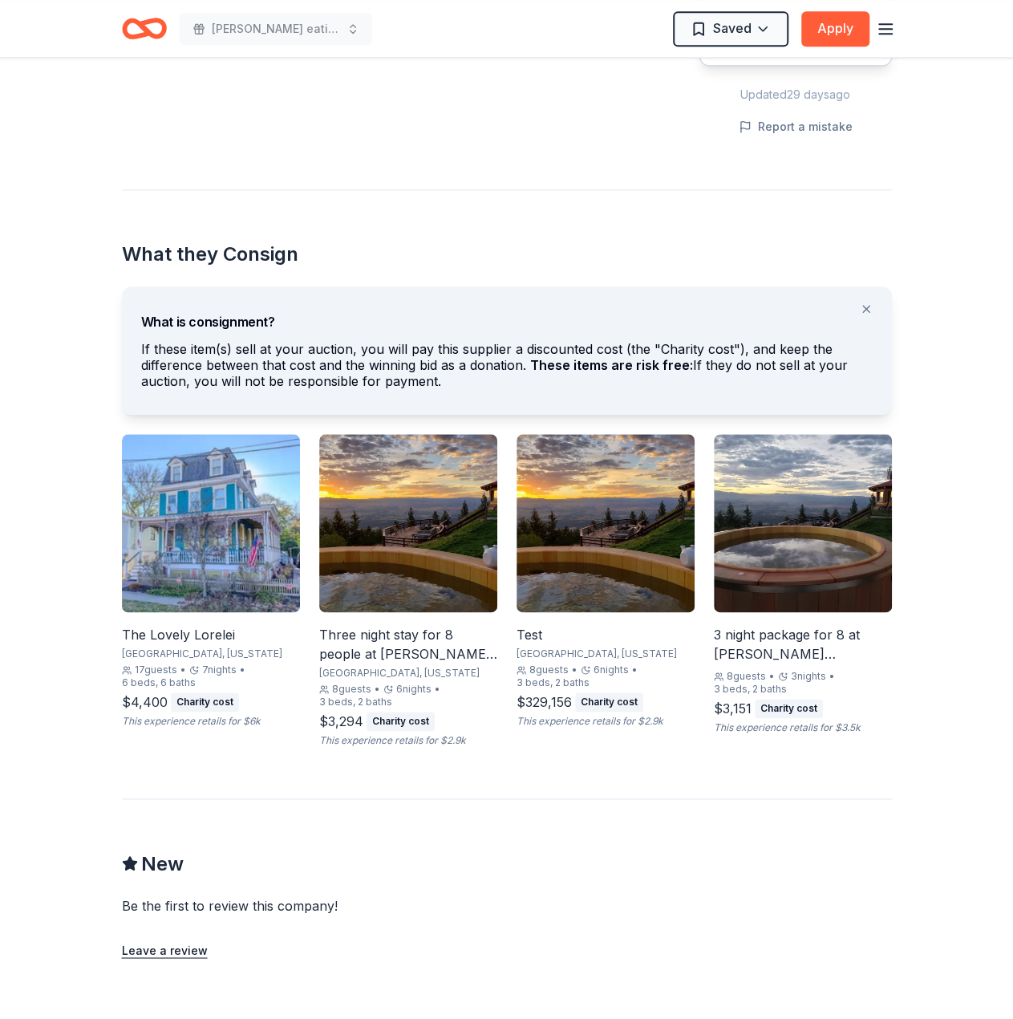
scroll to position [722, 0]
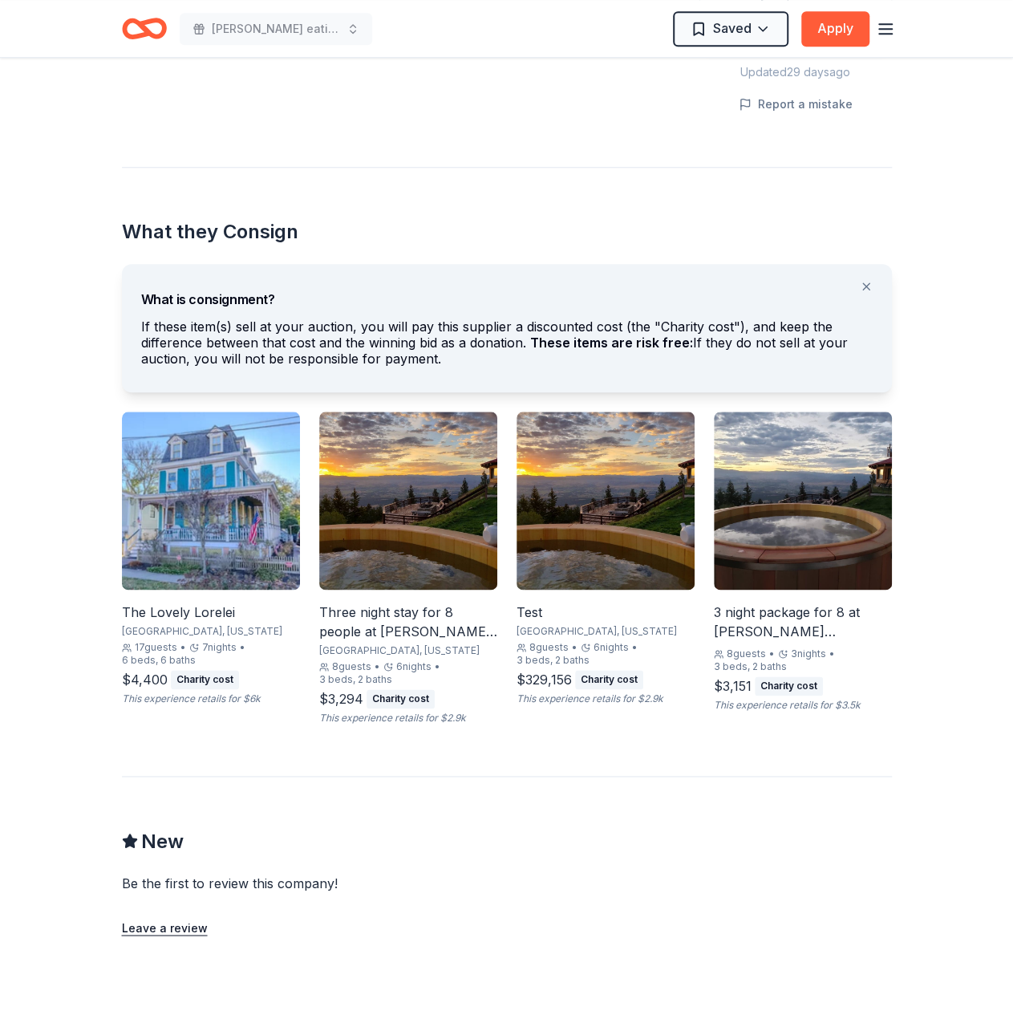
click at [202, 552] on img at bounding box center [211, 500] width 178 height 178
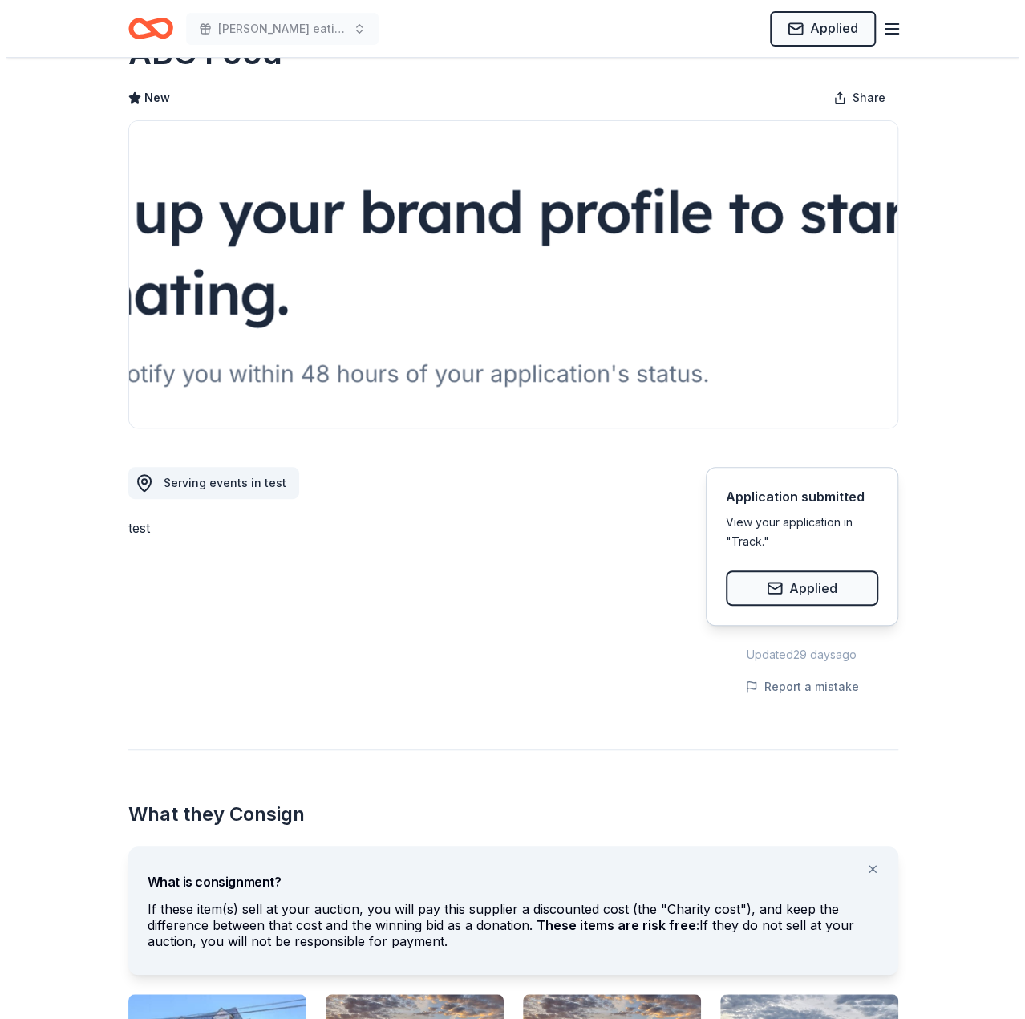
scroll to position [0, 0]
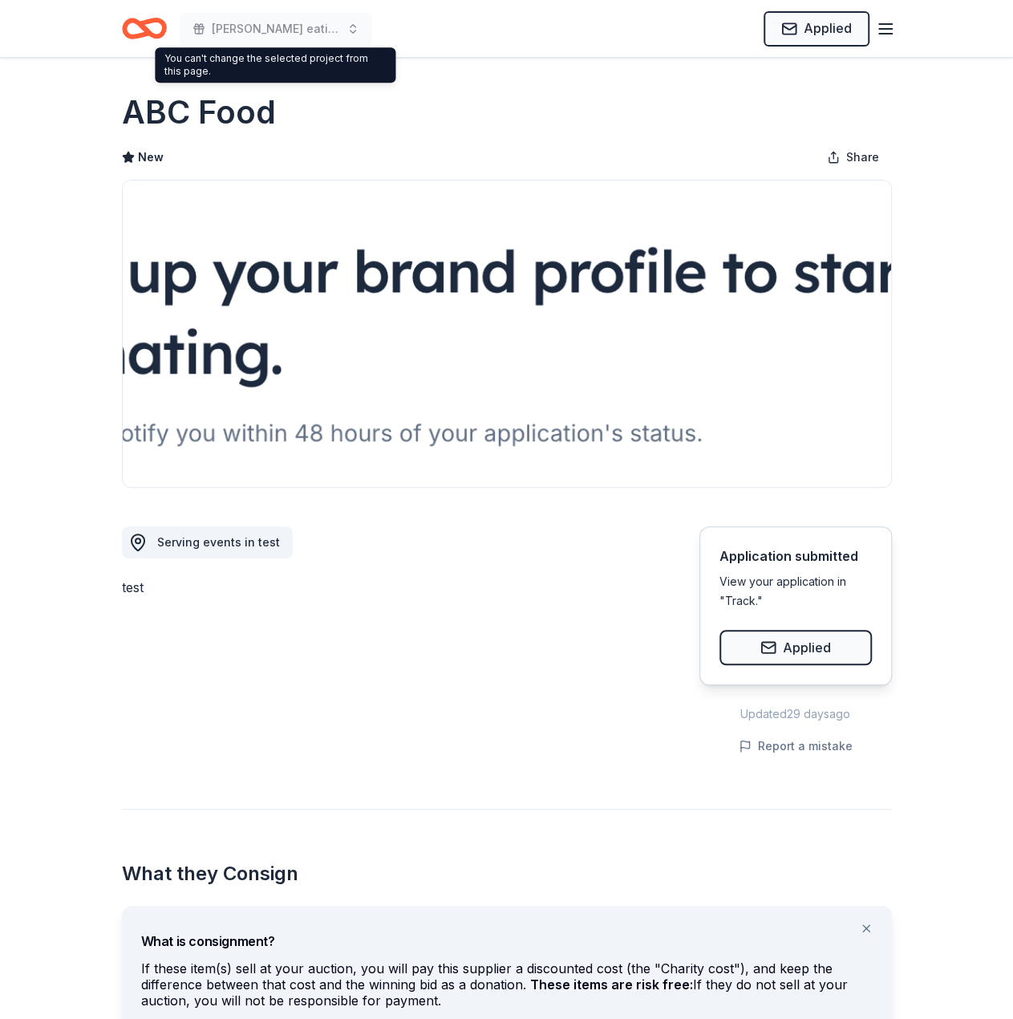
click at [160, 22] on icon "Home" at bounding box center [151, 28] width 25 height 16
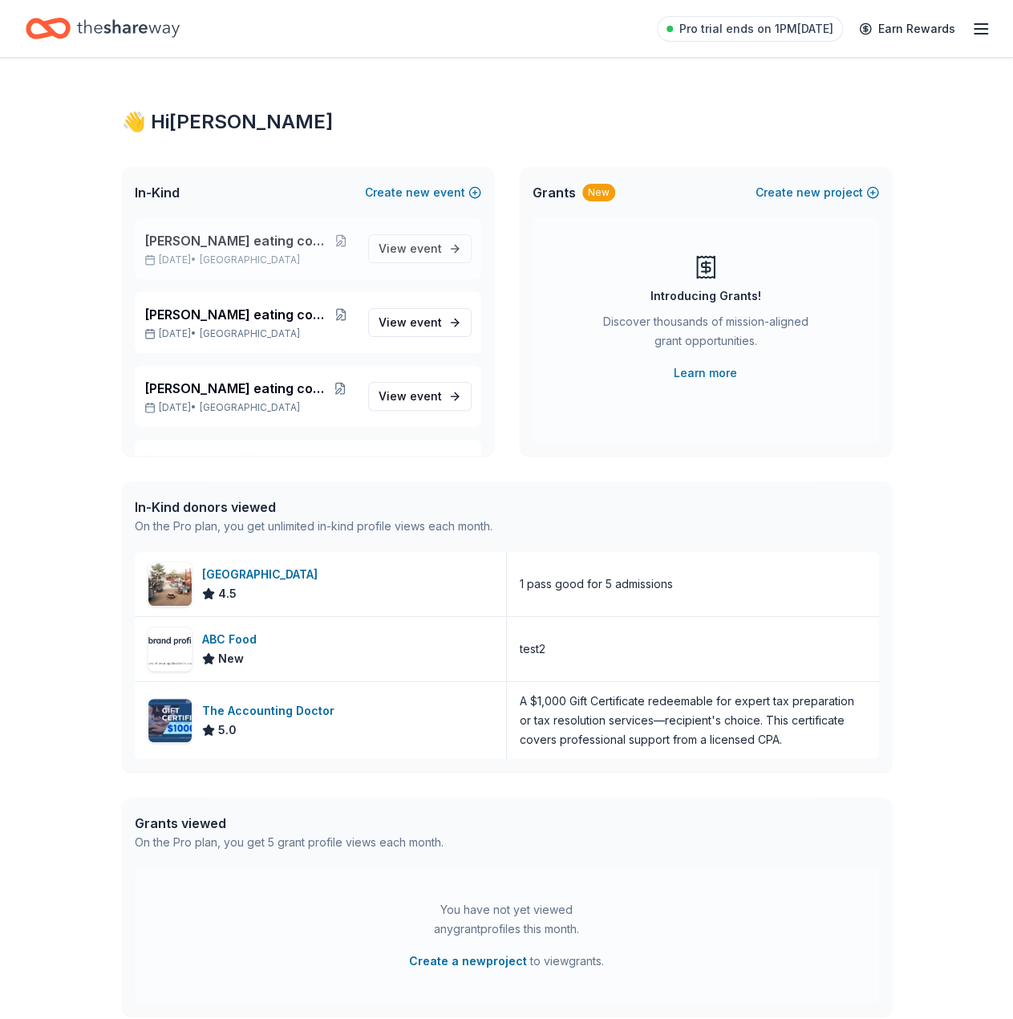
click at [223, 234] on span "[PERSON_NAME] eating contest 3" at bounding box center [236, 240] width 184 height 19
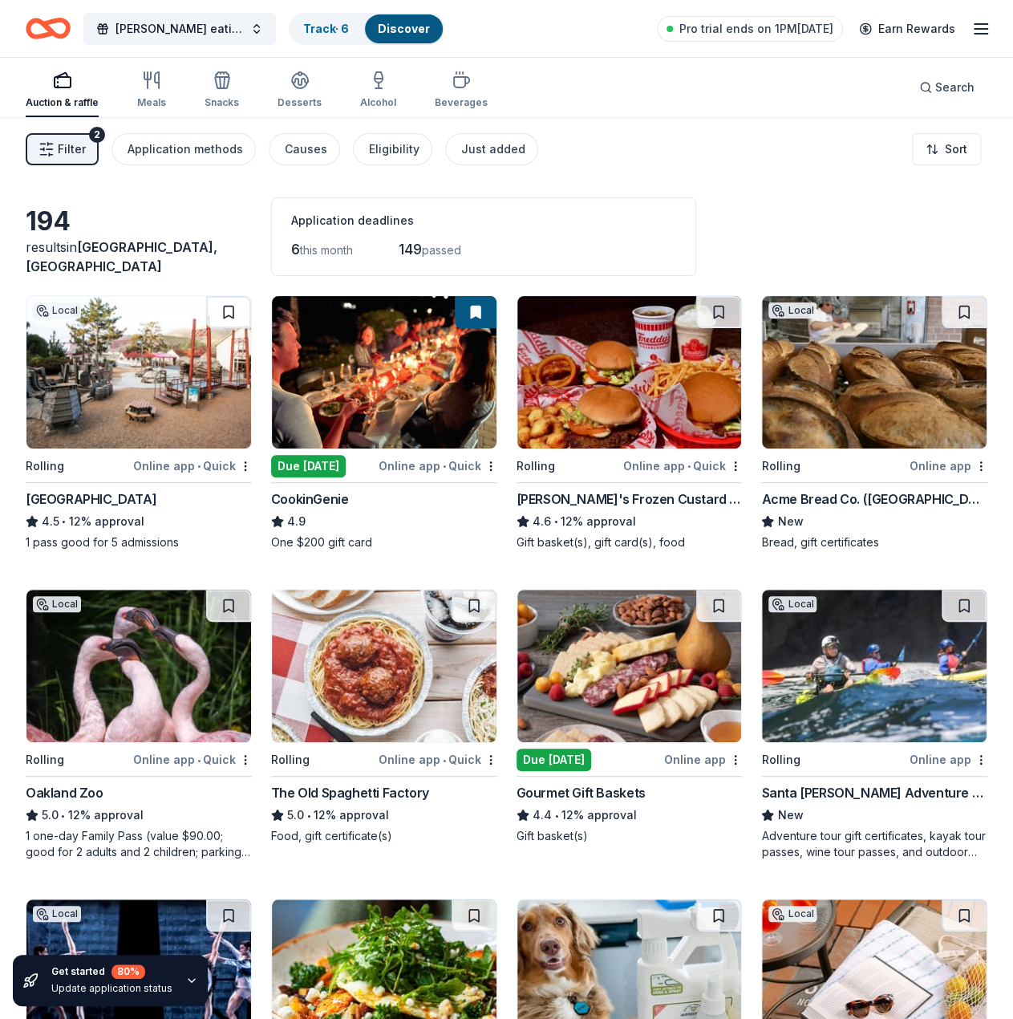
click at [626, 487] on div "Rolling Online app • Quick [PERSON_NAME]'s Frozen Custard & Steakburgers 4.6 • …" at bounding box center [630, 422] width 226 height 255
click at [942, 86] on span "Search" at bounding box center [954, 87] width 39 height 19
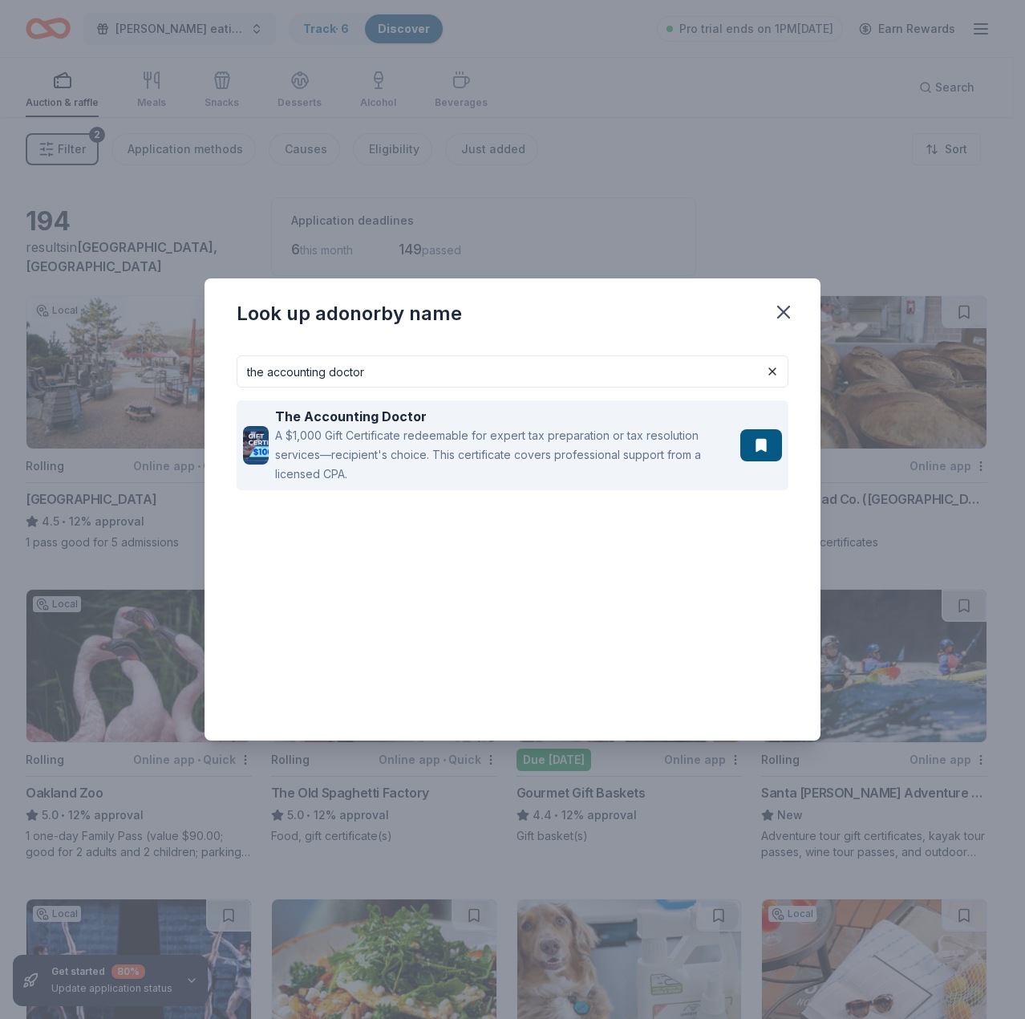
type input "the accounting doctor"
click at [523, 419] on div "The Accounting Doctor" at bounding box center [504, 416] width 459 height 19
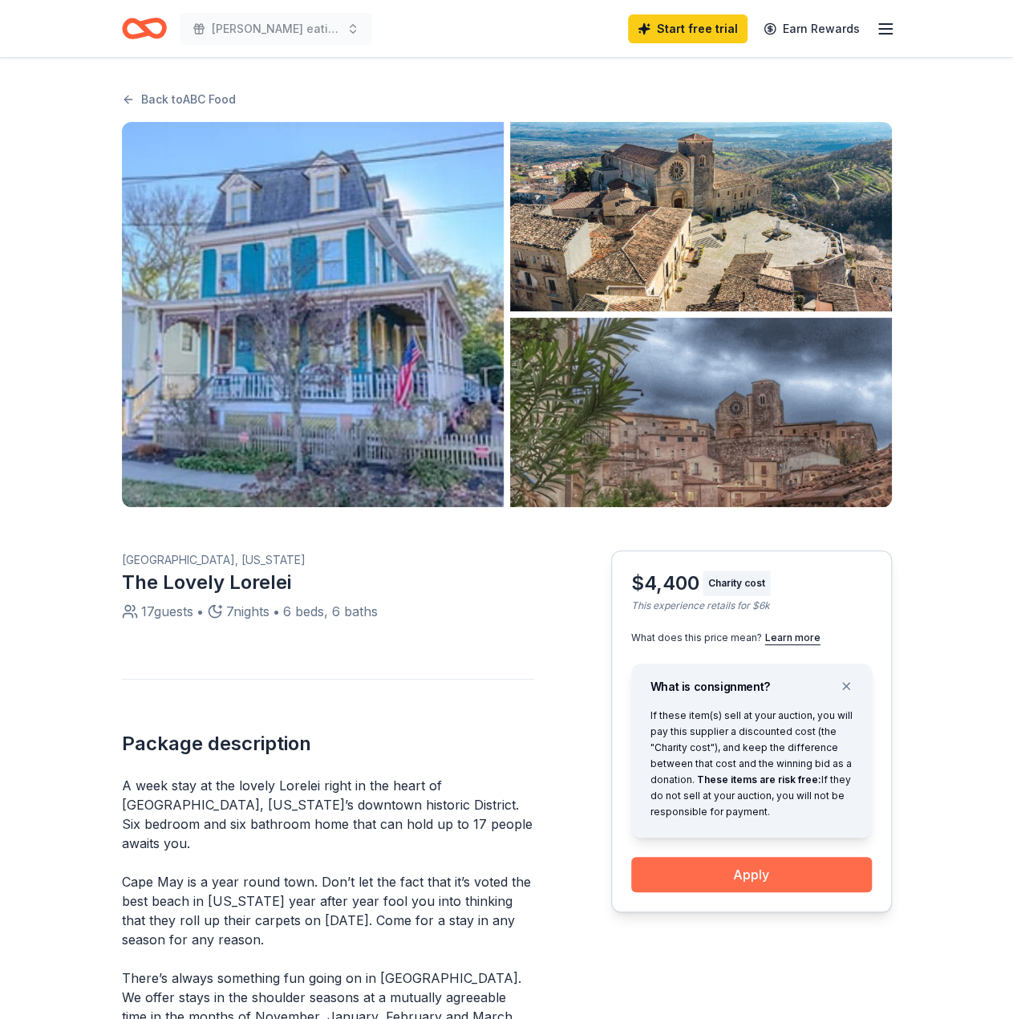
click at [757, 866] on button "Apply" at bounding box center [751, 874] width 241 height 35
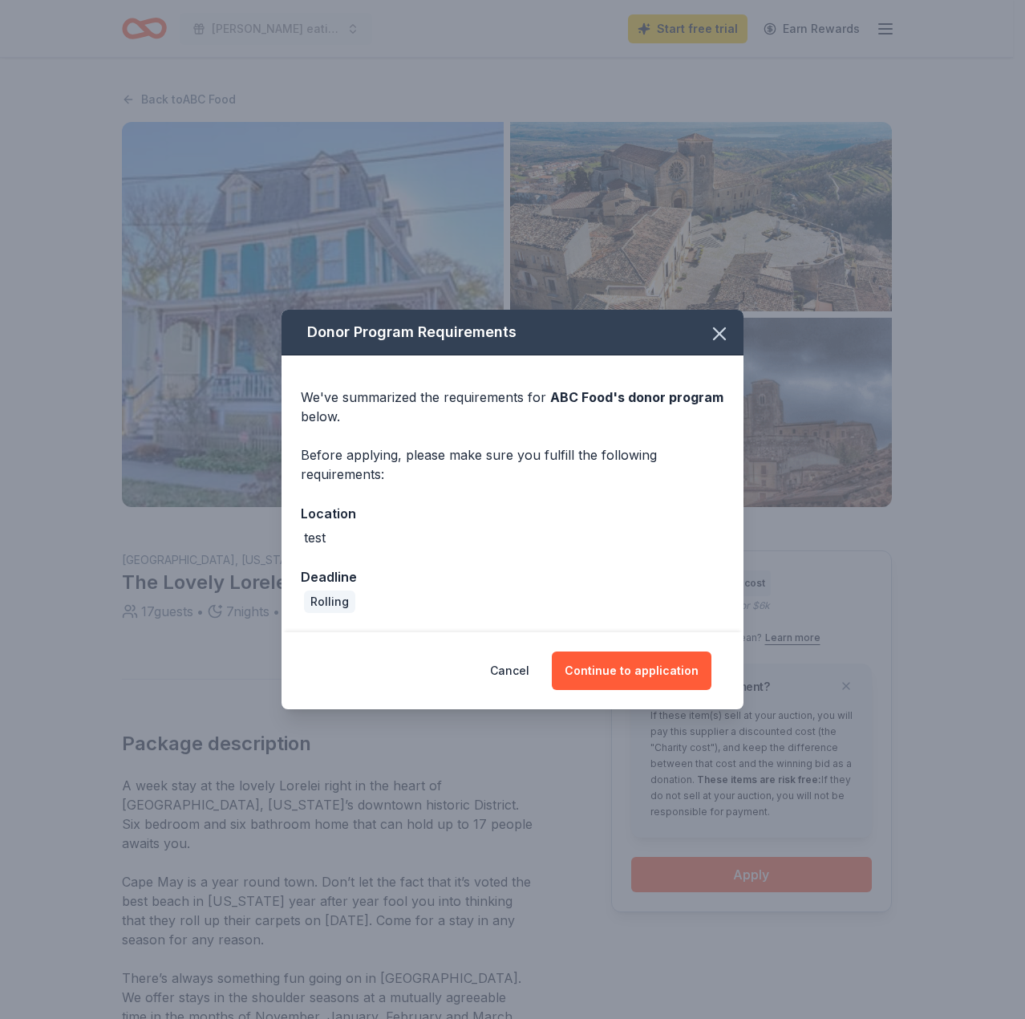
click at [637, 566] on div "Deadline" at bounding box center [512, 576] width 423 height 21
click at [645, 654] on button "Continue to application" at bounding box center [632, 670] width 160 height 38
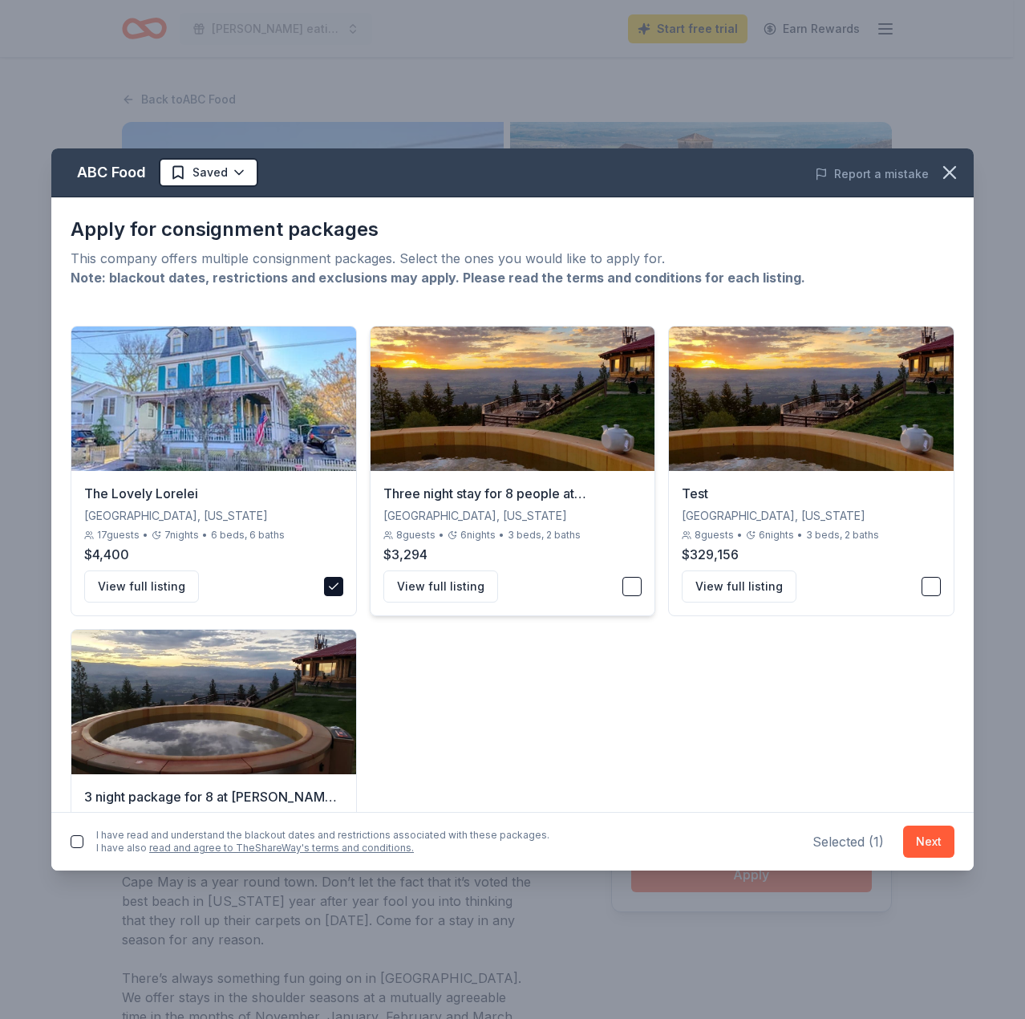
click at [632, 586] on button "button" at bounding box center [631, 586] width 19 height 19
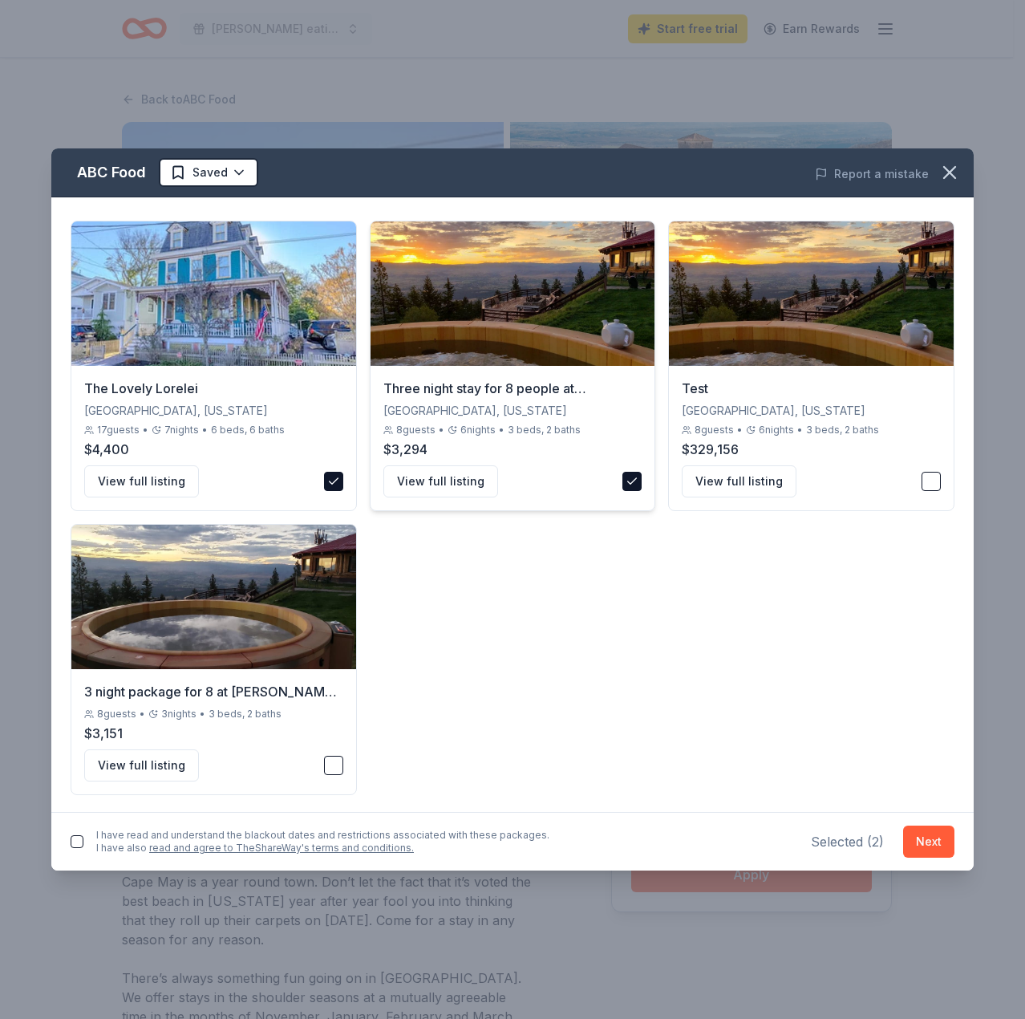
scroll to position [106, 0]
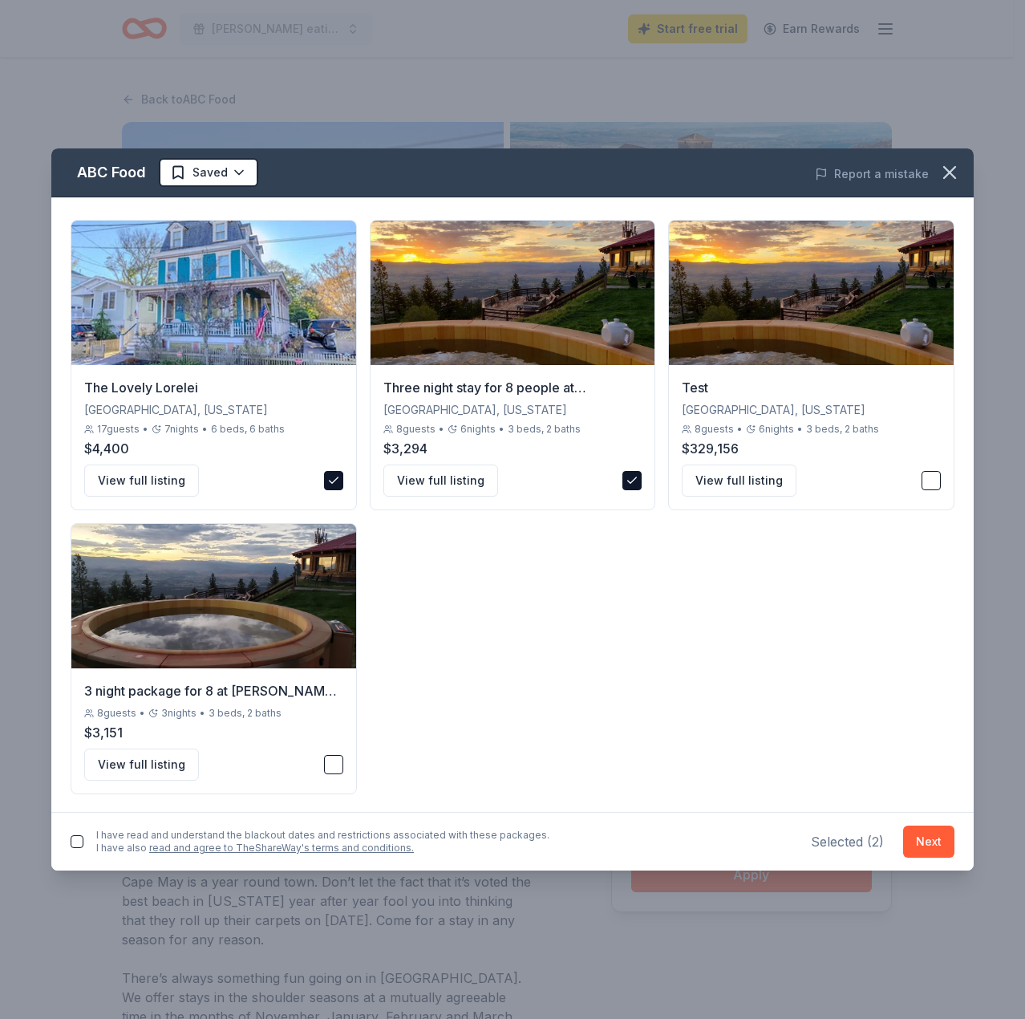
click at [79, 838] on button "button" at bounding box center [77, 841] width 13 height 13
click at [658, 628] on div "The Lovely Lorelei Miami, Florida 17 guests • 7 nights • 6 beds, 6 baths $4,400…" at bounding box center [513, 507] width 884 height 574
click at [937, 845] on button "Next" at bounding box center [928, 841] width 51 height 32
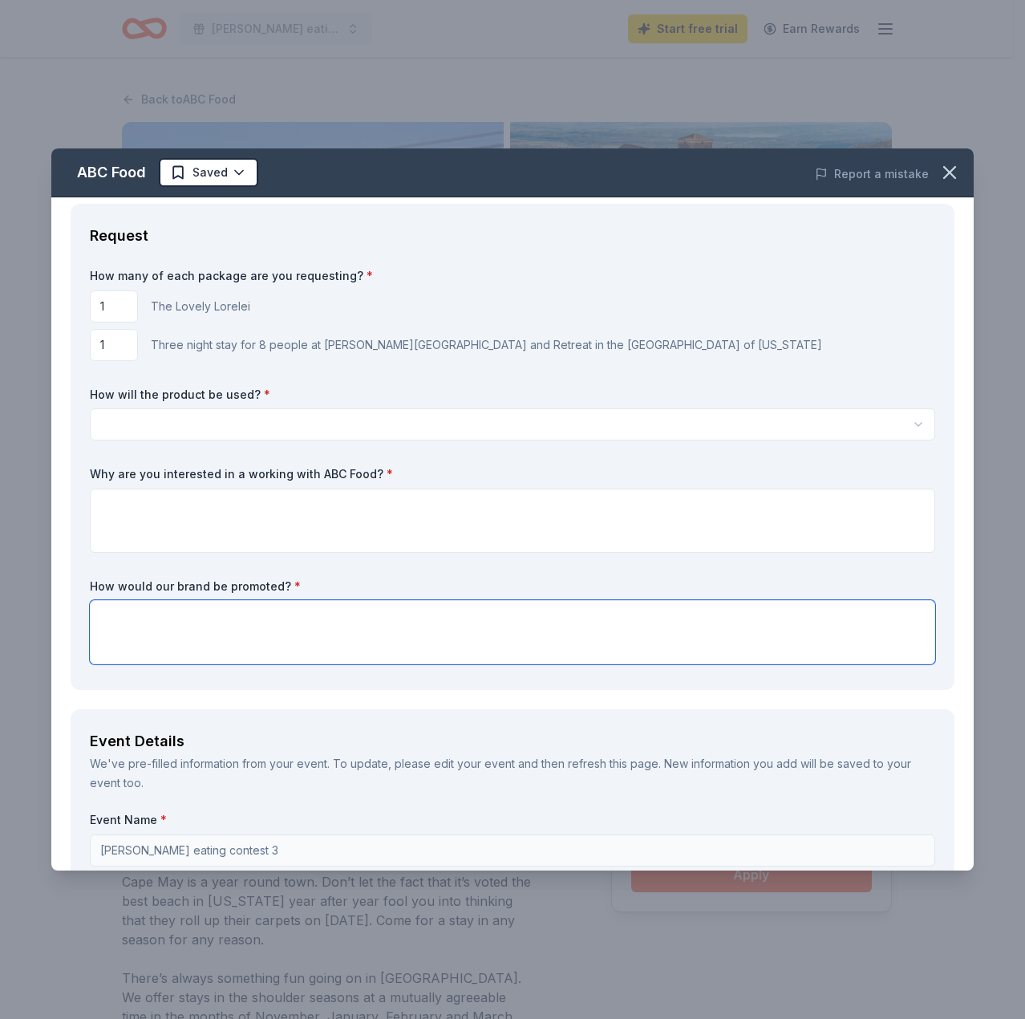
click at [804, 614] on textarea at bounding box center [512, 632] width 845 height 64
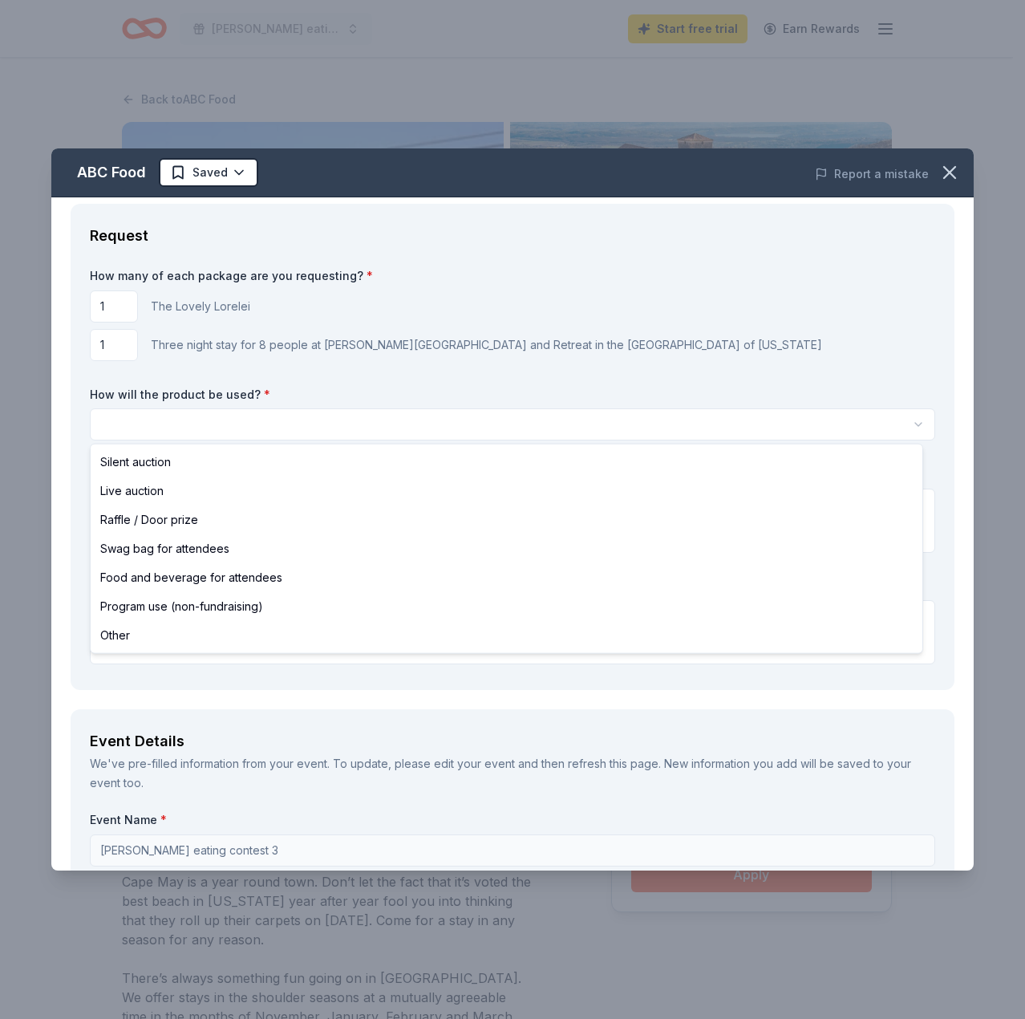
click at [285, 416] on html "Ding Dong eating contest 3 Start free trial Earn Rewards Back to ABC Food Miami…" at bounding box center [512, 509] width 1025 height 1019
select select "liveAuction"
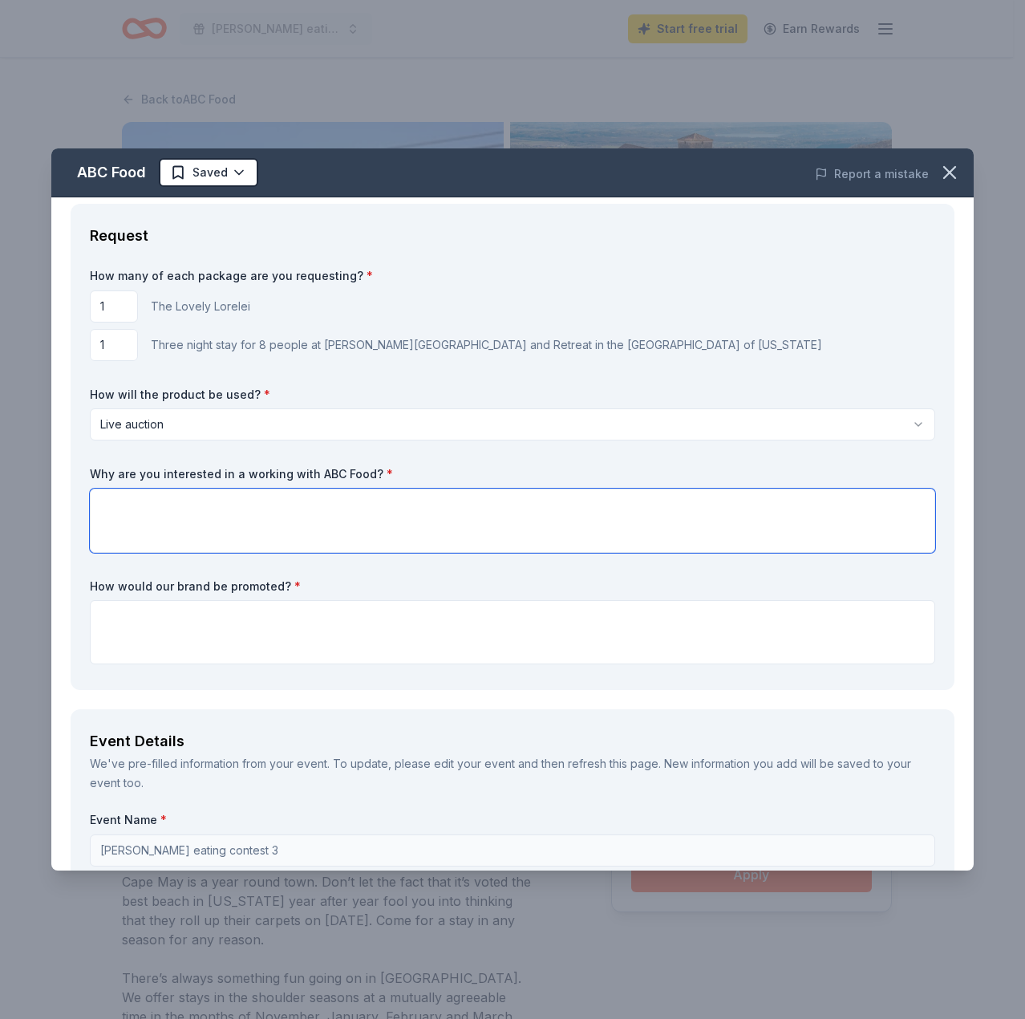
click at [269, 514] on textarea at bounding box center [512, 520] width 845 height 64
type textarea "0000"
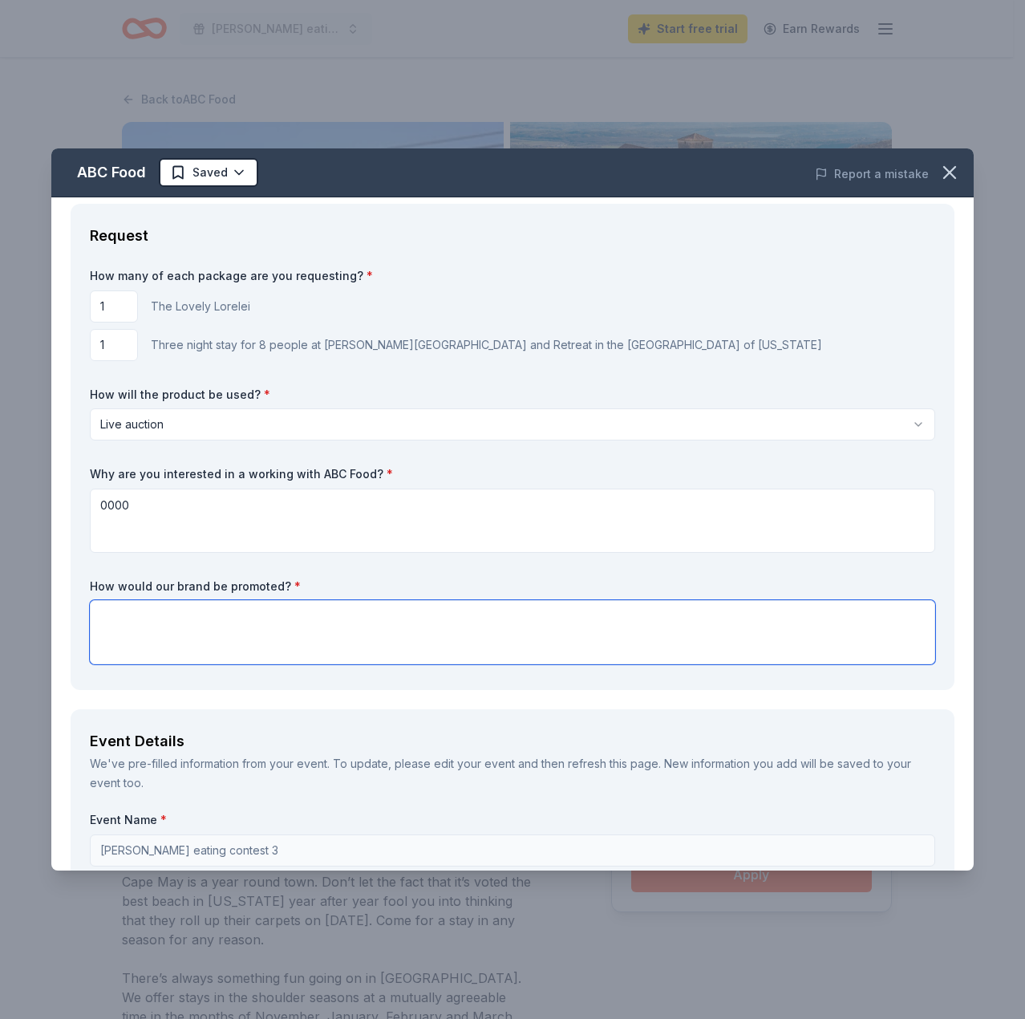
click at [274, 646] on textarea at bounding box center [512, 632] width 845 height 64
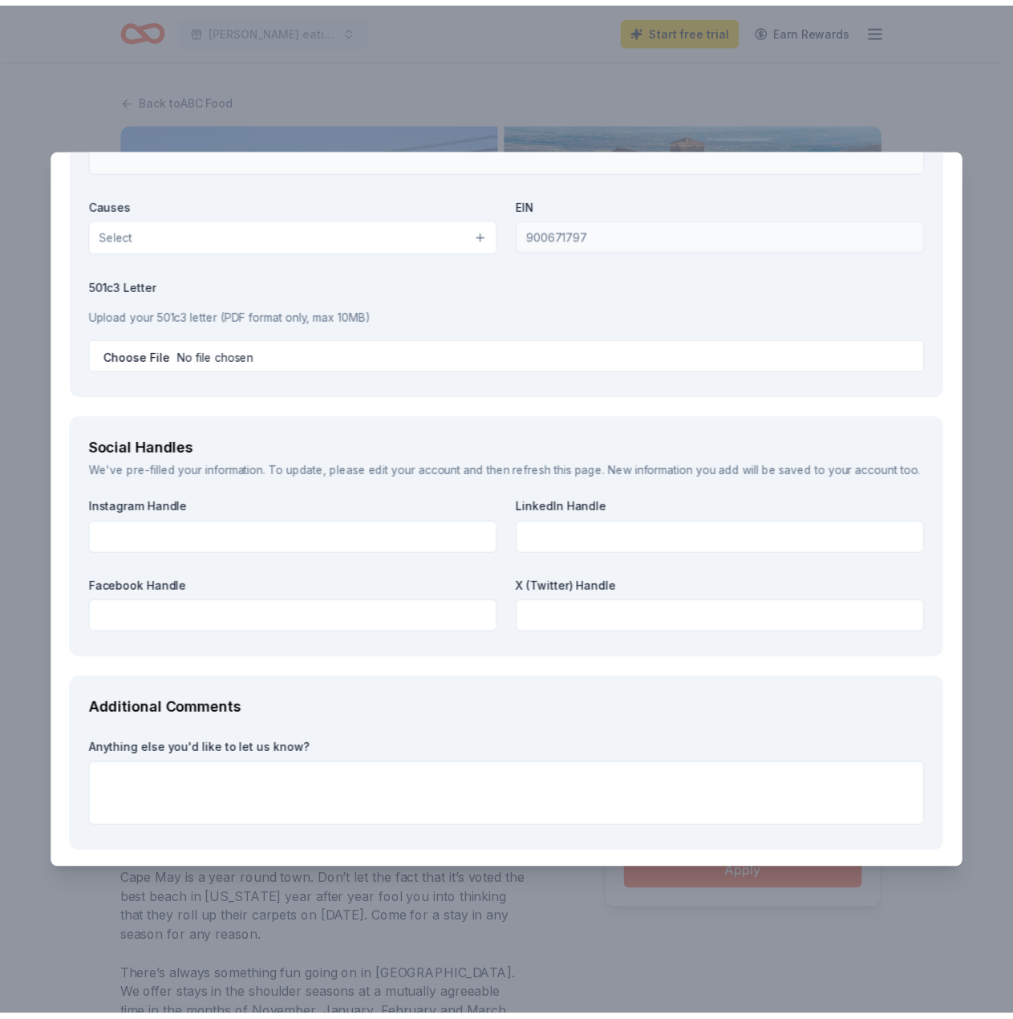
scroll to position [1730, 0]
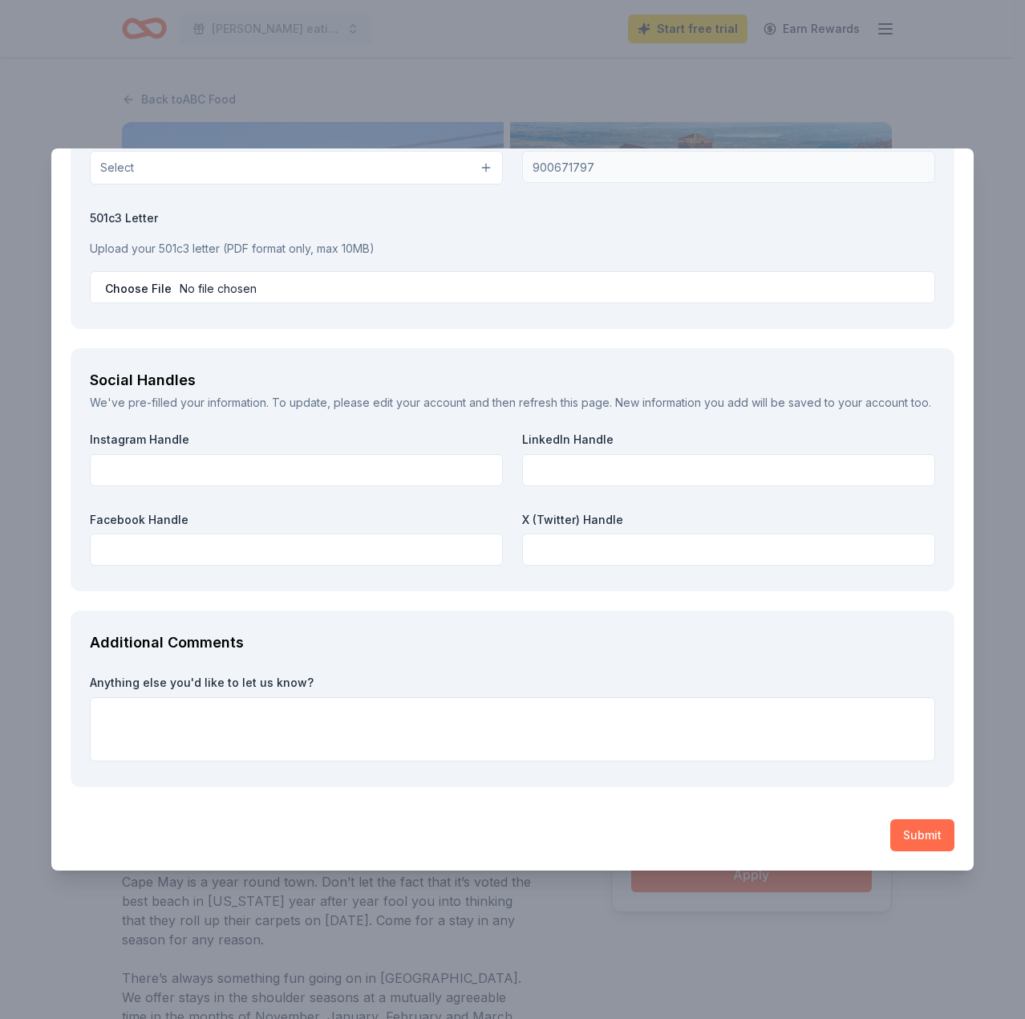
type textarea "00000"
click at [897, 833] on button "Submit" at bounding box center [922, 835] width 64 height 32
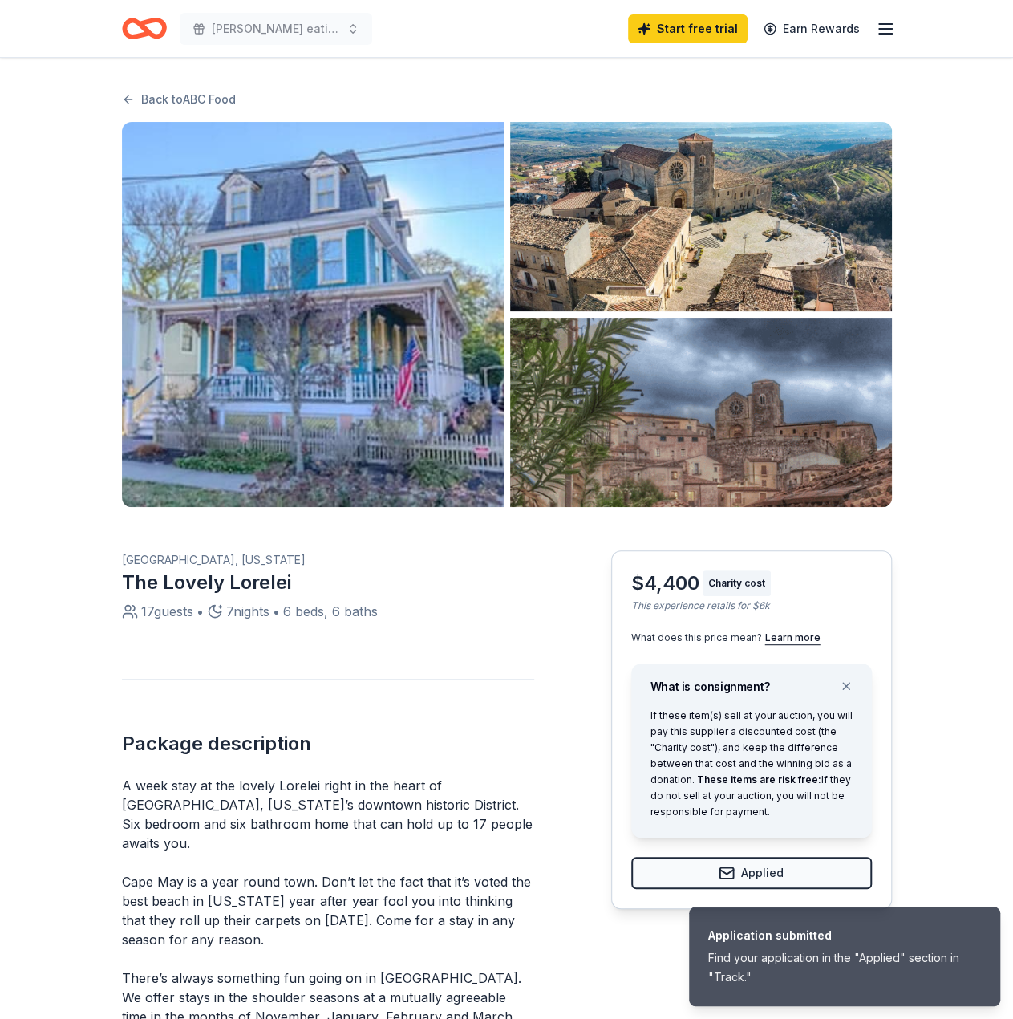
click at [226, 99] on link "Back to ABC Food" at bounding box center [179, 99] width 114 height 19
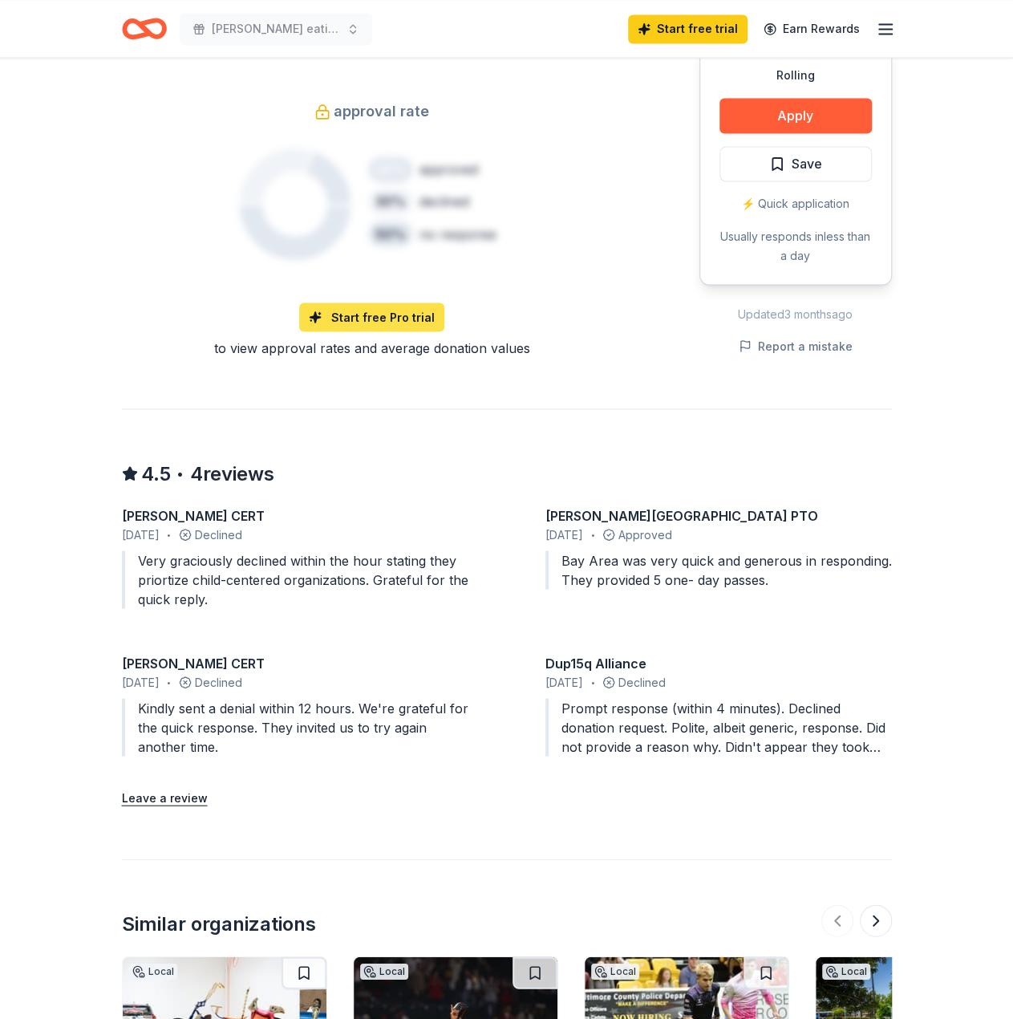
scroll to position [1126, 0]
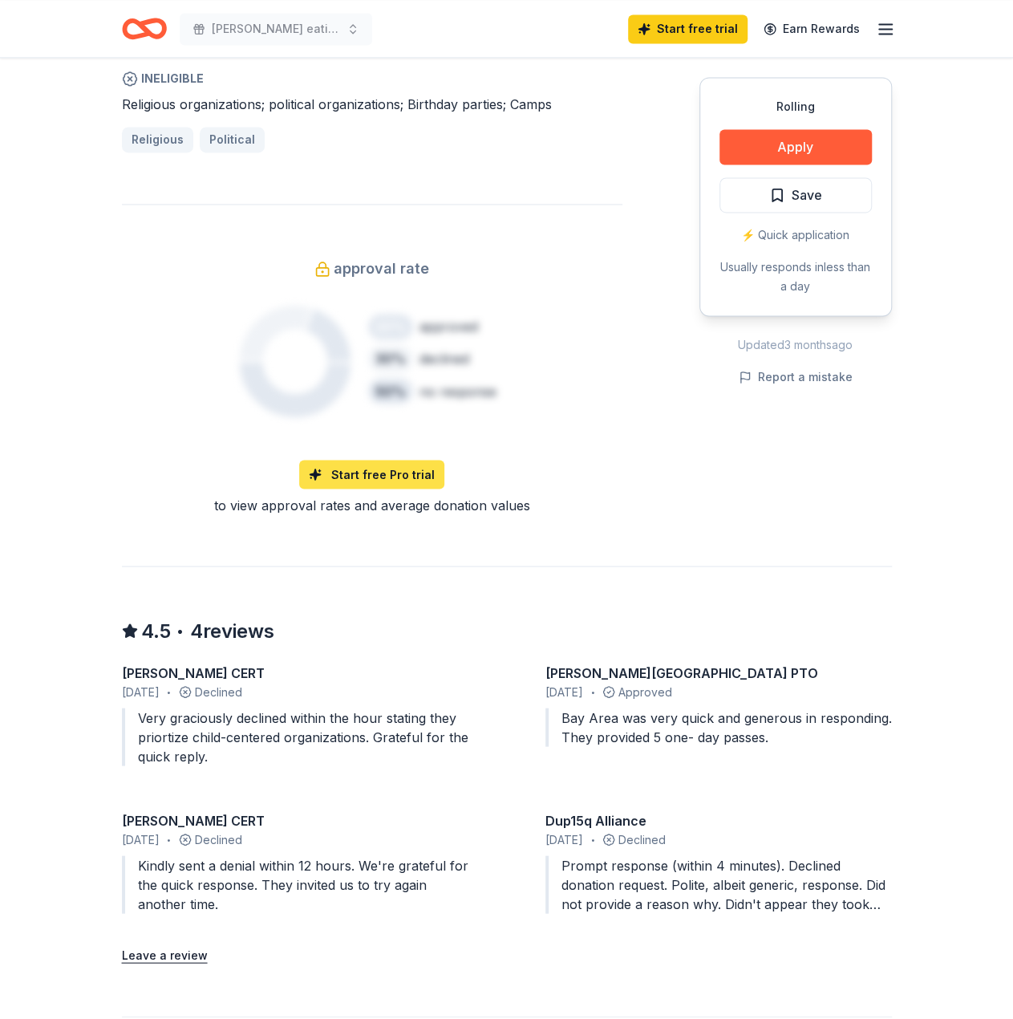
click at [382, 460] on link "Start free Pro trial" at bounding box center [371, 474] width 145 height 29
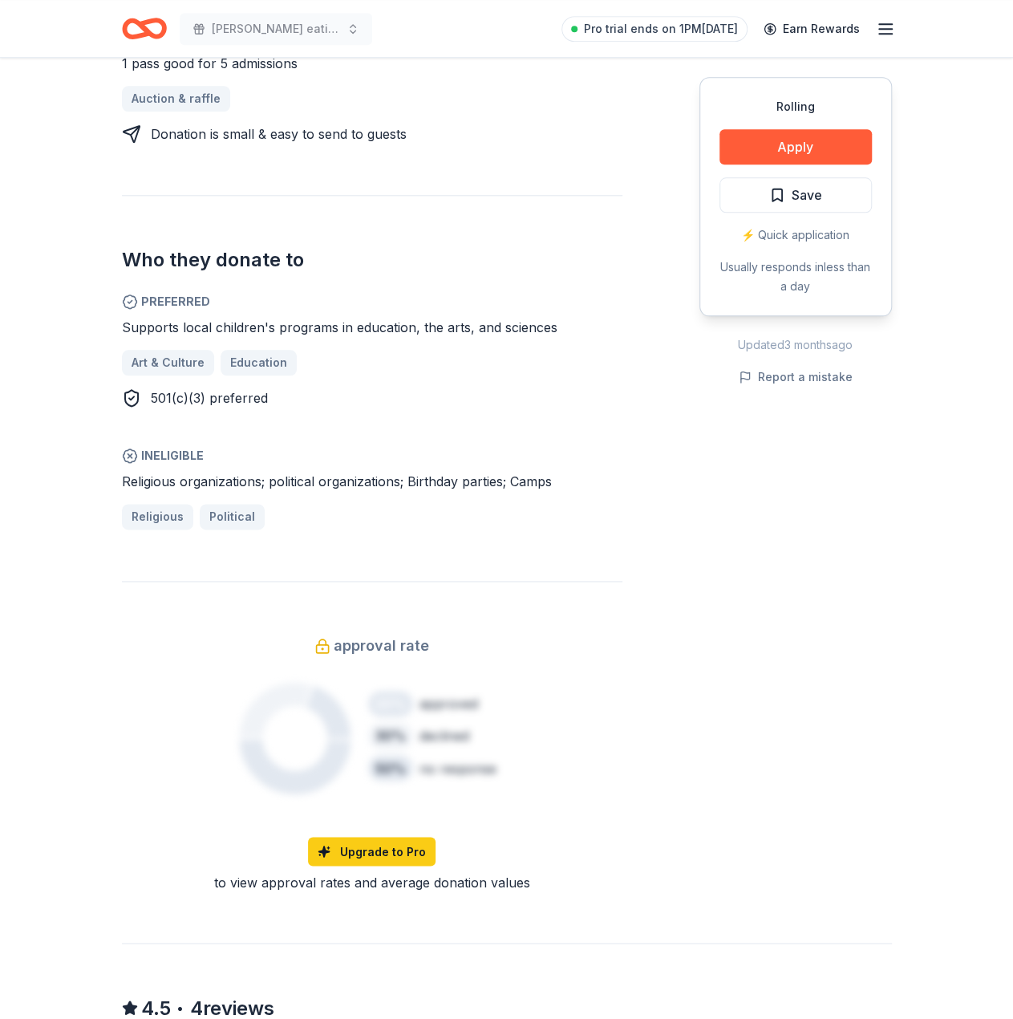
scroll to position [802, 0]
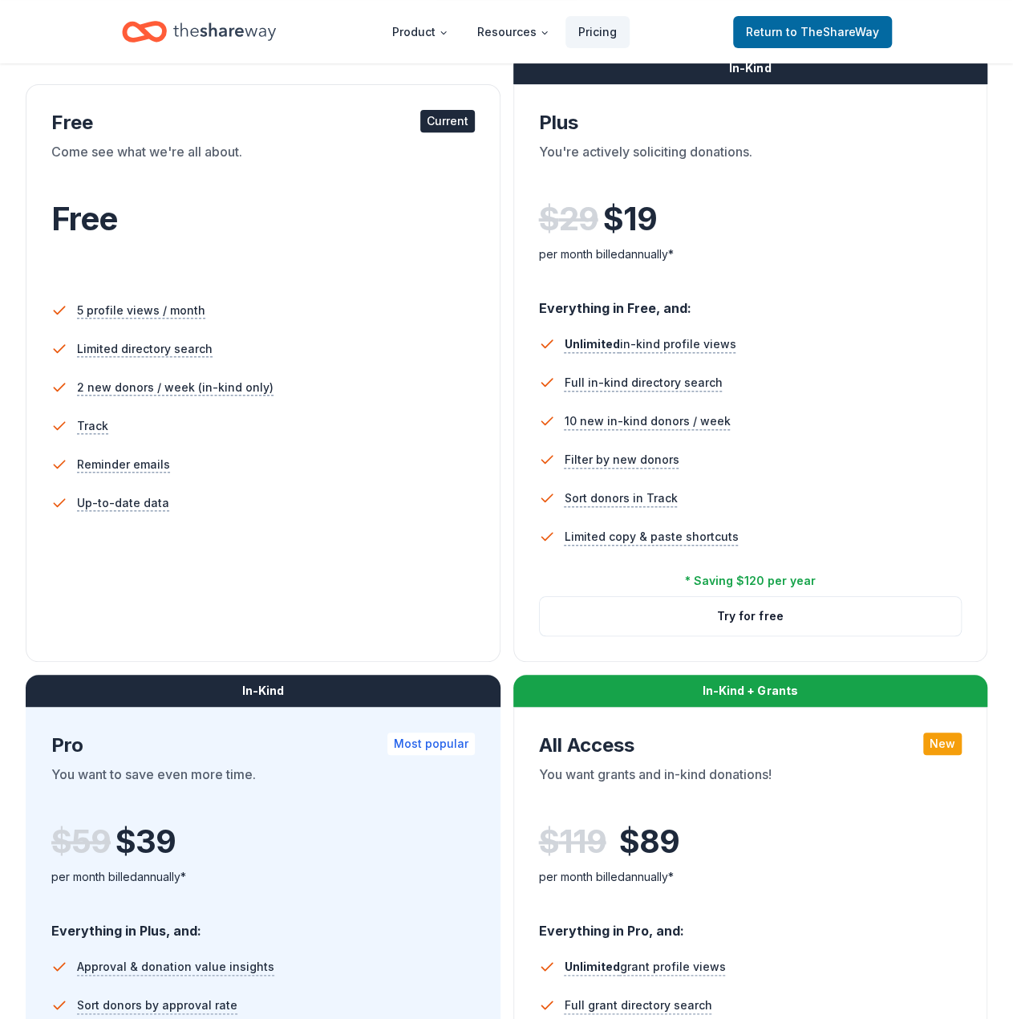
scroll to position [642, 0]
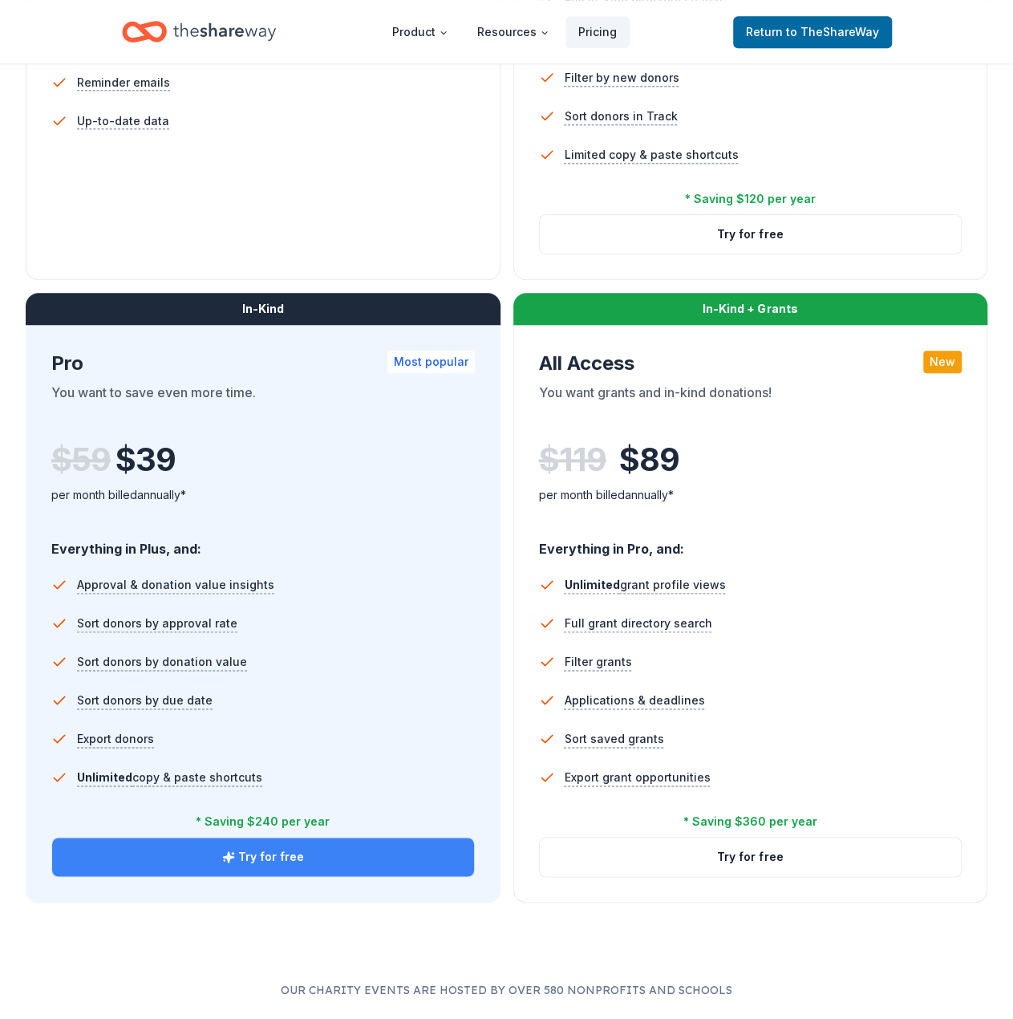
click at [263, 856] on button "Try for free" at bounding box center [263, 856] width 422 height 38
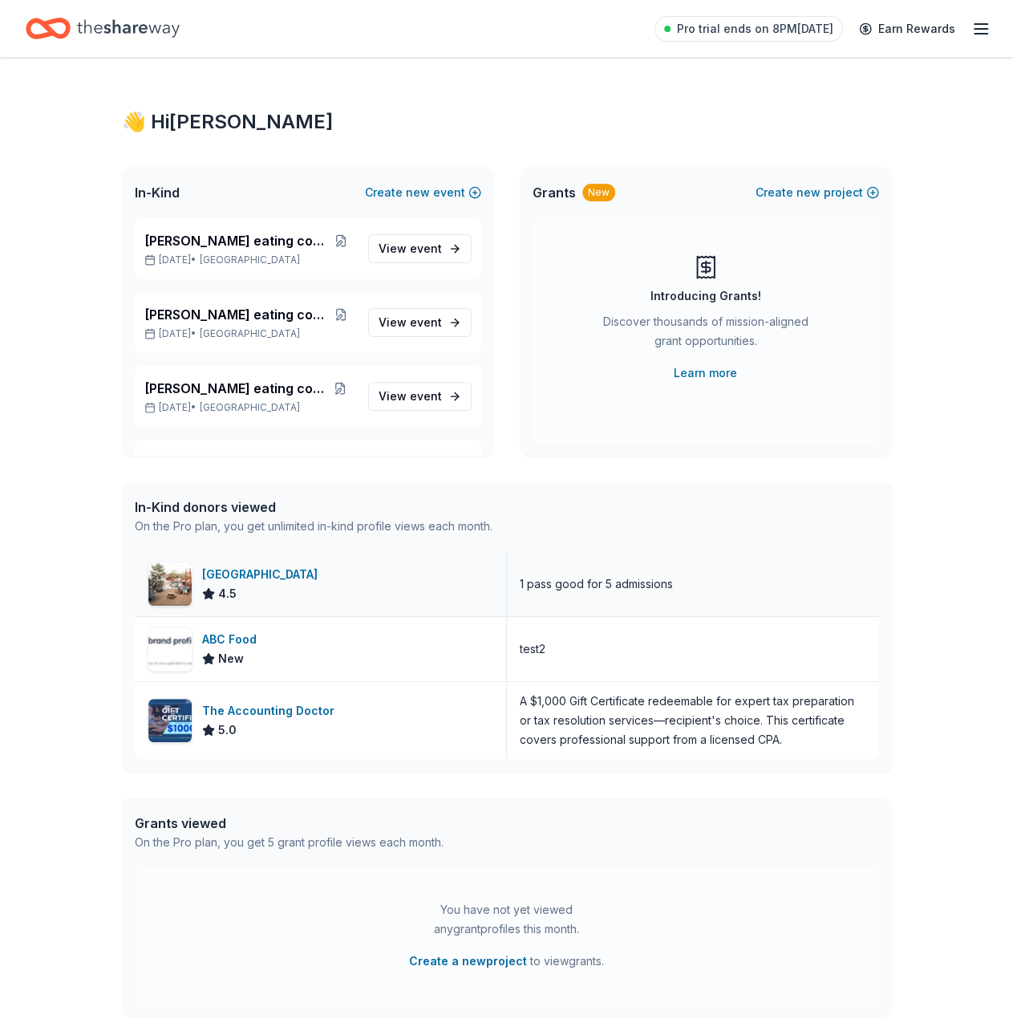
click at [248, 574] on div "[GEOGRAPHIC_DATA]" at bounding box center [263, 574] width 122 height 19
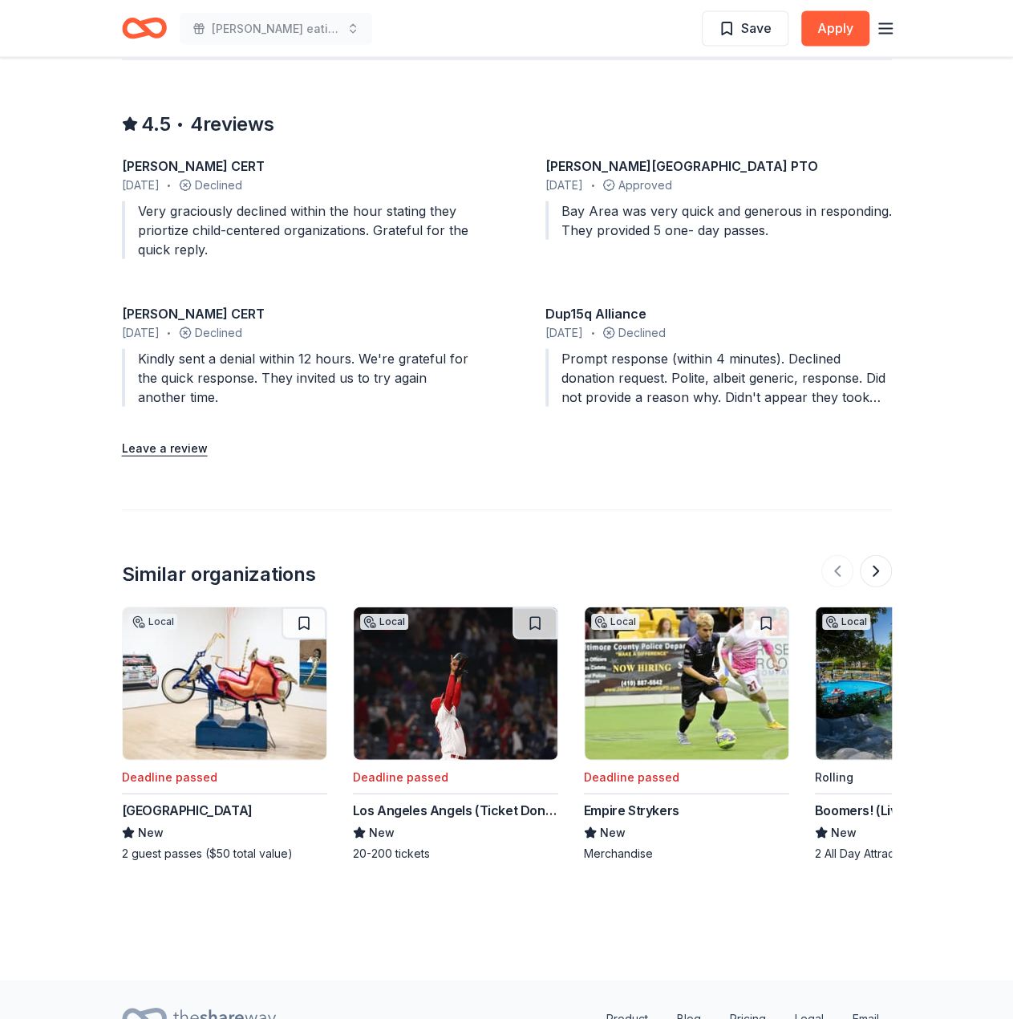
scroll to position [1742, 0]
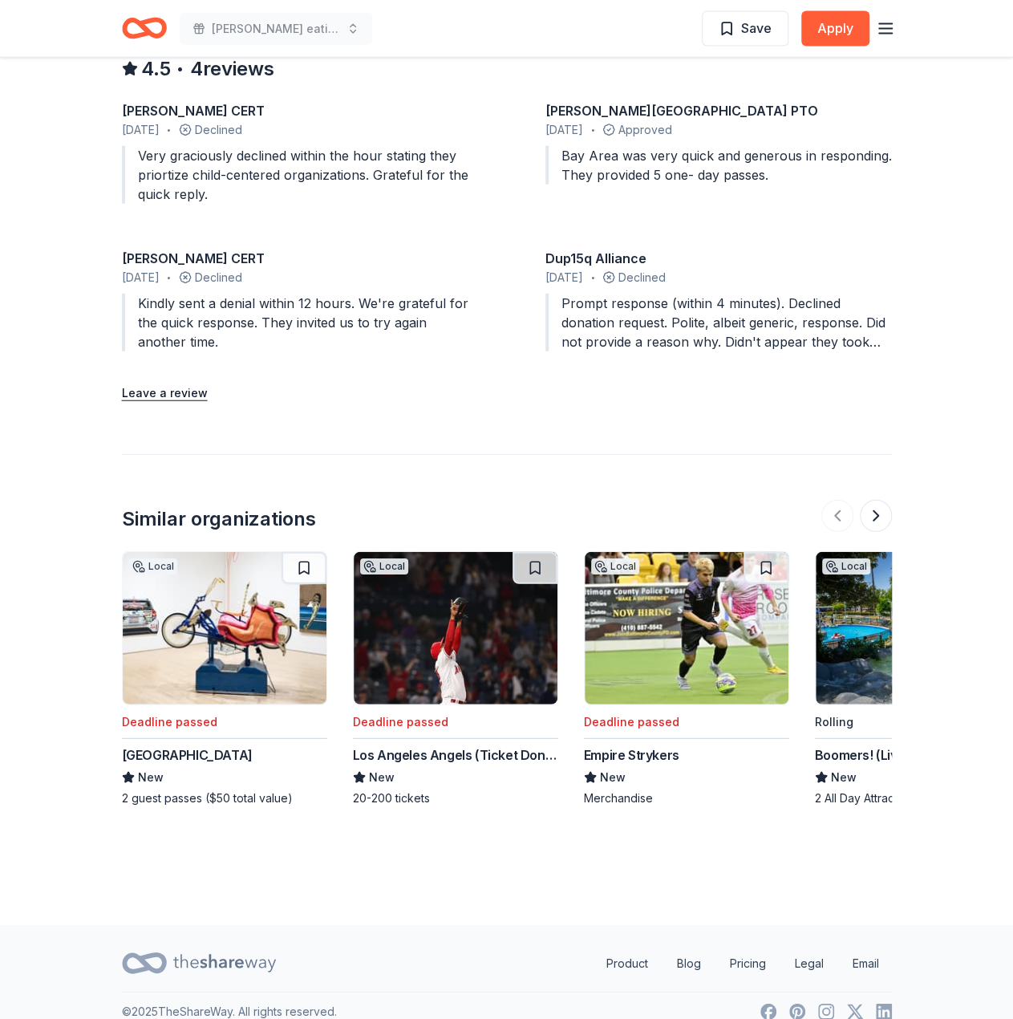
click at [379, 101] on div "[PERSON_NAME] CERT" at bounding box center [295, 110] width 346 height 19
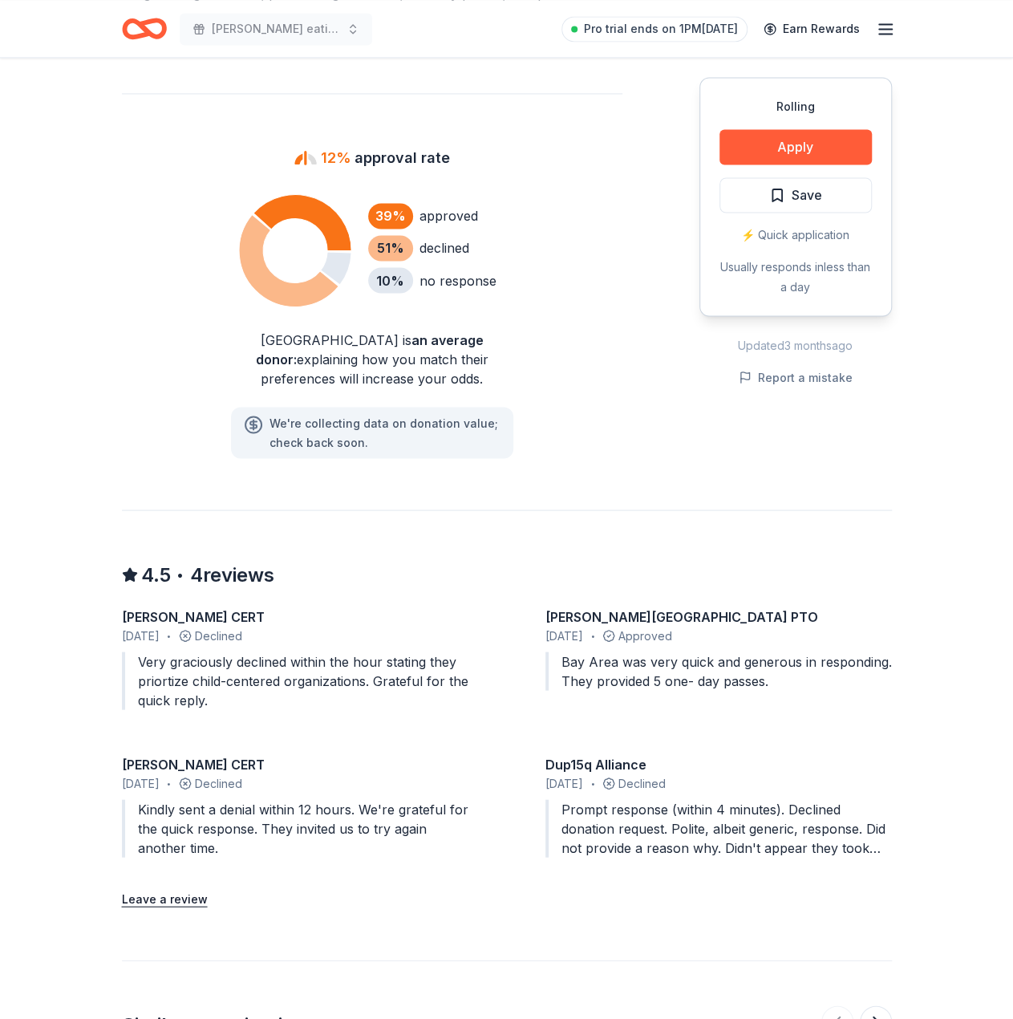
scroll to position [1100, 0]
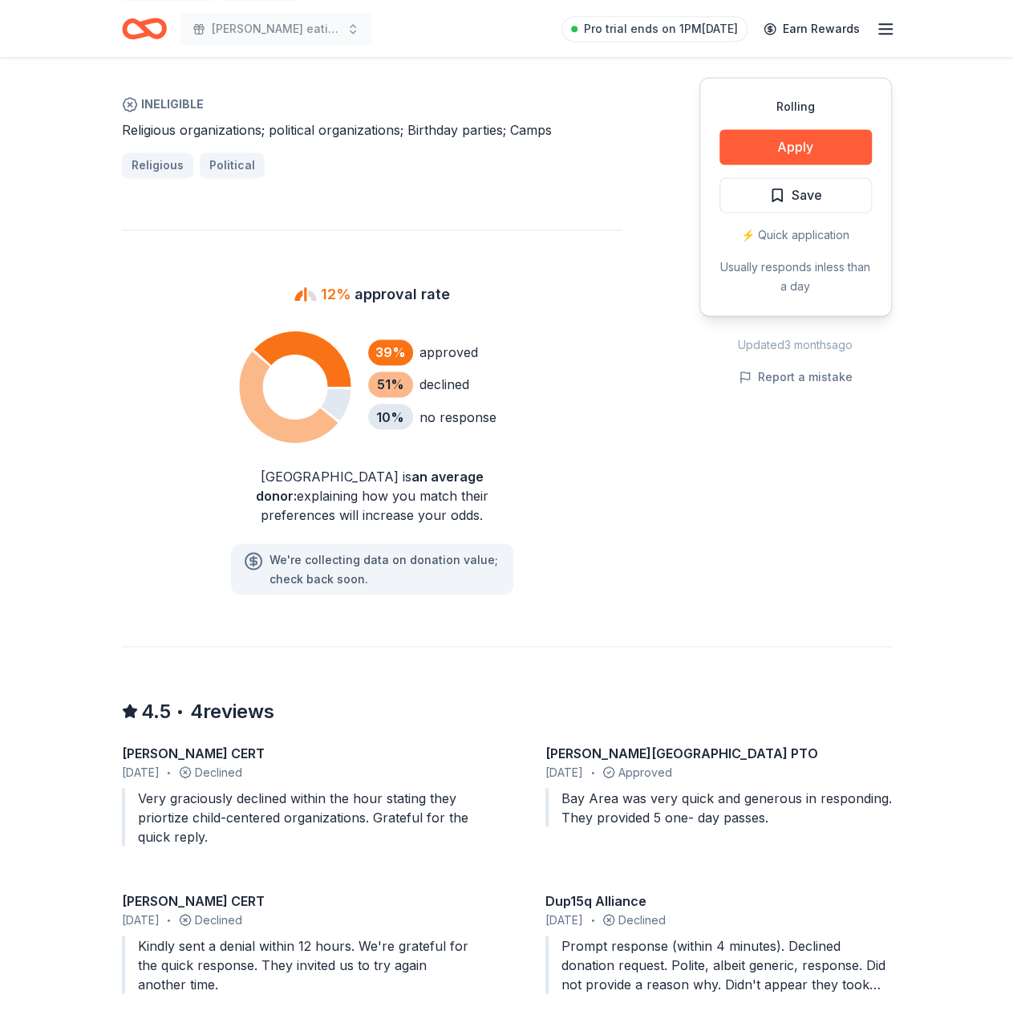
click at [185, 403] on div "39 % approved 51 % declined 10 % no response" at bounding box center [372, 386] width 500 height 120
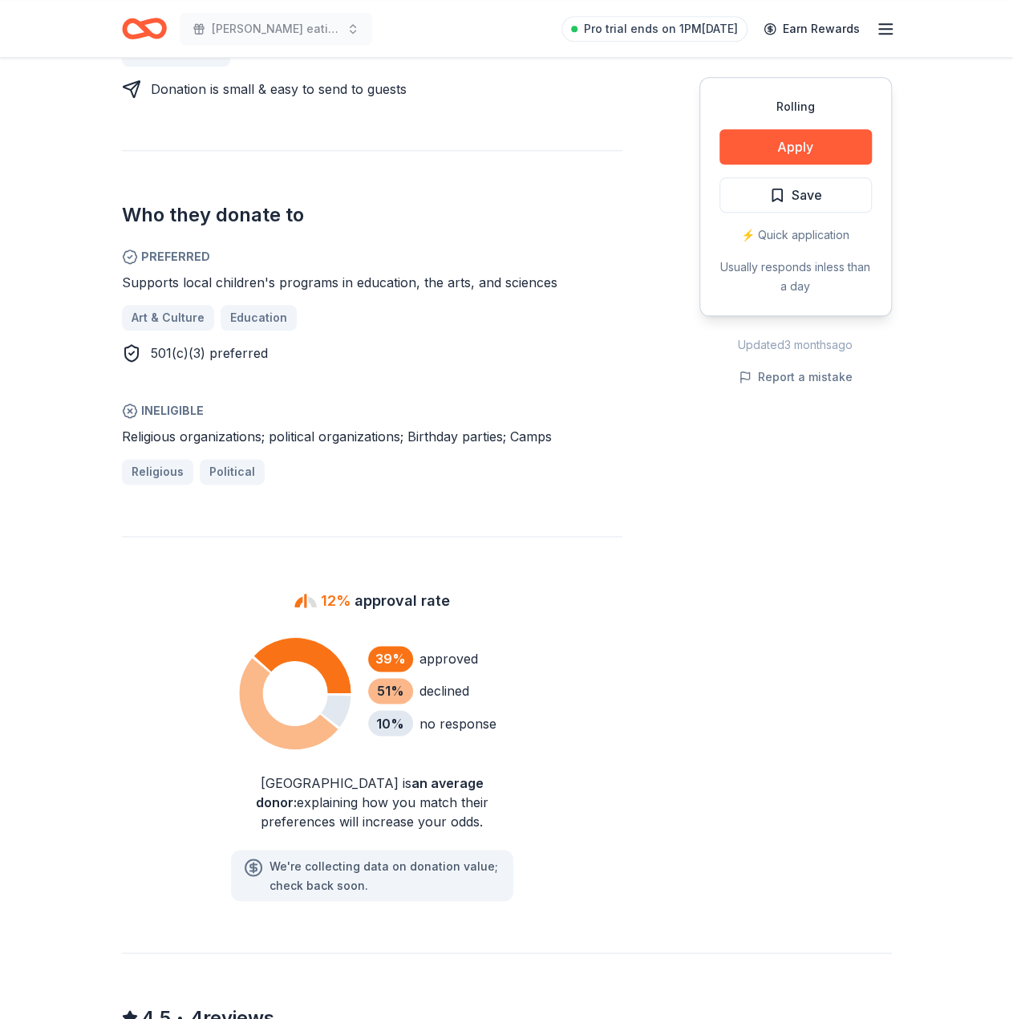
scroll to position [1043, 0]
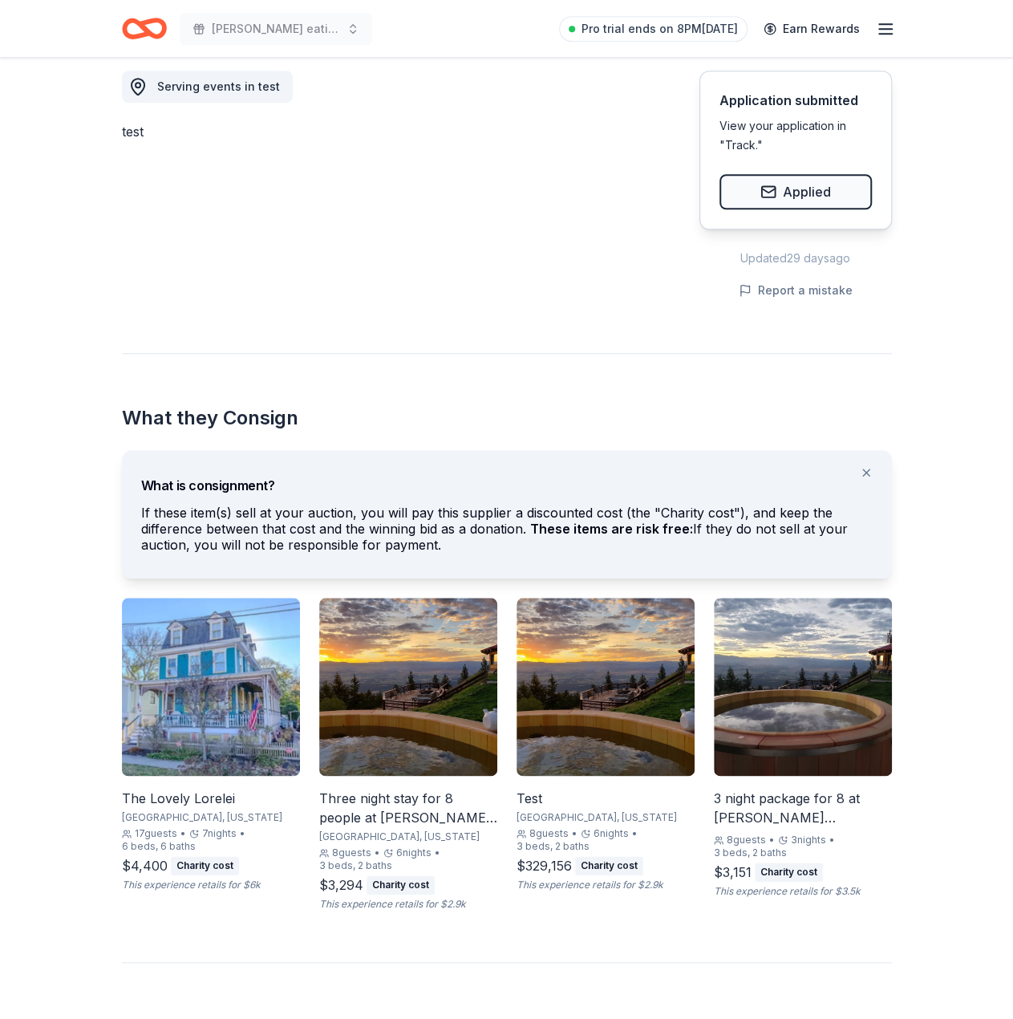
scroll to position [481, 0]
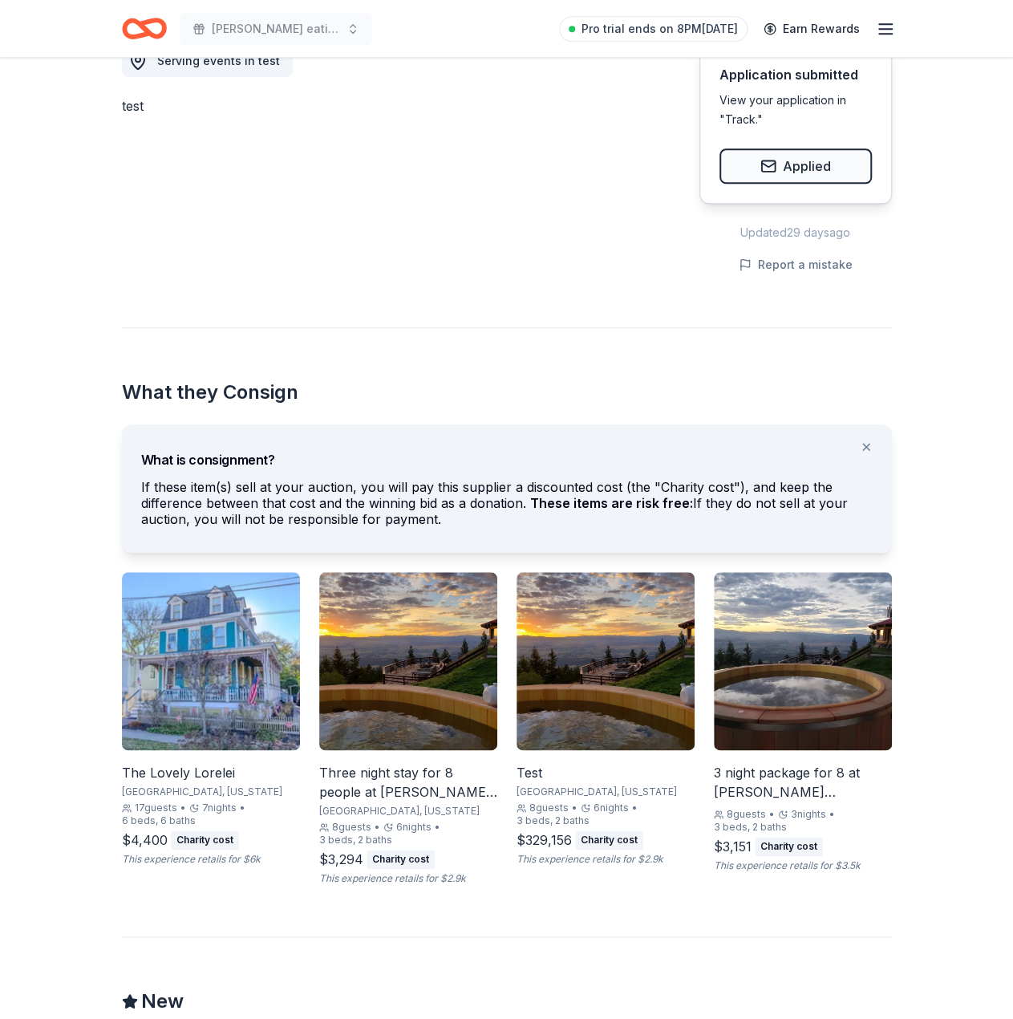
click at [229, 604] on img at bounding box center [211, 661] width 178 height 178
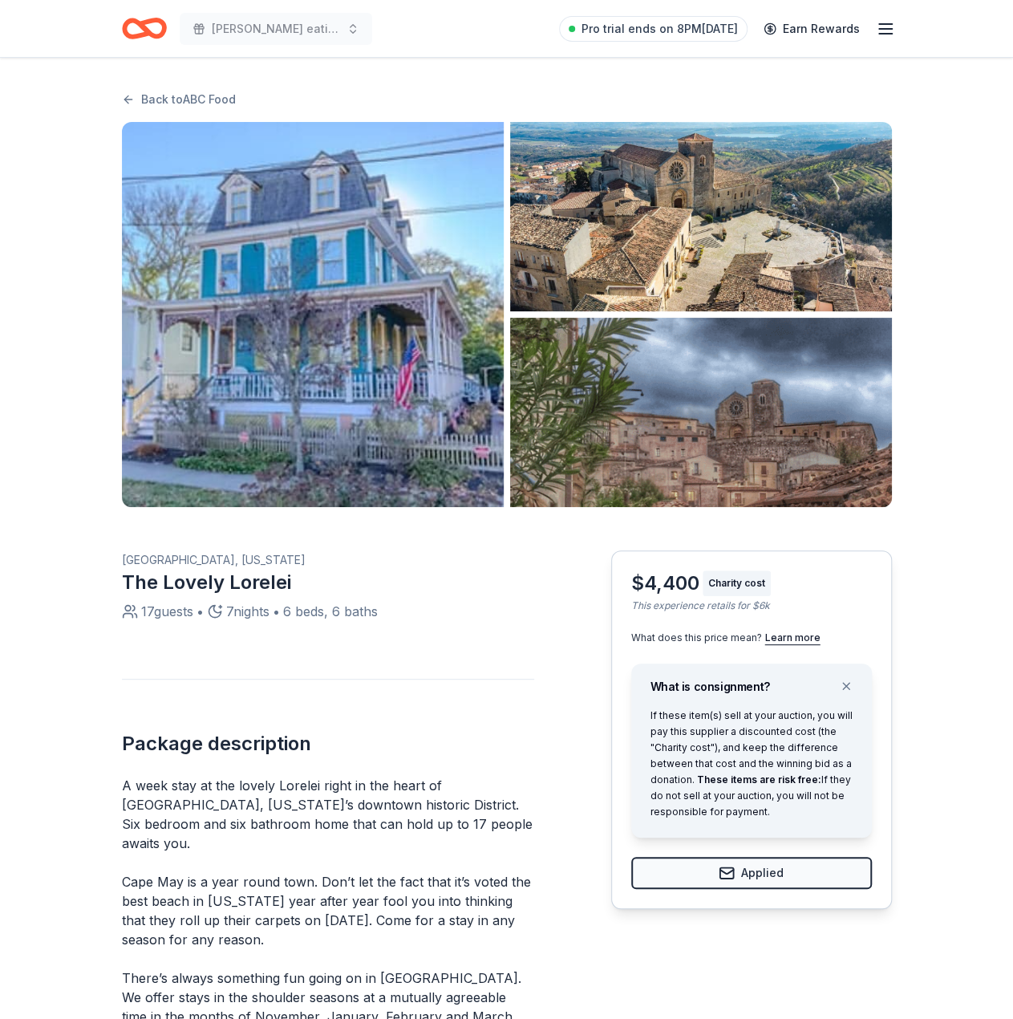
click at [718, 419] on img "button" at bounding box center [701, 412] width 382 height 189
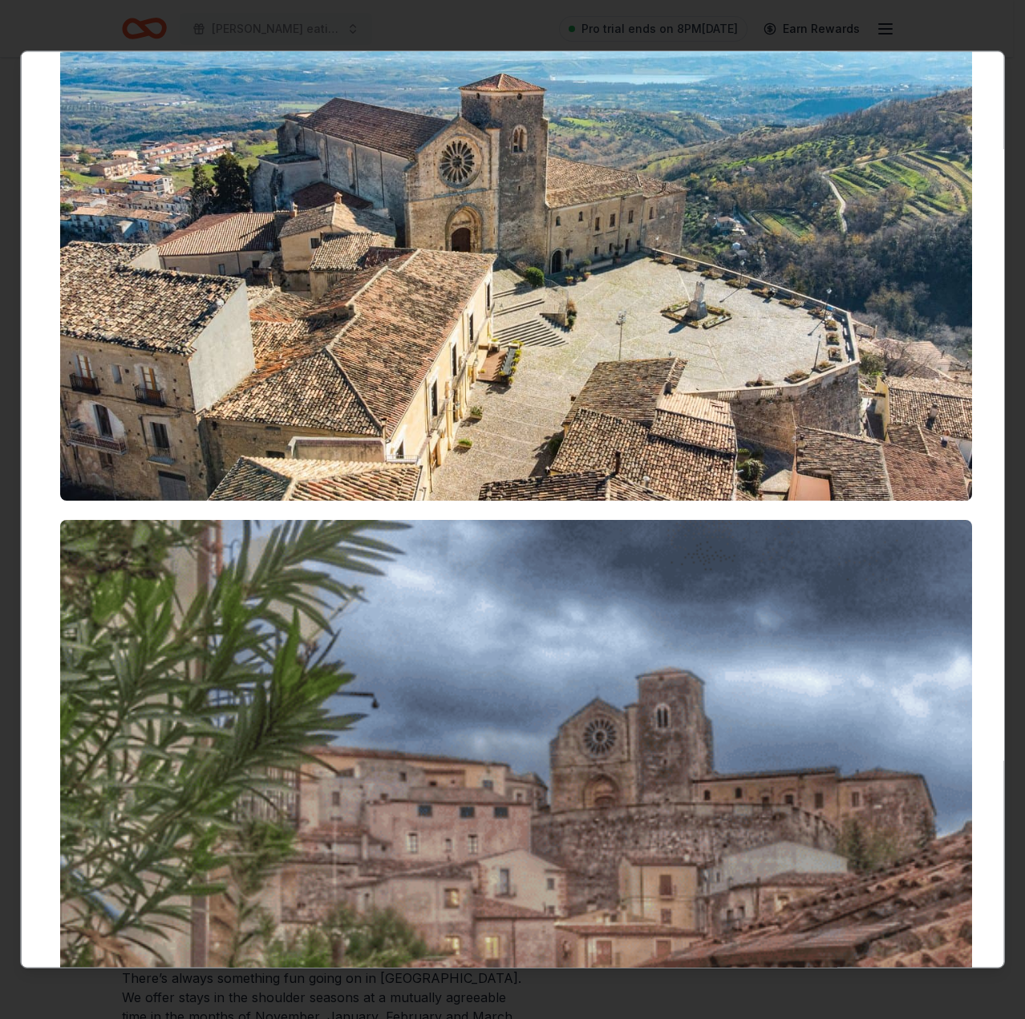
scroll to position [541, 0]
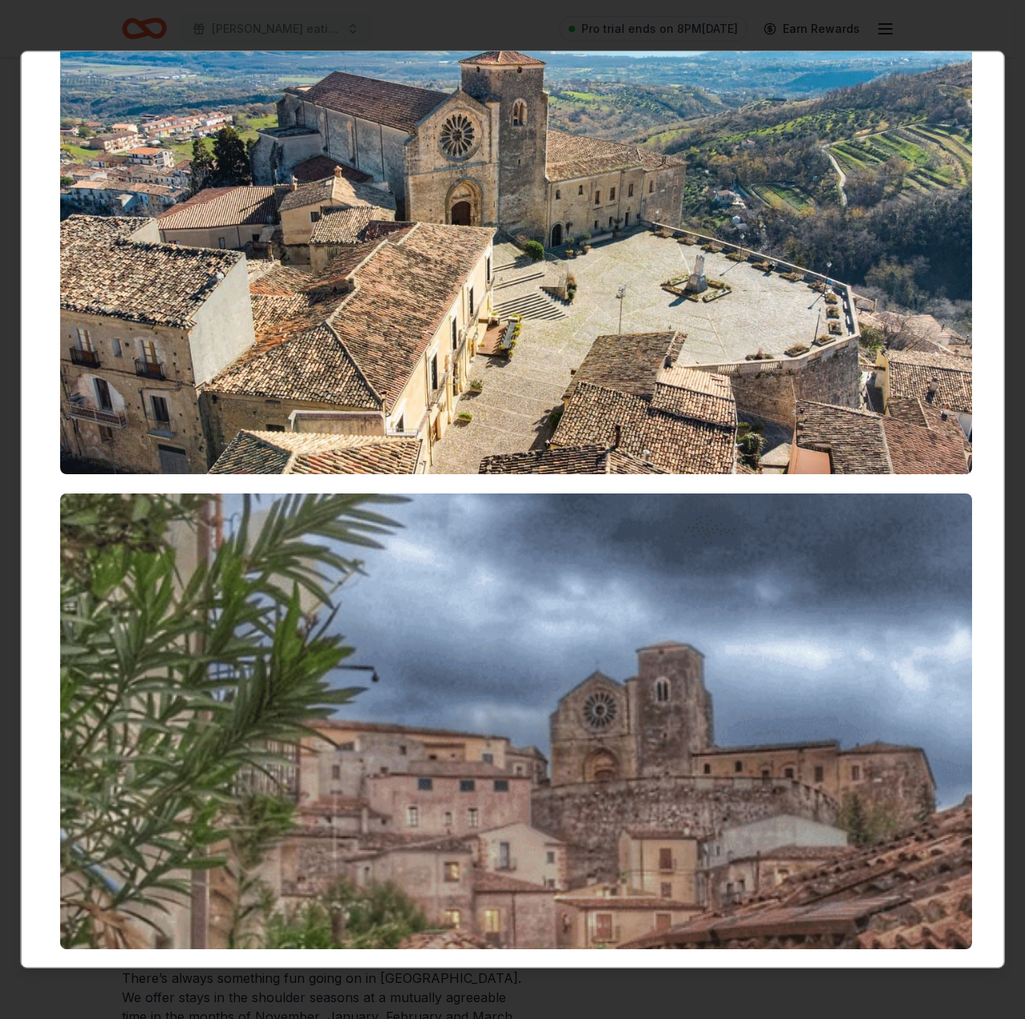
click at [419, 683] on img at bounding box center [516, 721] width 912 height 456
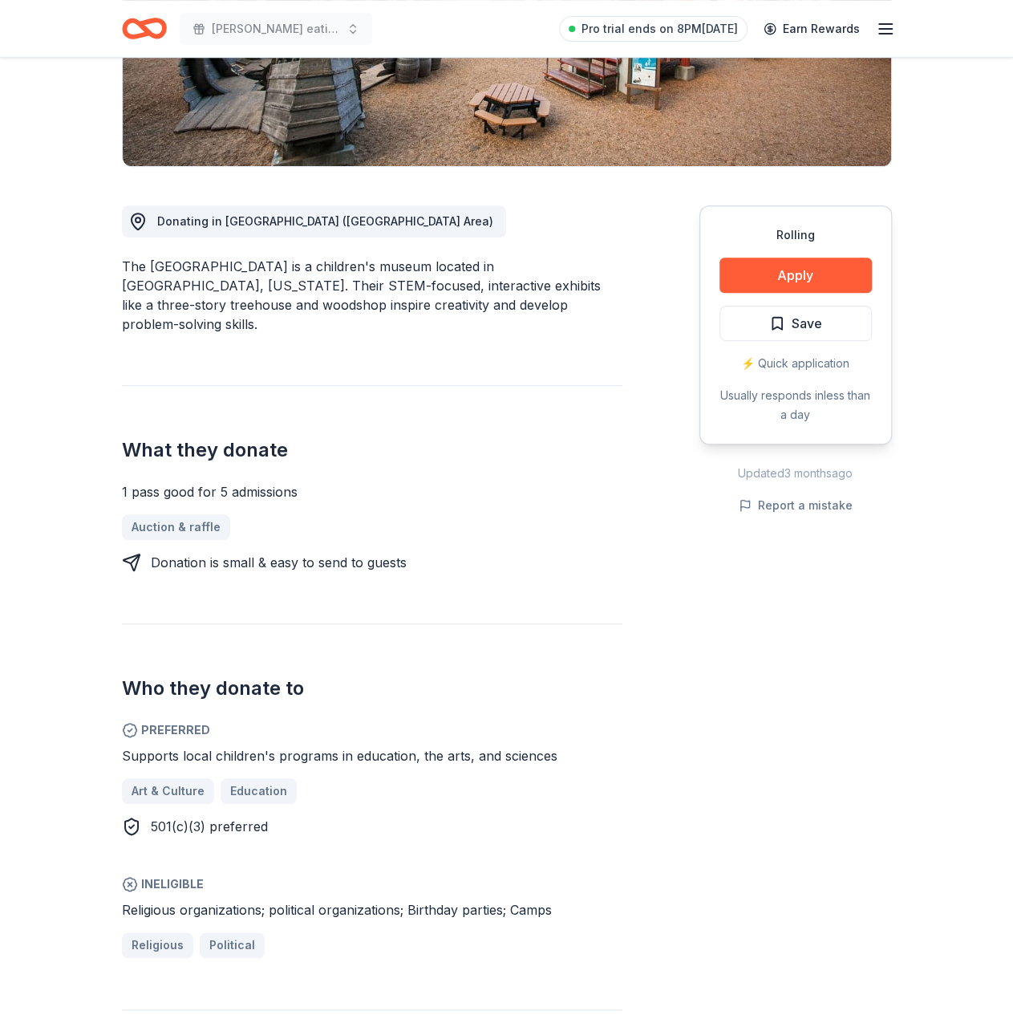
scroll to position [882, 0]
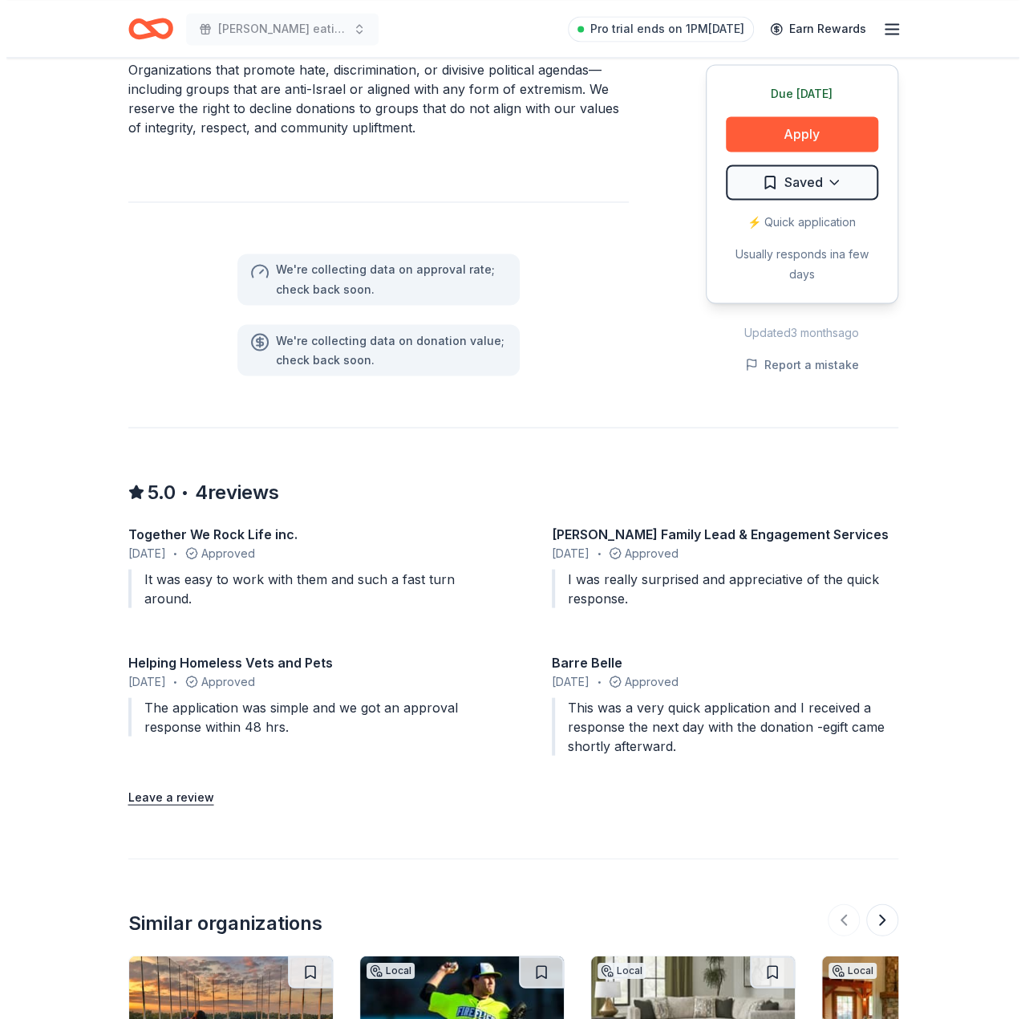
scroll to position [1123, 0]
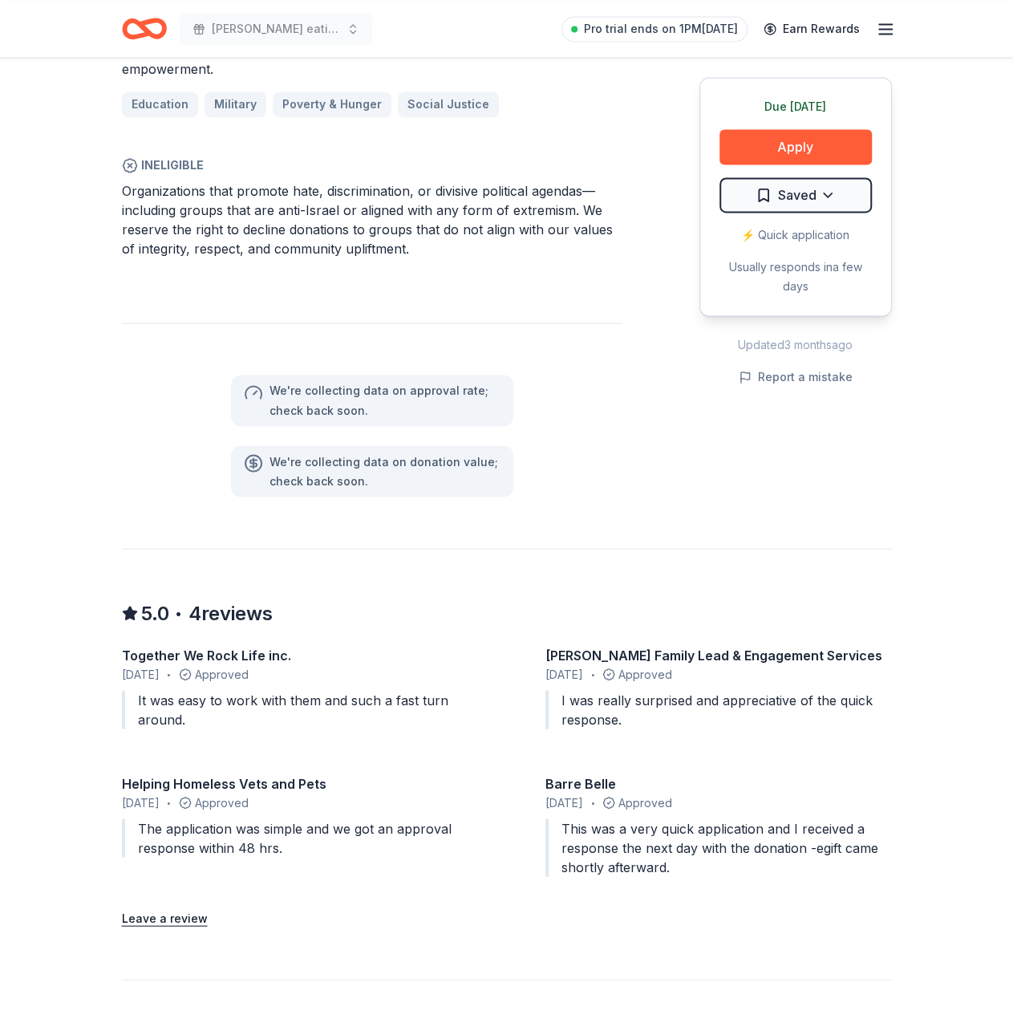
click at [290, 84] on div "Organizations that support underserved communities, including single parents, v…" at bounding box center [372, 59] width 500 height 115
click at [797, 156] on button "Apply" at bounding box center [795, 146] width 152 height 35
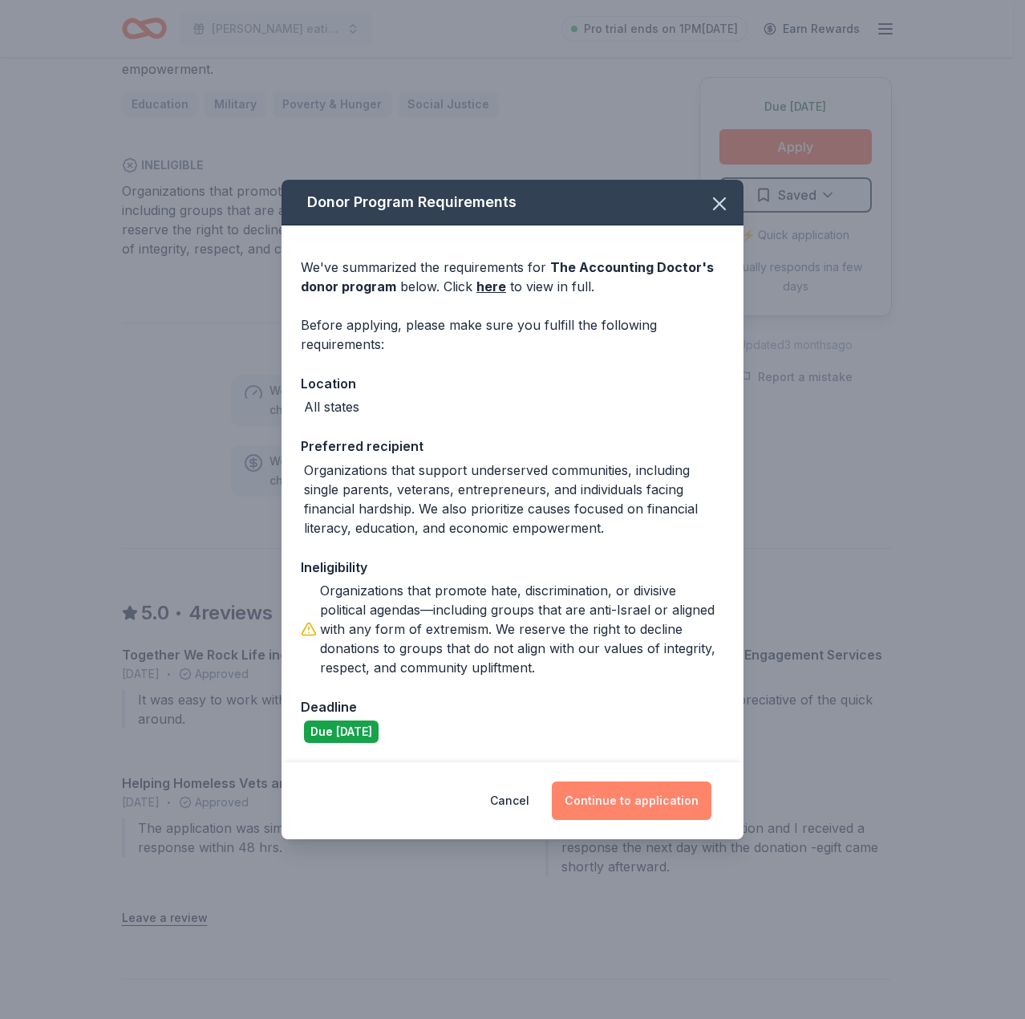
click at [621, 798] on button "Continue to application" at bounding box center [632, 800] width 160 height 38
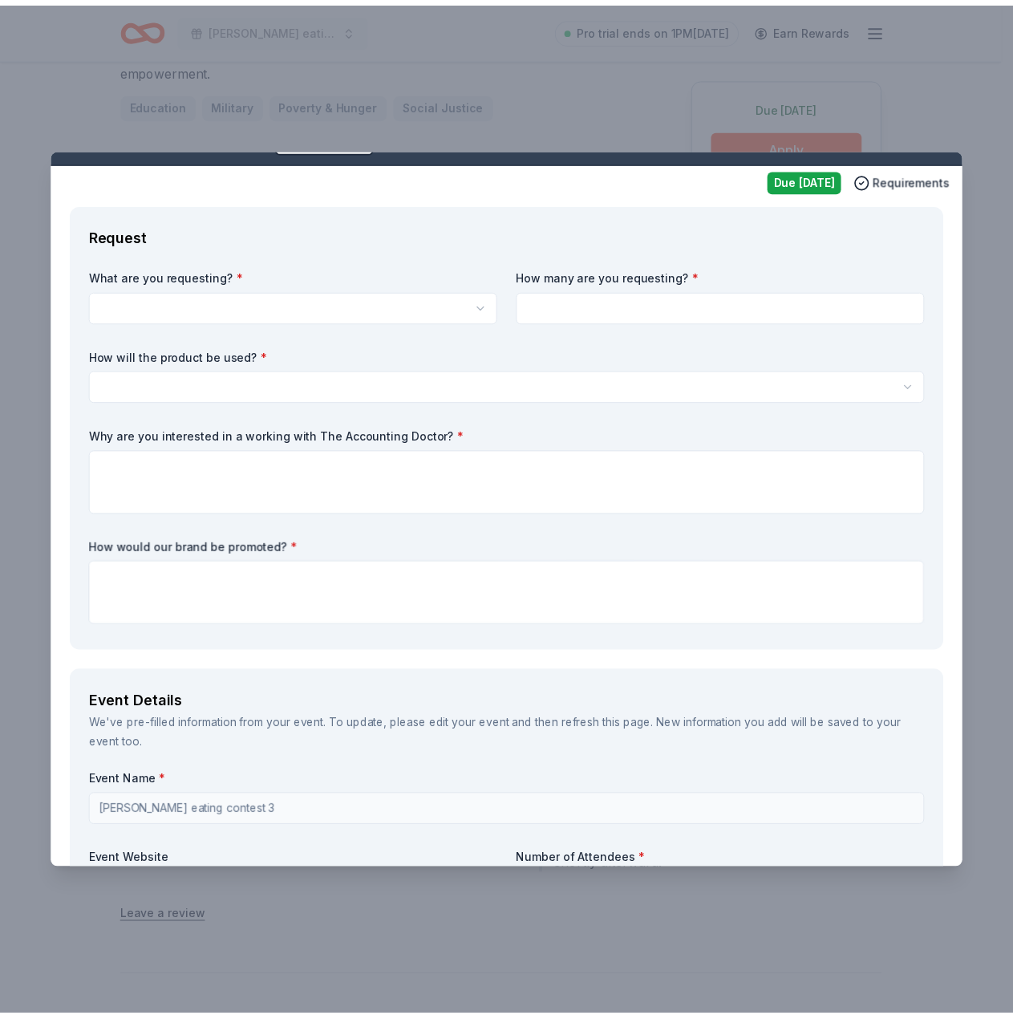
scroll to position [0, 0]
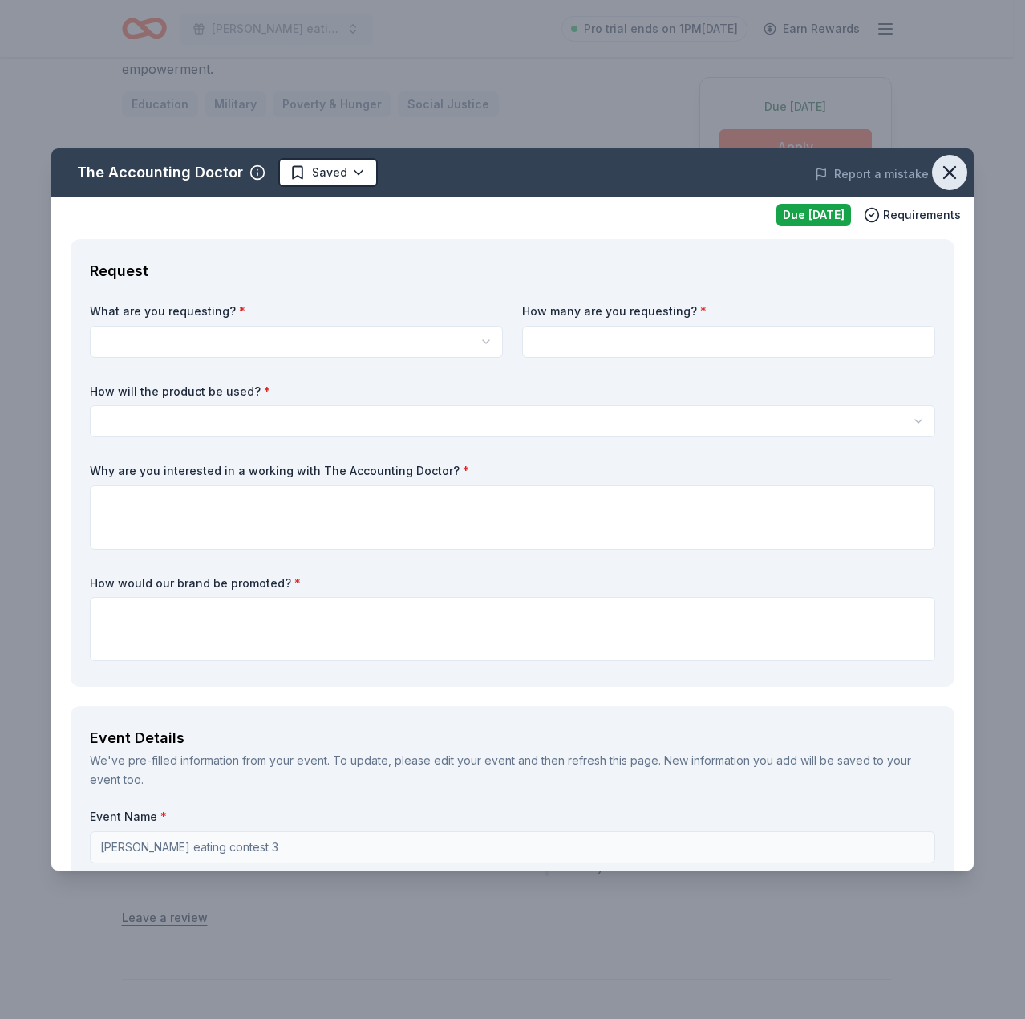
click at [938, 168] on icon "button" at bounding box center [949, 172] width 22 height 22
